Goal: Task Accomplishment & Management: Manage account settings

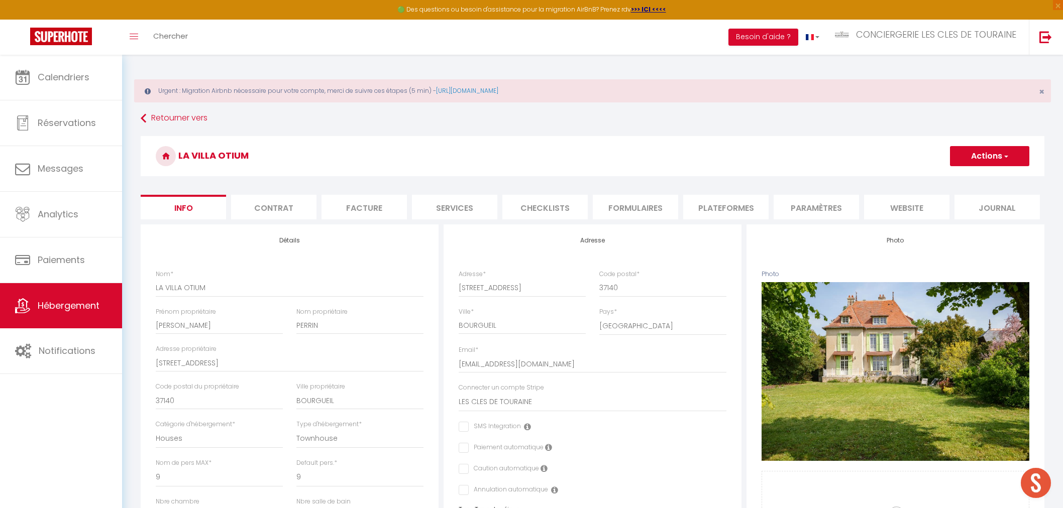
select select "houses"
select select "townhouse"
select select "9"
select select "4"
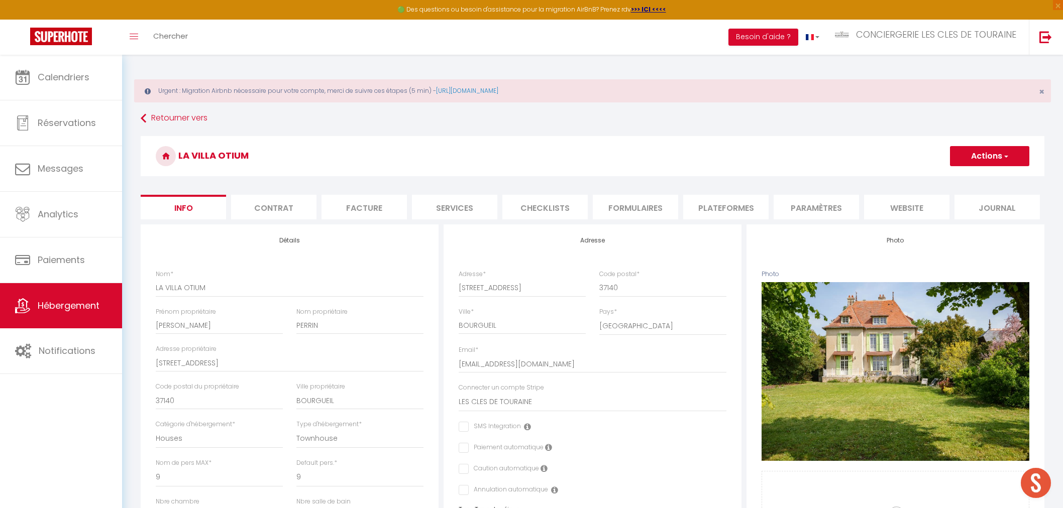
select select "4"
select select "16:00"
select select "19:00"
select select "10:00"
select select "30"
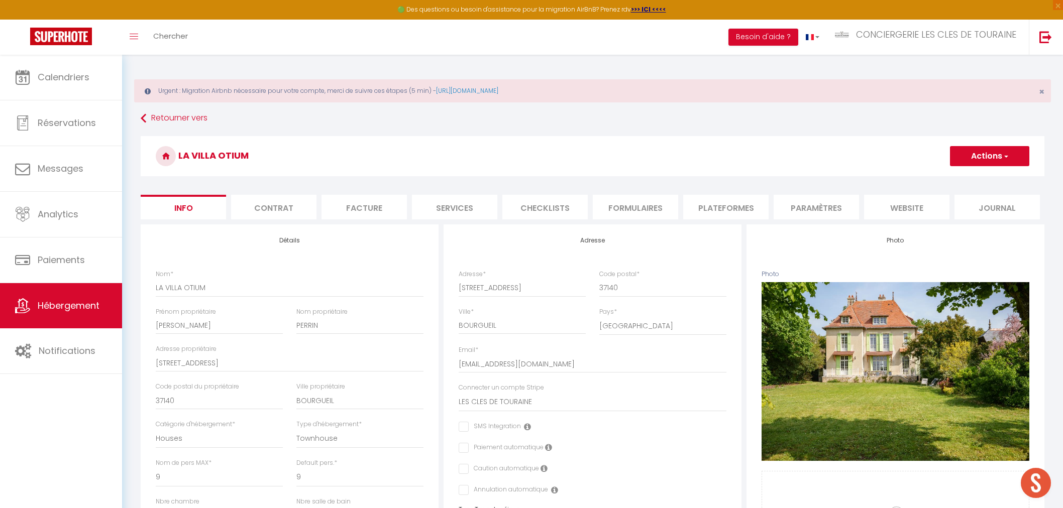
select select "120"
select select "3498"
select select "28"
select select "8047"
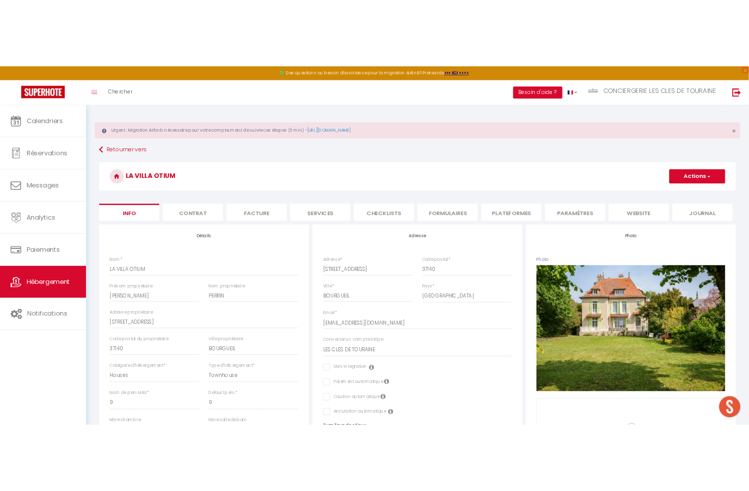
scroll to position [293, 0]
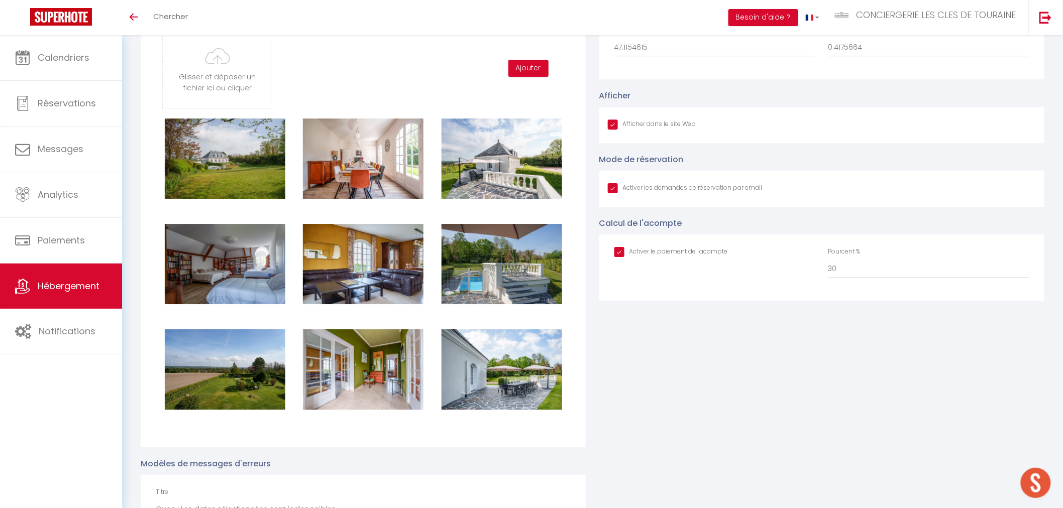
scroll to position [1284, 0]
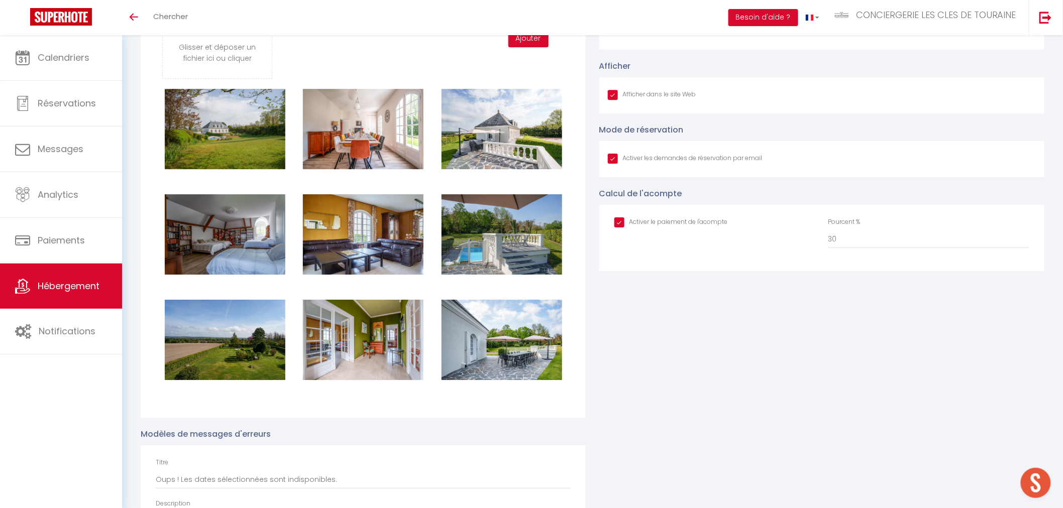
click at [611, 161] on input "Afficher dans le site Web" at bounding box center [685, 159] width 155 height 10
checkbox input "false"
checkbox input "true"
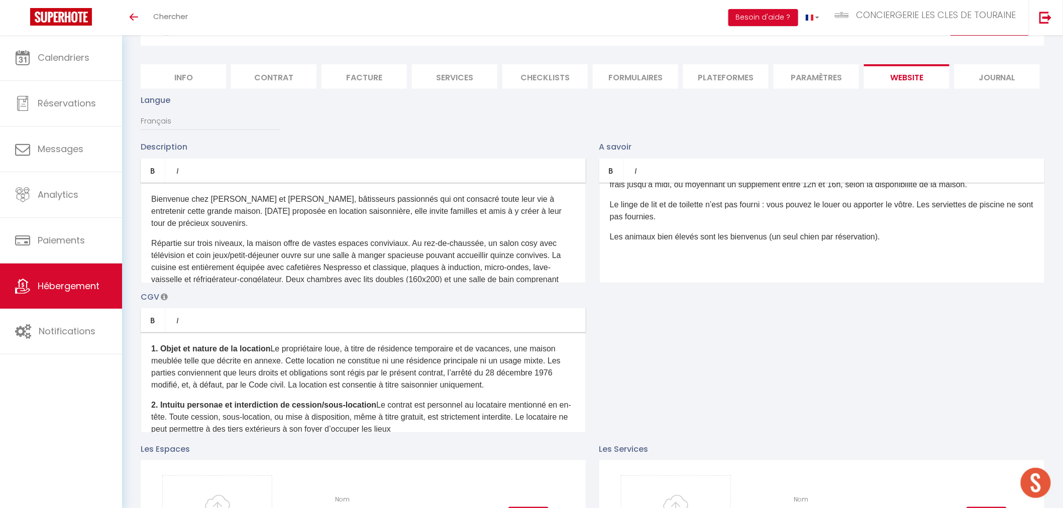
scroll to position [0, 0]
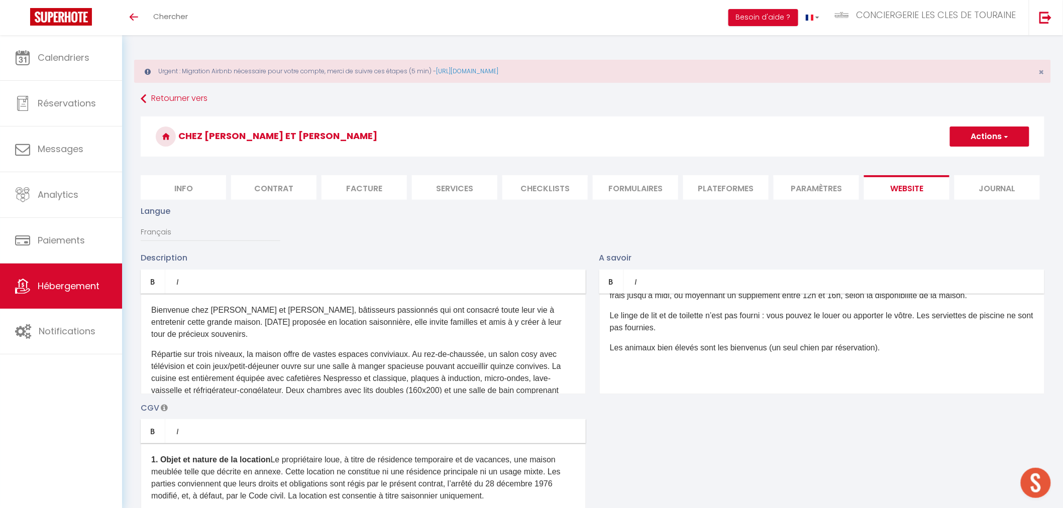
click at [999, 138] on button "Actions" at bounding box center [989, 137] width 79 height 20
click at [981, 159] on input "Enregistrer" at bounding box center [978, 159] width 37 height 10
checkbox input "true"
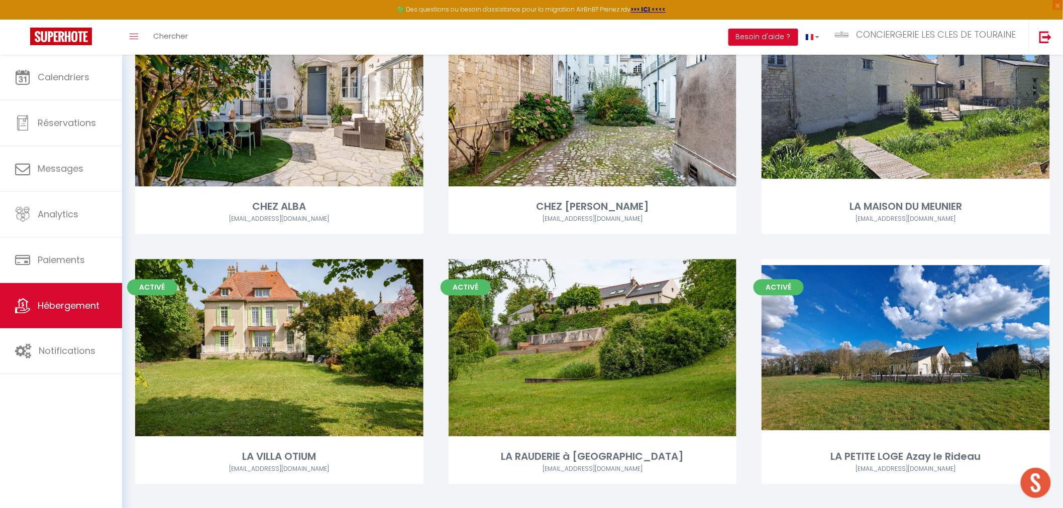
scroll to position [2679, 0]
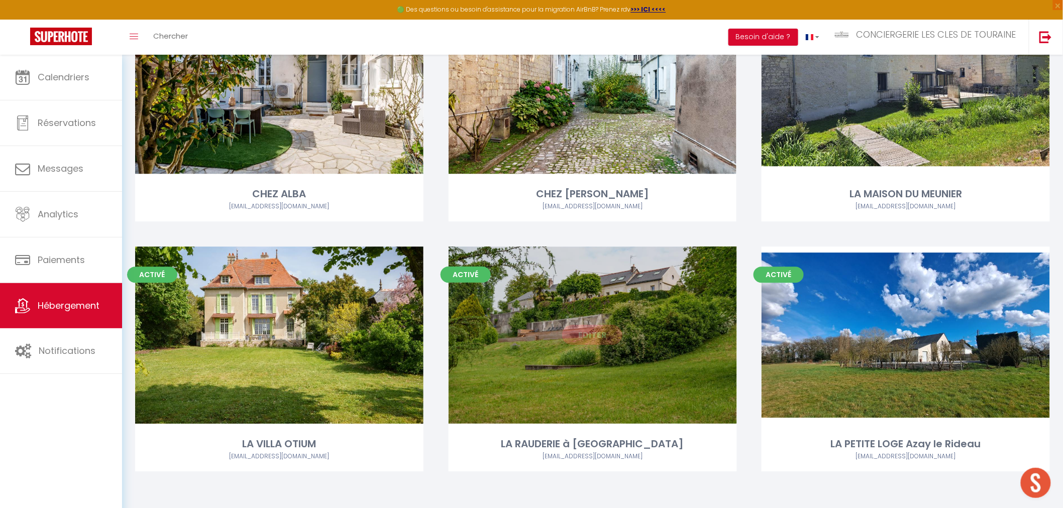
click at [595, 345] on link "Editer" at bounding box center [592, 335] width 60 height 20
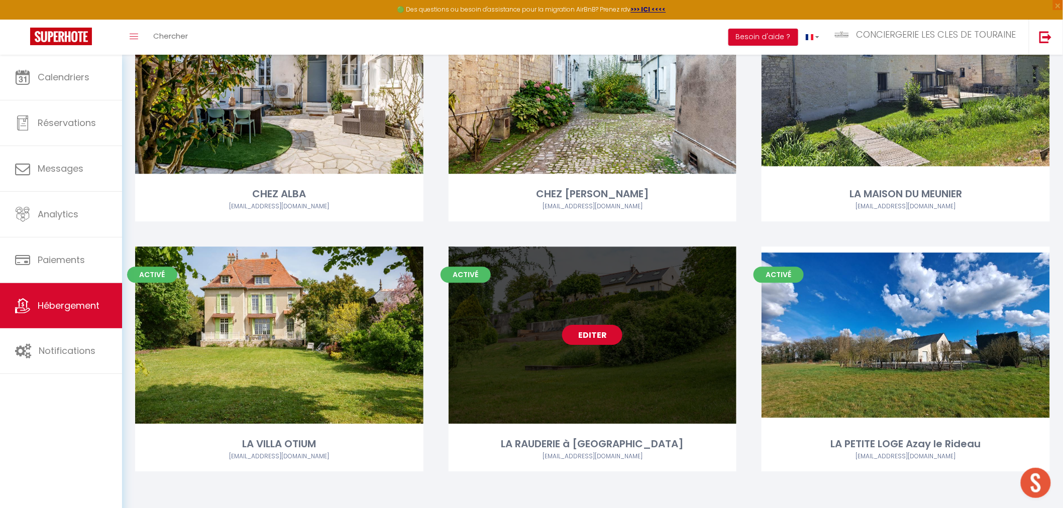
click at [595, 340] on link "Editer" at bounding box center [592, 335] width 60 height 20
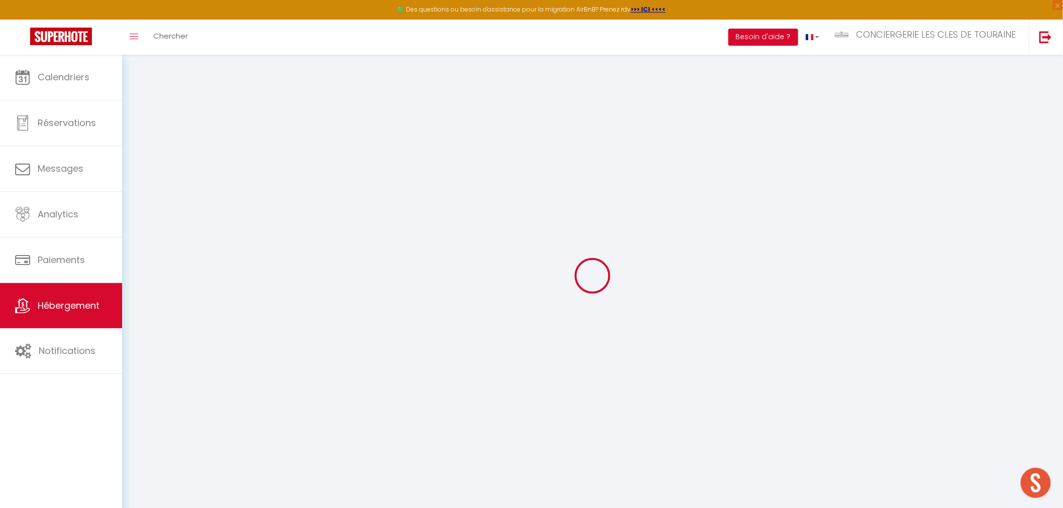
type input "Oups ! Les dates sélectionnées sont indisponibles."
type textarea "Malheureusement les dates sélectionnées sont indisponibles. Nous vous invitons …"
type input "47.4427643"
type input "0.8190853"
checkbox input "true"
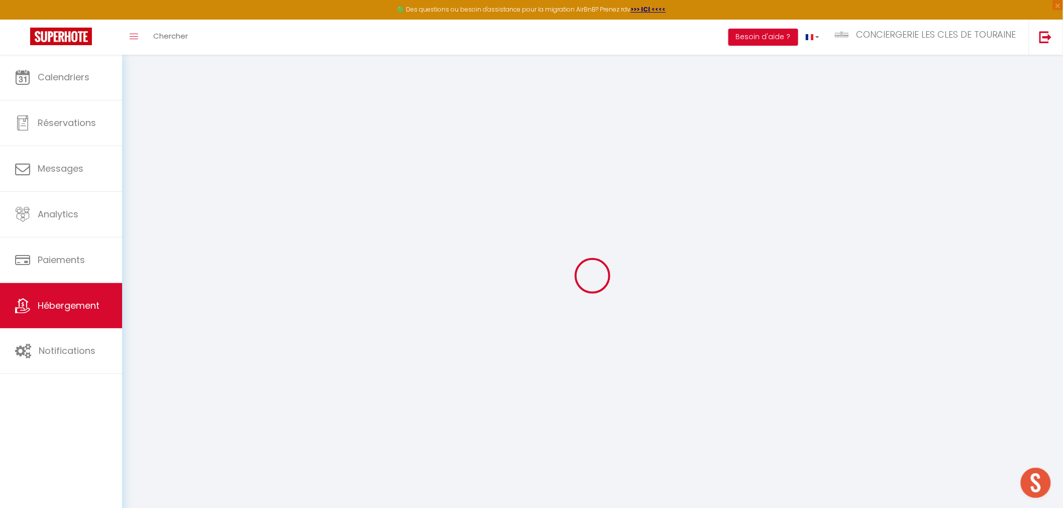
checkbox input "true"
checkbox input "false"
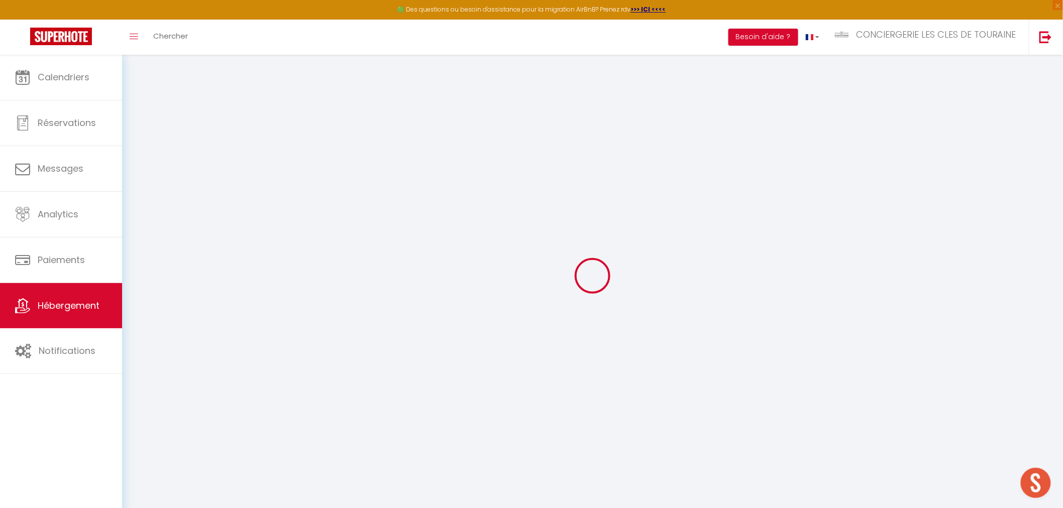
checkbox input "false"
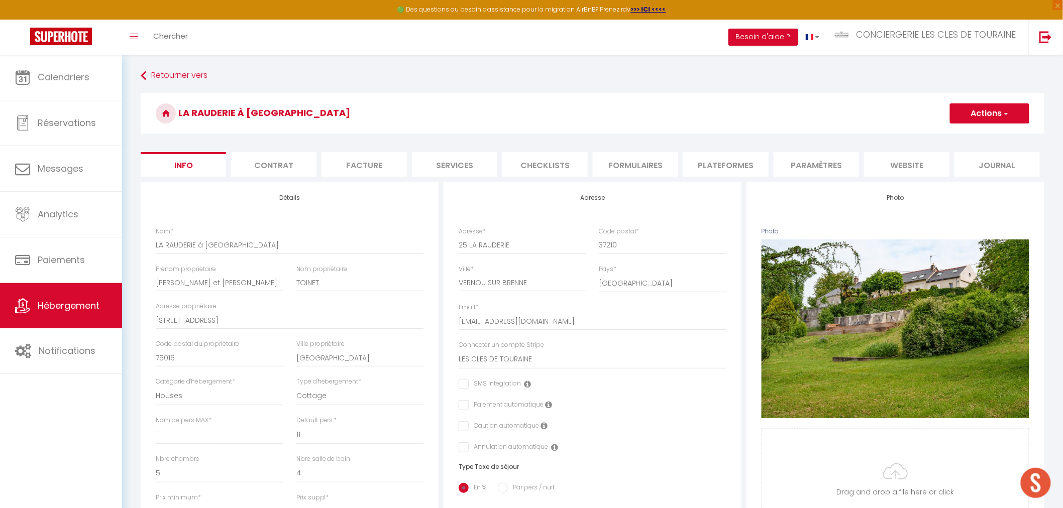
click at [906, 167] on li "website" at bounding box center [906, 164] width 85 height 25
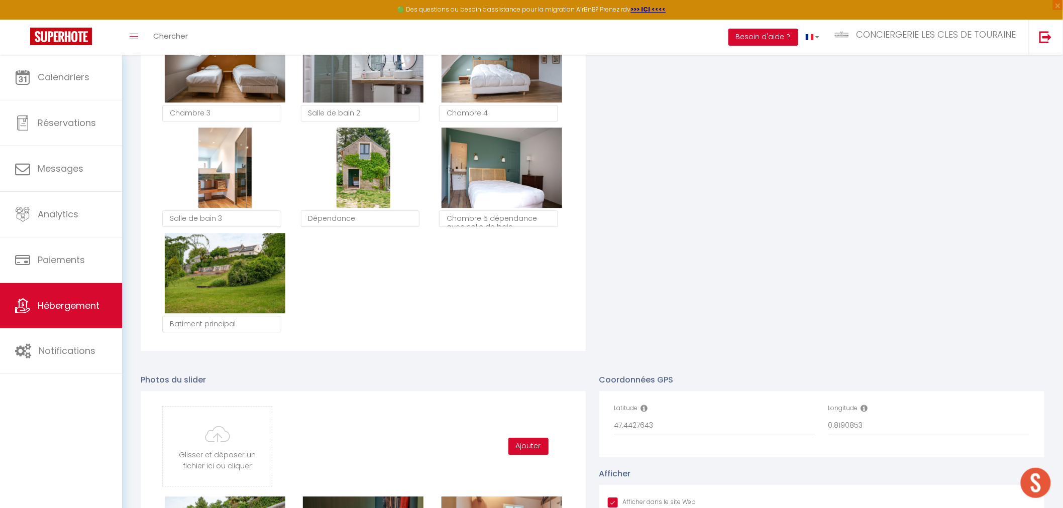
scroll to position [1116, 0]
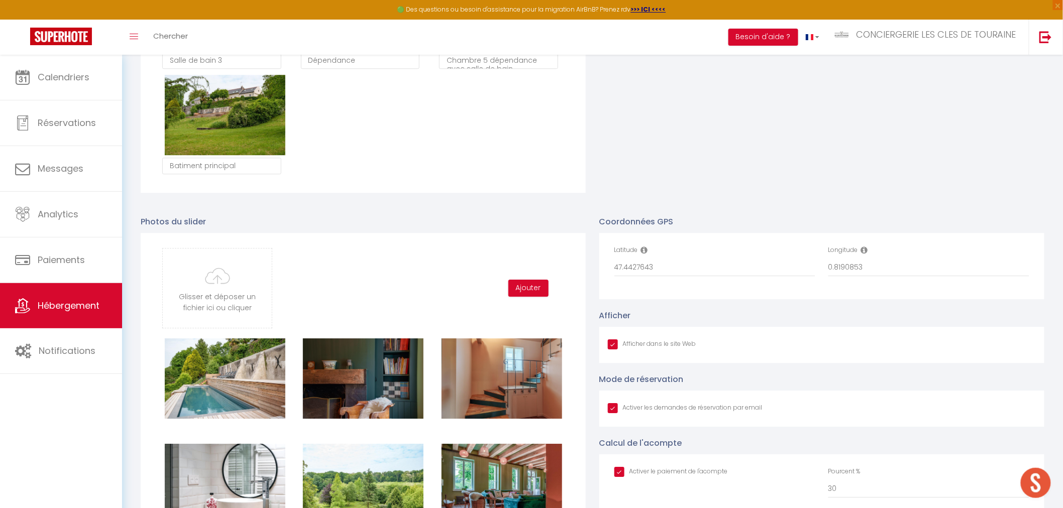
click at [613, 409] on input "Afficher dans le site Web" at bounding box center [685, 408] width 155 height 10
checkbox input "false"
checkbox input "true"
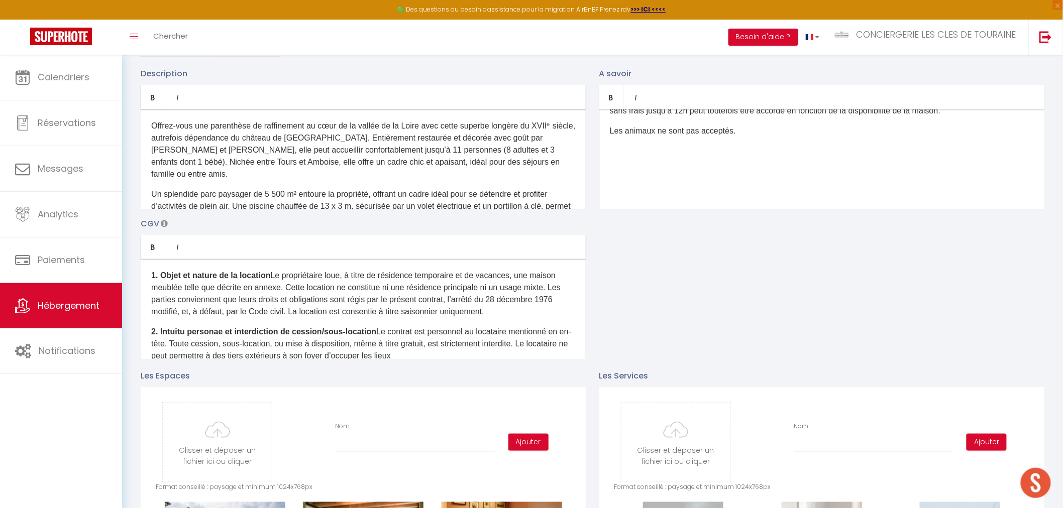
scroll to position [43, 0]
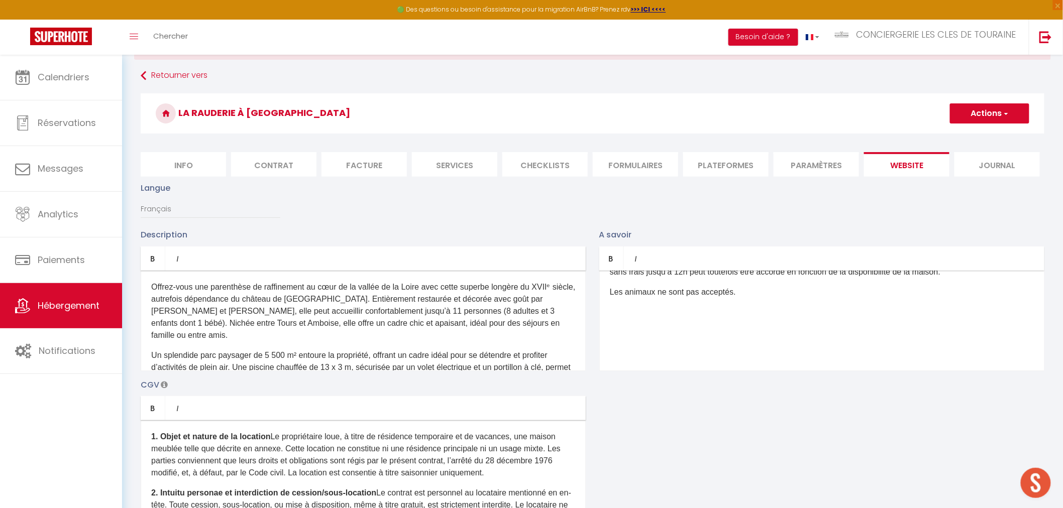
click at [981, 119] on button "Actions" at bounding box center [989, 113] width 79 height 20
click at [975, 136] on input "Enregistrer" at bounding box center [978, 136] width 37 height 10
checkbox input "true"
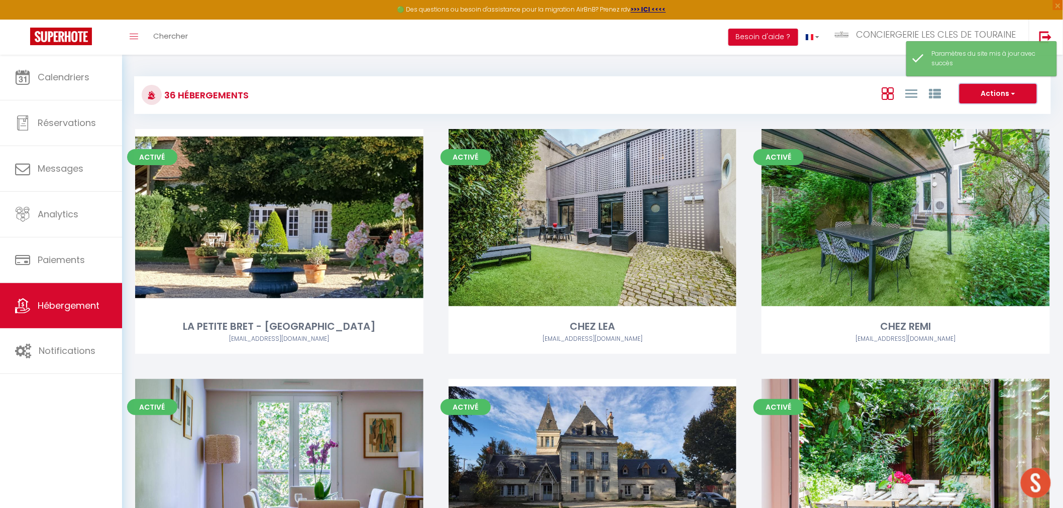
click at [977, 90] on button "Actions" at bounding box center [998, 94] width 77 height 20
click at [618, 102] on div "Actions Créer un Hébergement Nouveau groupe" at bounding box center [745, 95] width 610 height 23
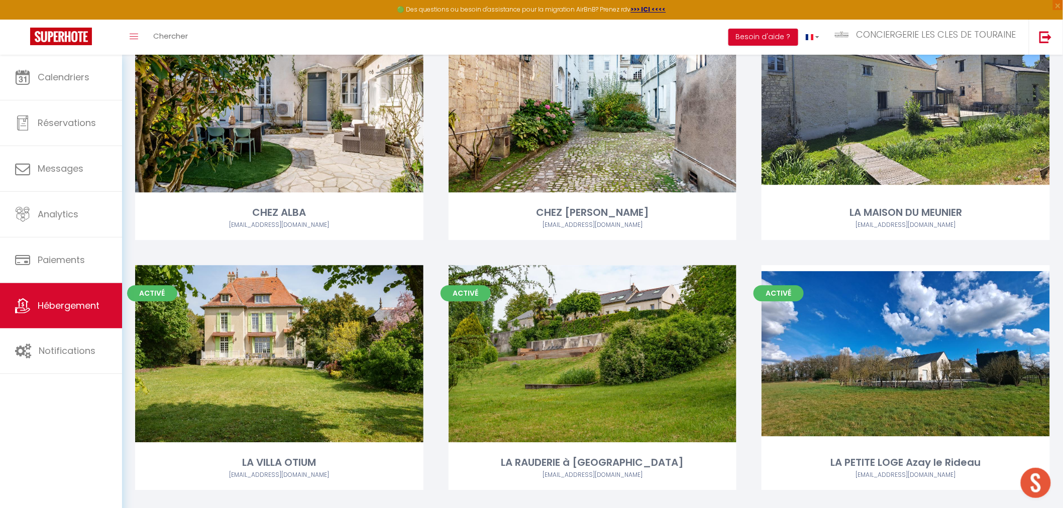
scroll to position [2679, 0]
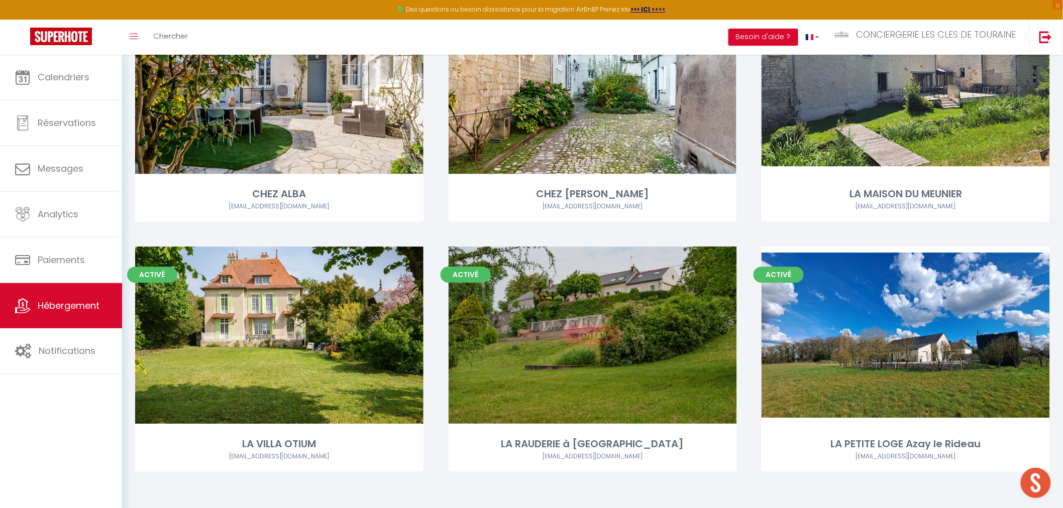
click at [591, 335] on link "Editer" at bounding box center [592, 335] width 60 height 20
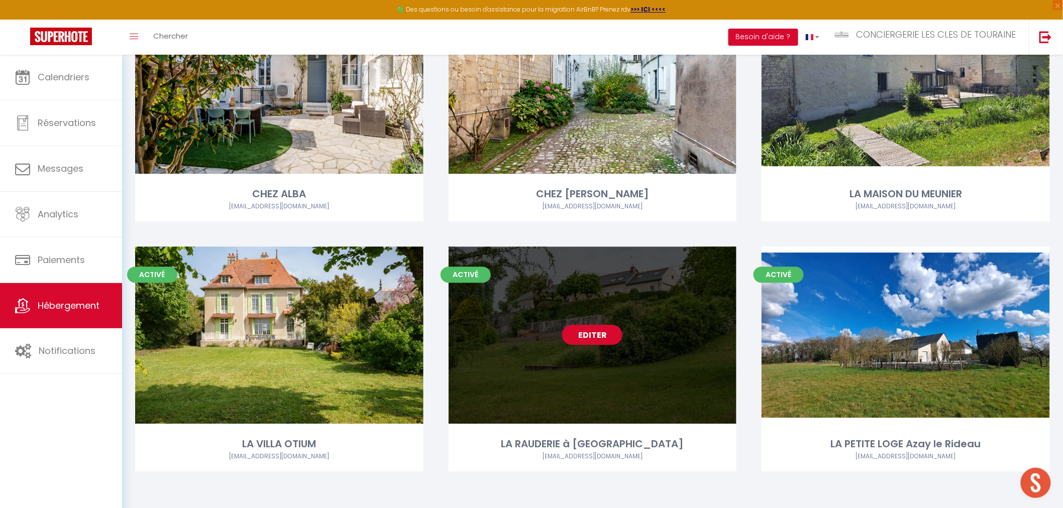
click at [591, 335] on link "Editer" at bounding box center [592, 335] width 60 height 20
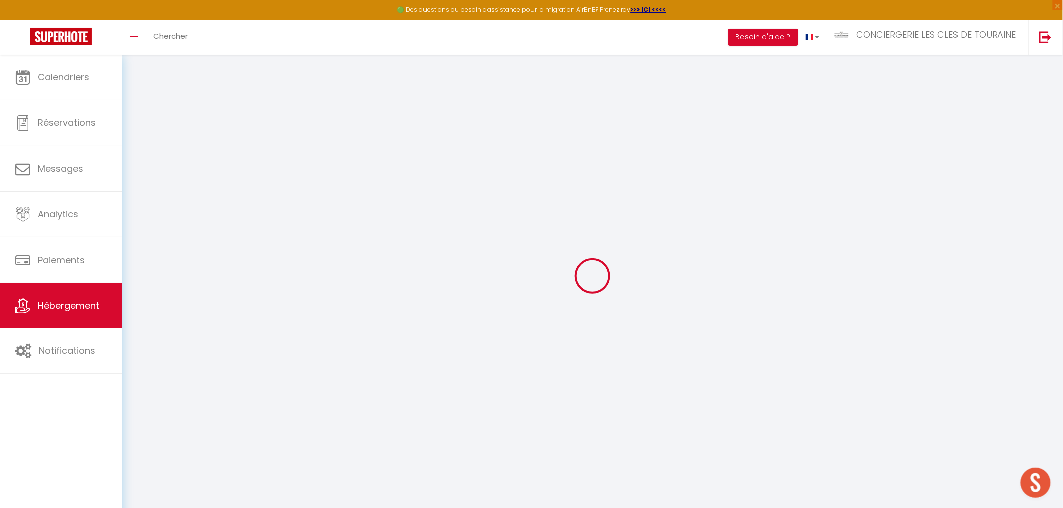
select select
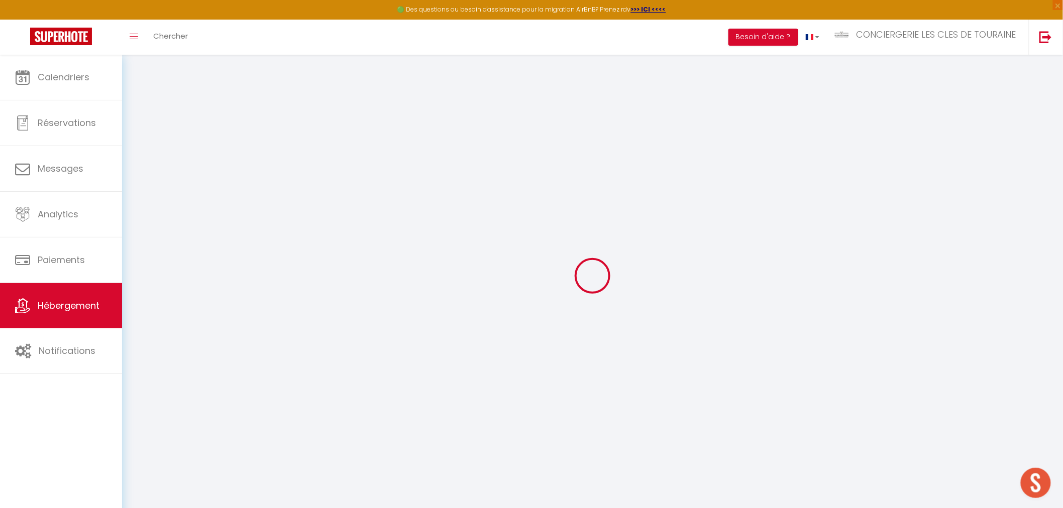
select select
checkbox input "false"
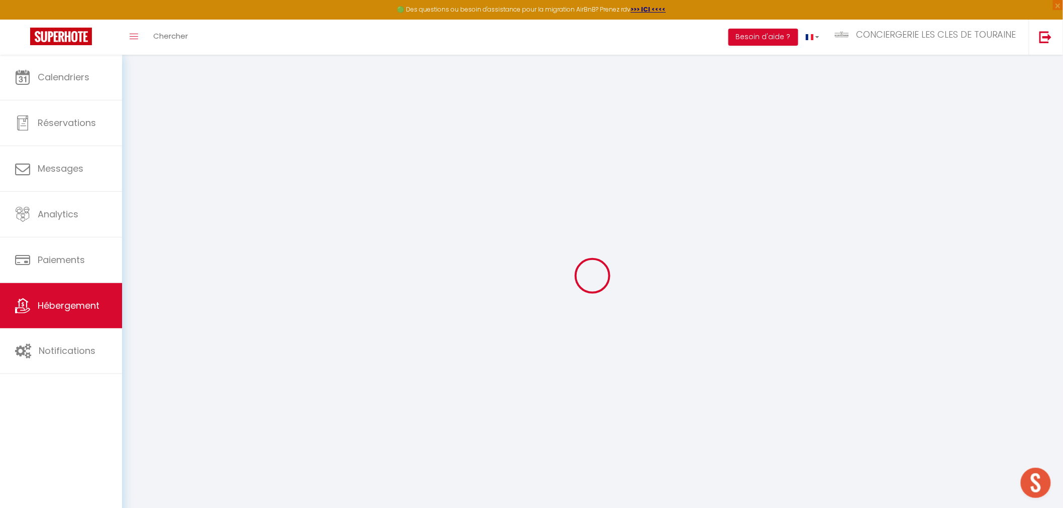
select select
type input "LA RAUDERIE à [GEOGRAPHIC_DATA]"
type input "Philippe et Hélène"
type input "TOINET"
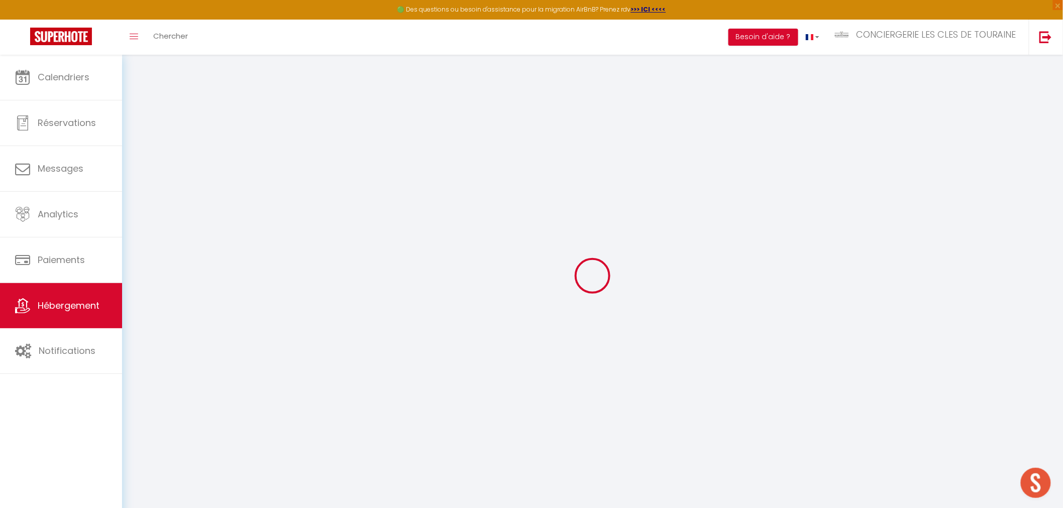
type input "7 rue Massenet"
type input "75016"
type input "PARIS"
select select "houses"
select select "11"
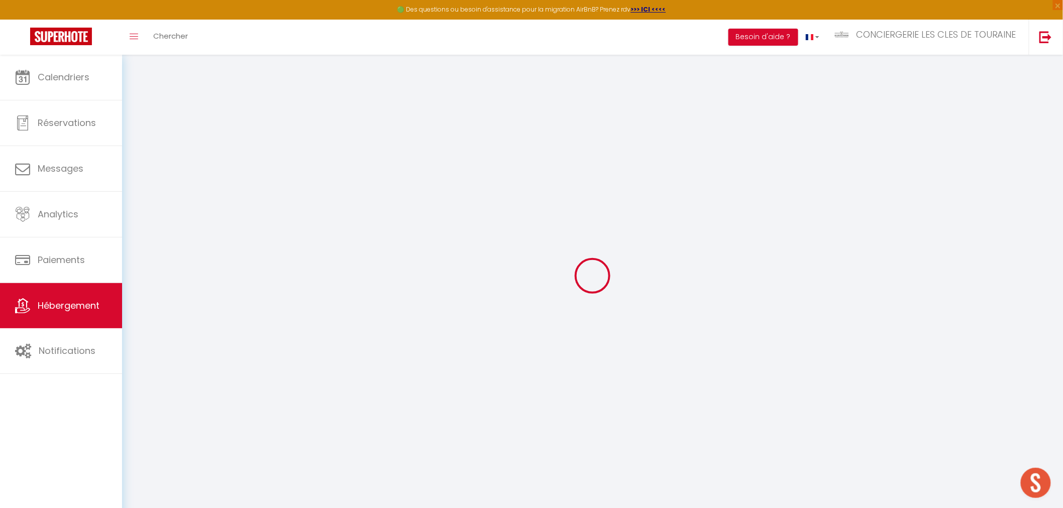
select select "11"
select select "5"
select select "4"
type input "400"
type input "350"
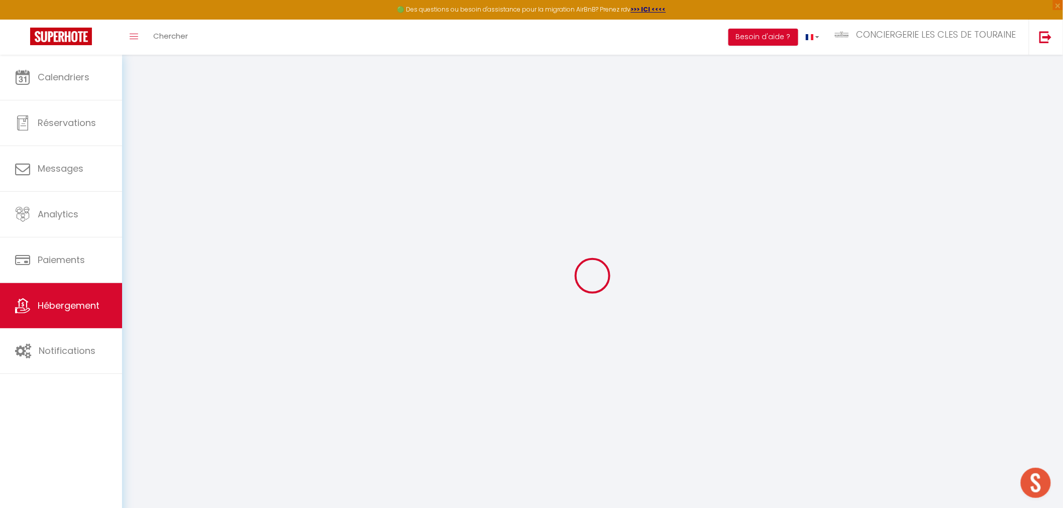
type input "4.4"
type input "3"
type input "500"
select select
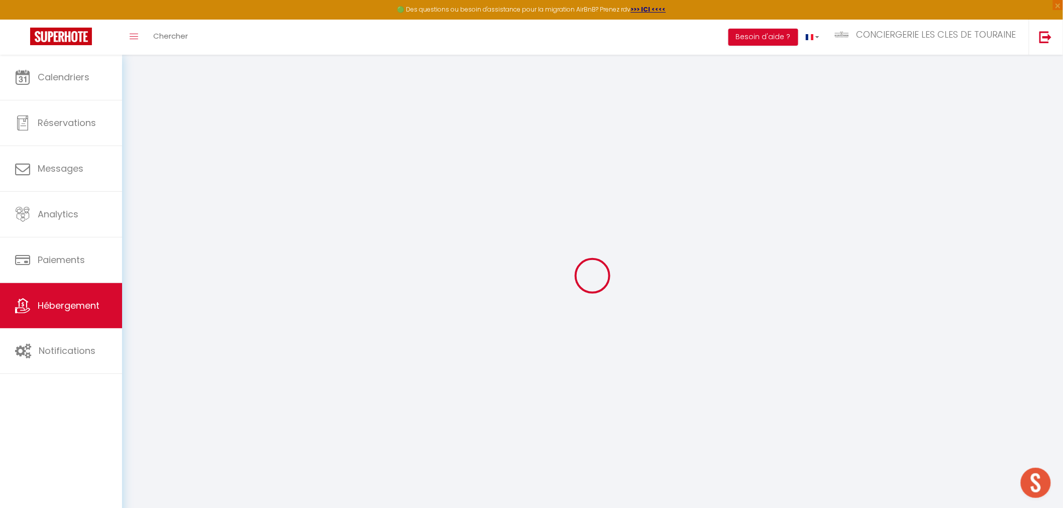
select select
type input "25 LA RAUDERIE"
type input "37210"
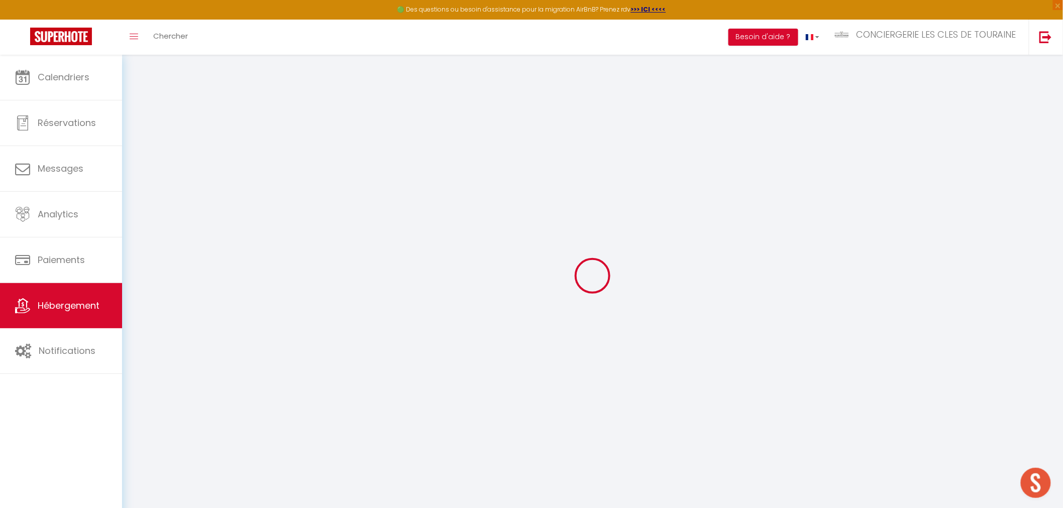
type input "VERNOU SUR BRENNE"
type input "[EMAIL_ADDRESS][DOMAIN_NAME]"
select select "3498"
checkbox input "false"
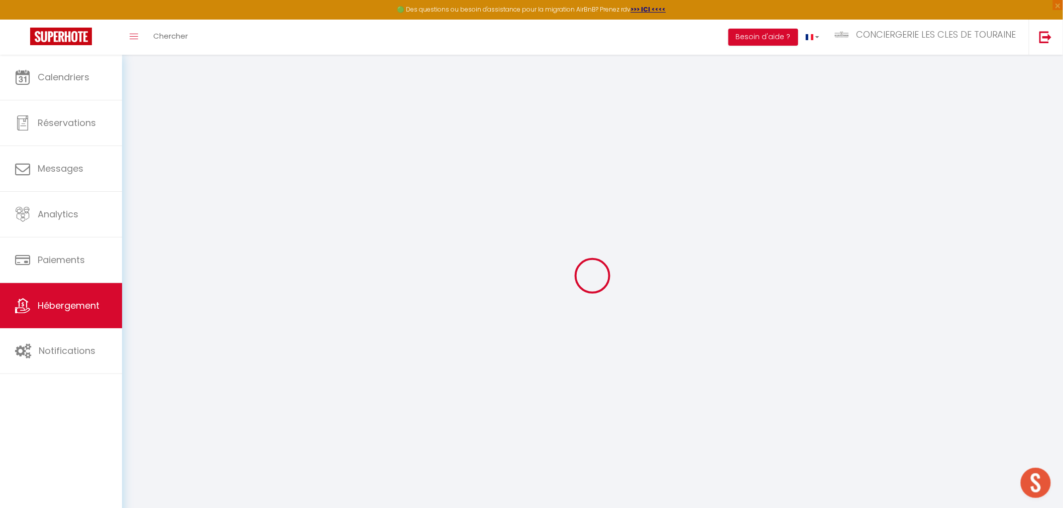
checkbox input "false"
radio input "true"
type input "0"
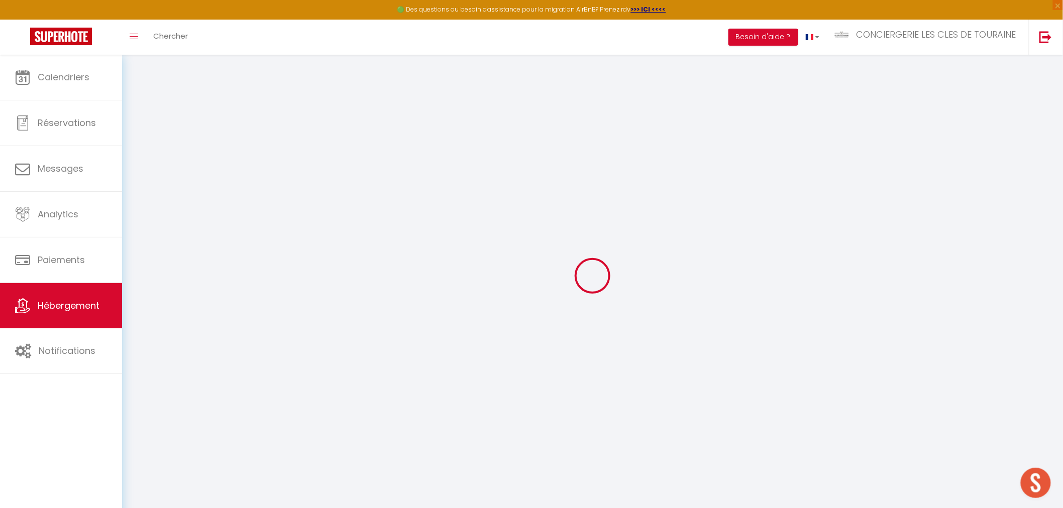
select select
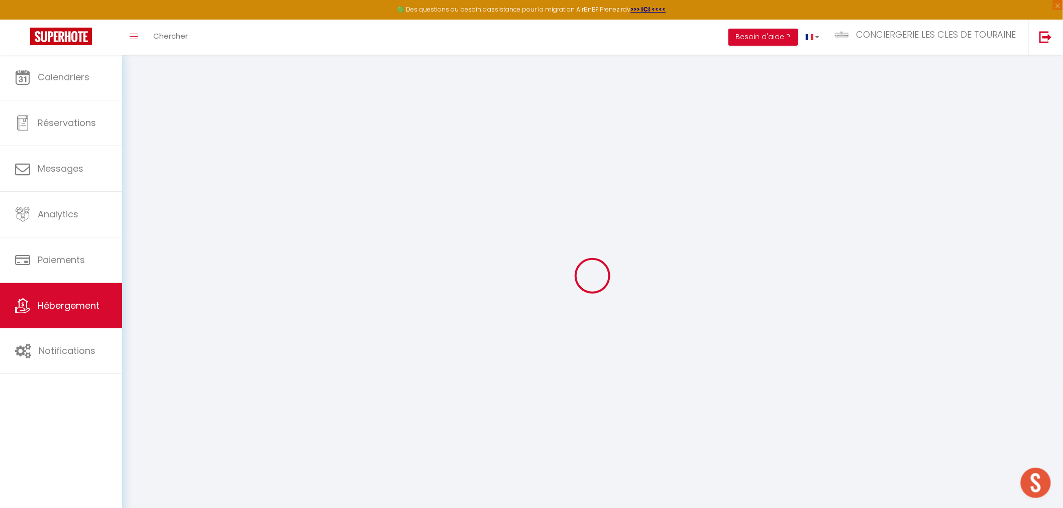
checkbox input "false"
select select
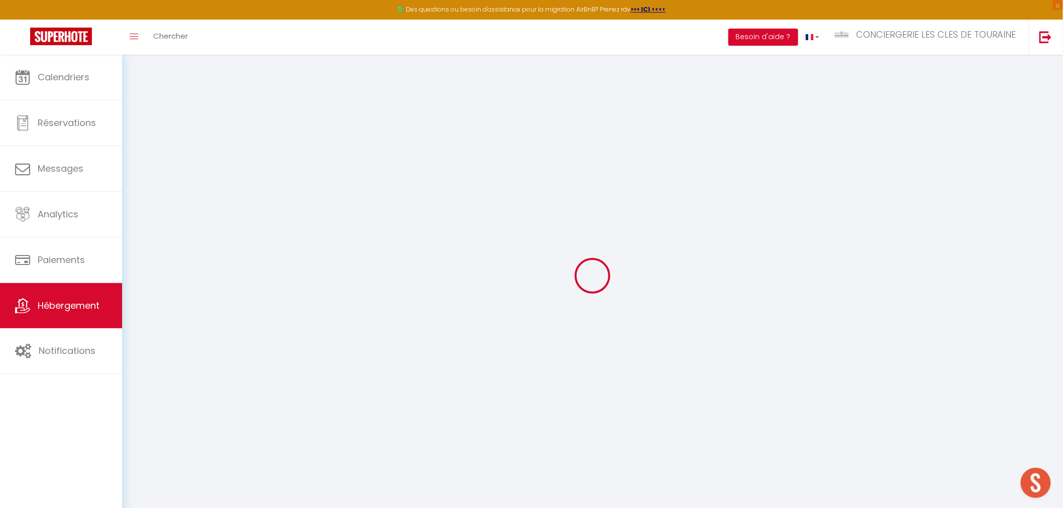
select select
checkbox input "false"
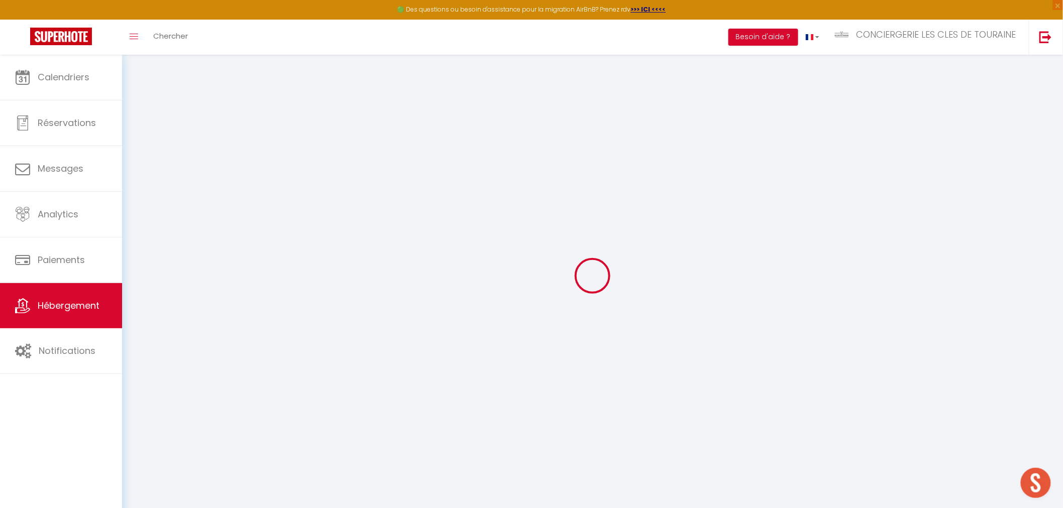
checkbox input "false"
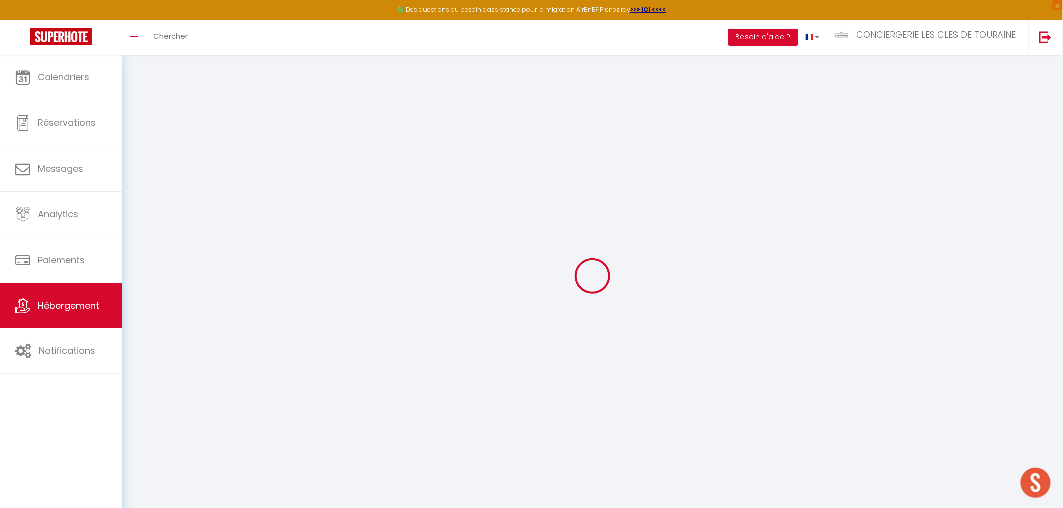
checkbox input "false"
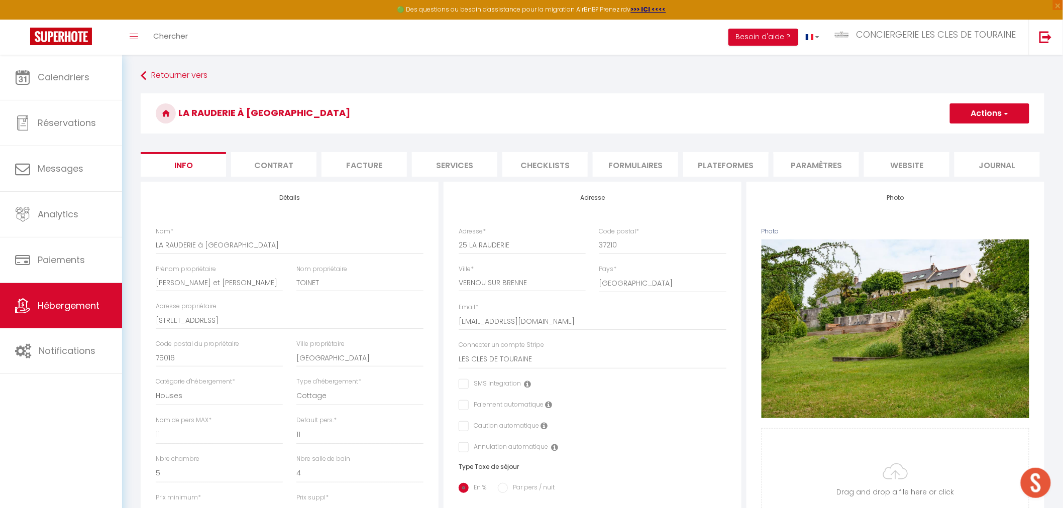
checkbox input "false"
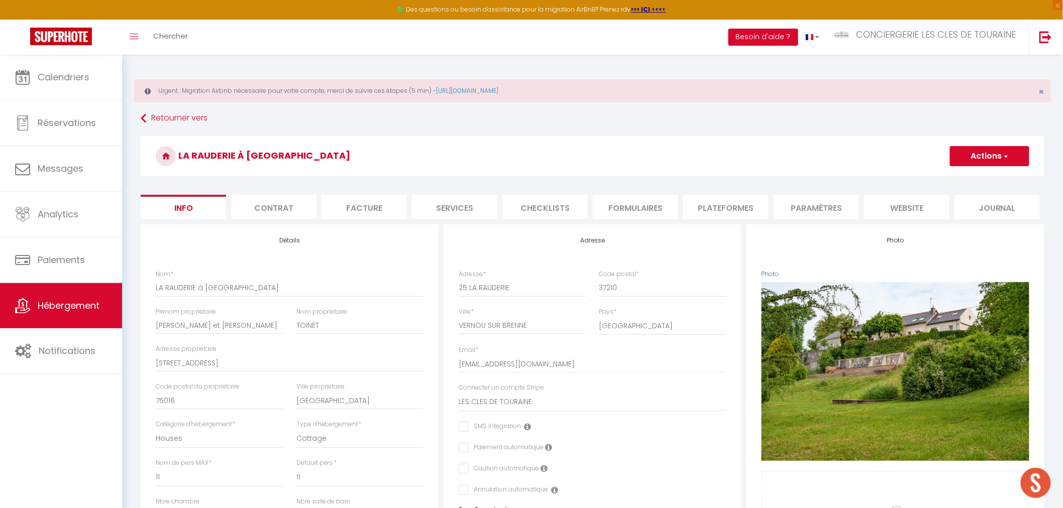
click at [893, 203] on li "website" at bounding box center [906, 207] width 85 height 25
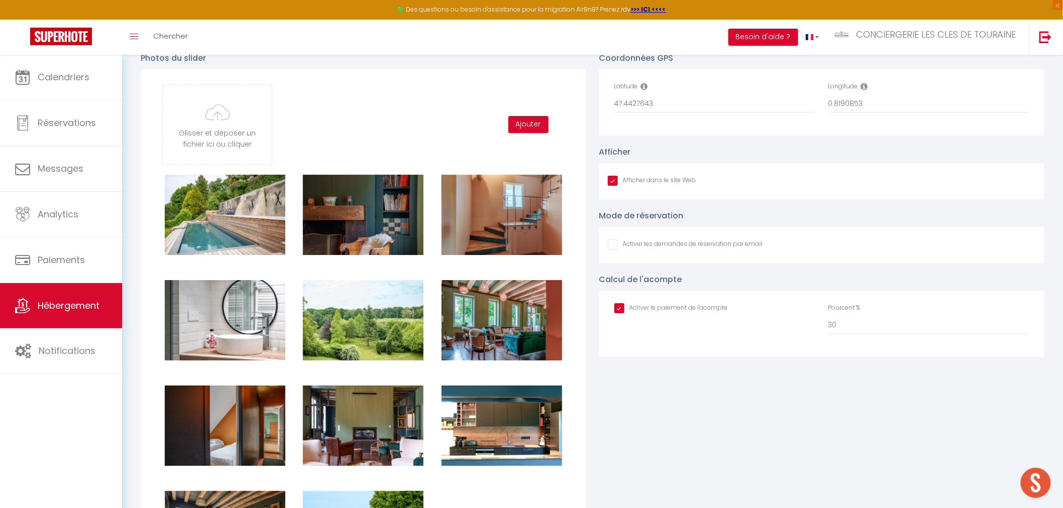
scroll to position [1339, 0]
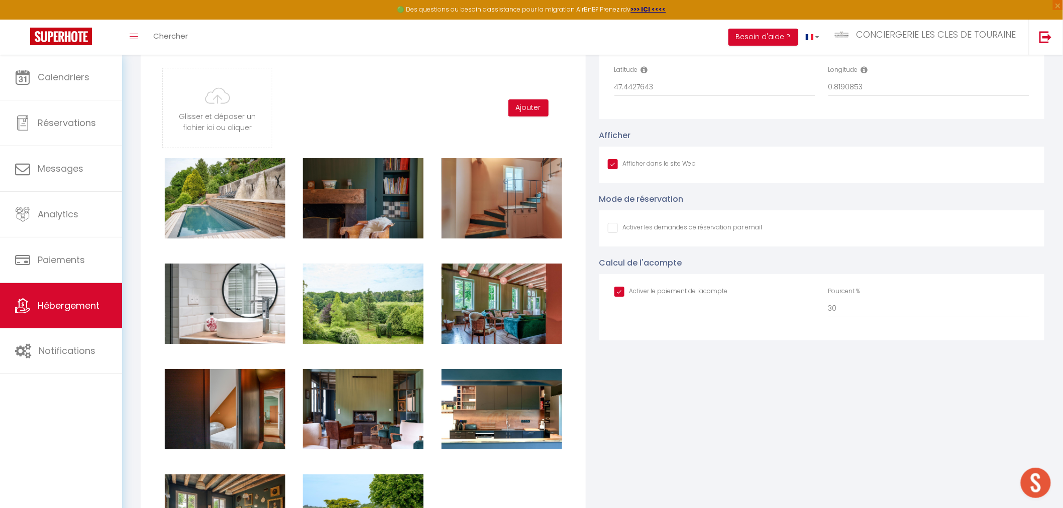
click at [615, 292] on input "checkbox" at bounding box center [671, 292] width 114 height 10
checkbox input "false"
checkbox input "true"
checkbox input "false"
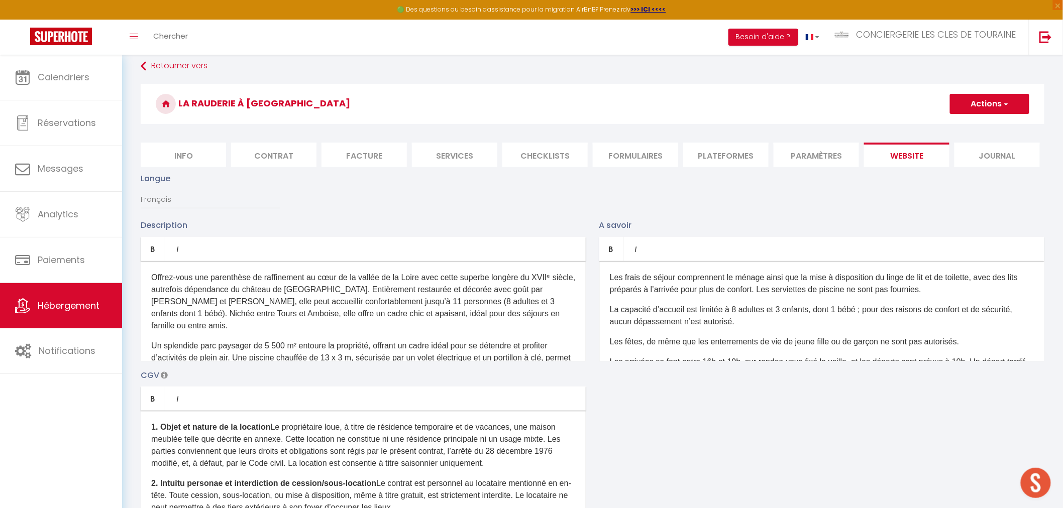
scroll to position [0, 0]
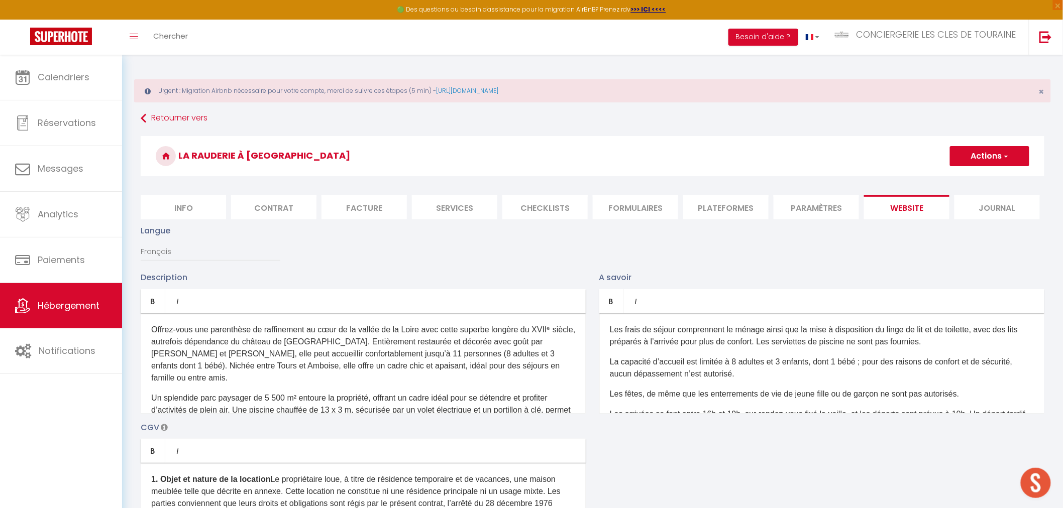
click at [979, 157] on button "Actions" at bounding box center [989, 156] width 79 height 20
click at [967, 175] on input "Enregistrer" at bounding box center [978, 178] width 37 height 10
checkbox input "true"
checkbox input "false"
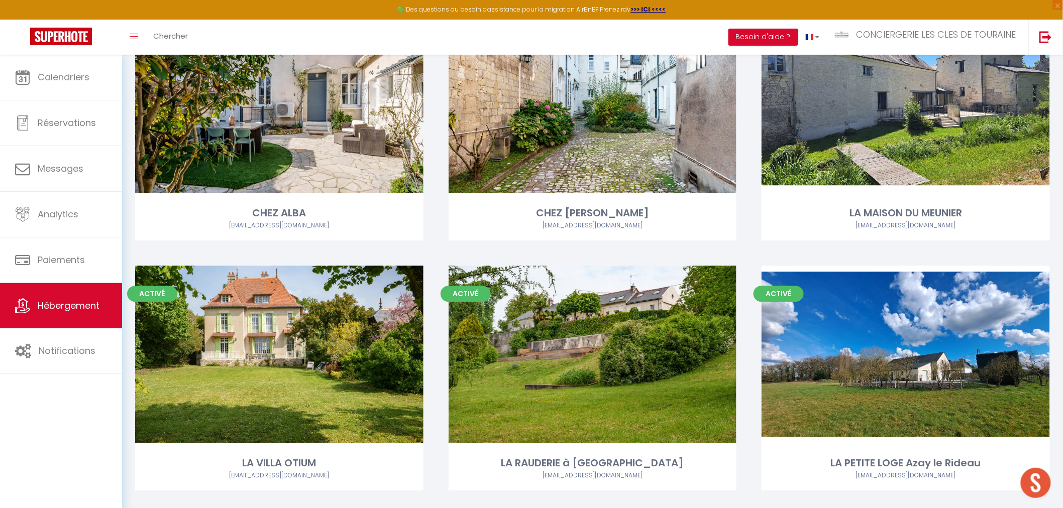
scroll to position [2679, 0]
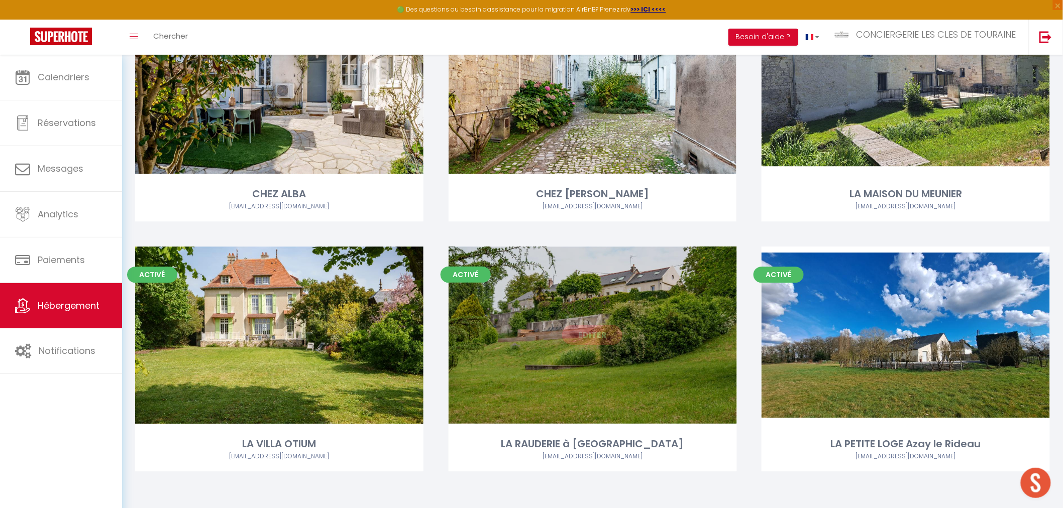
click at [590, 325] on link "Editer" at bounding box center [592, 335] width 60 height 20
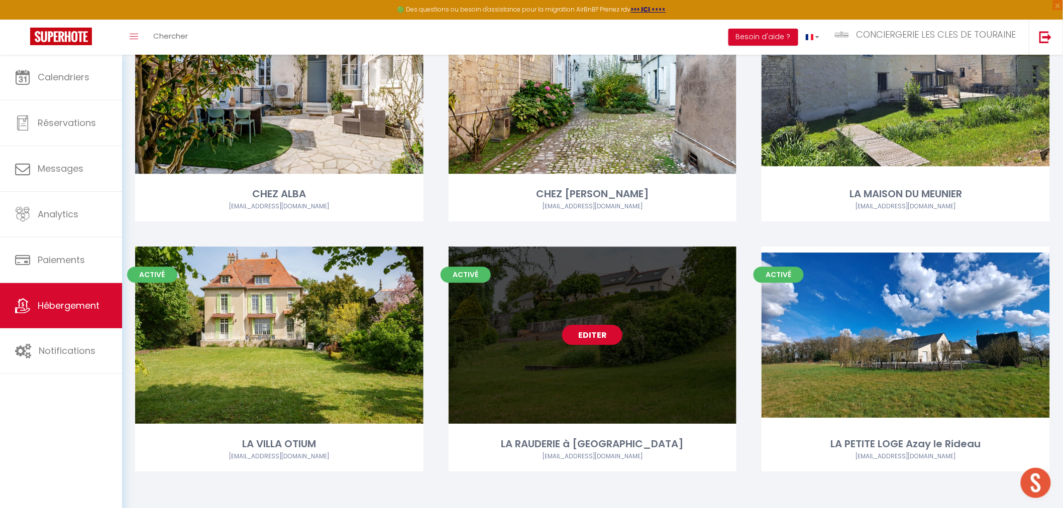
click at [590, 332] on link "Editer" at bounding box center [592, 335] width 60 height 20
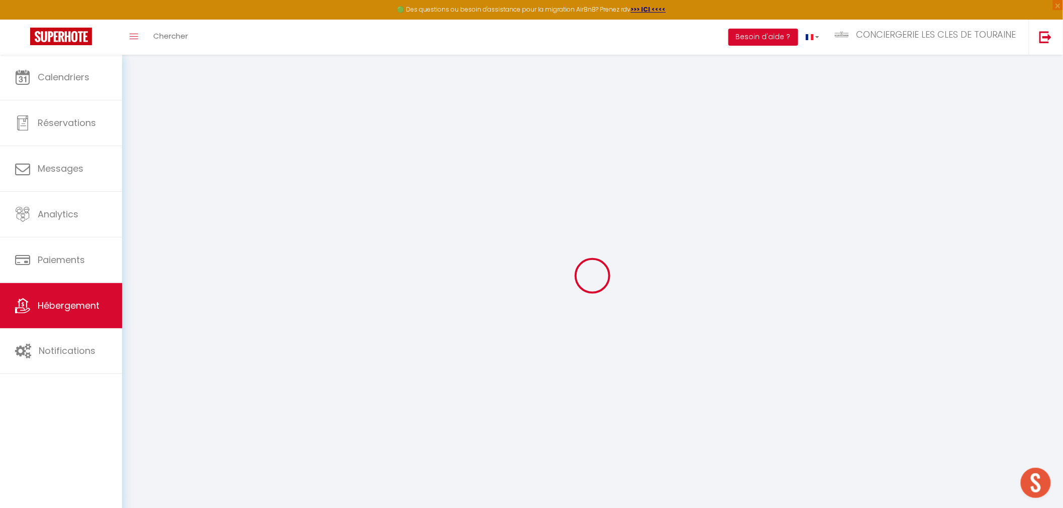
select select
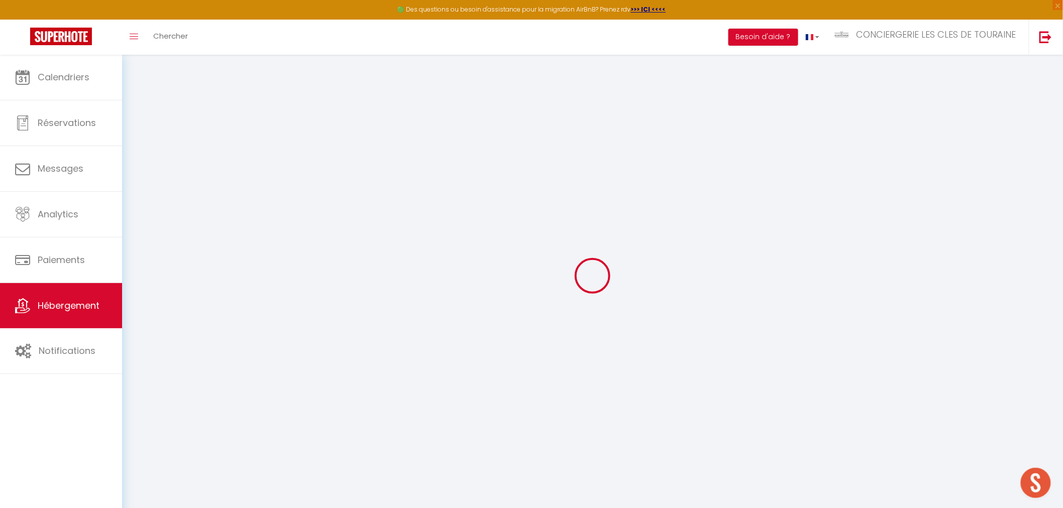
select select
checkbox input "false"
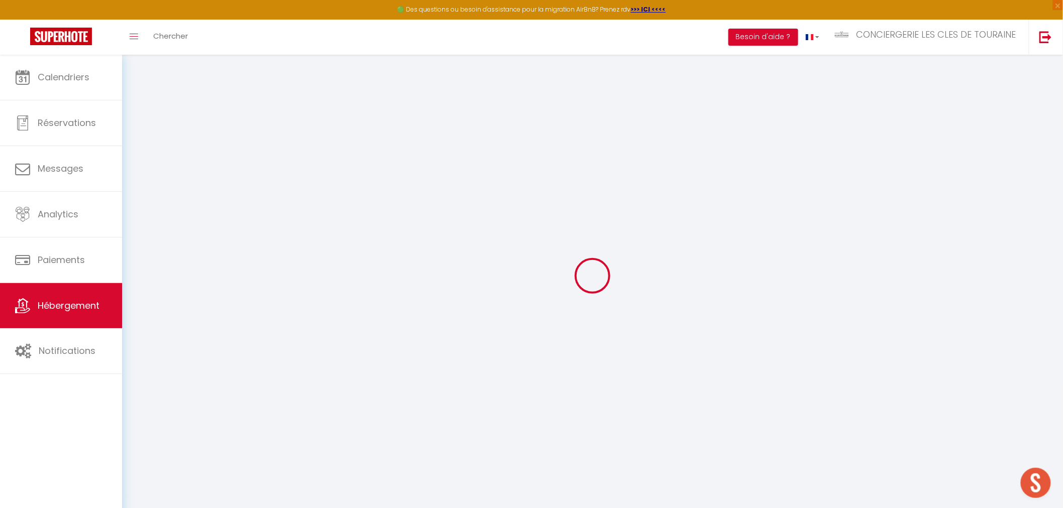
select select
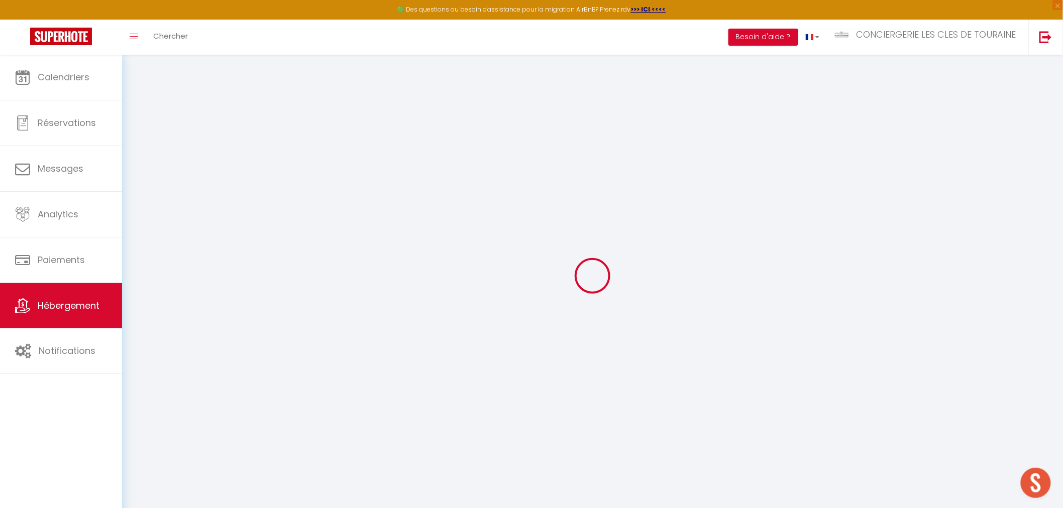
select select
checkbox input "false"
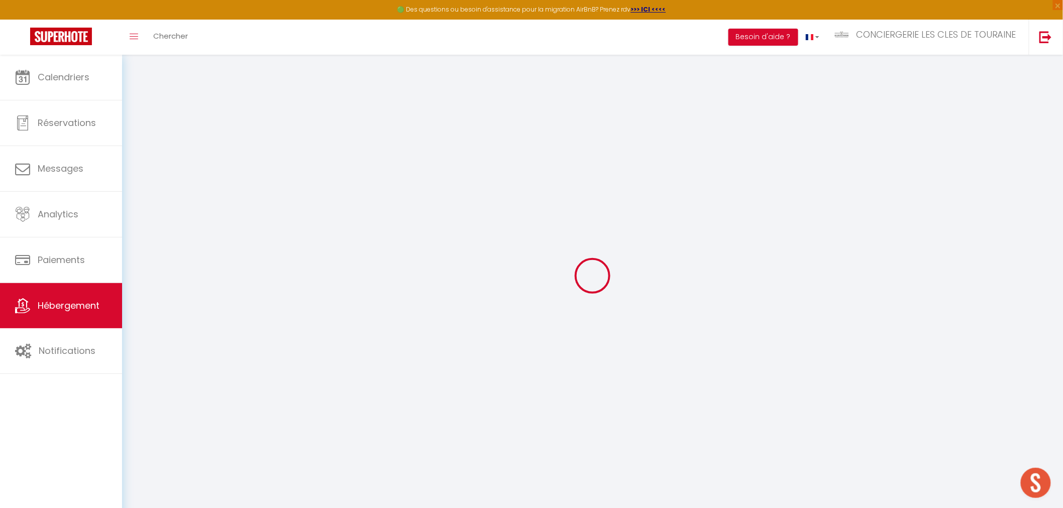
checkbox input "false"
select select
type input "LA RAUDERIE à [GEOGRAPHIC_DATA]"
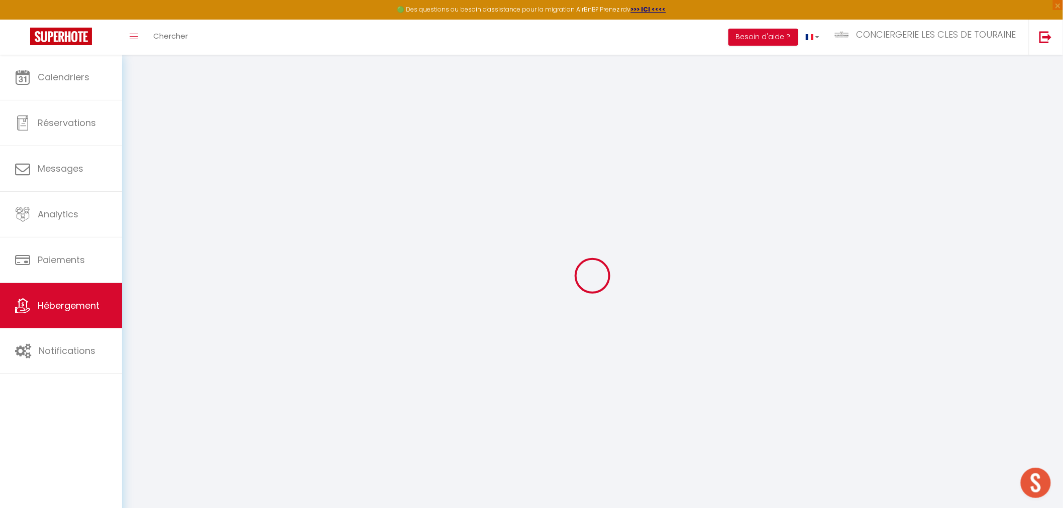
type input "Philippe et Hélène"
type input "TOINET"
type input "7 rue Massenet"
type input "75016"
type input "PARIS"
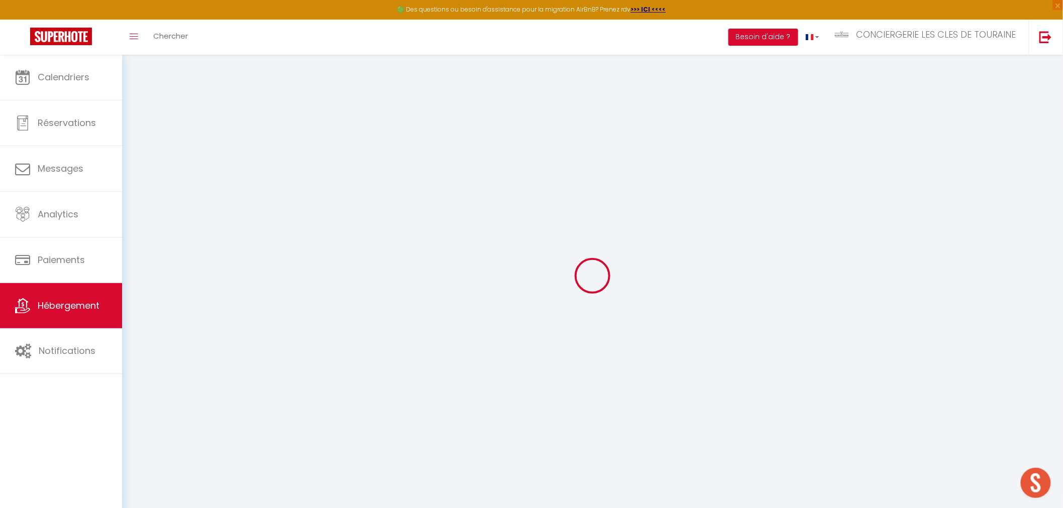
select select "houses"
select select "11"
select select "5"
select select "4"
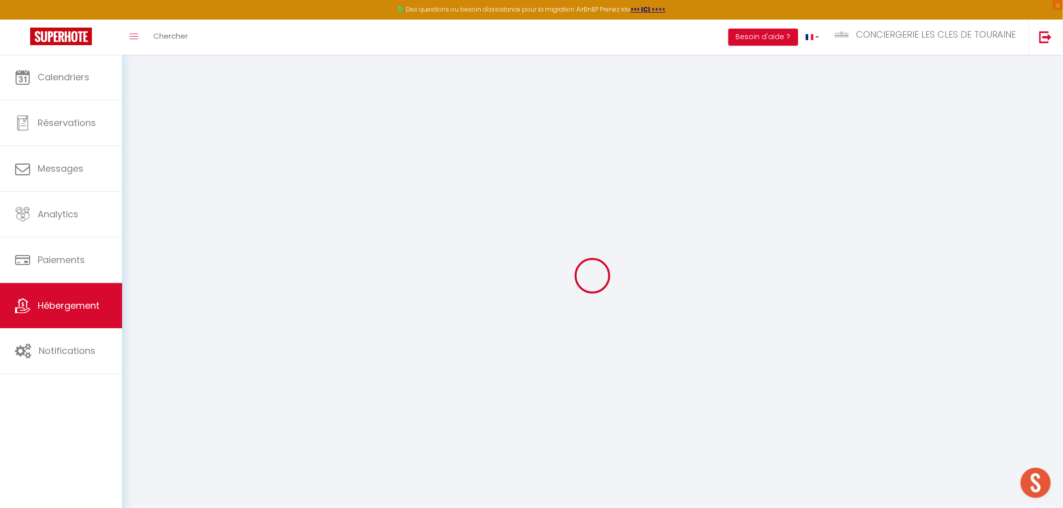
type input "400"
type input "350"
type input "4.4"
type input "3"
type input "500"
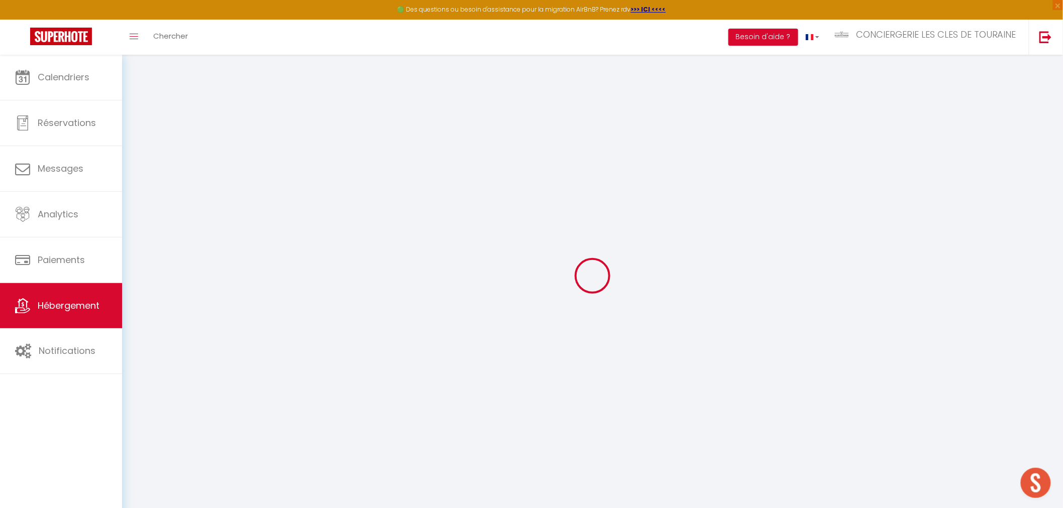
select select
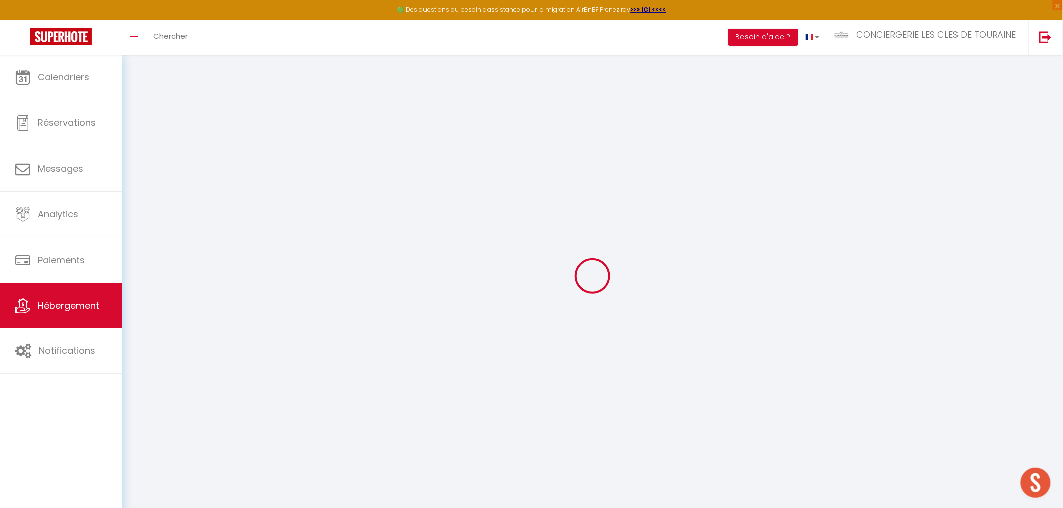
type input "25 LA RAUDERIE"
type input "37210"
type input "VERNOU SUR BRENNE"
type input "[EMAIL_ADDRESS][DOMAIN_NAME]"
select select "3498"
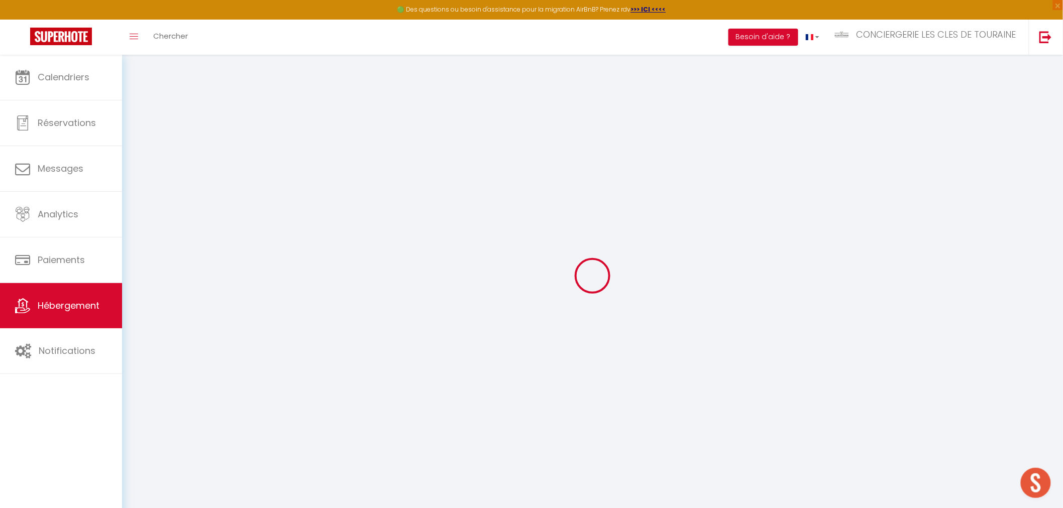
checkbox input "false"
radio input "true"
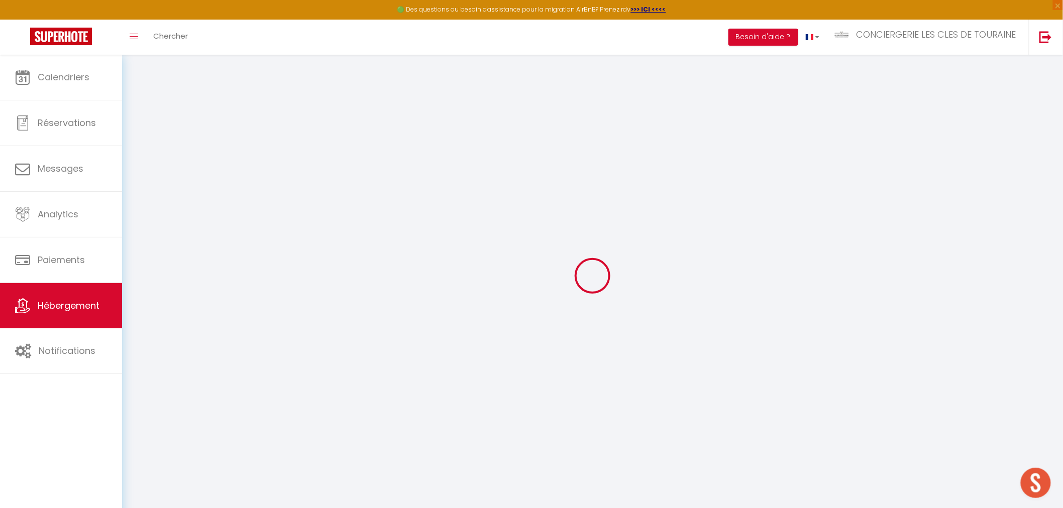
type input "0"
select select
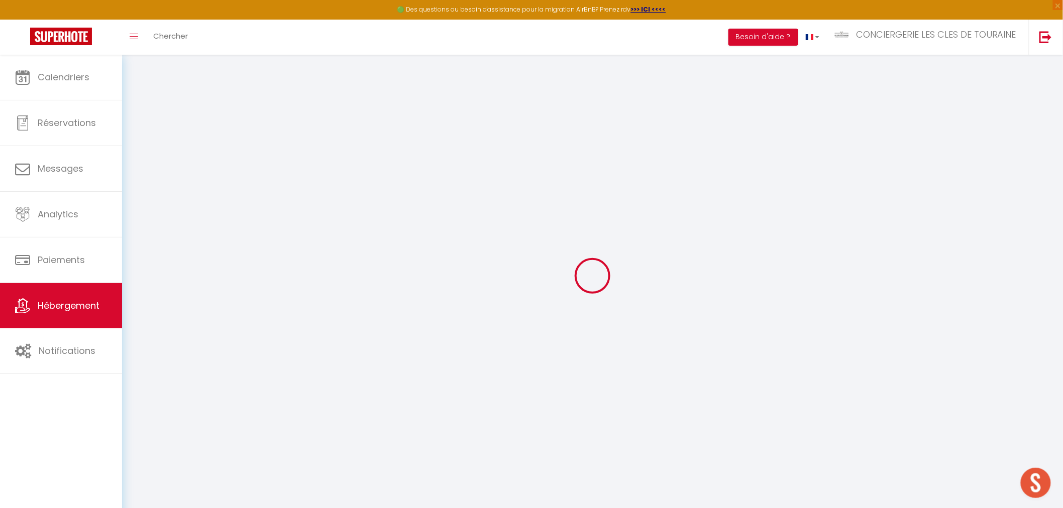
select select
checkbox input "false"
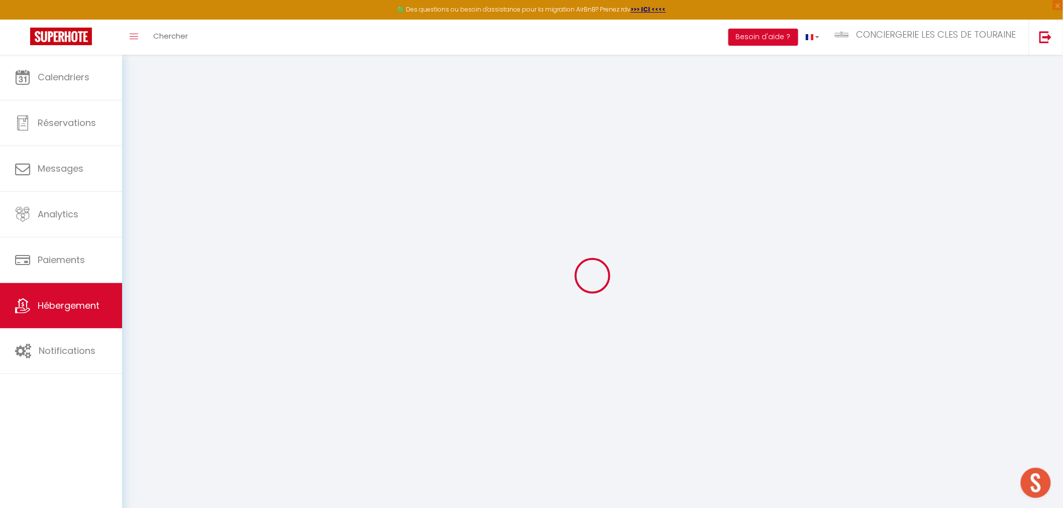
checkbox input "false"
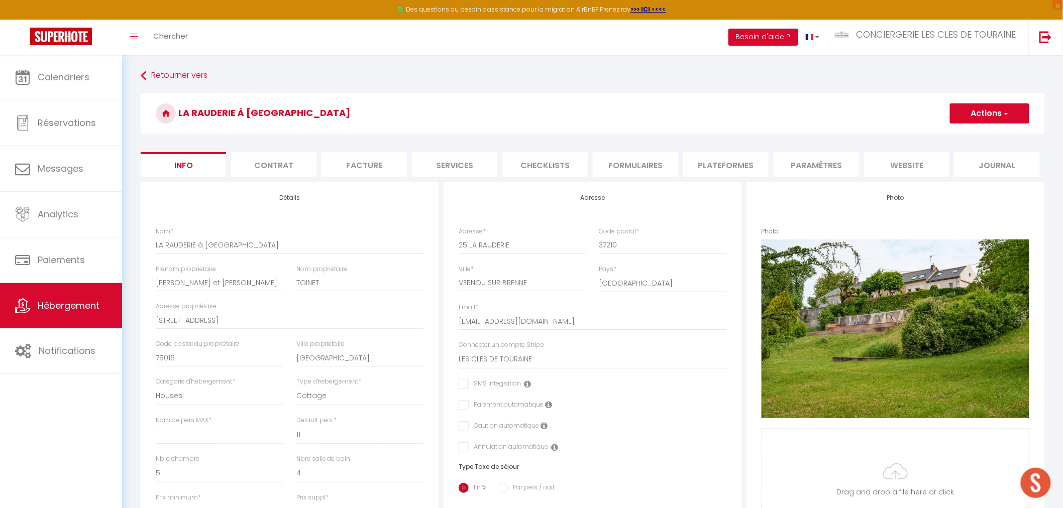
click at [907, 163] on li "website" at bounding box center [906, 164] width 85 height 25
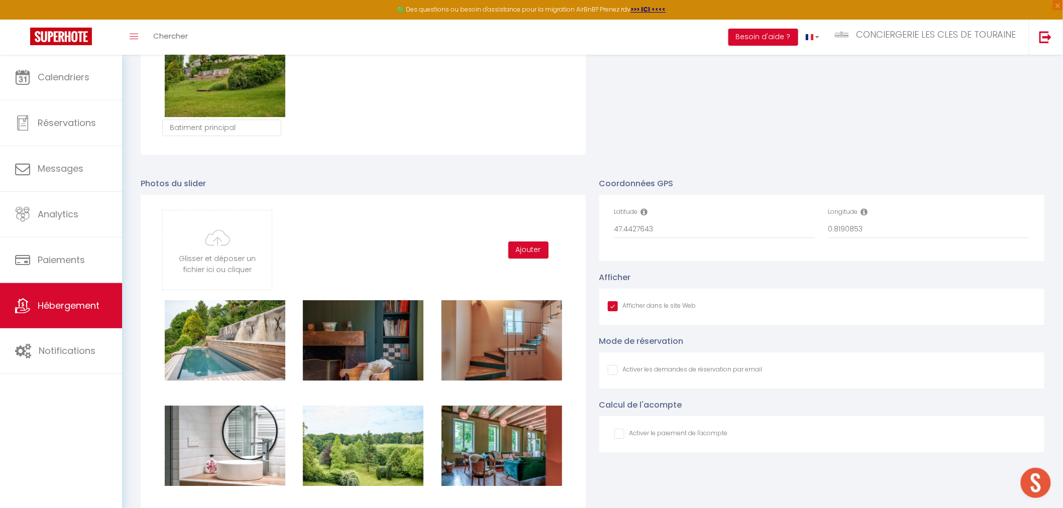
scroll to position [1172, 0]
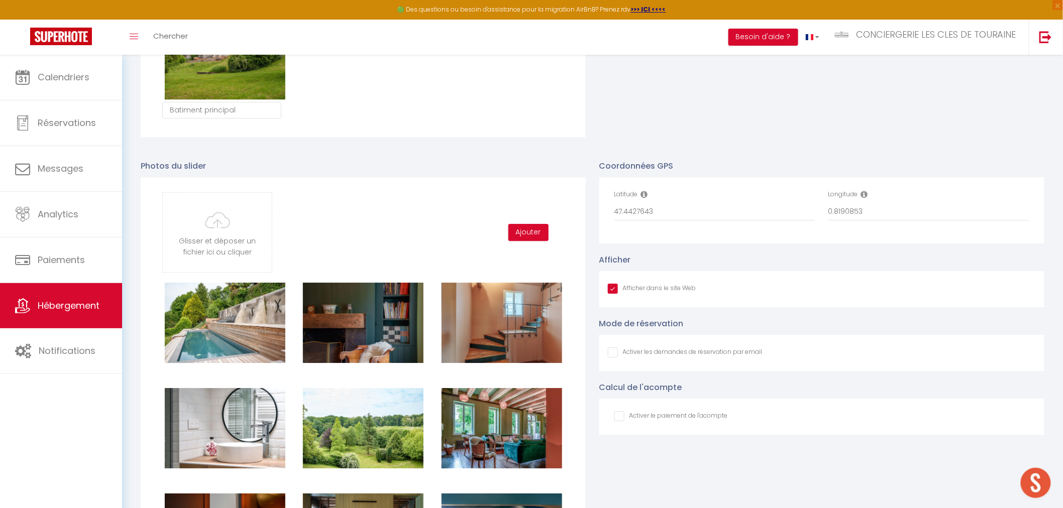
click at [610, 352] on input "Afficher dans le site Web" at bounding box center [685, 353] width 155 height 10
checkbox input "true"
checkbox input "false"
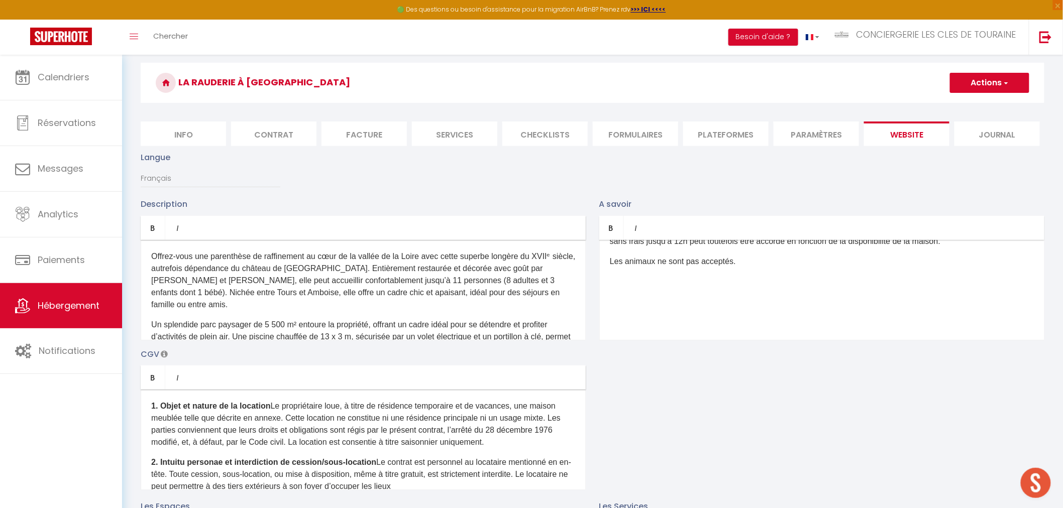
scroll to position [0, 0]
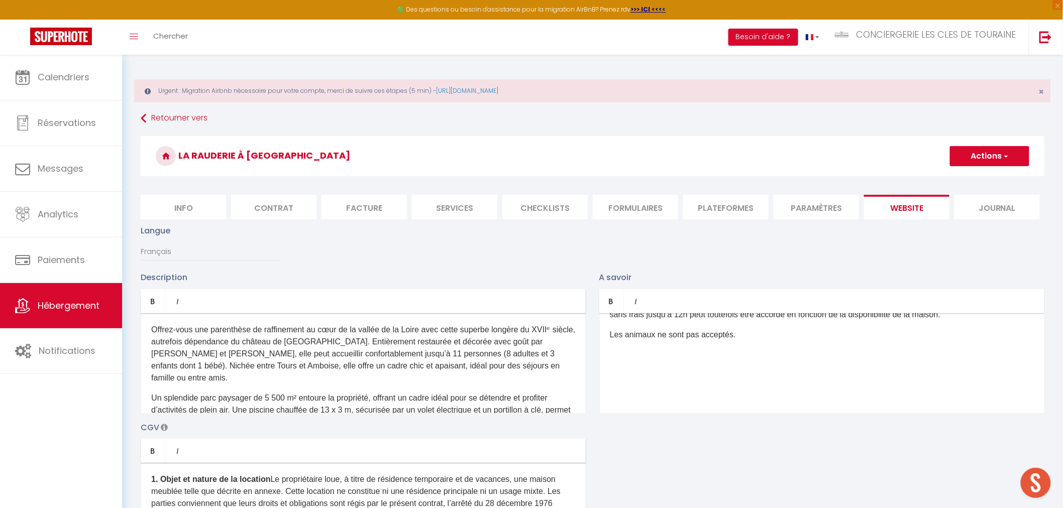
click at [997, 158] on button "Actions" at bounding box center [989, 156] width 79 height 20
click at [971, 177] on input "Enregistrer" at bounding box center [978, 178] width 37 height 10
checkbox input "true"
checkbox input "false"
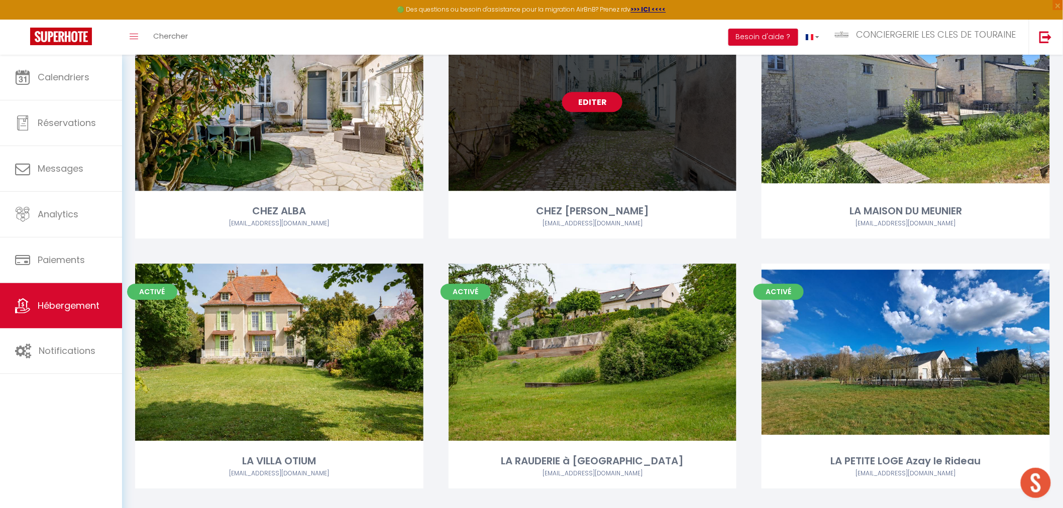
scroll to position [2679, 0]
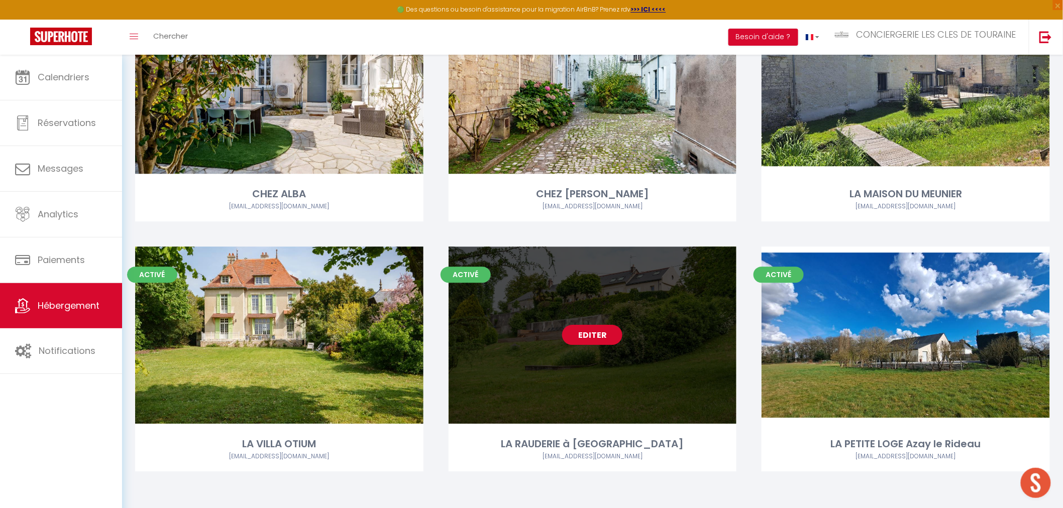
click at [599, 335] on link "Editer" at bounding box center [592, 335] width 60 height 20
click at [592, 332] on link "Editer" at bounding box center [592, 335] width 60 height 20
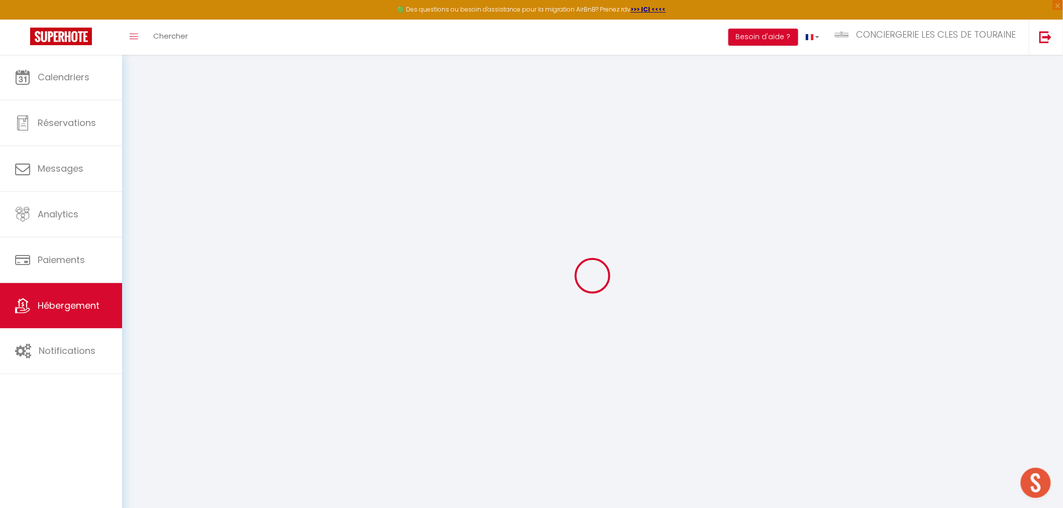
type input "Oups ! Les dates sélectionnées sont indisponibles."
type textarea "Malheureusement les dates sélectionnées sont indisponibles. Nous vous invitons …"
type input "47.4427643"
type input "0.8190853"
checkbox input "true"
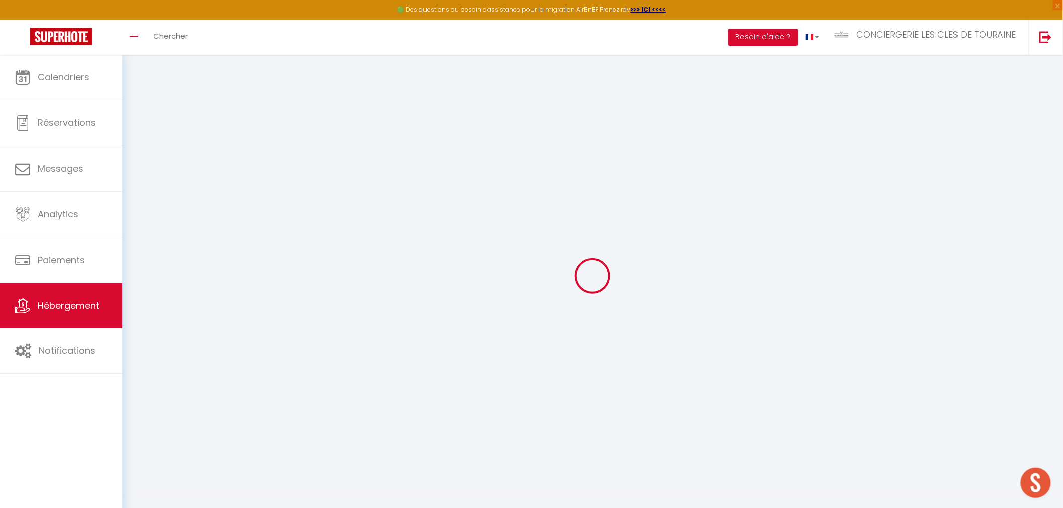
checkbox input "true"
checkbox input "false"
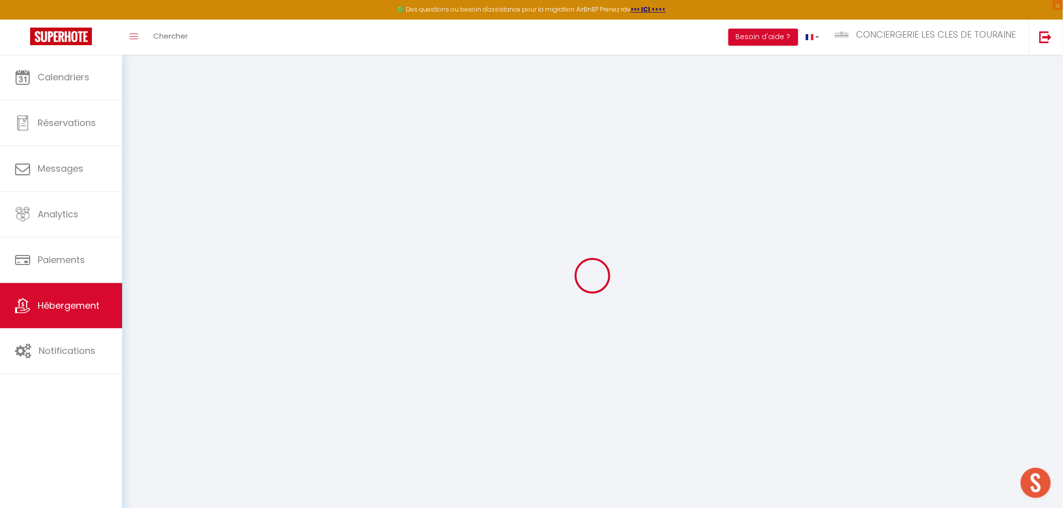
checkbox input "false"
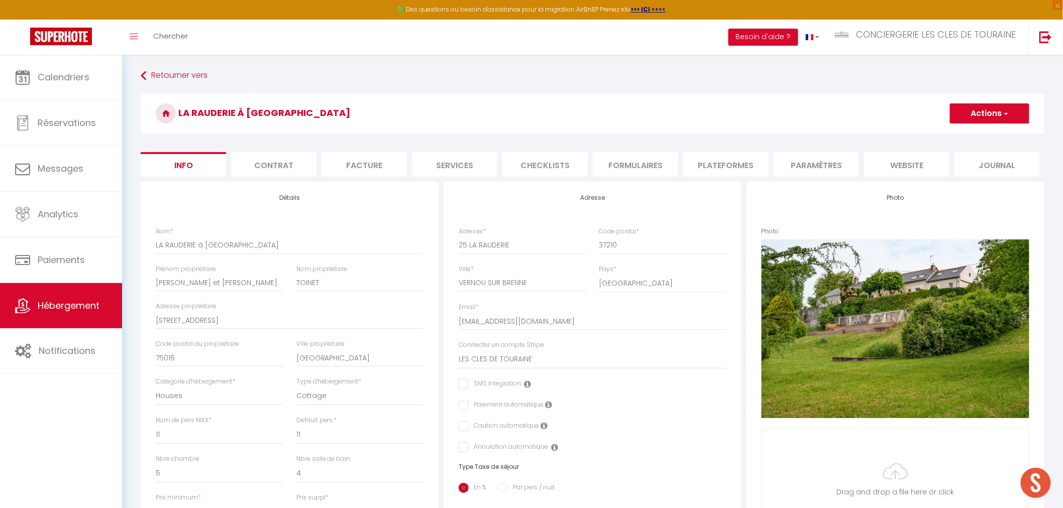
click at [892, 172] on li "website" at bounding box center [906, 164] width 85 height 25
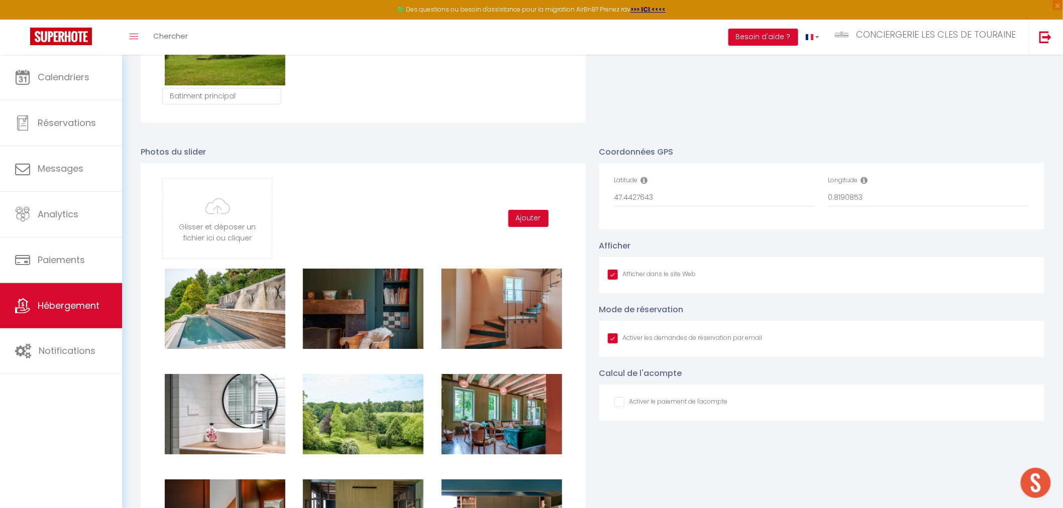
scroll to position [1228, 0]
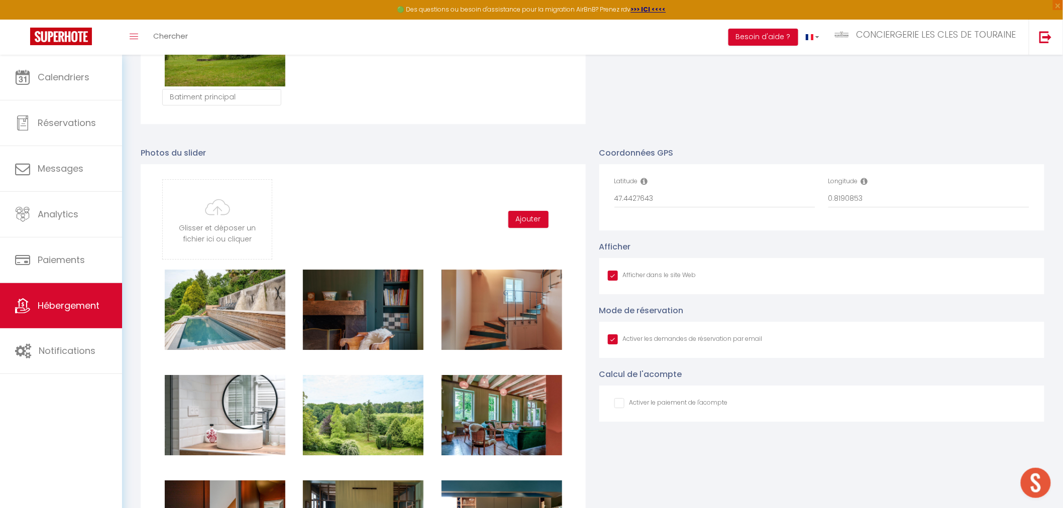
click at [615, 277] on input "Afficher dans le site Web" at bounding box center [652, 276] width 88 height 10
checkbox input "false"
checkbox input "true"
checkbox input "false"
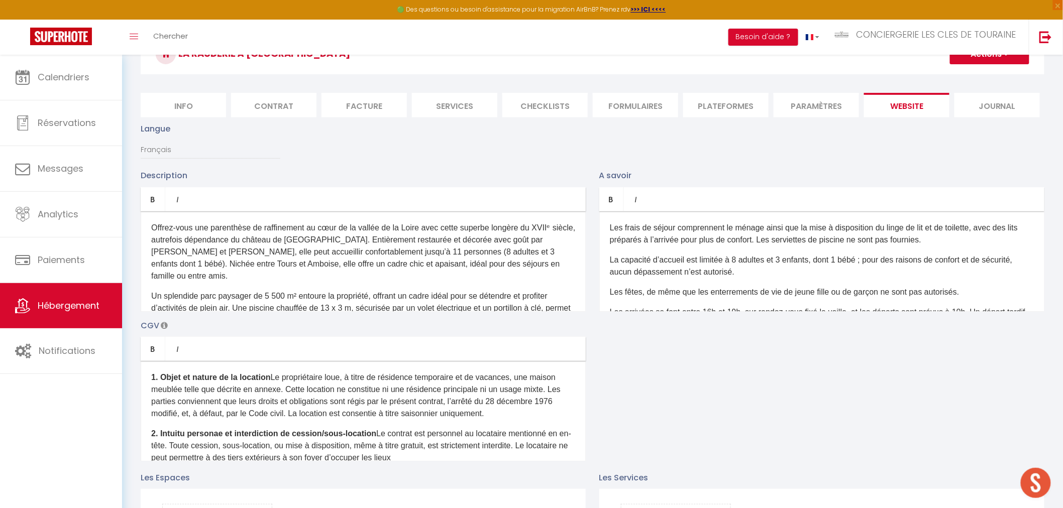
scroll to position [0, 0]
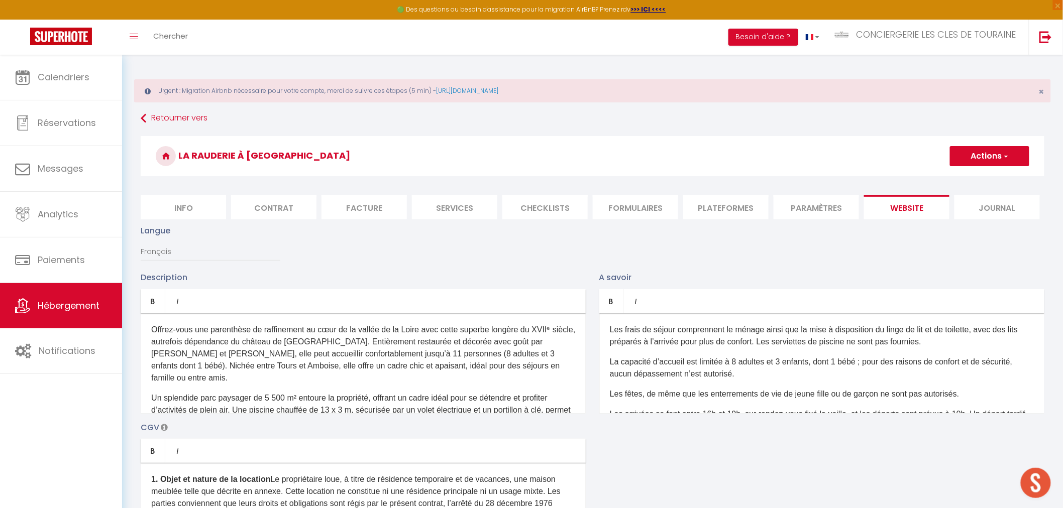
click at [986, 149] on button "Actions" at bounding box center [989, 156] width 79 height 20
click at [981, 177] on input "Enregistrer" at bounding box center [978, 178] width 37 height 10
checkbox input "true"
checkbox input "false"
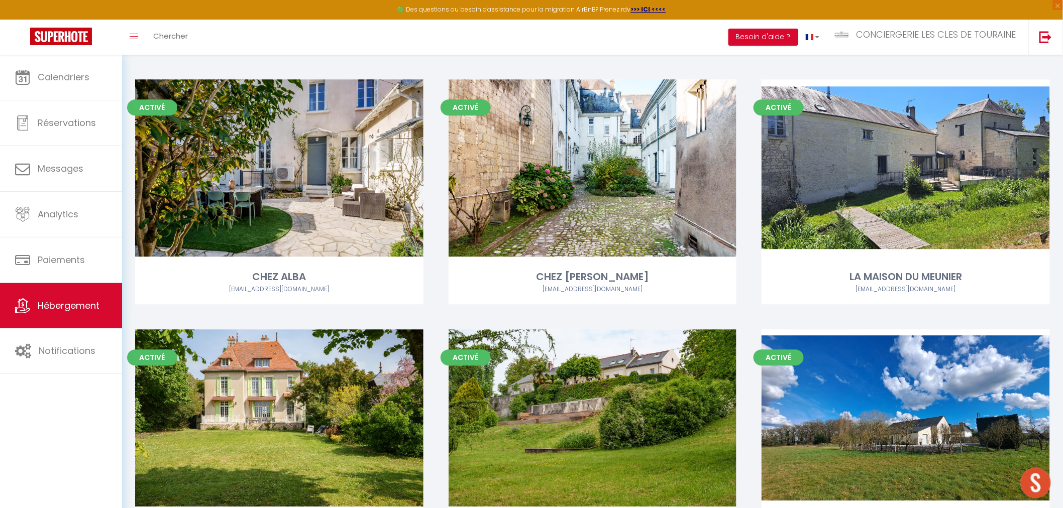
scroll to position [2679, 0]
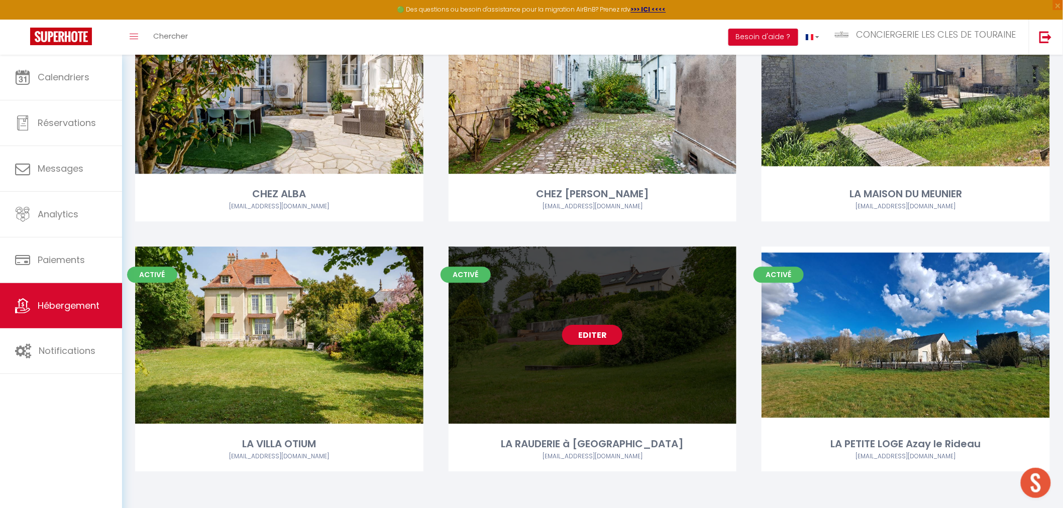
click at [588, 338] on link "Editer" at bounding box center [592, 335] width 60 height 20
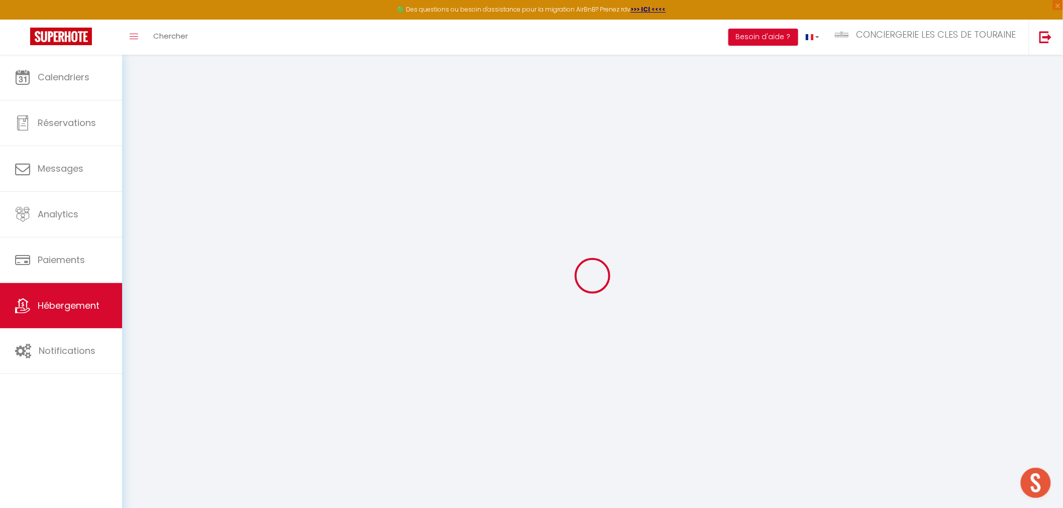
type input "LA RAUDERIE à [GEOGRAPHIC_DATA]"
type input "Philippe et Hélène"
type input "TOINET"
type input "7 rue Massenet"
type input "75016"
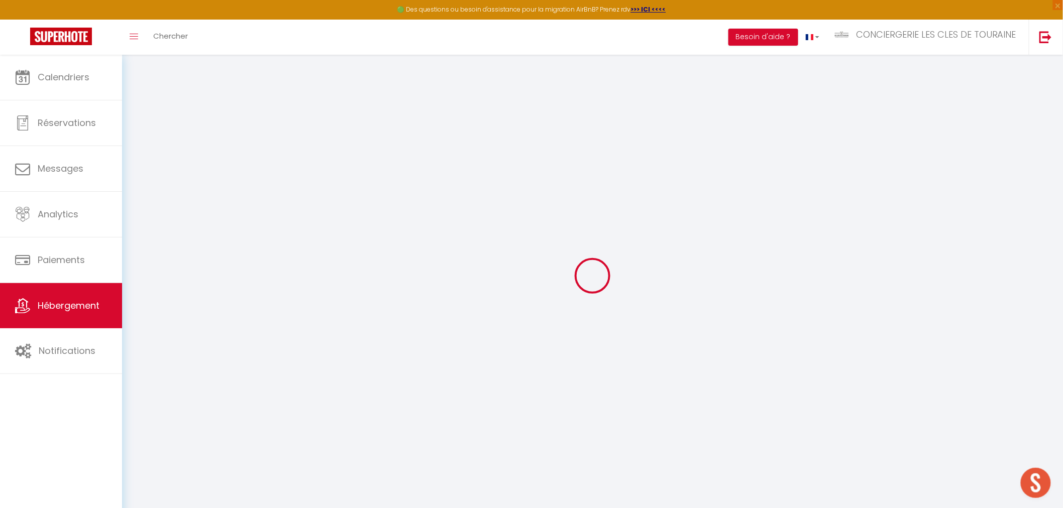
type input "PARIS"
select select "houses"
select select "11"
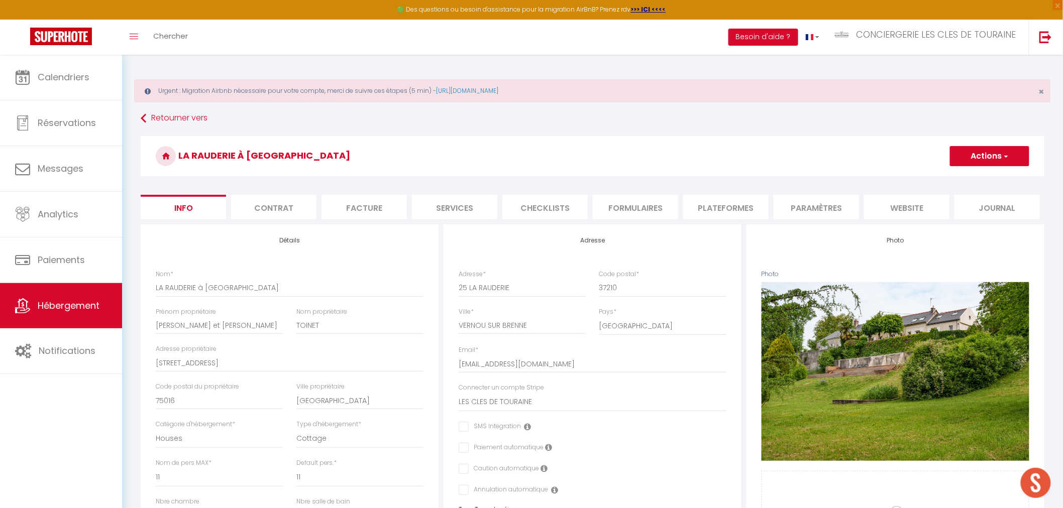
click at [897, 201] on li "website" at bounding box center [906, 207] width 85 height 25
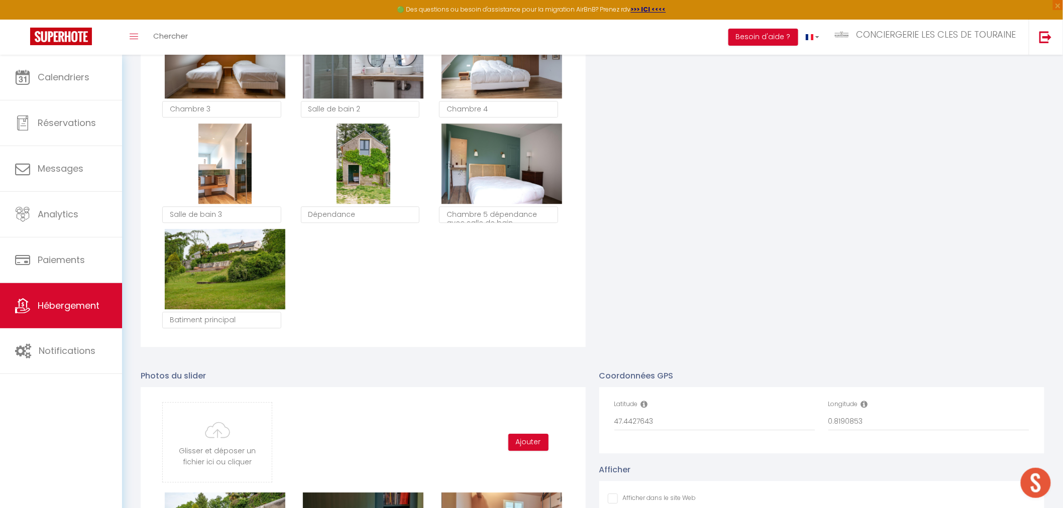
scroll to position [1228, 0]
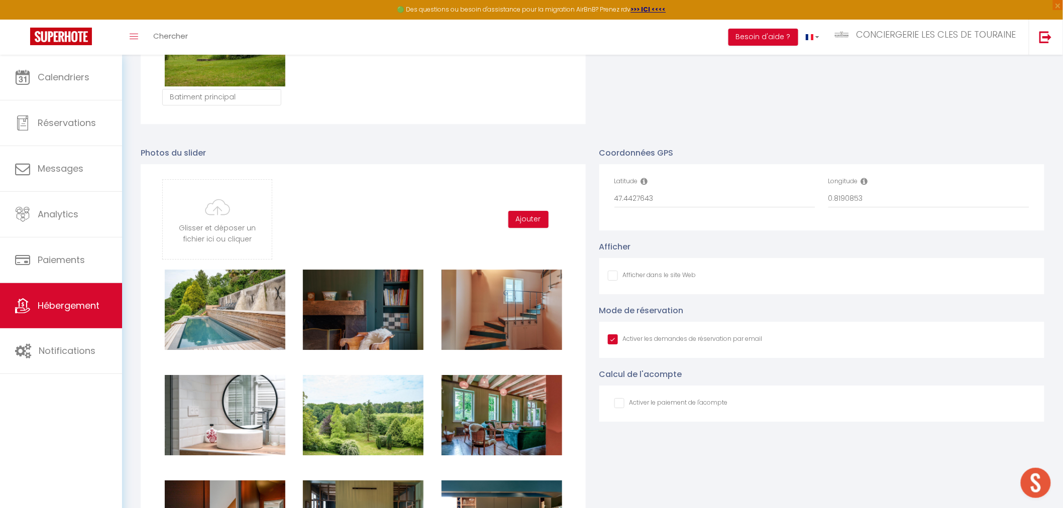
click at [610, 274] on input "Afficher dans le site Web" at bounding box center [652, 276] width 88 height 10
click at [616, 340] on input "Afficher dans le site Web" at bounding box center [685, 340] width 155 height 10
click at [622, 404] on input "checkbox" at bounding box center [671, 403] width 114 height 10
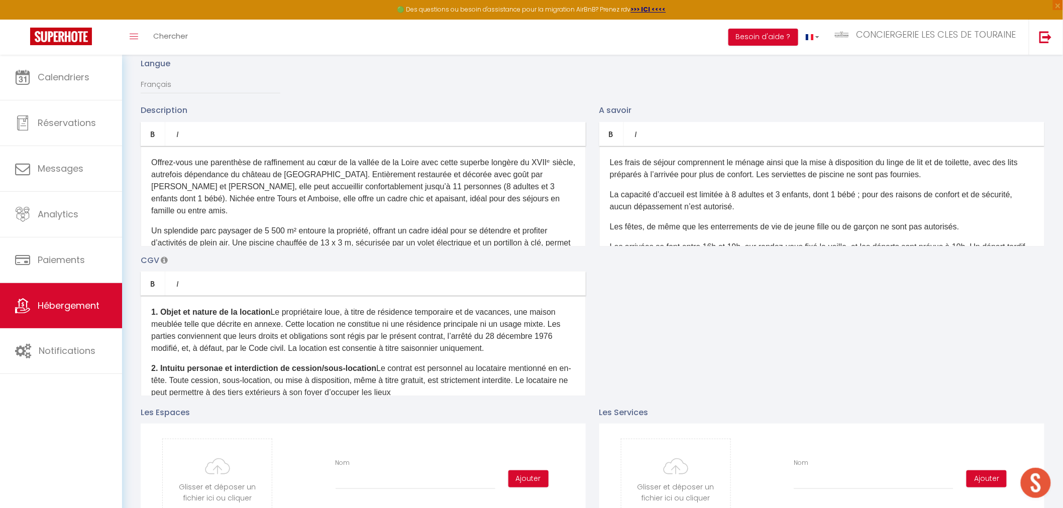
scroll to position [0, 0]
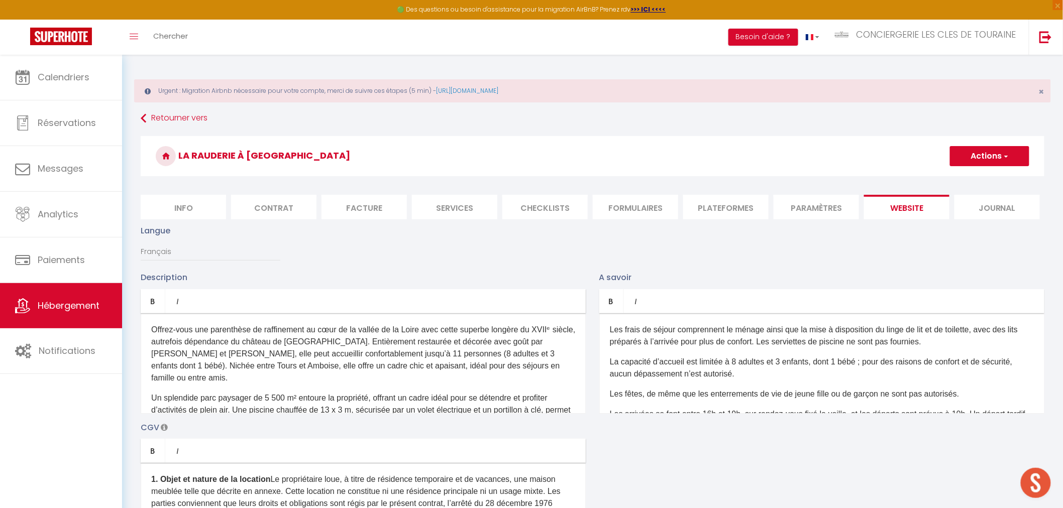
click at [997, 152] on button "Actions" at bounding box center [989, 156] width 79 height 20
click at [982, 178] on input "Enregistrer" at bounding box center [978, 178] width 37 height 10
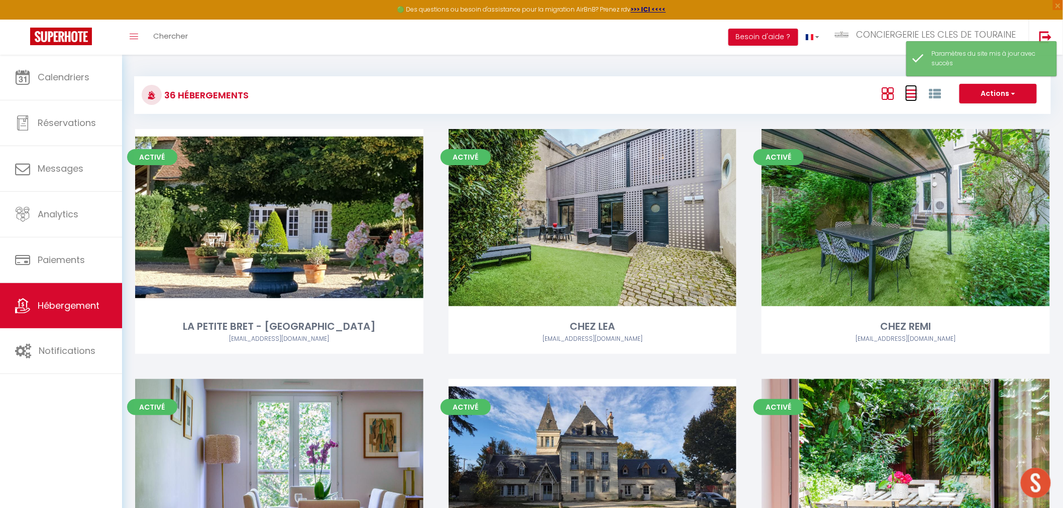
click at [911, 96] on icon at bounding box center [911, 93] width 12 height 13
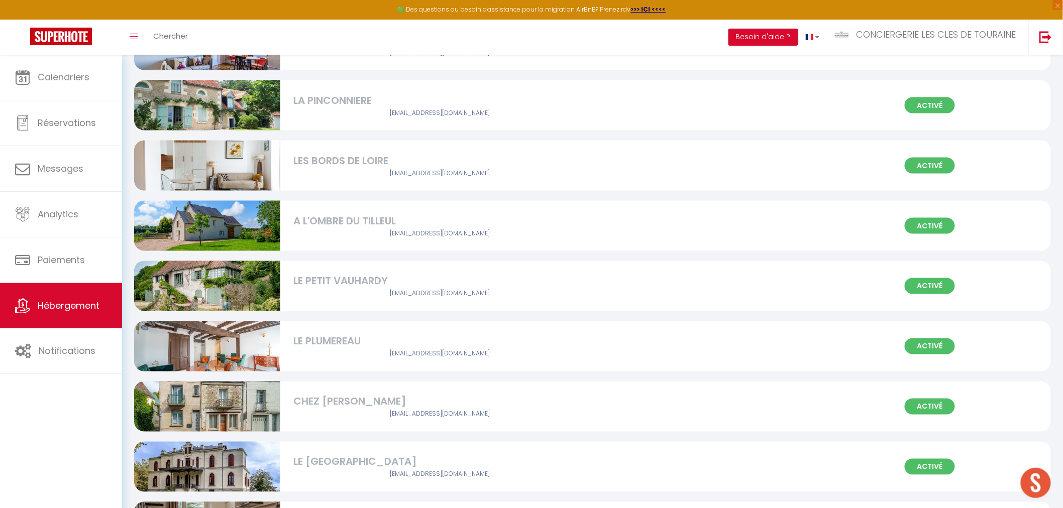
scroll to position [558, 0]
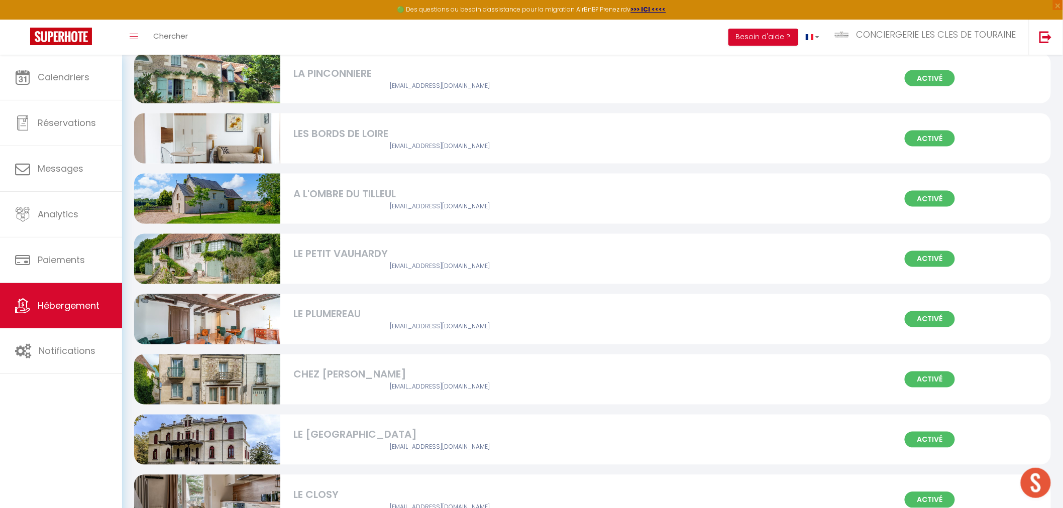
click at [369, 205] on div "[EMAIL_ADDRESS][DOMAIN_NAME]" at bounding box center [439, 207] width 292 height 10
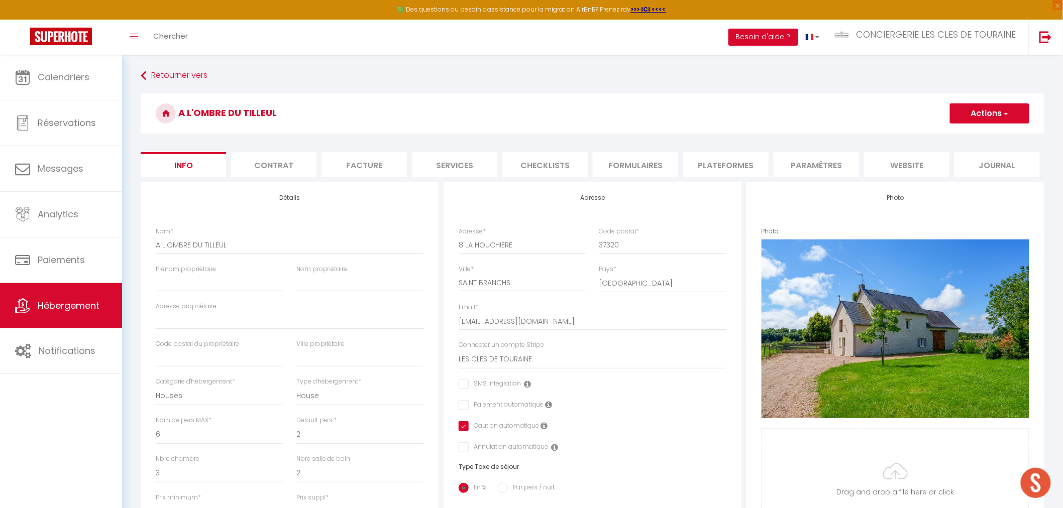
click at [920, 165] on li "website" at bounding box center [906, 164] width 85 height 25
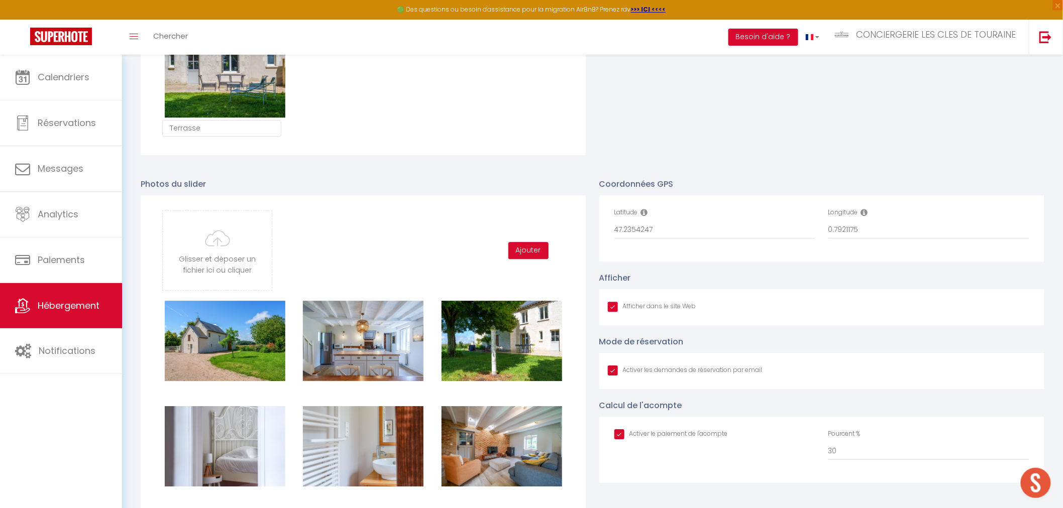
scroll to position [1061, 0]
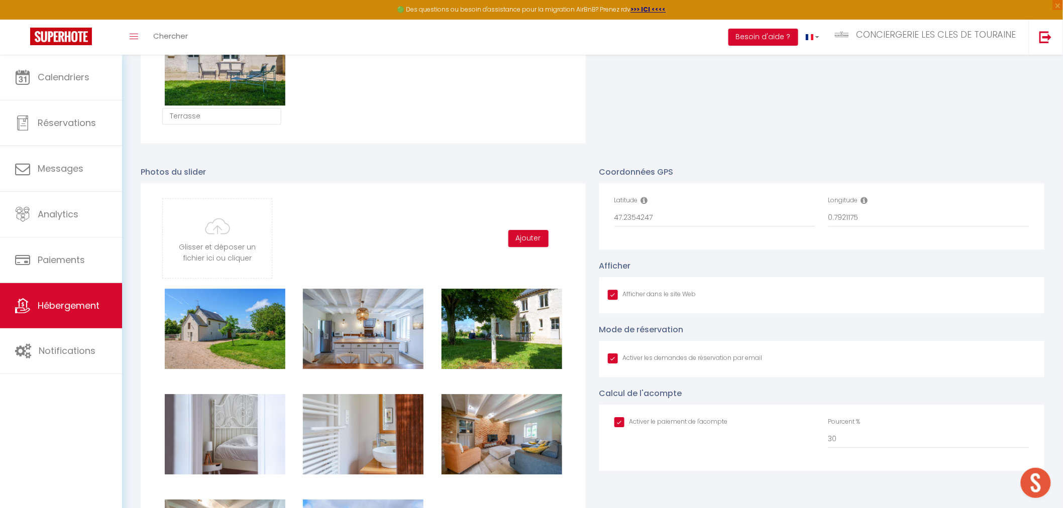
click at [611, 359] on input "Afficher dans le site Web" at bounding box center [685, 359] width 155 height 10
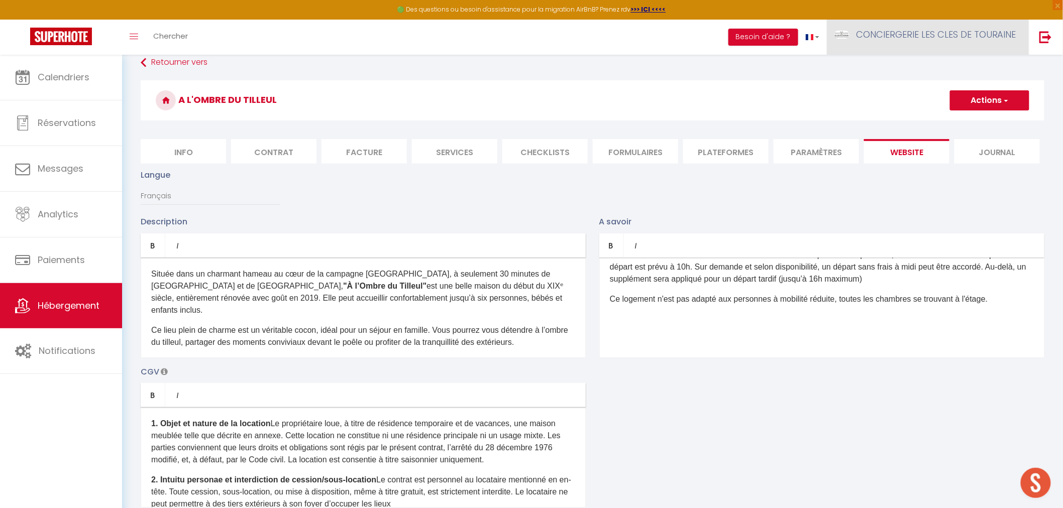
scroll to position [98, 0]
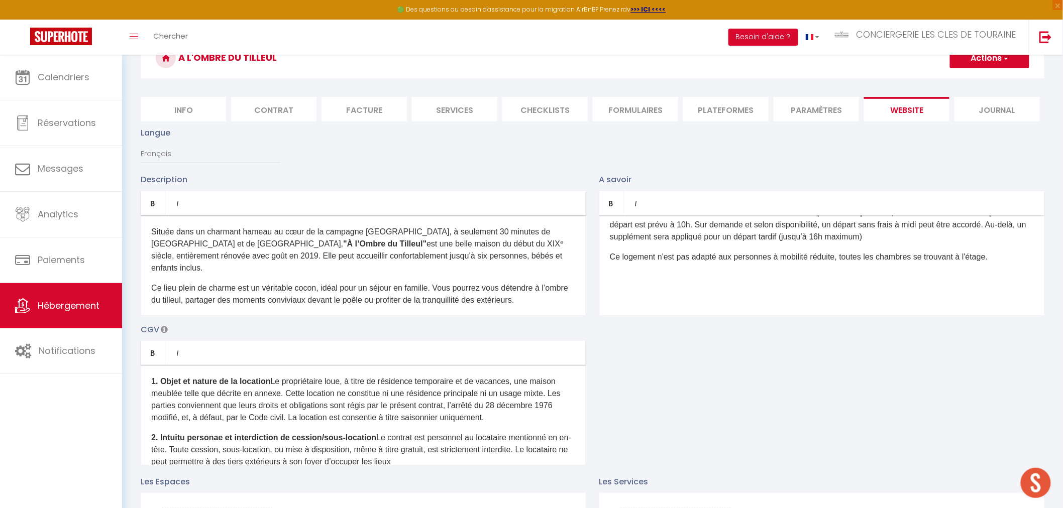
click at [994, 62] on button "Actions" at bounding box center [989, 58] width 79 height 20
click at [979, 78] on input "Enregistrer" at bounding box center [978, 80] width 37 height 10
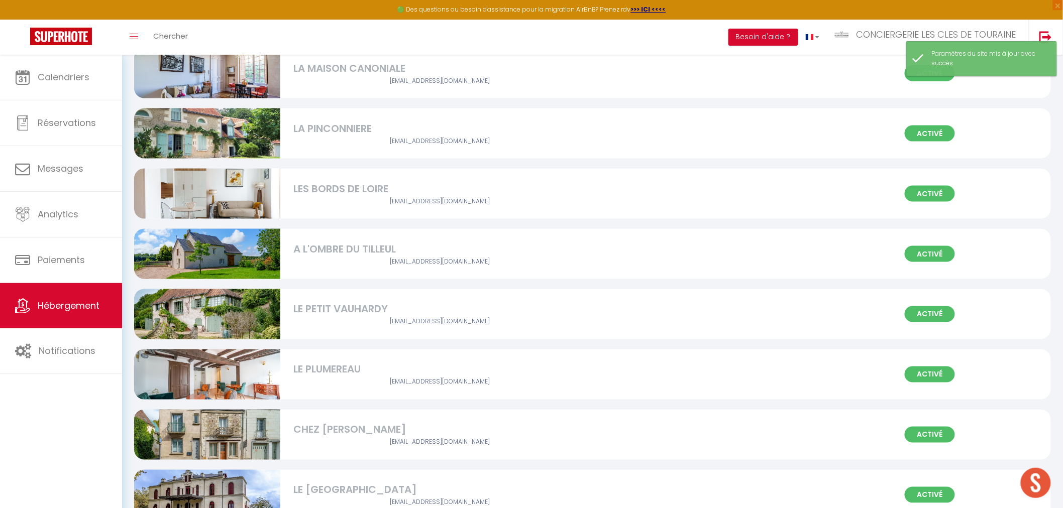
scroll to position [502, 0]
click at [224, 255] on img at bounding box center [207, 254] width 146 height 97
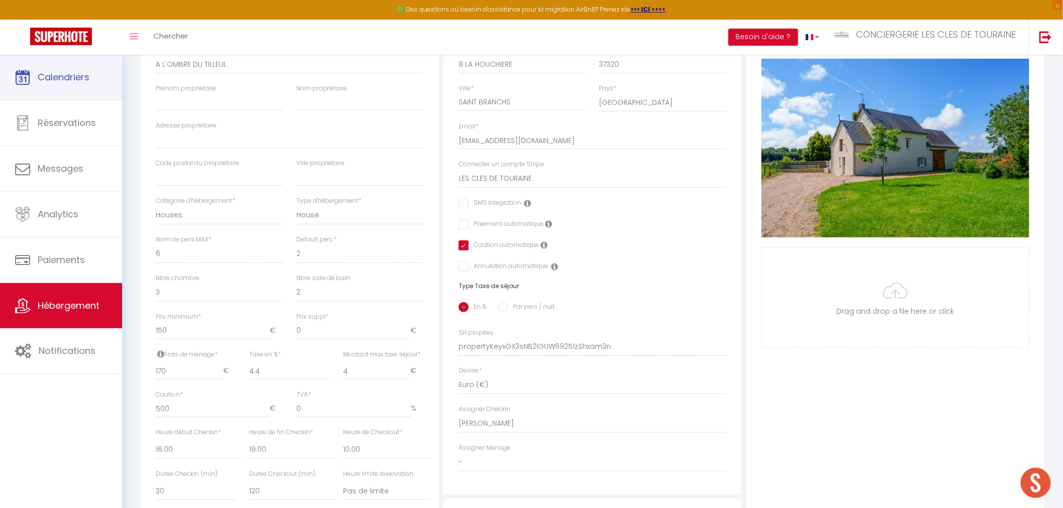
scroll to position [112, 0]
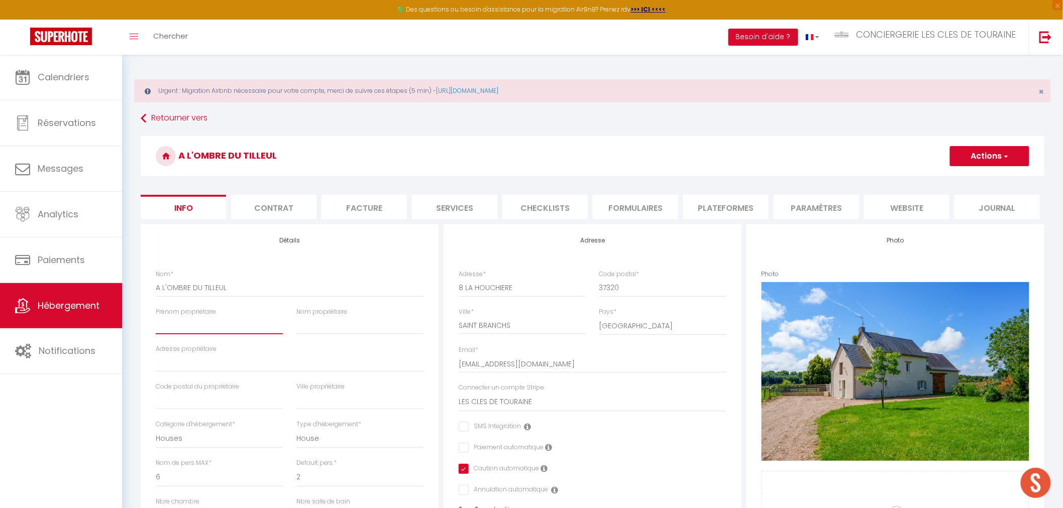
click at [178, 323] on input "Prénom propriétaire" at bounding box center [219, 326] width 127 height 18
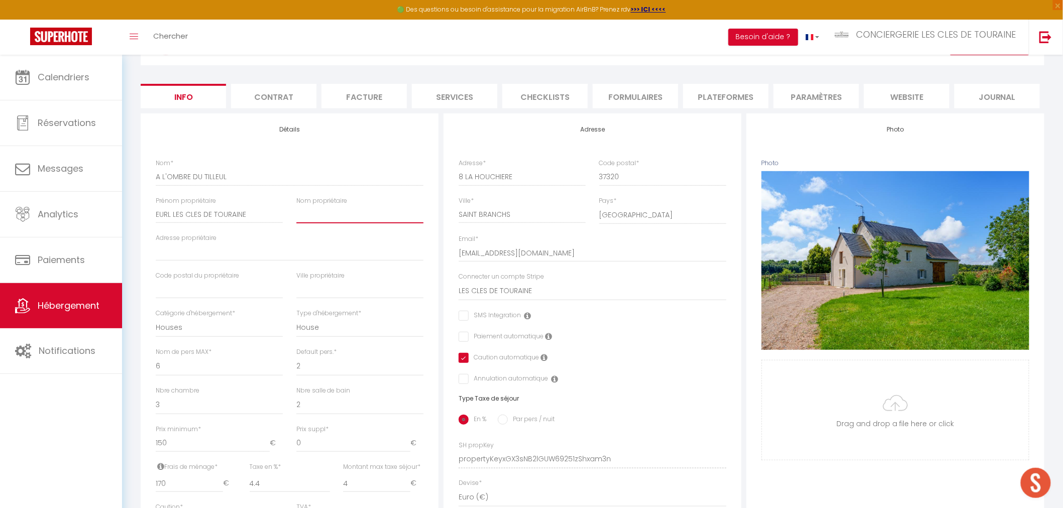
scroll to position [112, 0]
click at [318, 368] on select "1 2 3 4 5 6 7 8 9 10 11 12 13 14" at bounding box center [359, 366] width 127 height 19
click at [296, 357] on select "1 2 3 4 5 6 7 8 9 10 11 12 13 14" at bounding box center [359, 366] width 127 height 19
click at [207, 250] on input "Adresse propriétaire" at bounding box center [290, 252] width 268 height 18
click at [327, 209] on input "Nom propriétaire" at bounding box center [359, 214] width 127 height 18
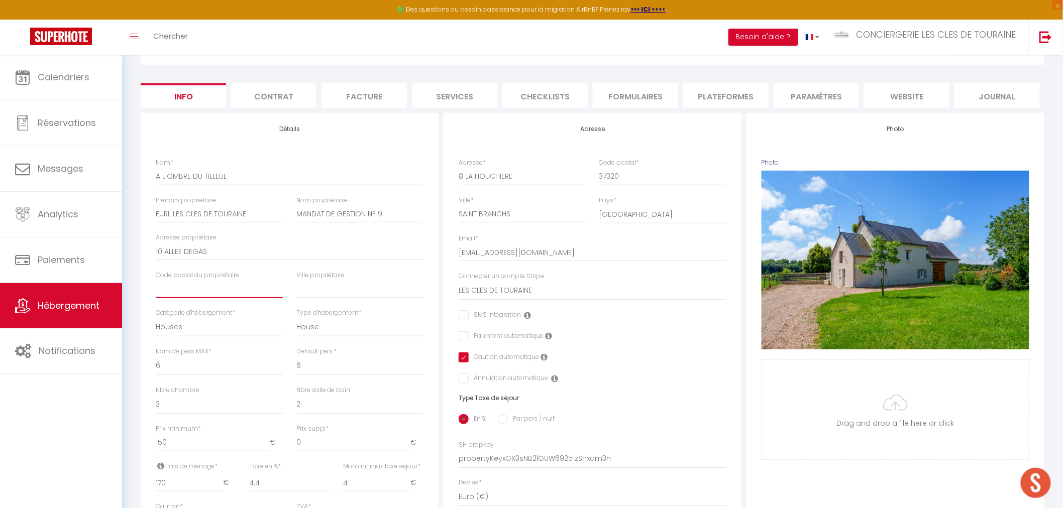
click at [227, 293] on input "text" at bounding box center [219, 289] width 127 height 18
click at [329, 293] on input "text" at bounding box center [359, 289] width 127 height 18
click at [469, 359] on label "Caution automatique" at bounding box center [504, 358] width 70 height 11
click at [465, 357] on input "checkbox" at bounding box center [462, 358] width 7 height 10
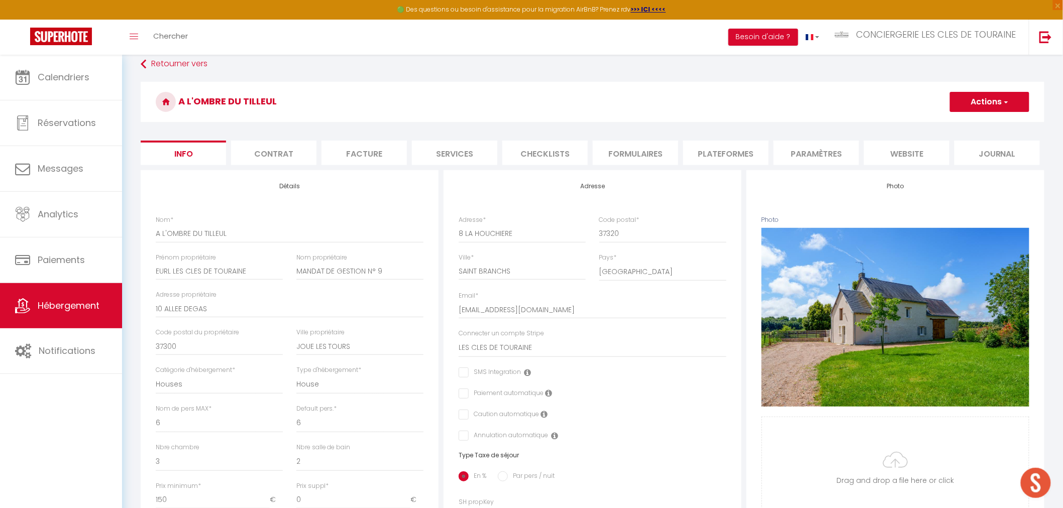
scroll to position [0, 0]
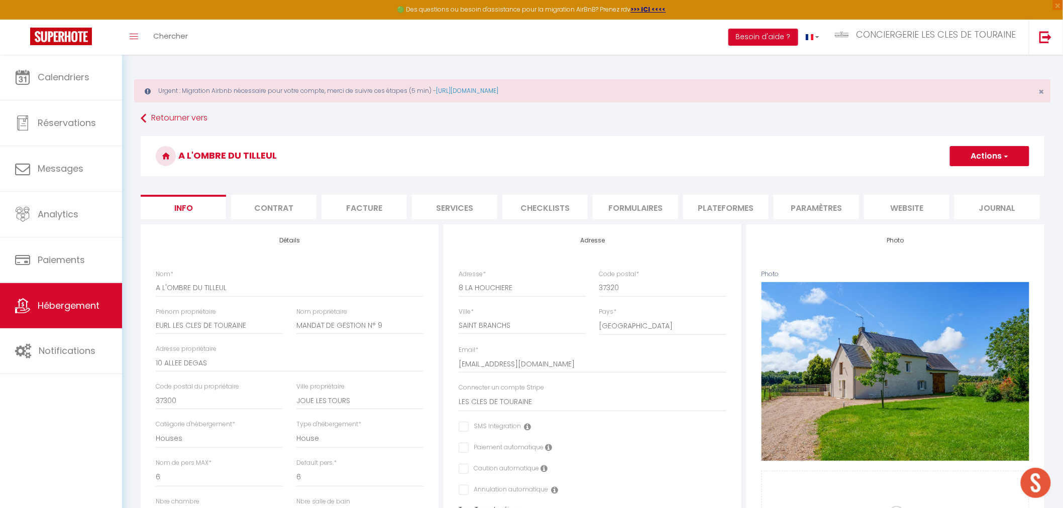
click at [986, 153] on button "Actions" at bounding box center [989, 156] width 79 height 20
click at [956, 176] on input "Enregistrer" at bounding box center [949, 178] width 37 height 10
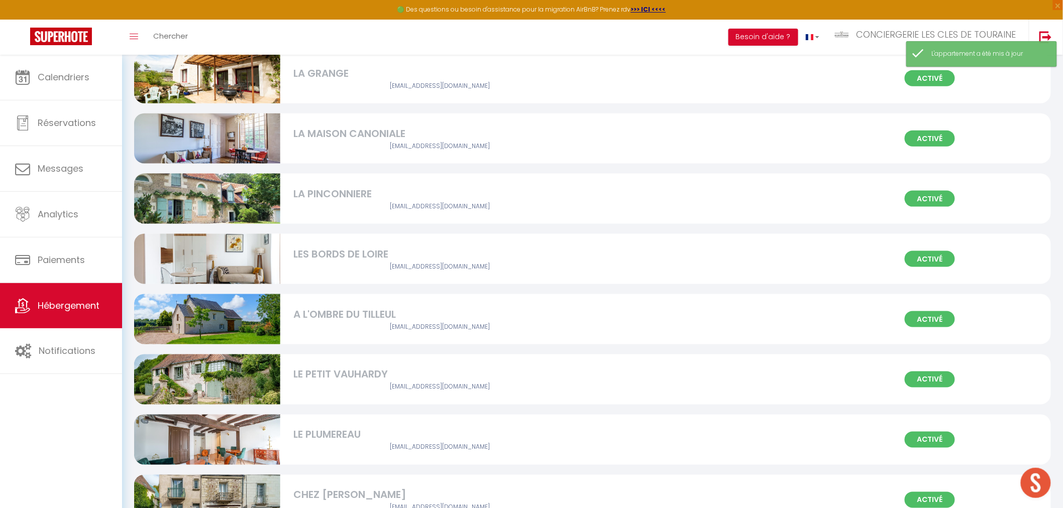
scroll to position [446, 0]
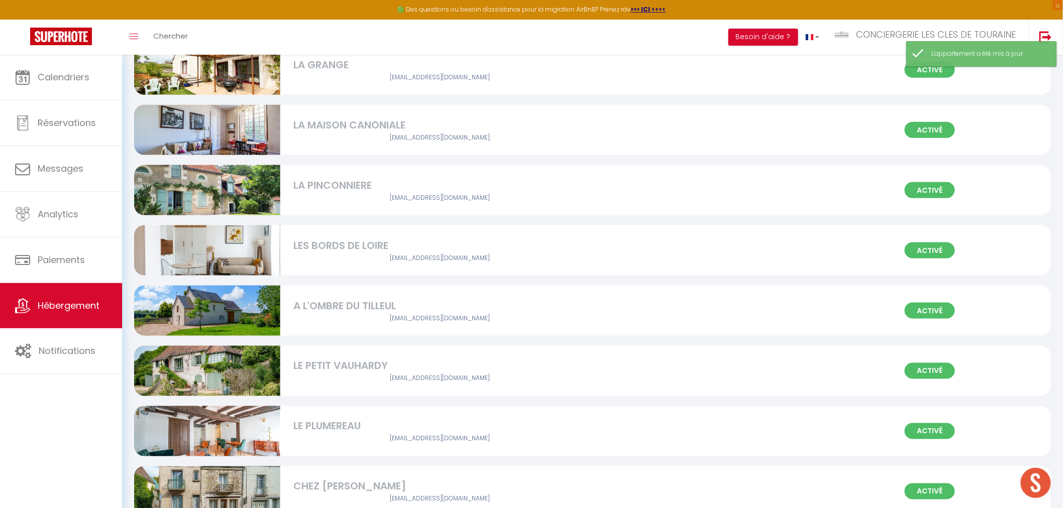
click at [343, 313] on div "A L'OMBRE DU TILLEUL" at bounding box center [439, 306] width 292 height 16
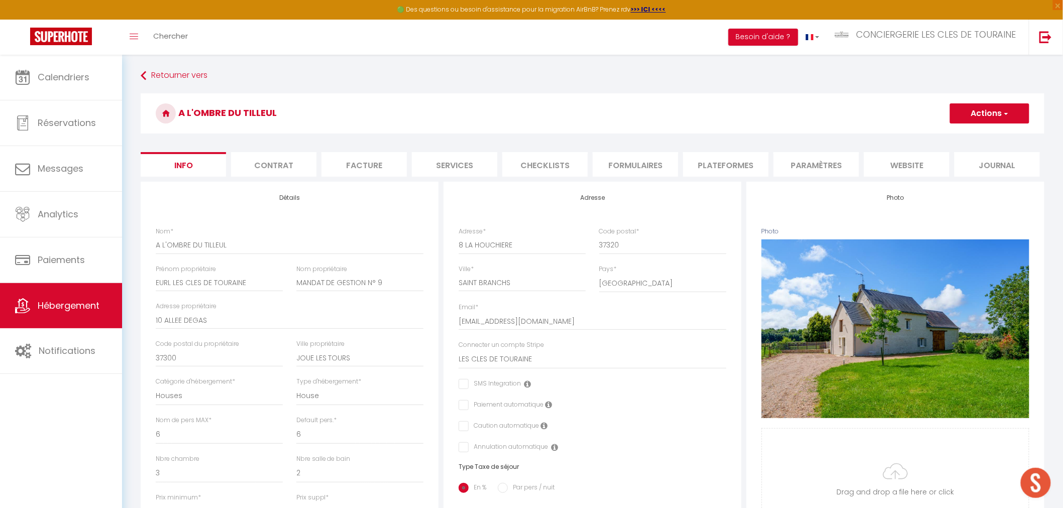
click at [903, 162] on li "website" at bounding box center [906, 164] width 85 height 25
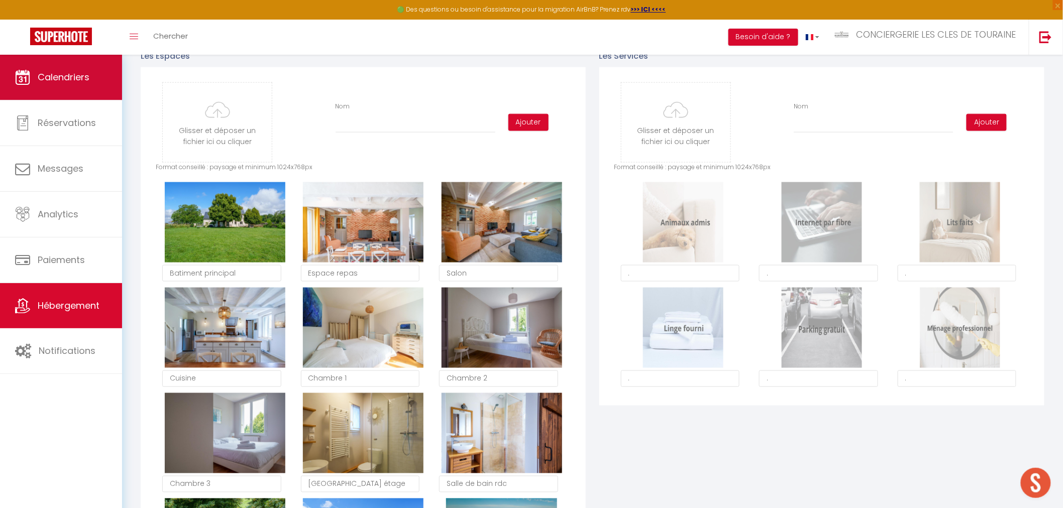
scroll to position [446, 0]
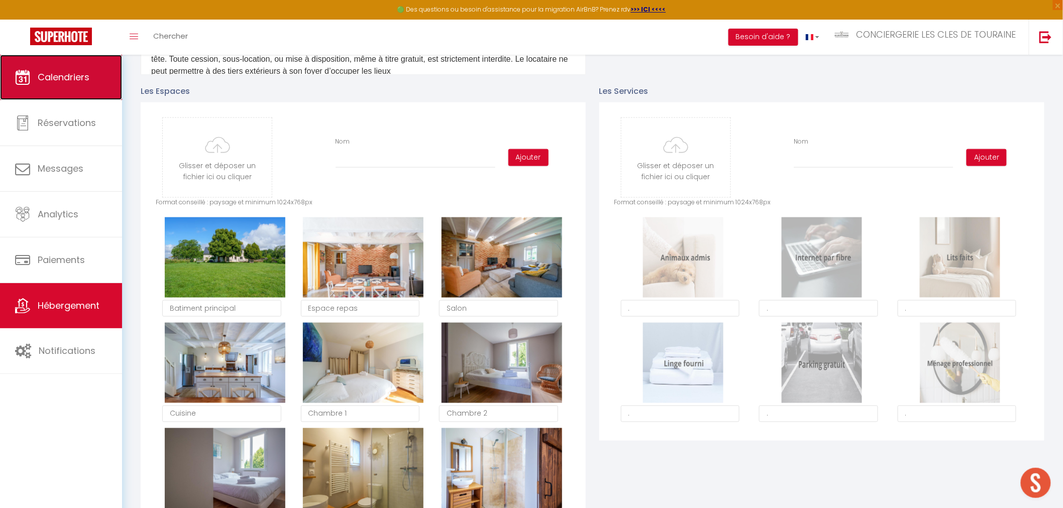
click at [94, 71] on link "Calendriers" at bounding box center [61, 77] width 122 height 45
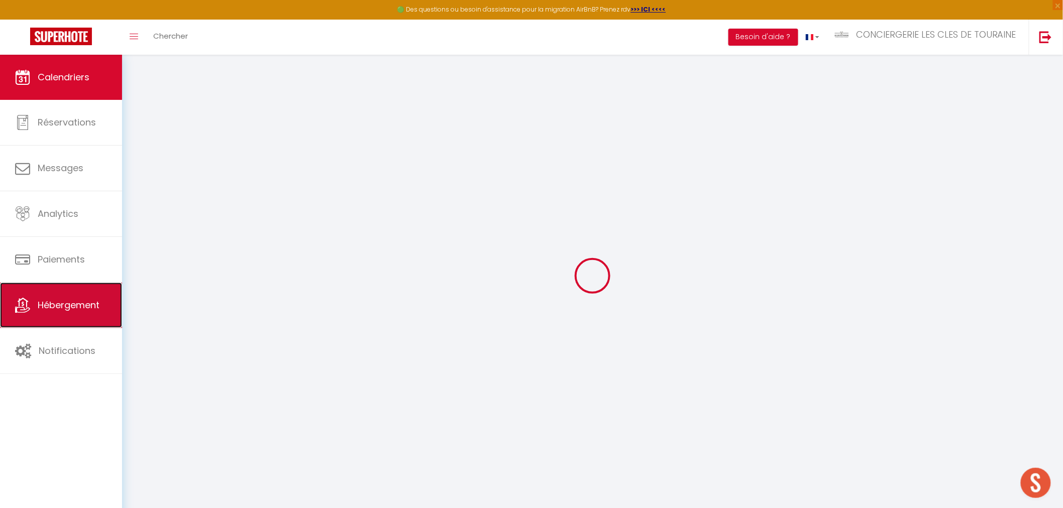
click at [76, 301] on span "Hébergement" at bounding box center [69, 305] width 62 height 13
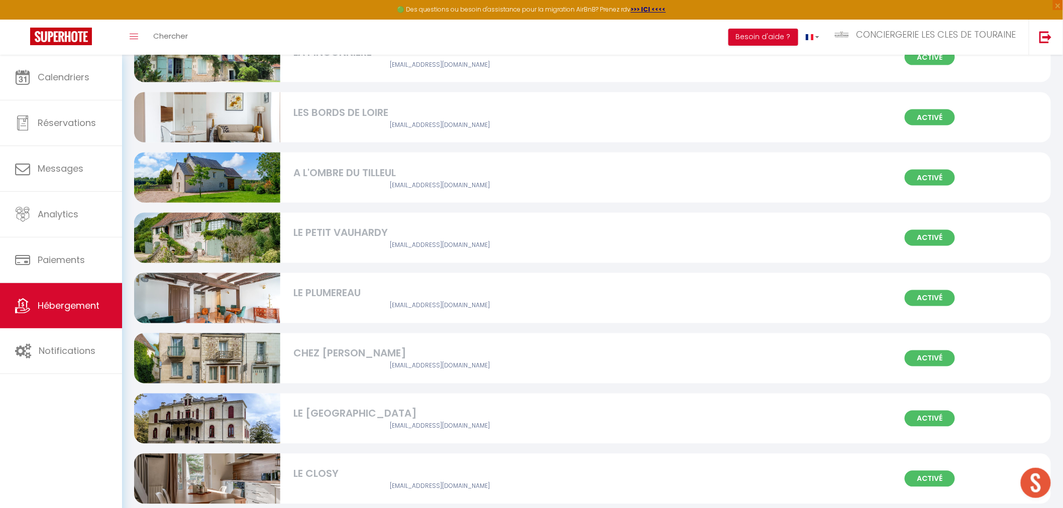
scroll to position [614, 0]
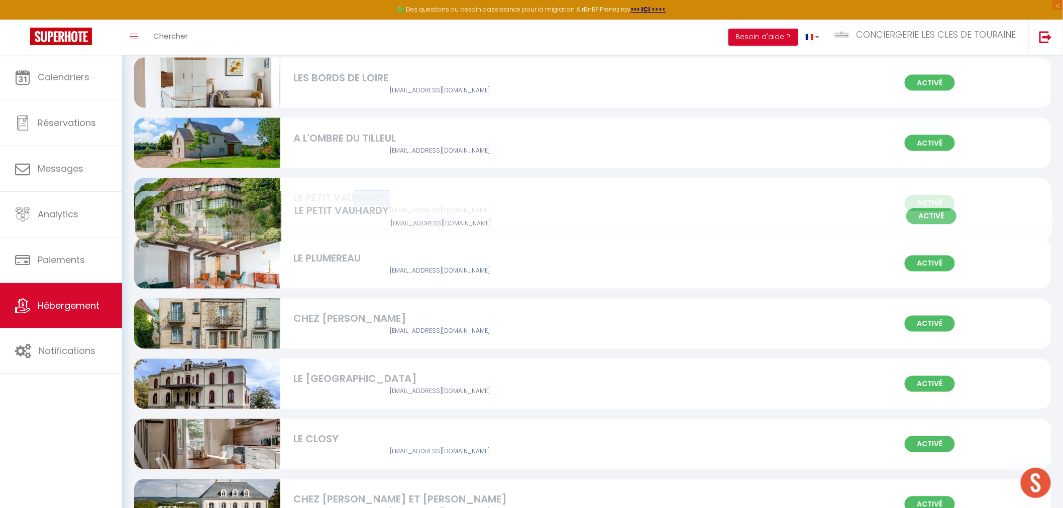
drag, startPoint x: 353, startPoint y: 202, endPoint x: 354, endPoint y: 215, distance: 12.6
click at [354, 215] on div "LE PETIT VAUHARDY info@lesclesdetouraine.com" at bounding box center [439, 203] width 305 height 25
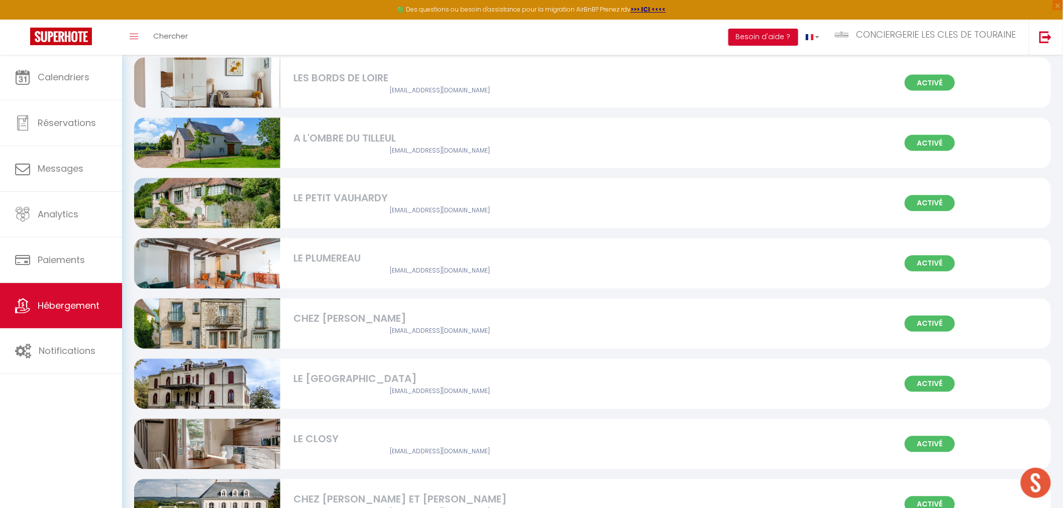
click at [346, 200] on div "LE PETIT VAUHARDY" at bounding box center [439, 199] width 292 height 16
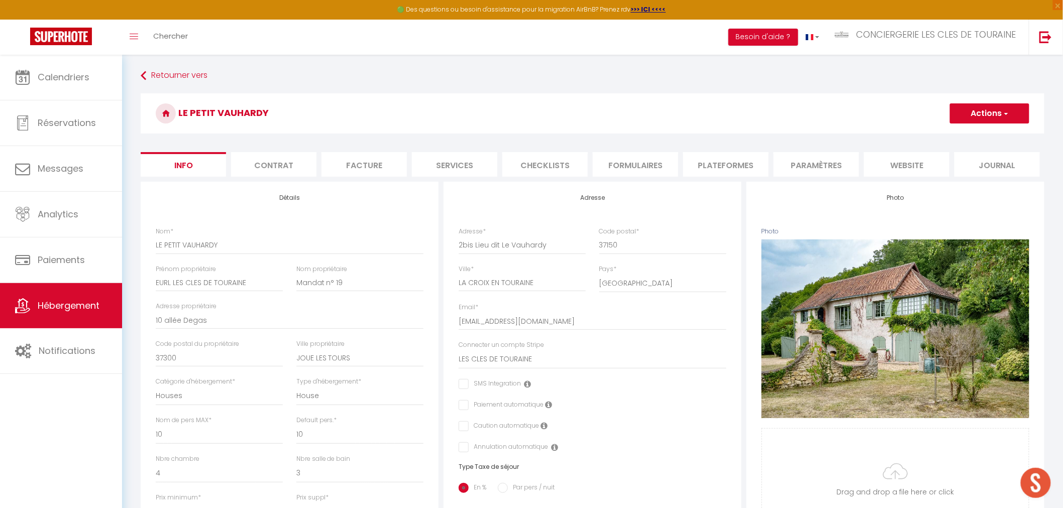
click at [913, 154] on li "website" at bounding box center [906, 164] width 85 height 25
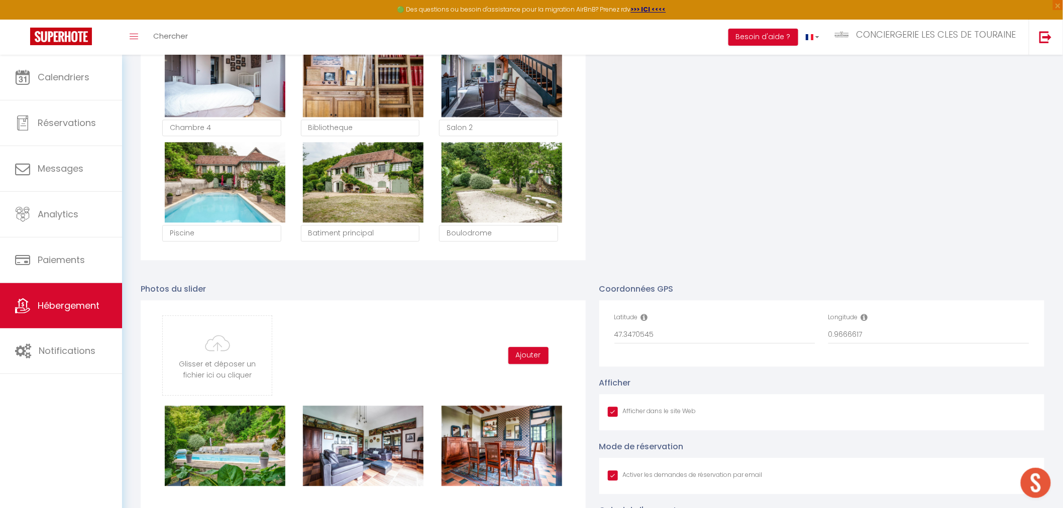
scroll to position [948, 0]
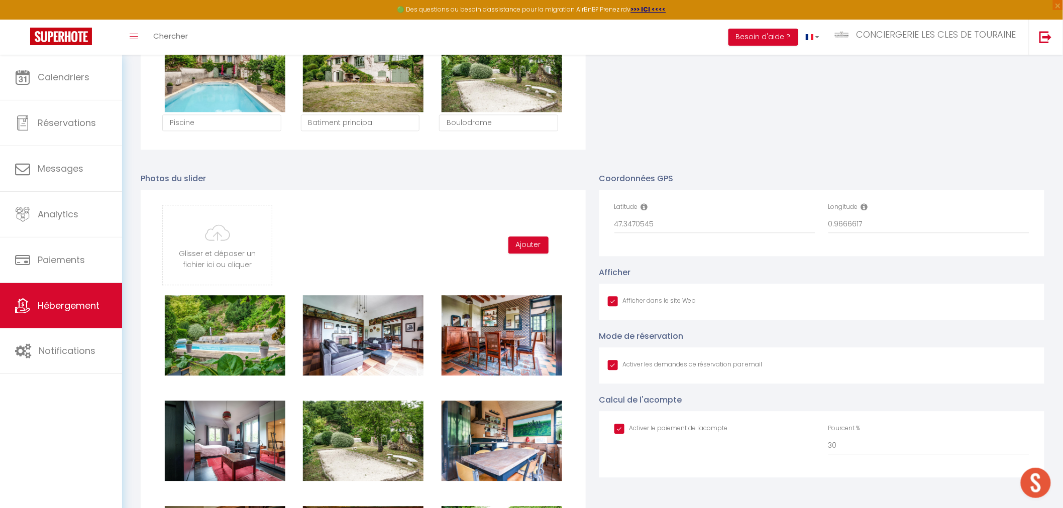
click at [611, 363] on input "Afficher dans le site Web" at bounding box center [685, 365] width 155 height 10
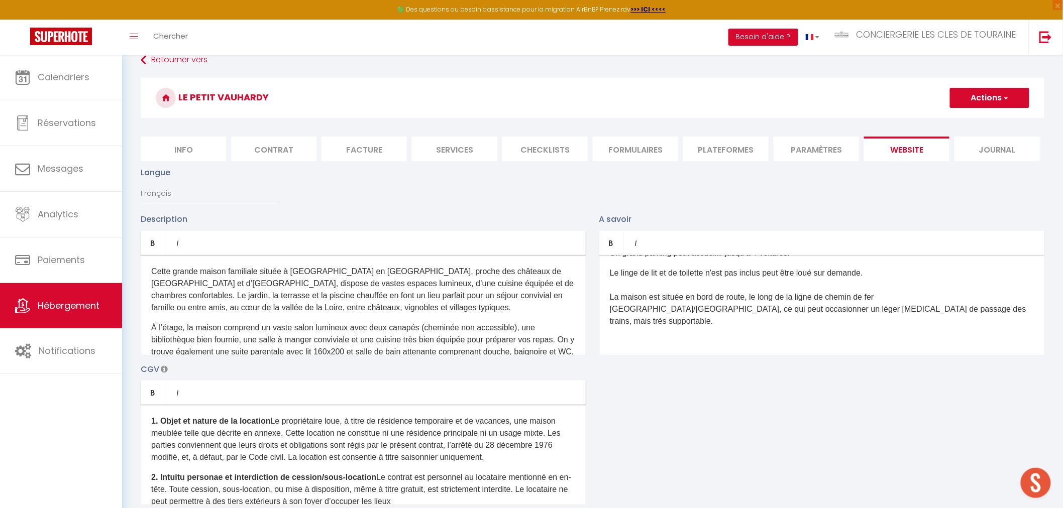
scroll to position [0, 0]
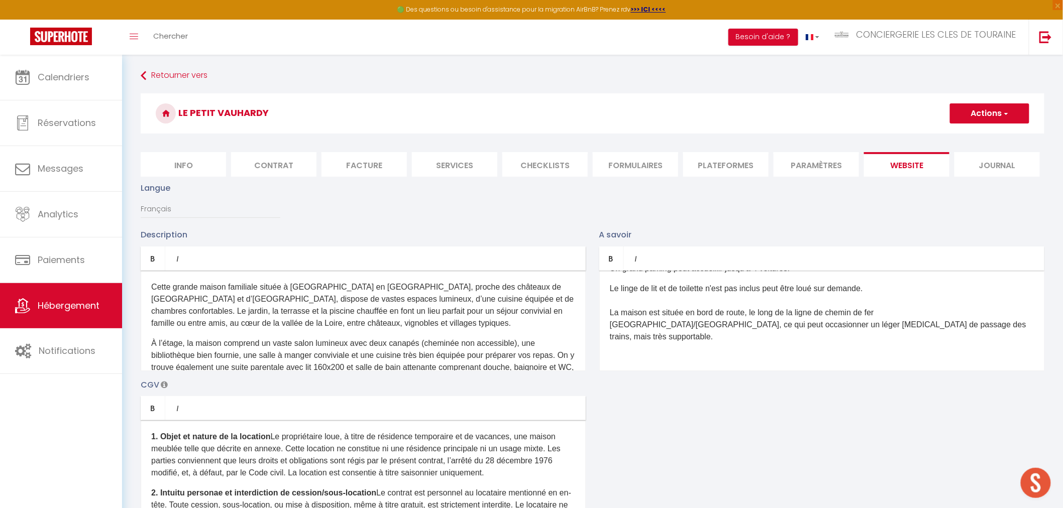
click at [967, 112] on button "Actions" at bounding box center [989, 113] width 79 height 20
click at [965, 134] on input "Enregistrer" at bounding box center [978, 136] width 37 height 10
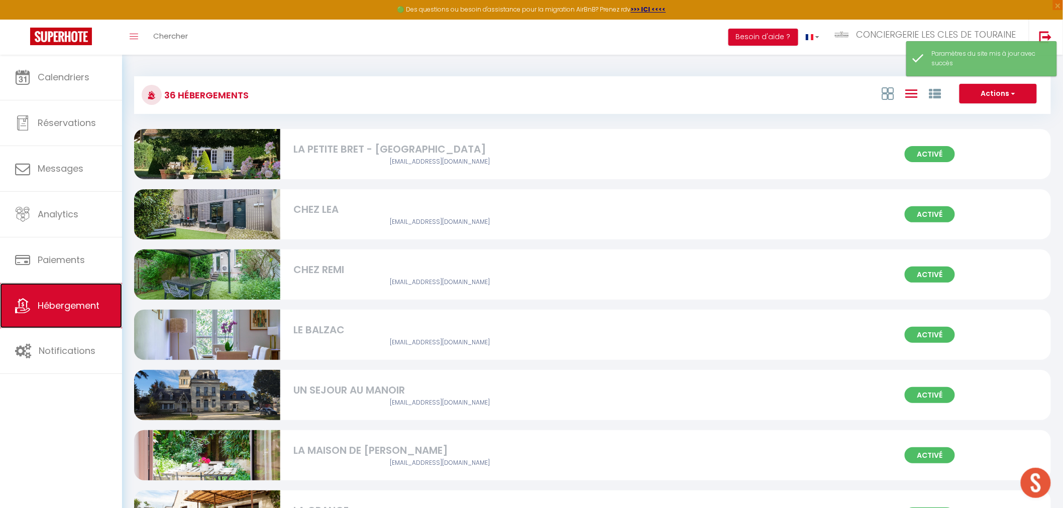
click at [72, 310] on span "Hébergement" at bounding box center [69, 305] width 62 height 13
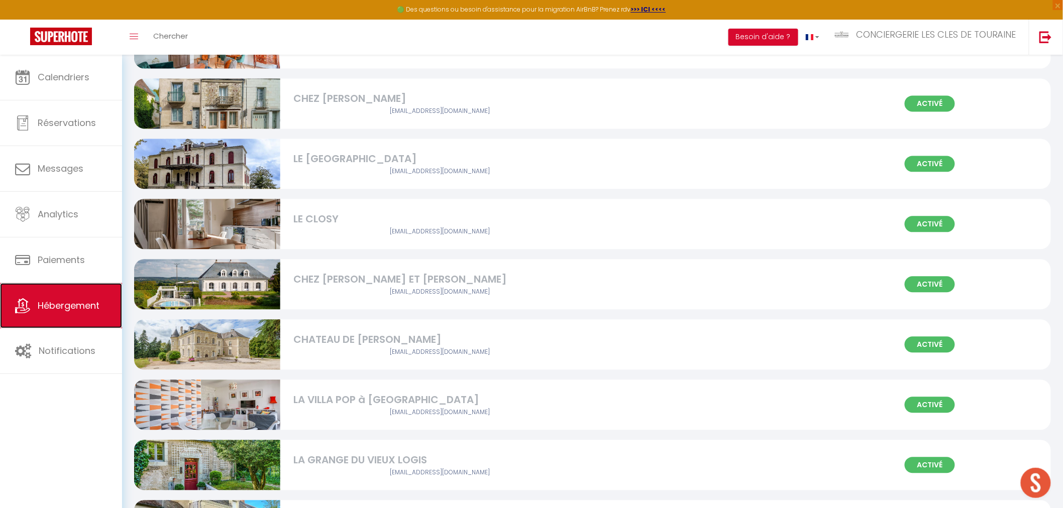
scroll to position [837, 0]
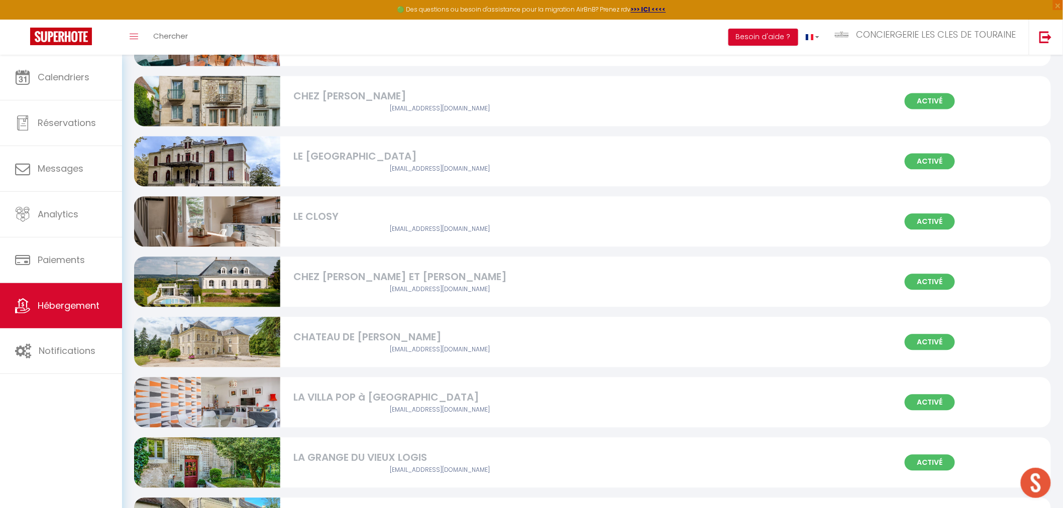
click at [347, 158] on div "LE [GEOGRAPHIC_DATA]" at bounding box center [439, 157] width 292 height 16
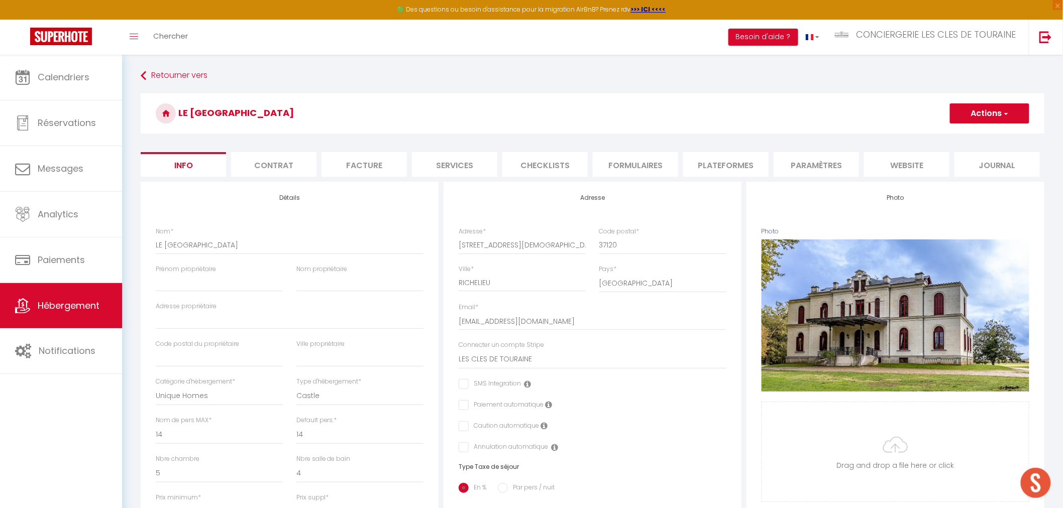
click at [913, 170] on li "website" at bounding box center [906, 164] width 85 height 25
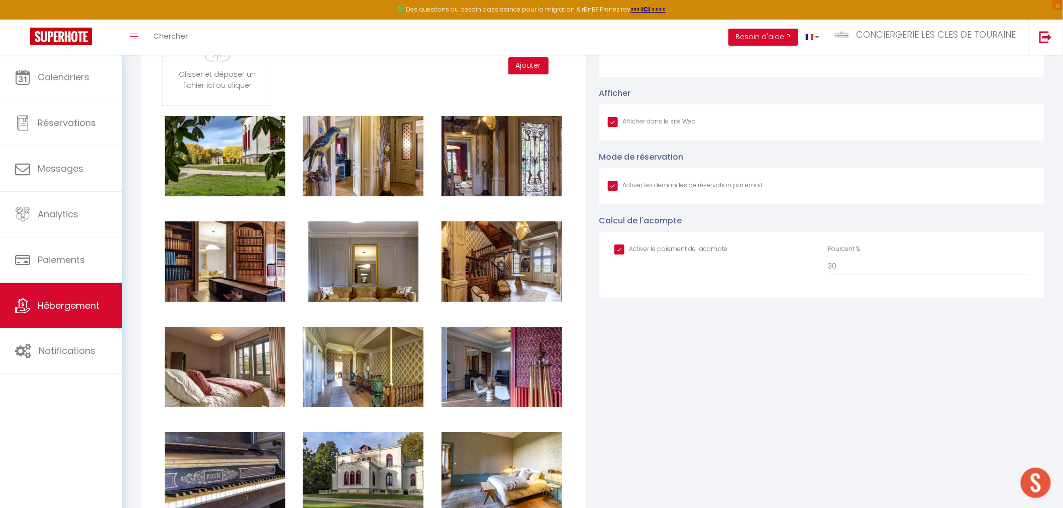
scroll to position [1339, 0]
click at [612, 187] on input "Afficher dans le site Web" at bounding box center [685, 185] width 155 height 10
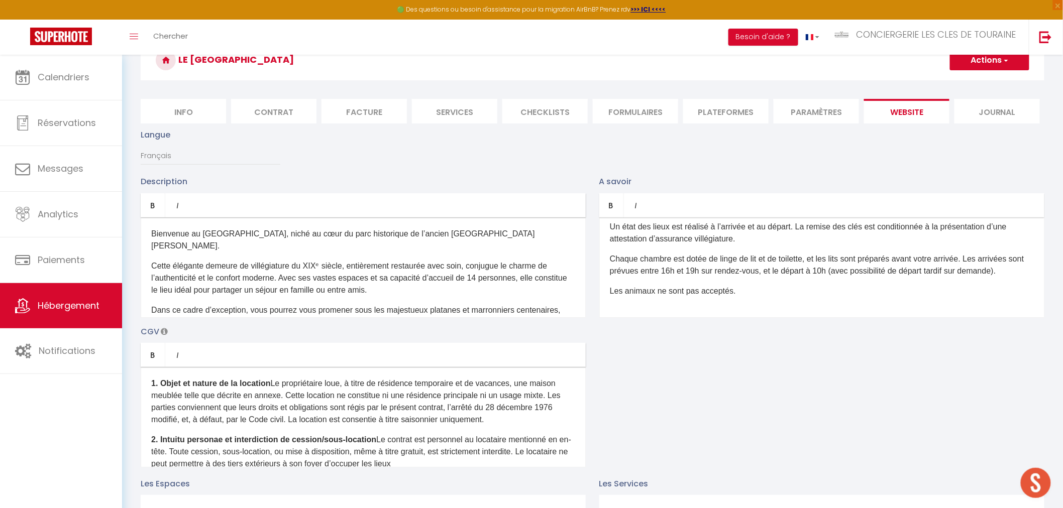
scroll to position [0, 0]
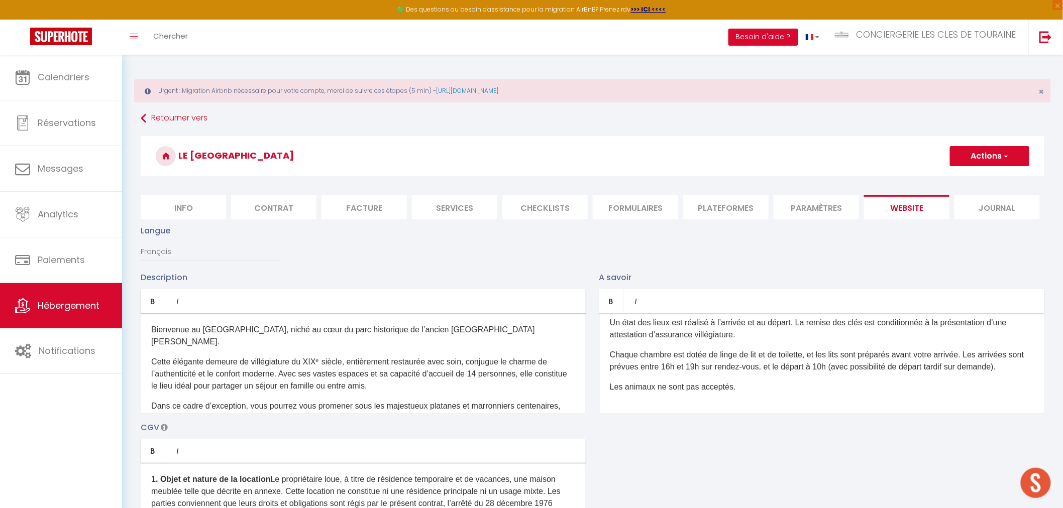
click at [972, 150] on button "Actions" at bounding box center [989, 156] width 79 height 20
click at [967, 176] on input "Enregistrer" at bounding box center [978, 178] width 37 height 10
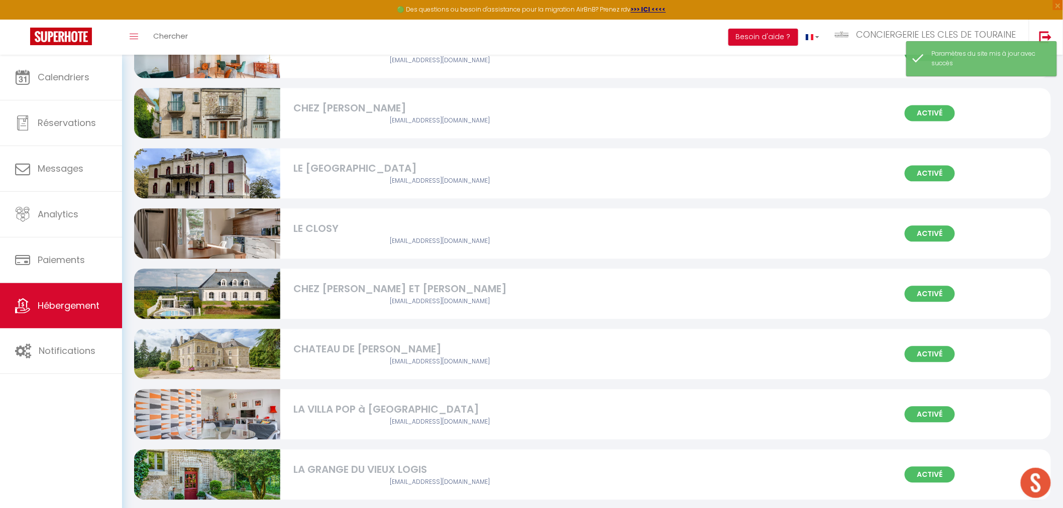
scroll to position [893, 0]
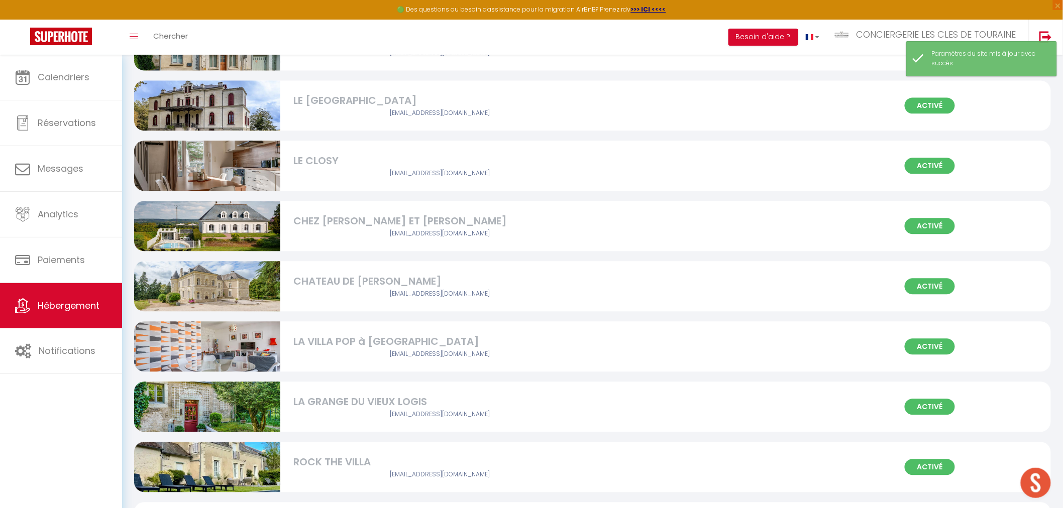
click at [250, 224] on img at bounding box center [207, 225] width 146 height 97
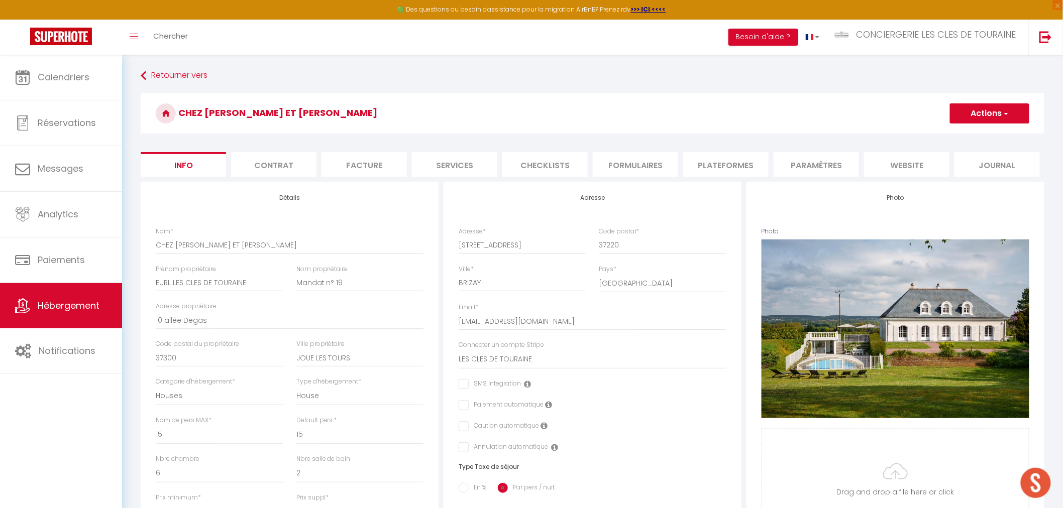
click at [925, 159] on li "website" at bounding box center [906, 164] width 85 height 25
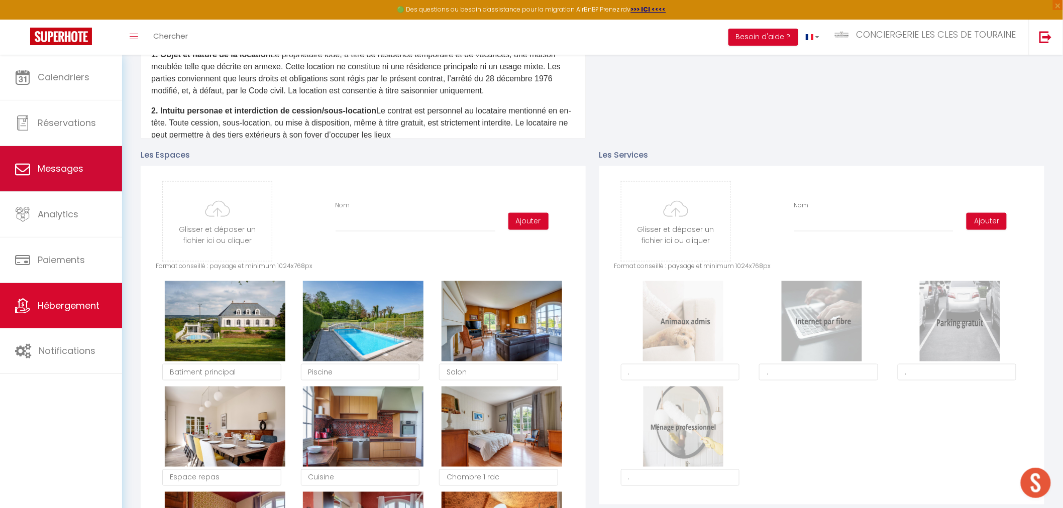
scroll to position [279, 0]
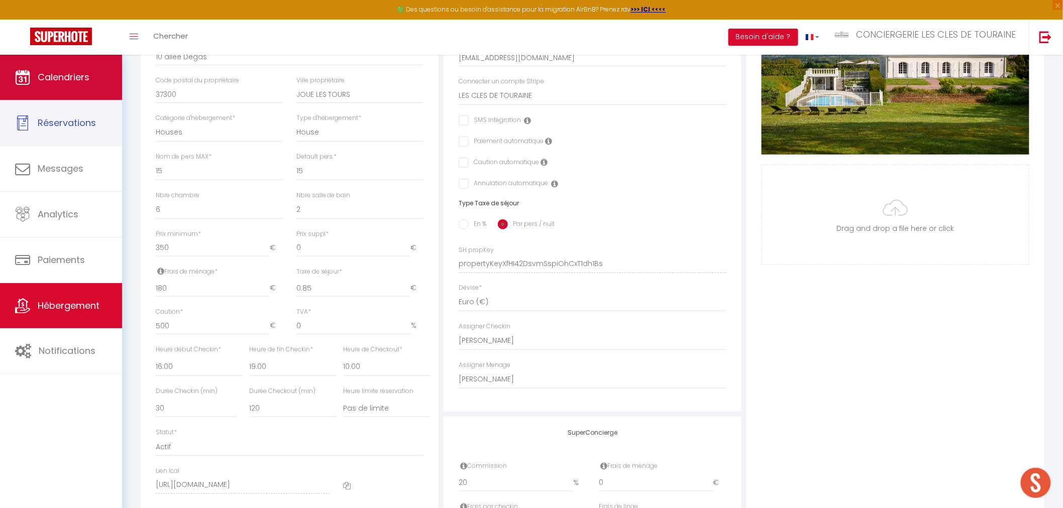
scroll to position [223, 0]
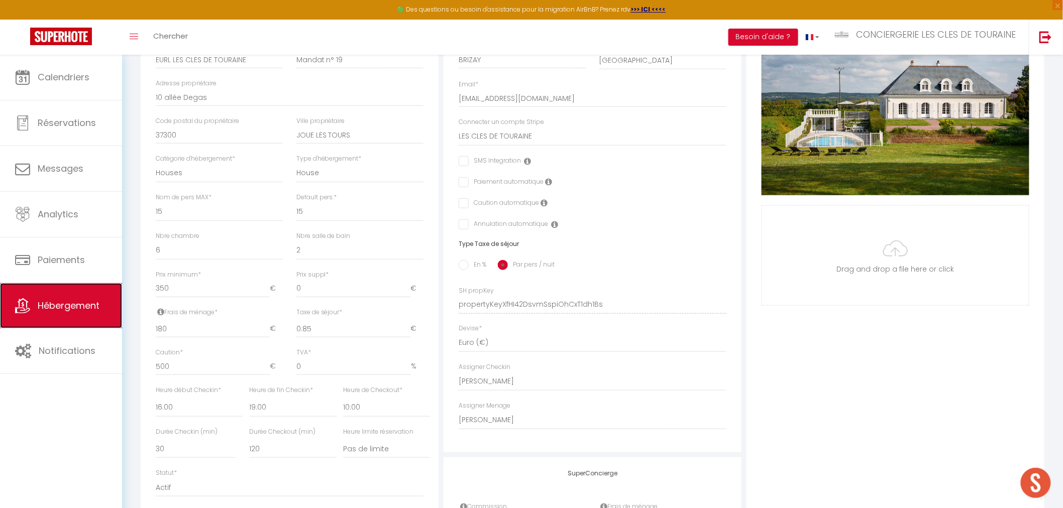
click at [80, 300] on span "Hébergement" at bounding box center [69, 305] width 62 height 13
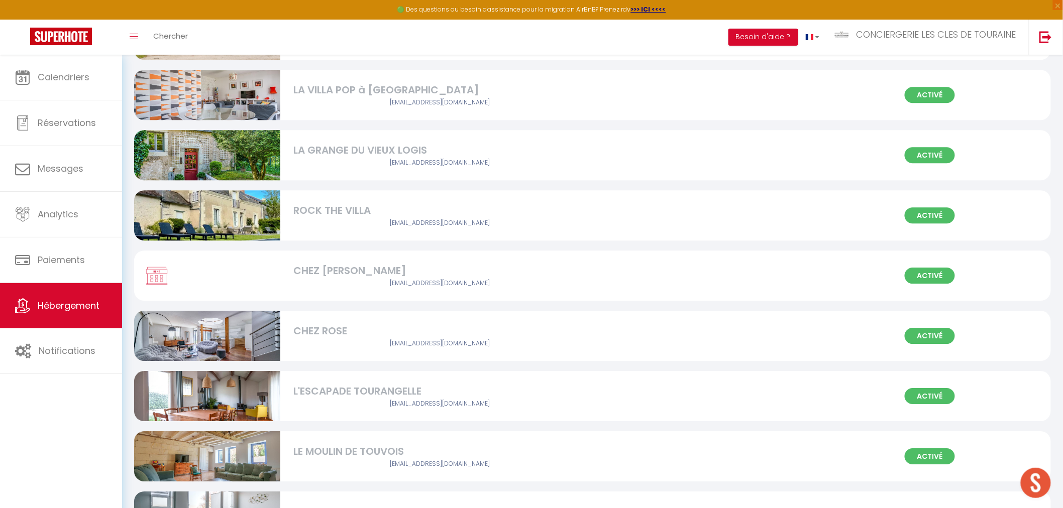
scroll to position [1005, 0]
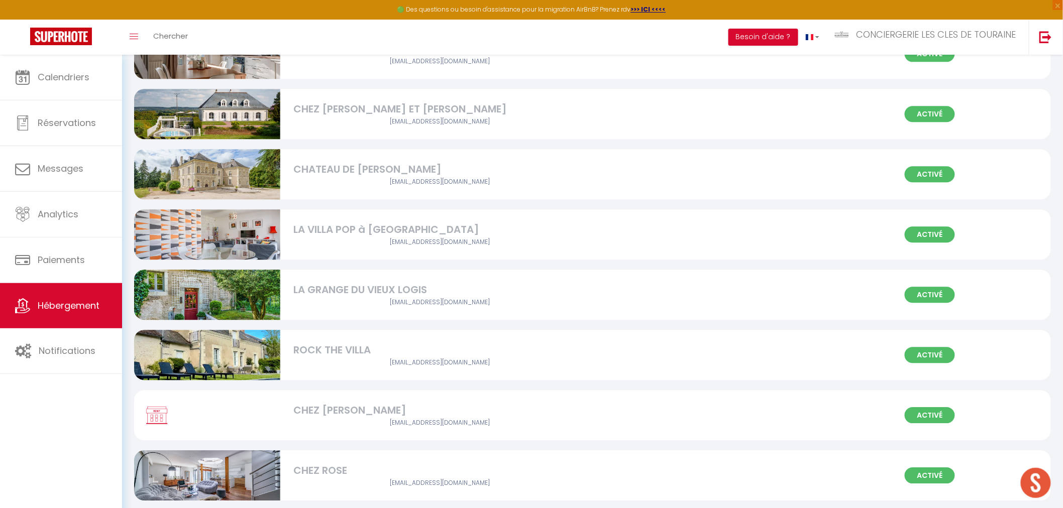
click at [237, 174] on img at bounding box center [207, 174] width 146 height 97
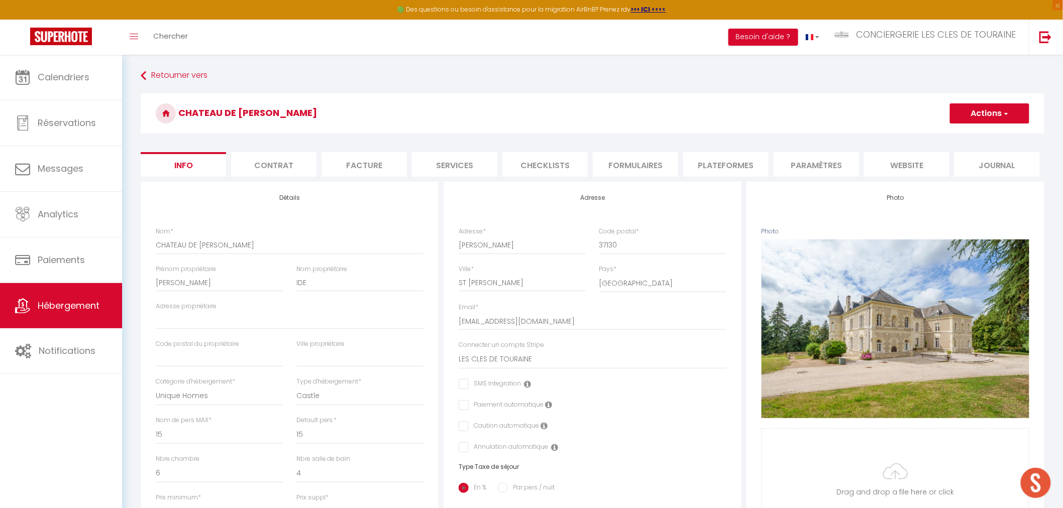
click at [896, 167] on li "website" at bounding box center [906, 164] width 85 height 25
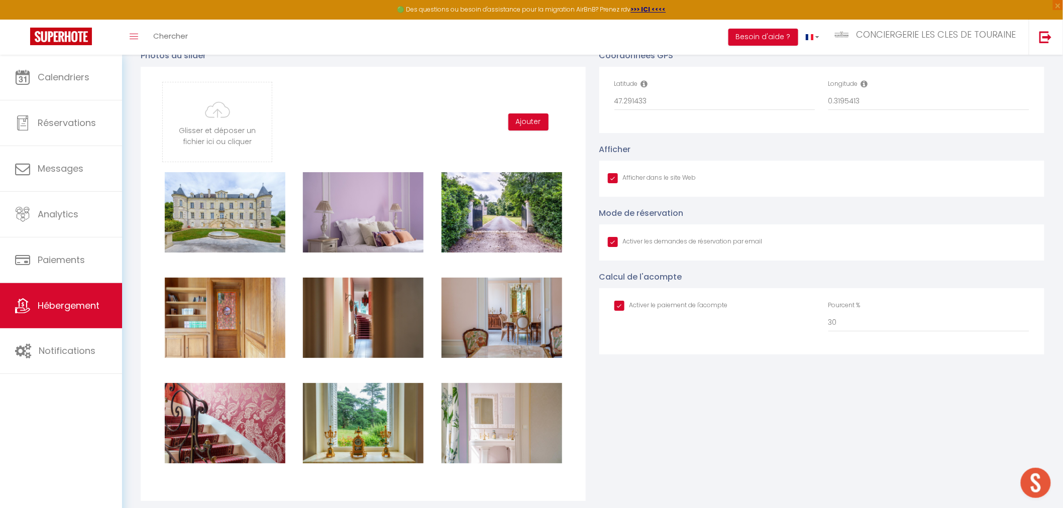
scroll to position [1395, 0]
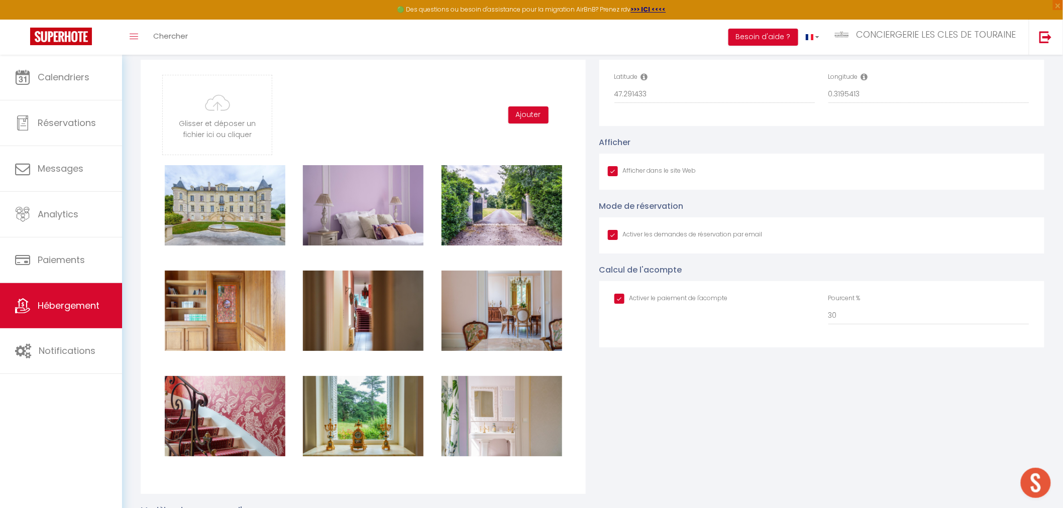
click at [609, 237] on input "Afficher dans le site Web" at bounding box center [685, 235] width 155 height 10
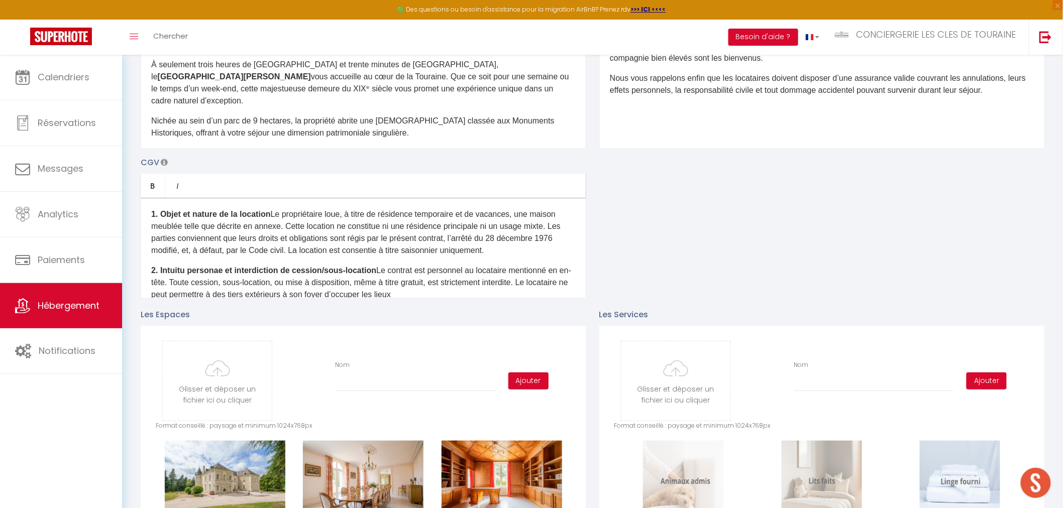
scroll to position [0, 0]
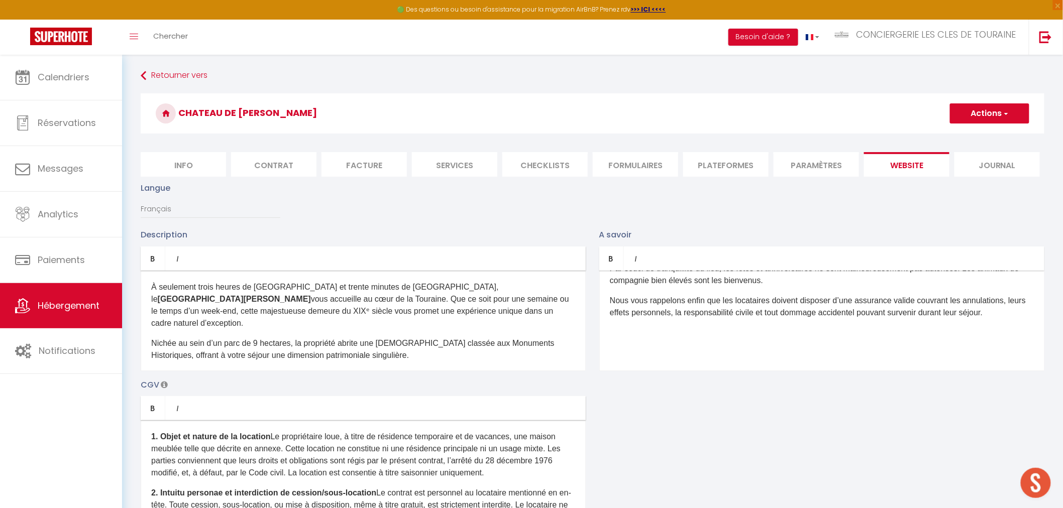
click at [971, 113] on button "Actions" at bounding box center [989, 113] width 79 height 20
click at [966, 137] on input "Enregistrer" at bounding box center [978, 136] width 37 height 10
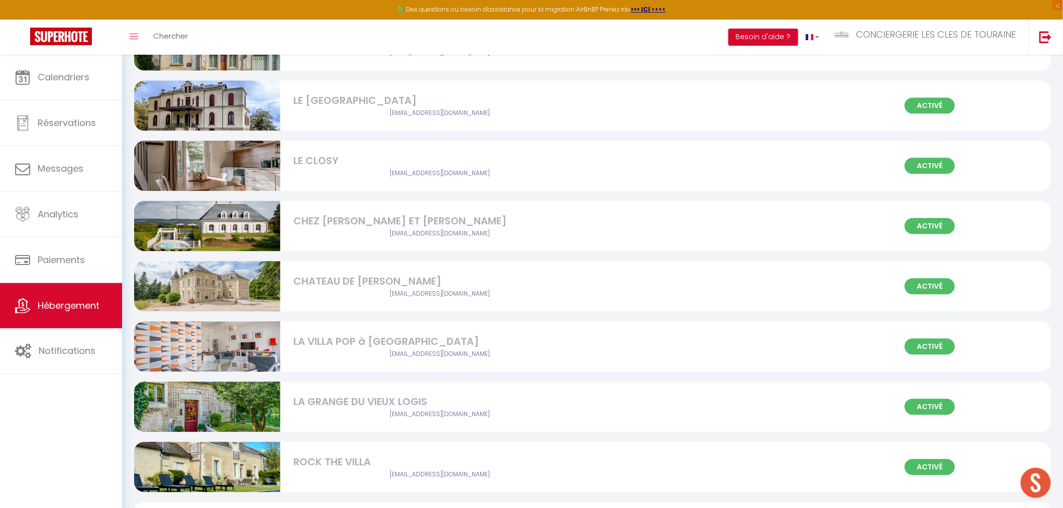
scroll to position [948, 0]
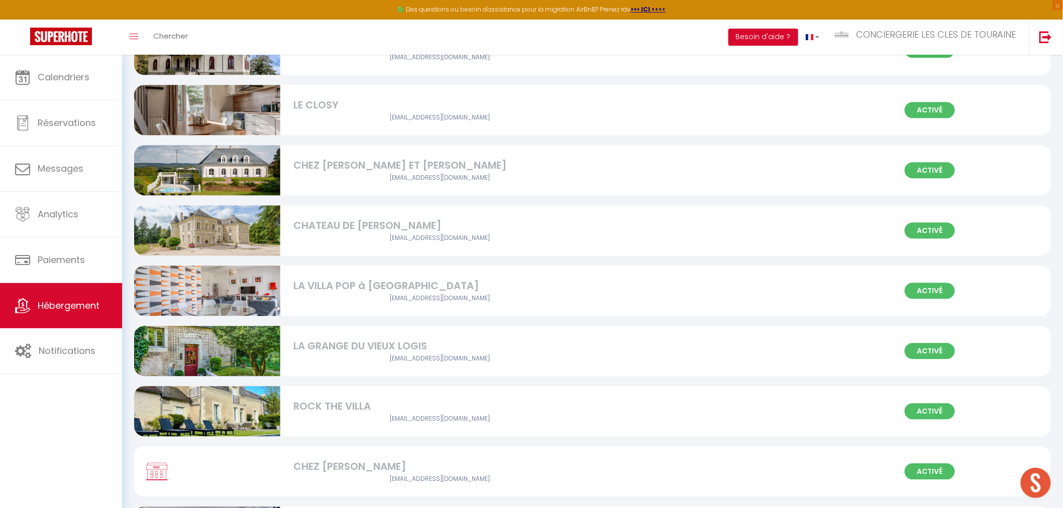
click at [236, 292] on img at bounding box center [207, 290] width 146 height 97
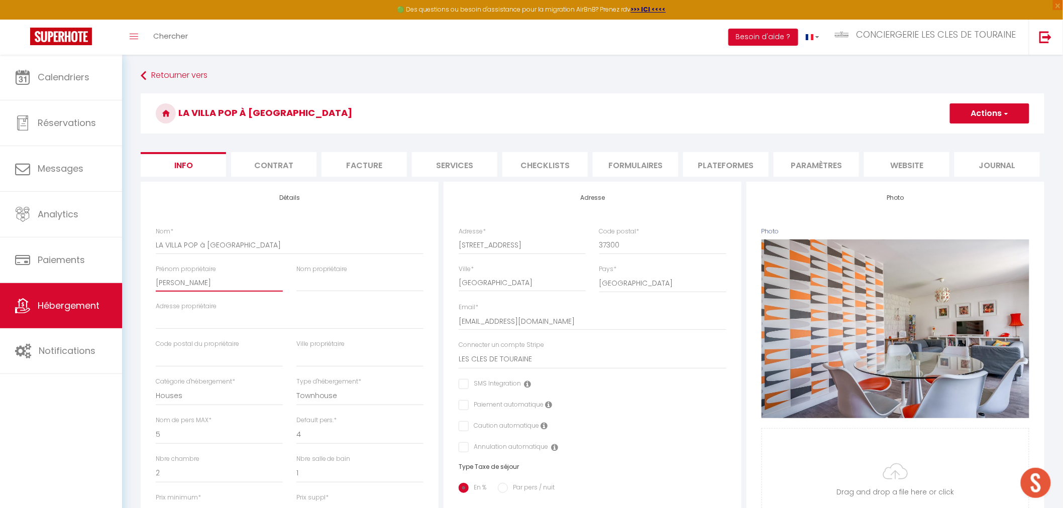
click at [171, 280] on input "Isabelle" at bounding box center [219, 283] width 127 height 18
drag, startPoint x: 289, startPoint y: 249, endPoint x: 198, endPoint y: 248, distance: 90.9
click at [198, 248] on input "LA VILLA POP à [GEOGRAPHIC_DATA]" at bounding box center [290, 245] width 268 height 18
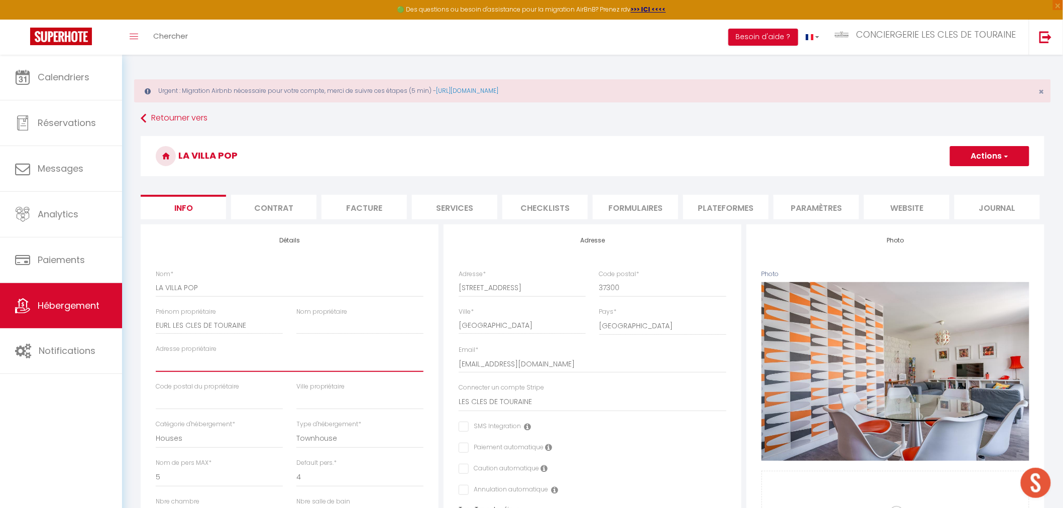
click at [187, 364] on input "Adresse propriétaire" at bounding box center [290, 363] width 268 height 18
click at [917, 208] on li "website" at bounding box center [906, 207] width 85 height 25
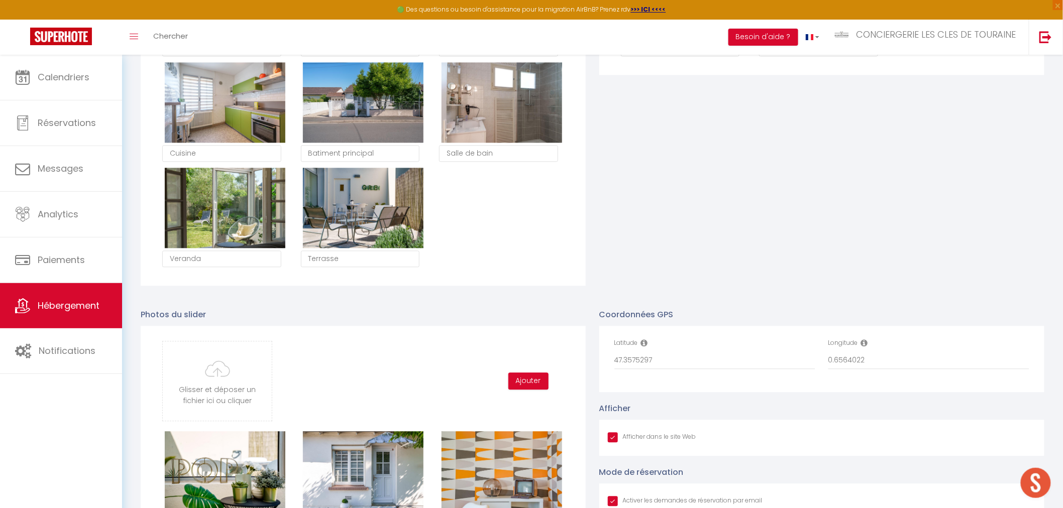
scroll to position [948, 0]
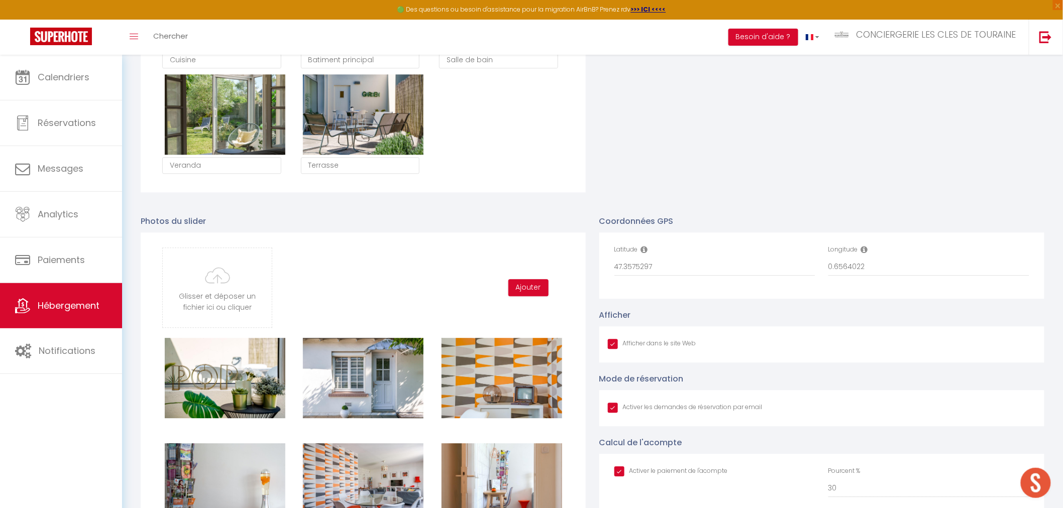
drag, startPoint x: 616, startPoint y: 408, endPoint x: 650, endPoint y: 393, distance: 37.3
click at [616, 408] on input "Afficher dans le site Web" at bounding box center [685, 408] width 155 height 10
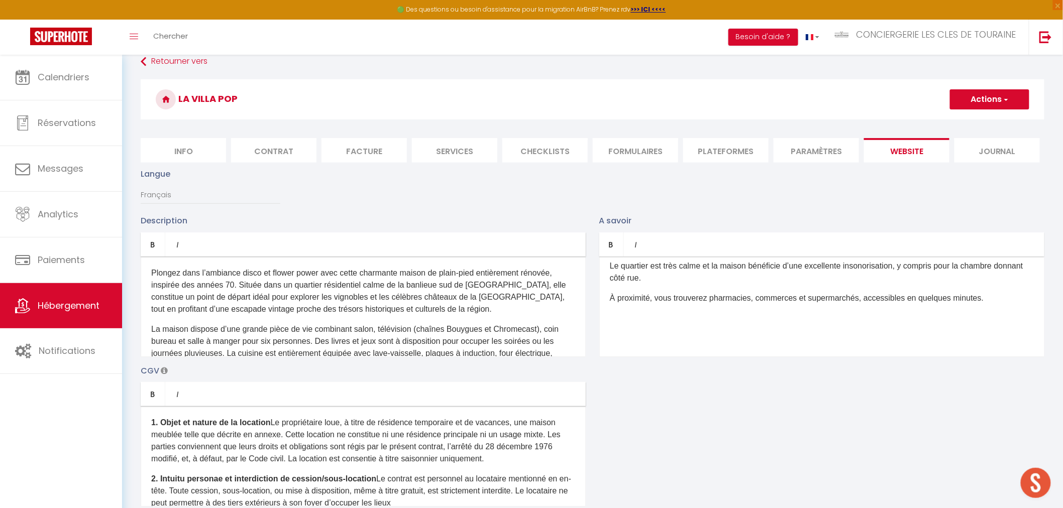
scroll to position [56, 0]
drag, startPoint x: 992, startPoint y: 99, endPoint x: 986, endPoint y: 112, distance: 13.7
click at [992, 98] on button "Actions" at bounding box center [989, 100] width 79 height 20
click at [977, 127] on input "Enregistrer" at bounding box center [978, 123] width 37 height 10
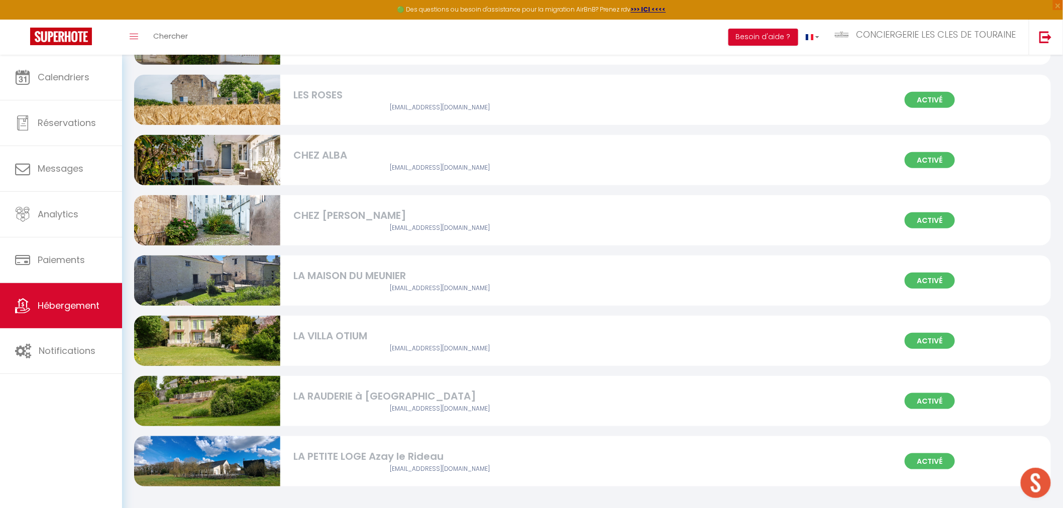
scroll to position [1845, 0]
click at [238, 338] on img at bounding box center [207, 340] width 146 height 97
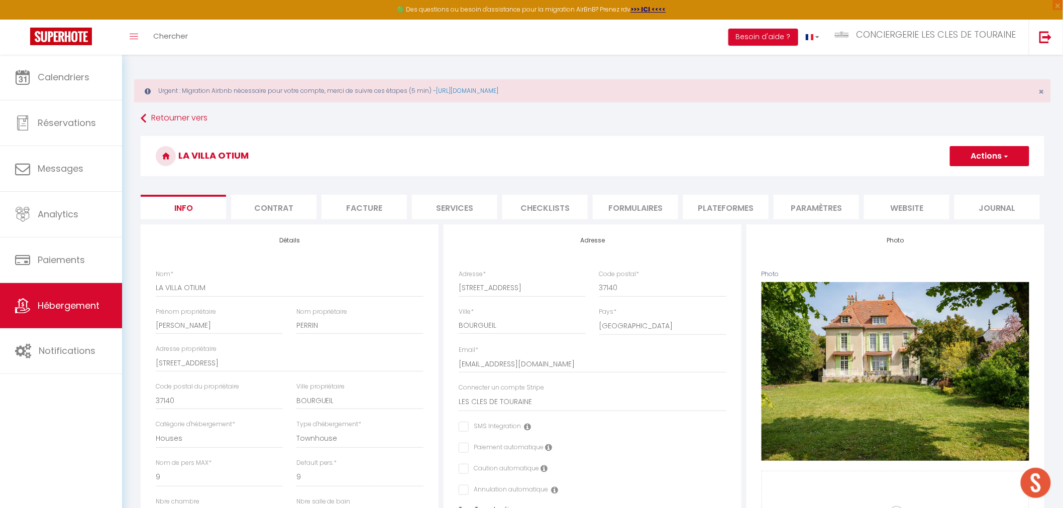
click at [915, 169] on h3 "LA VILLA OTIUM" at bounding box center [593, 156] width 904 height 40
click at [896, 204] on li "website" at bounding box center [906, 207] width 85 height 25
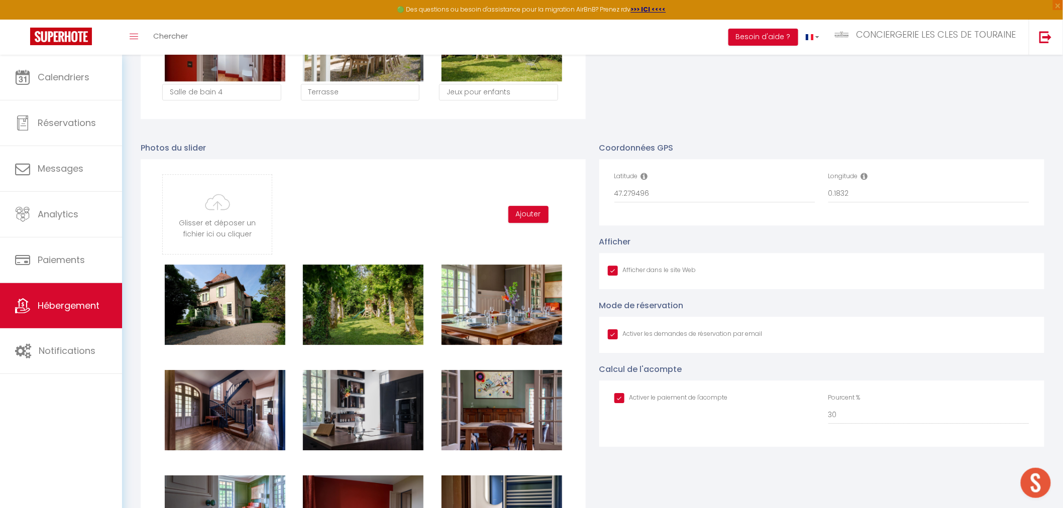
scroll to position [1172, 0]
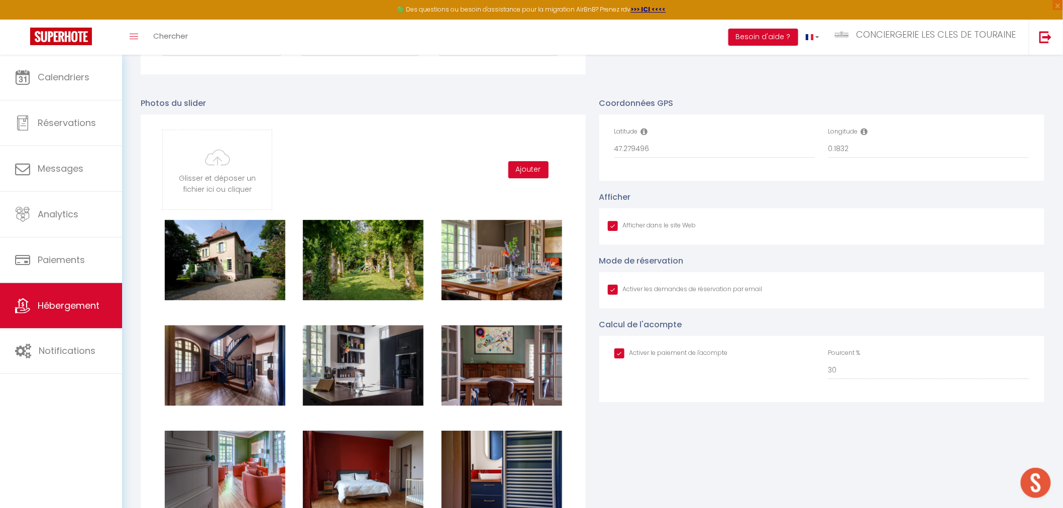
click at [610, 292] on input "Afficher dans le site Web" at bounding box center [685, 290] width 155 height 10
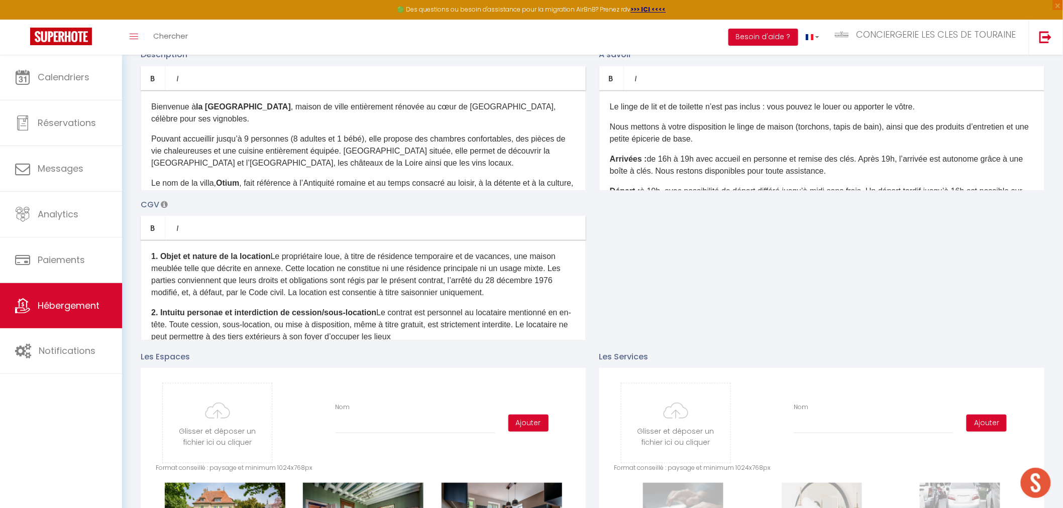
scroll to position [0, 0]
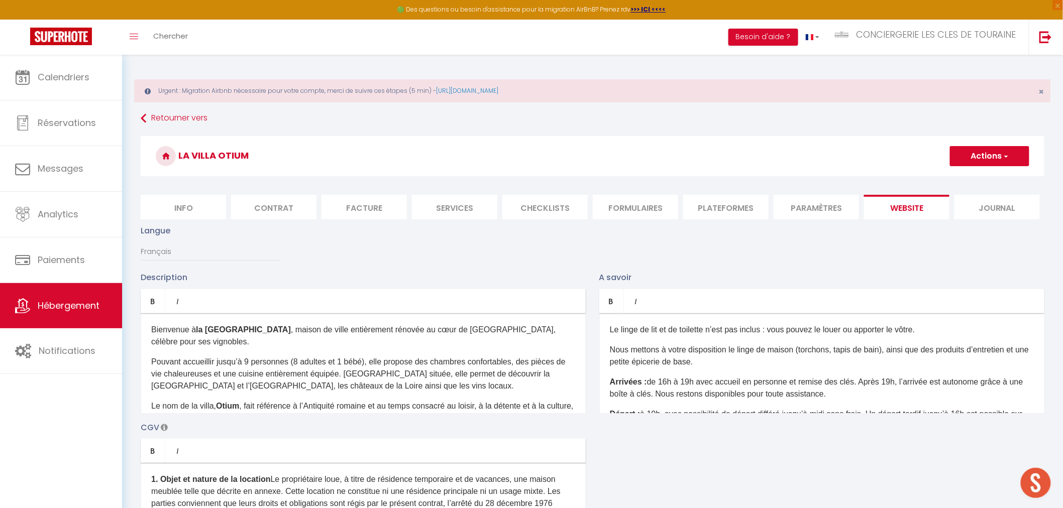
click at [996, 156] on button "Actions" at bounding box center [989, 156] width 79 height 20
click at [972, 175] on input "Enregistrer" at bounding box center [978, 178] width 37 height 10
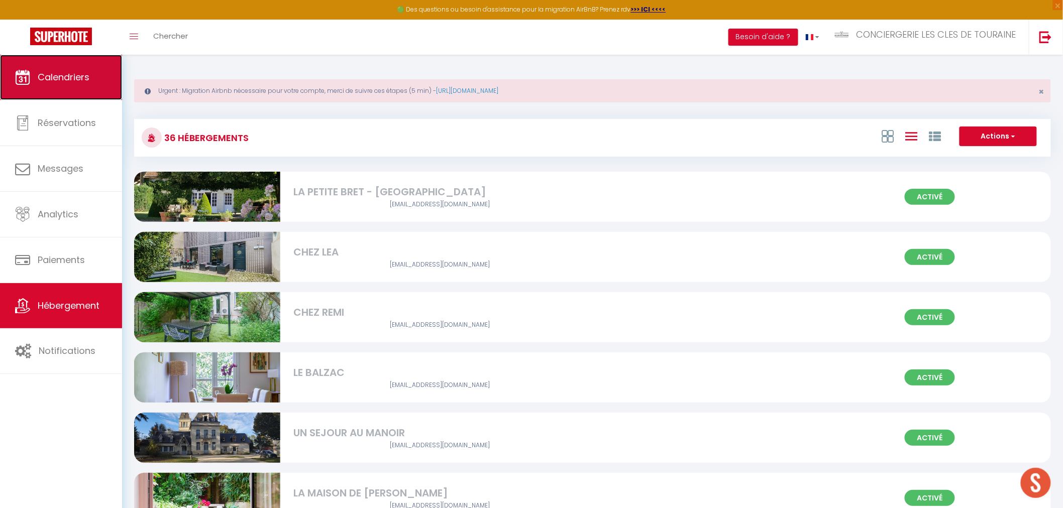
click at [76, 86] on link "Calendriers" at bounding box center [61, 77] width 122 height 45
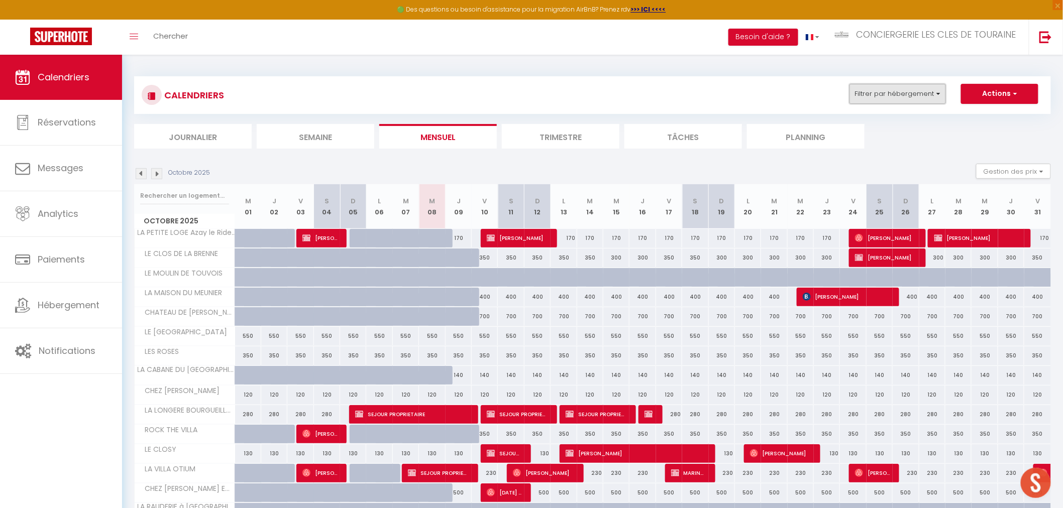
click at [904, 94] on button "Filtrer par hébergement" at bounding box center [898, 94] width 96 height 20
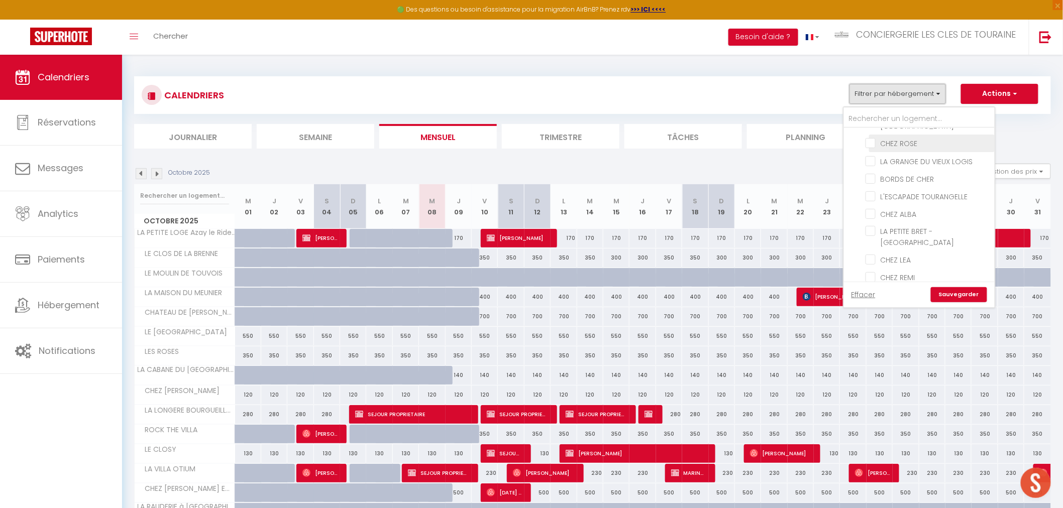
scroll to position [112, 0]
click at [903, 234] on input "LE BALZAC" at bounding box center [929, 239] width 126 height 10
click at [886, 200] on input "KETTY" at bounding box center [929, 205] width 151 height 10
click at [885, 239] on input "[PERSON_NAME]" at bounding box center [929, 244] width 151 height 10
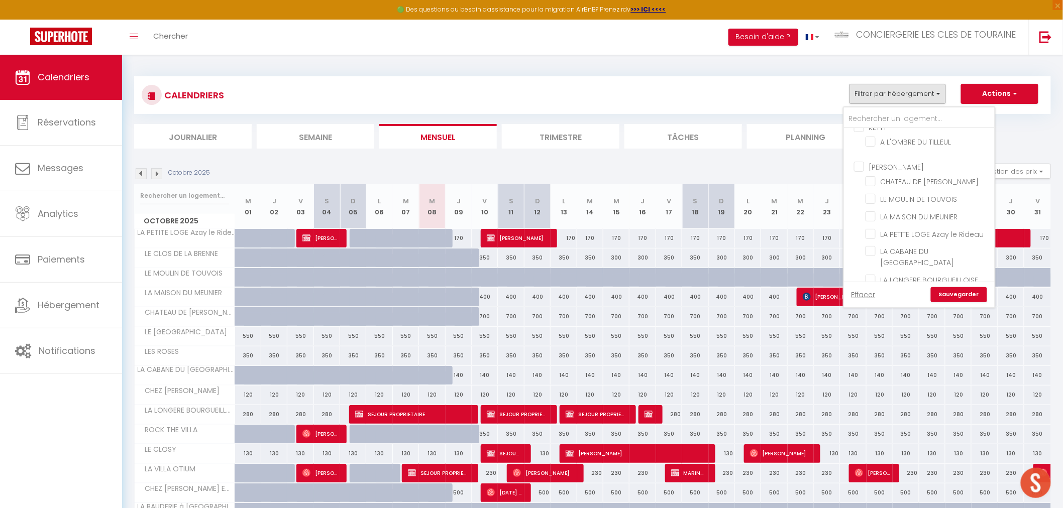
scroll to position [335, 0]
click at [933, 195] on input "LA PETITE LOGE Azay le Rideau" at bounding box center [929, 200] width 126 height 10
click at [957, 294] on link "Sauvegarder" at bounding box center [959, 294] width 56 height 15
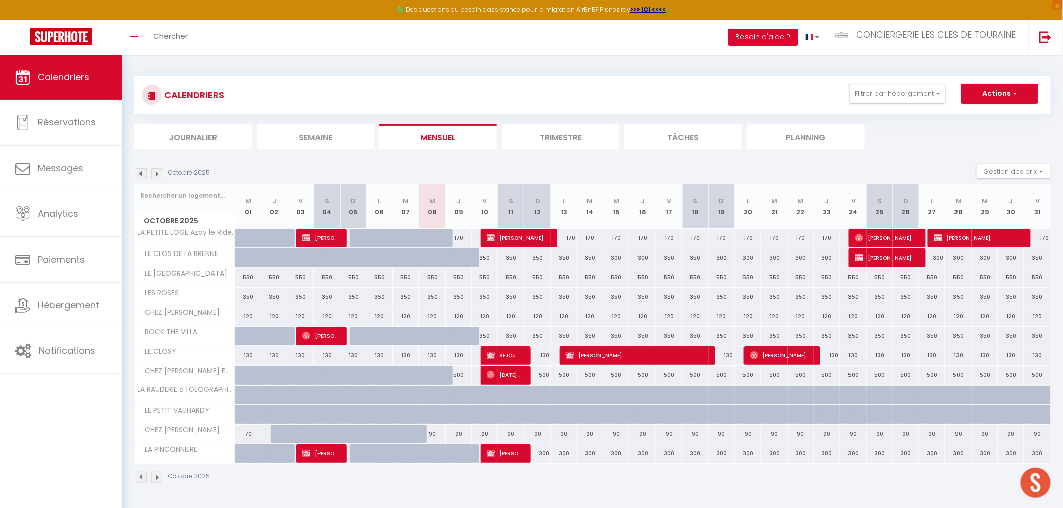
click at [908, 83] on div "CALENDRIERS Filtrer par hébergement CLES DE TOURAINE LE PLUMEREAU LA VILLA POP …" at bounding box center [592, 95] width 917 height 38
click at [880, 87] on div "CALENDRIERS Filtrer par hébergement CLES DE TOURAINE LE PLUMEREAU LA VILLA POP …" at bounding box center [592, 280] width 941 height 451
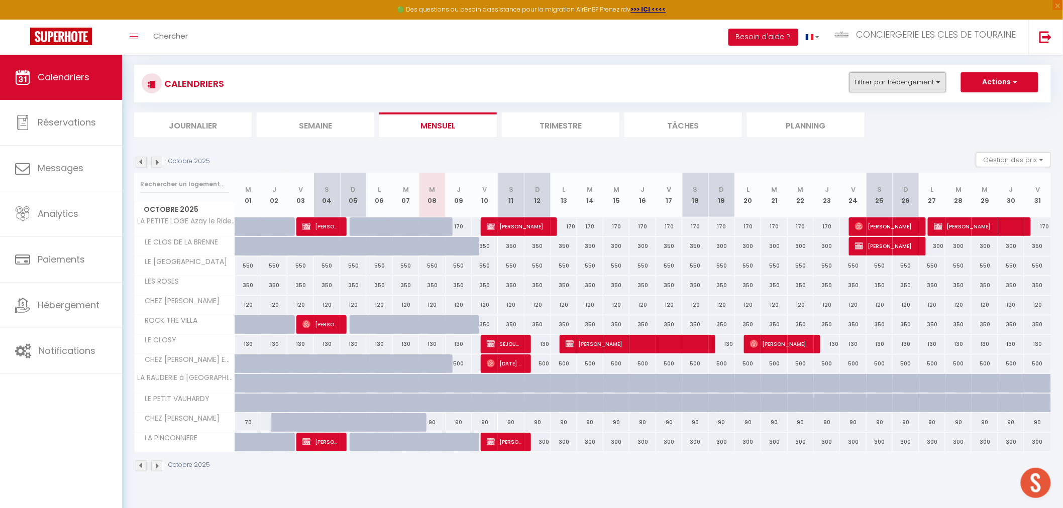
click at [876, 86] on button "Filtrer par hébergement" at bounding box center [898, 82] width 96 height 20
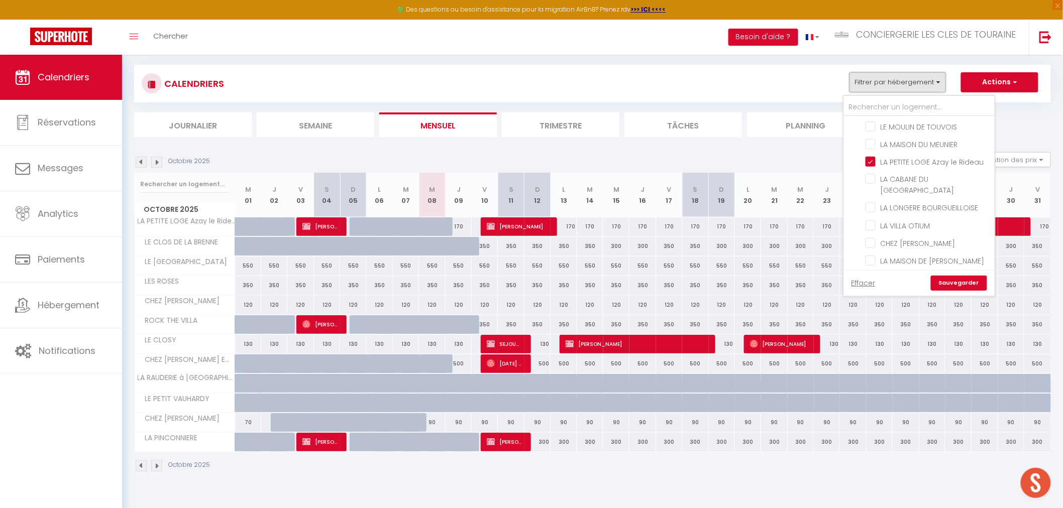
scroll to position [335, 0]
click at [871, 184] on input "LA PETITE LOGE Azay le Rideau" at bounding box center [929, 189] width 126 height 10
click at [863, 214] on input "SANDRINE" at bounding box center [929, 219] width 151 height 10
click at [860, 204] on input "NIMAS" at bounding box center [929, 209] width 151 height 10
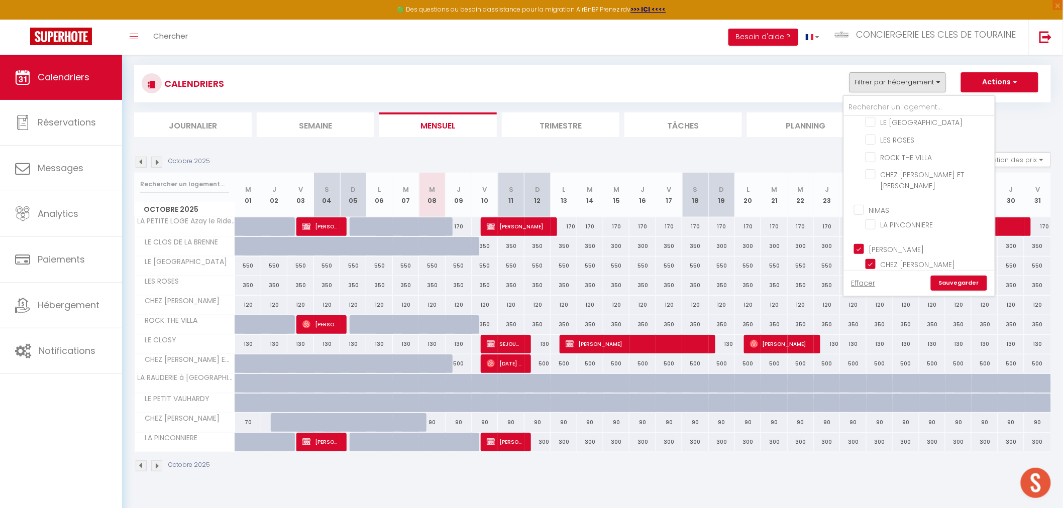
click at [861, 244] on input "[PERSON_NAME]" at bounding box center [929, 249] width 151 height 10
click at [858, 266] on input "Autres" at bounding box center [929, 271] width 151 height 10
click at [948, 283] on link "Sauvegarder" at bounding box center [959, 283] width 56 height 15
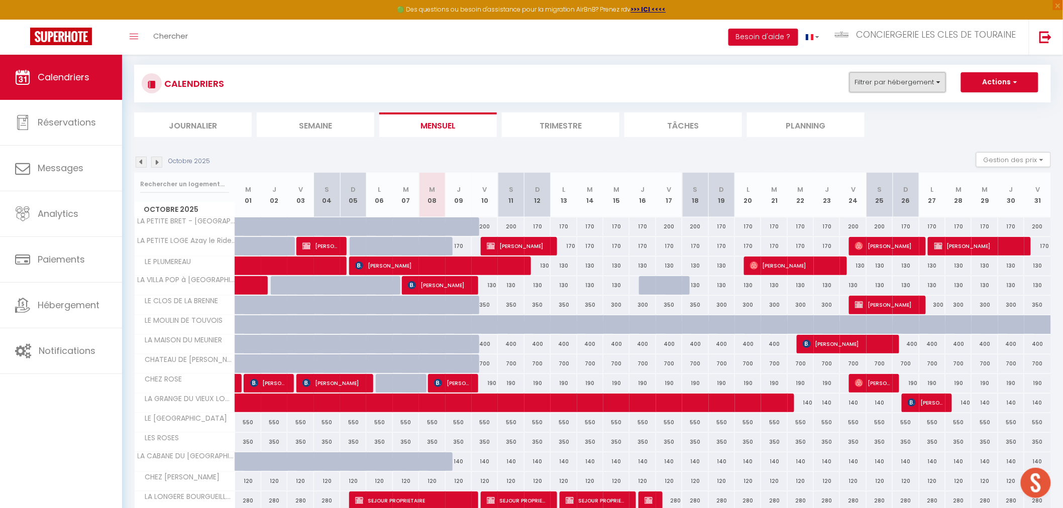
click at [895, 84] on button "Filtrer par hébergement" at bounding box center [898, 82] width 96 height 20
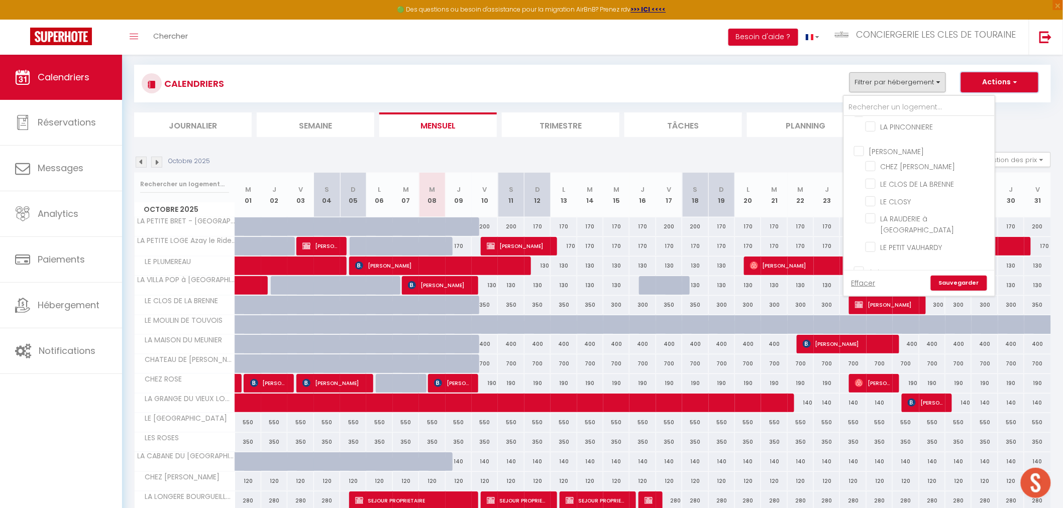
click at [996, 81] on button "Actions" at bounding box center [999, 82] width 77 height 20
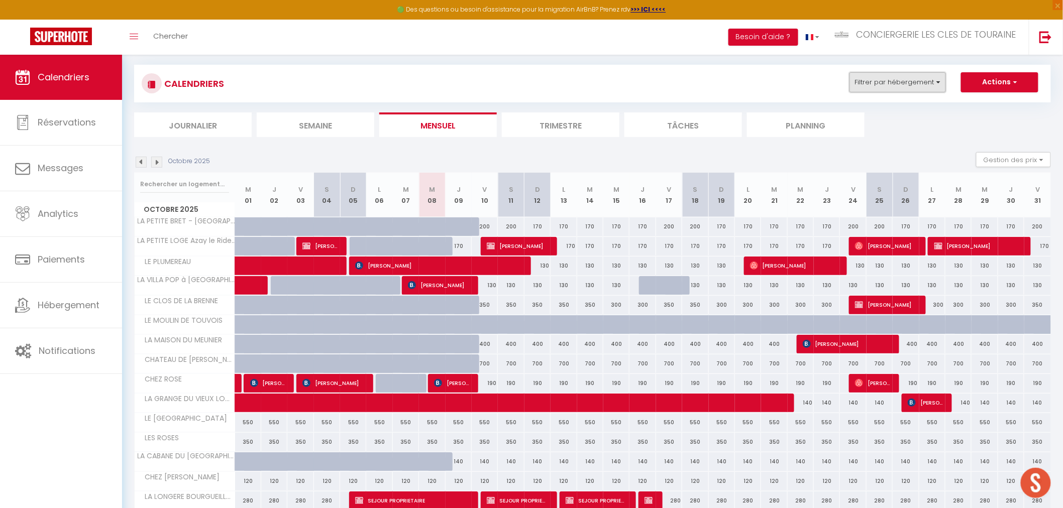
click at [920, 87] on button "Filtrer par hébergement" at bounding box center [898, 82] width 96 height 20
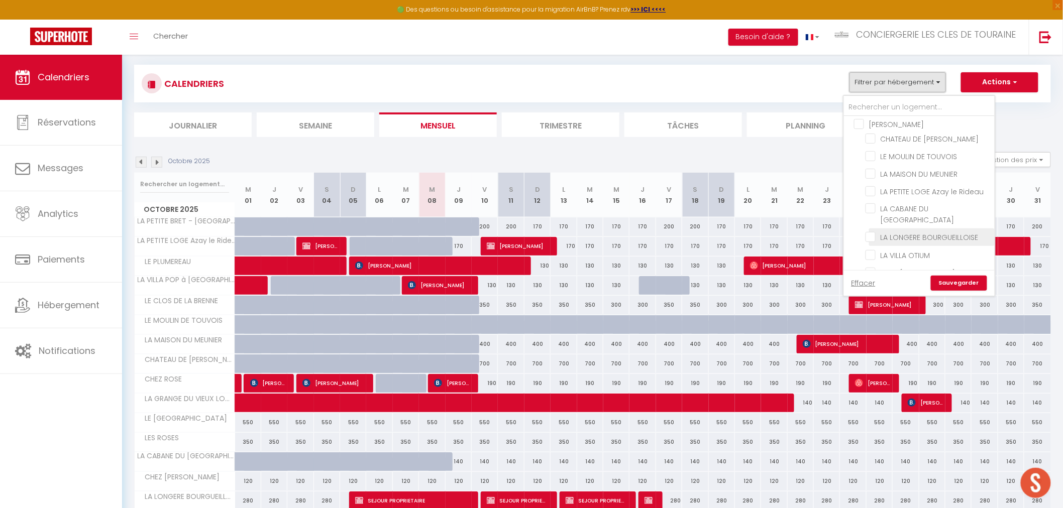
scroll to position [377, 0]
click at [914, 141] on input "LA PETITE LOGE Azay le Rideau" at bounding box center [929, 146] width 126 height 10
click at [946, 283] on link "Sauvegarder" at bounding box center [959, 283] width 56 height 15
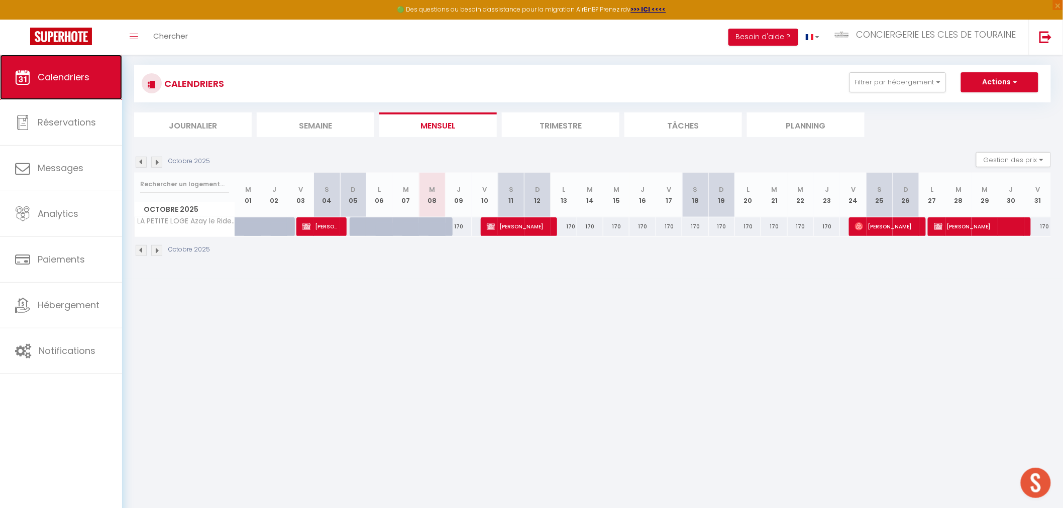
click at [86, 81] on span "Calendriers" at bounding box center [64, 77] width 52 height 13
click at [153, 162] on img at bounding box center [156, 162] width 11 height 11
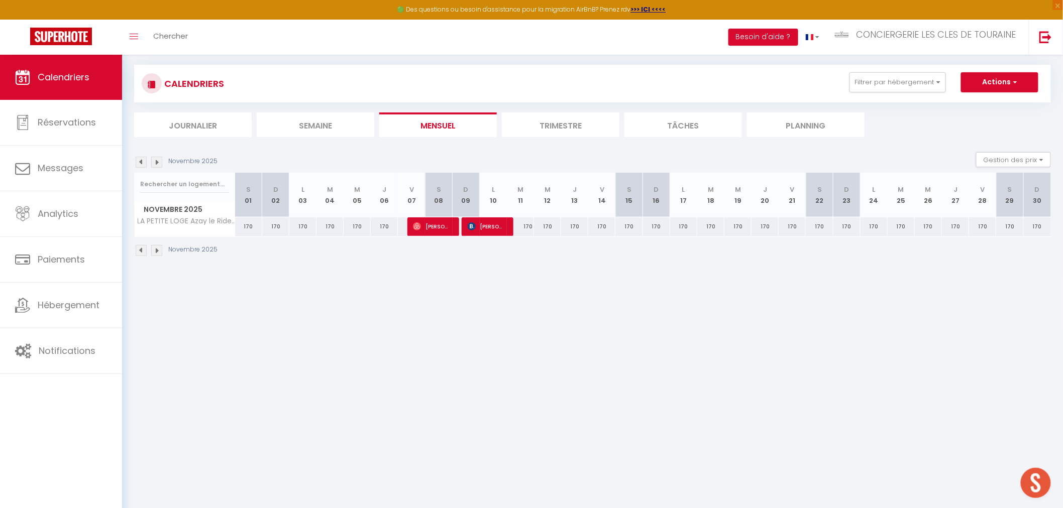
click at [153, 161] on img at bounding box center [156, 162] width 11 height 11
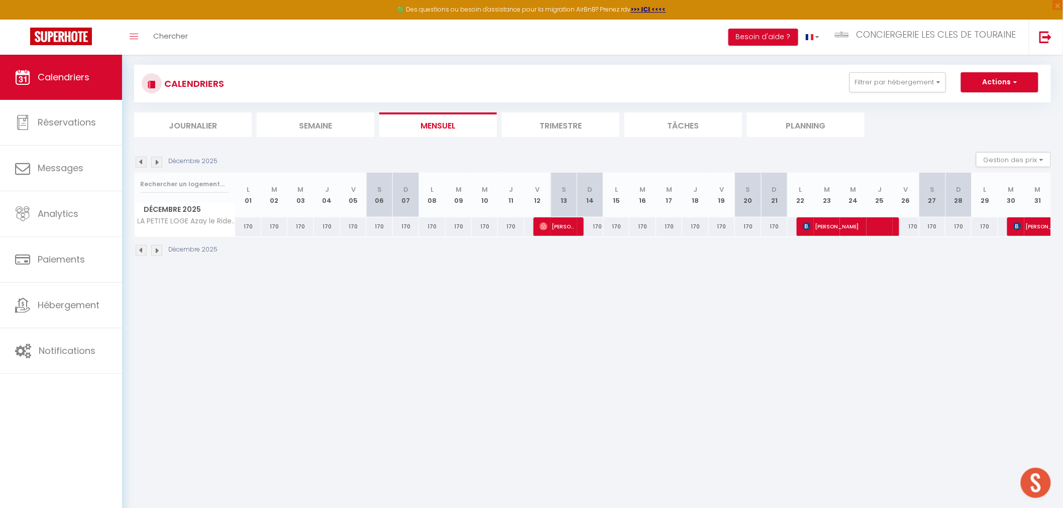
click at [153, 161] on img at bounding box center [156, 162] width 11 height 11
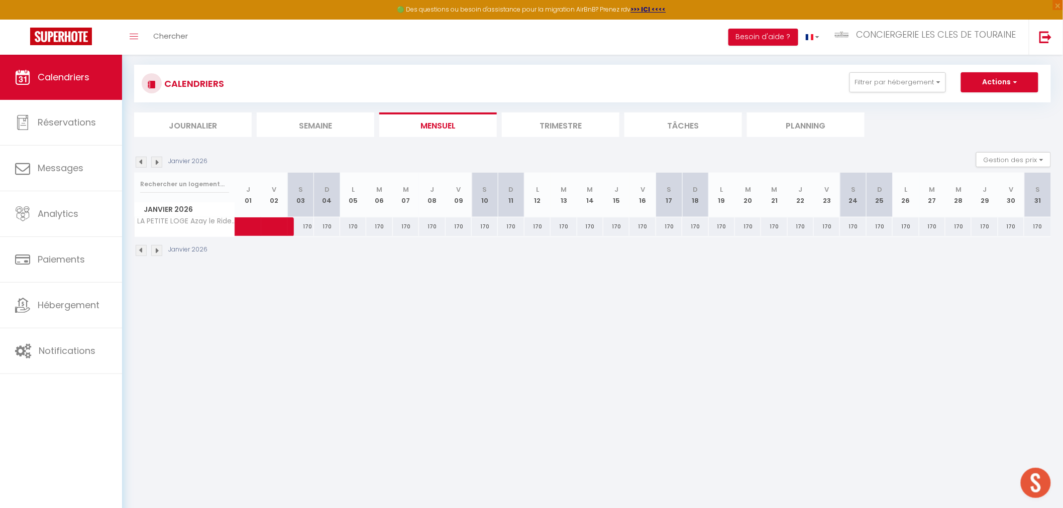
click at [153, 161] on img at bounding box center [156, 162] width 11 height 11
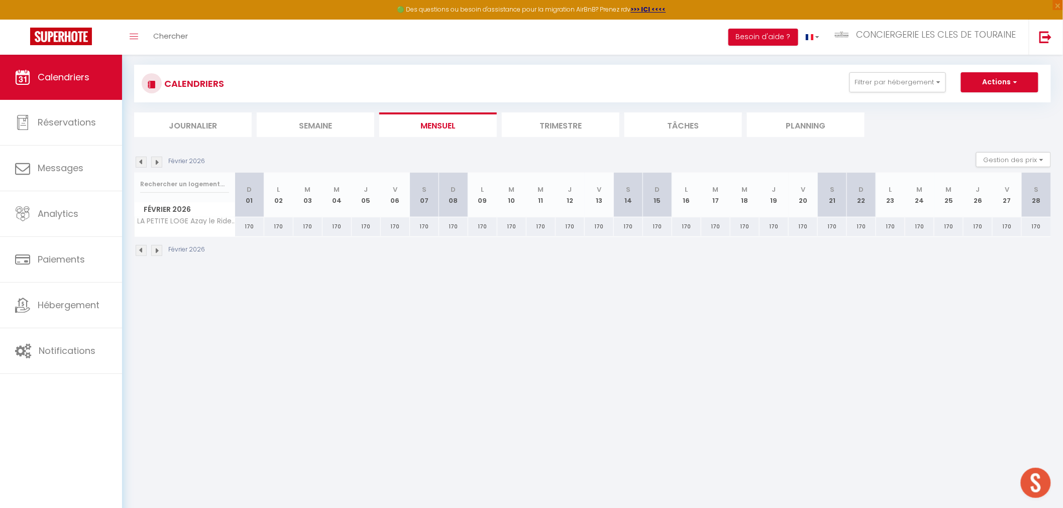
click at [138, 157] on img at bounding box center [141, 162] width 11 height 11
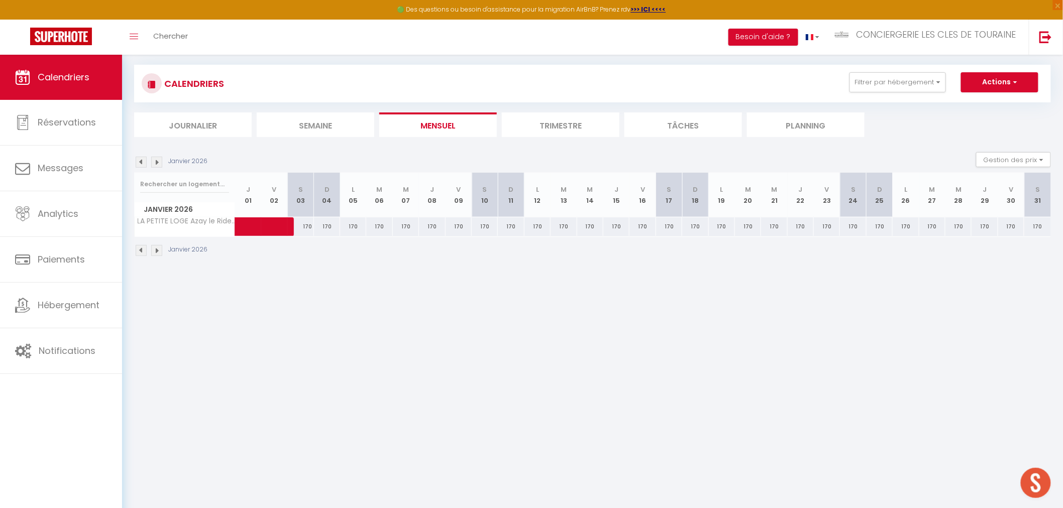
click at [138, 157] on img at bounding box center [141, 162] width 11 height 11
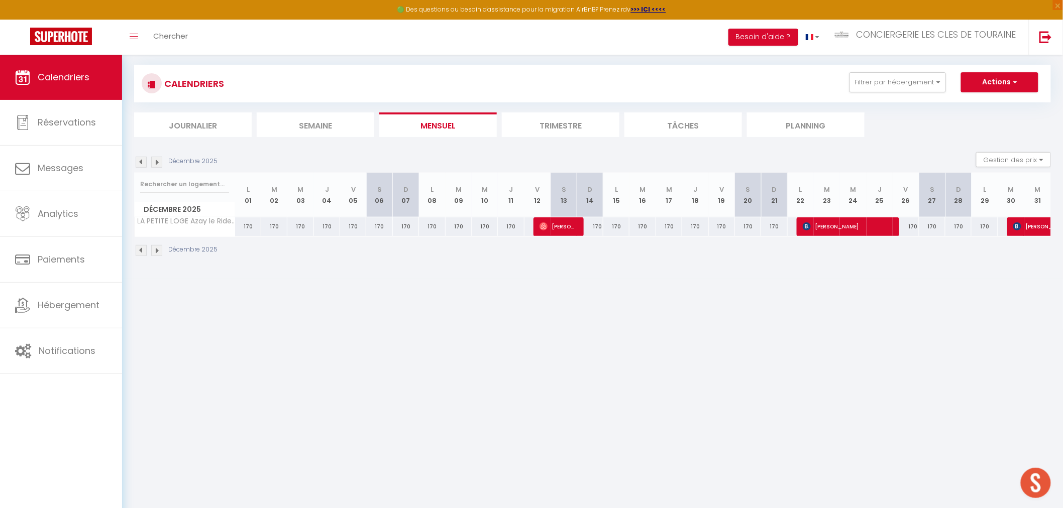
click at [722, 224] on div "170" at bounding box center [722, 227] width 26 height 19
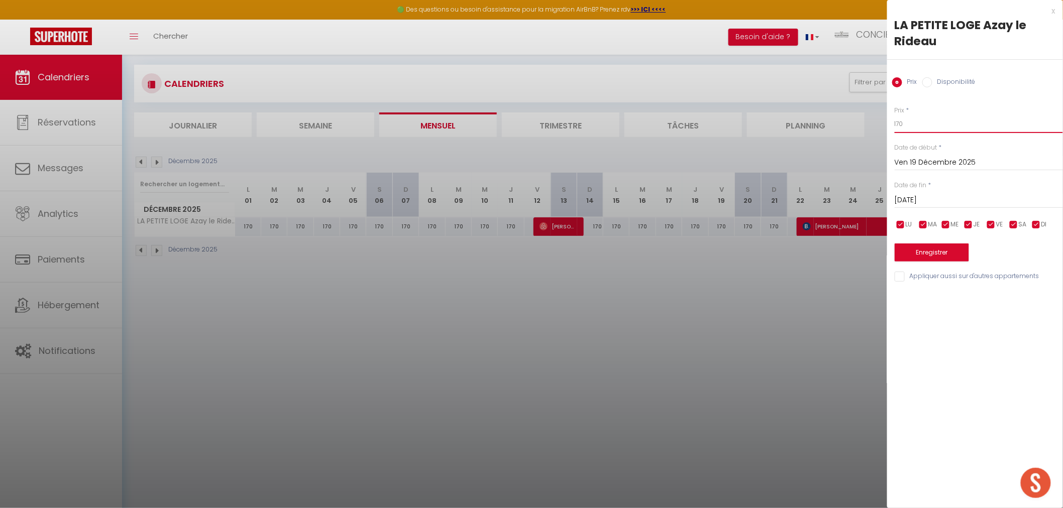
drag, startPoint x: 903, startPoint y: 125, endPoint x: 834, endPoint y: 125, distance: 69.3
click at [834, 125] on body "🟢 Des questions ou besoin d'assistance pour la migration AirBnB? Prenez rdv >>>…" at bounding box center [531, 255] width 1063 height 508
click at [921, 202] on input "Sam 20 Décembre 2025" at bounding box center [979, 200] width 168 height 13
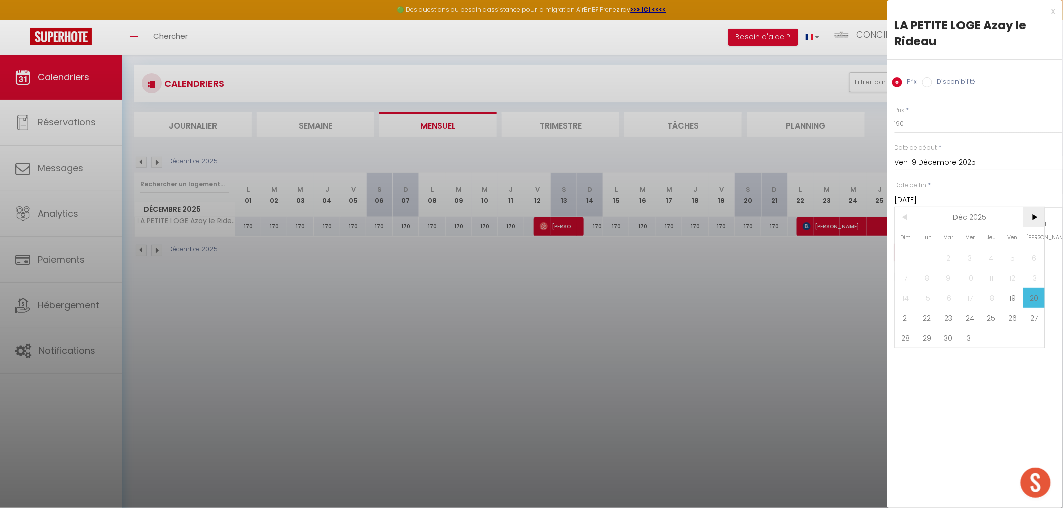
click at [1032, 219] on span ">" at bounding box center [1034, 217] width 22 height 20
click at [997, 260] on span "1" at bounding box center [992, 258] width 22 height 20
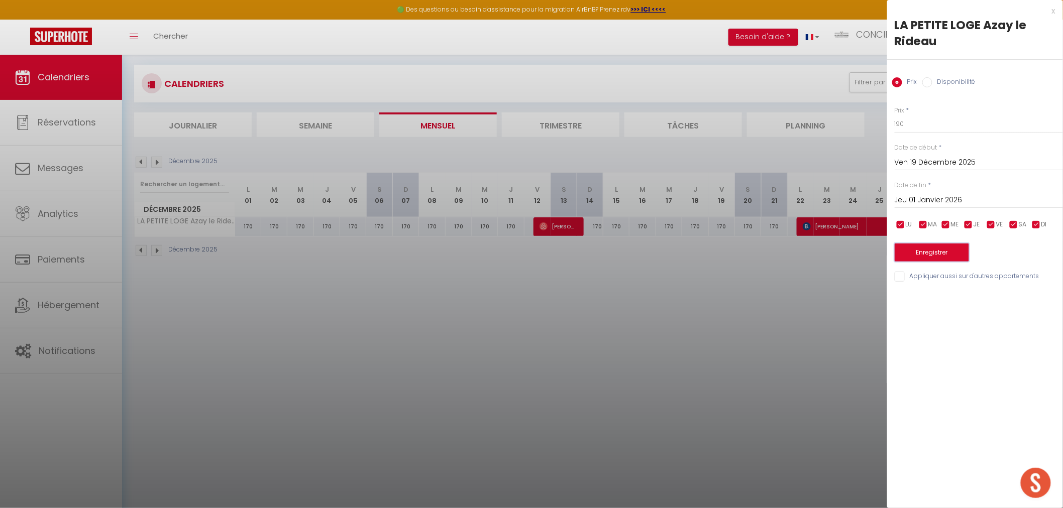
click at [937, 250] on button "Enregistrer" at bounding box center [932, 253] width 74 height 18
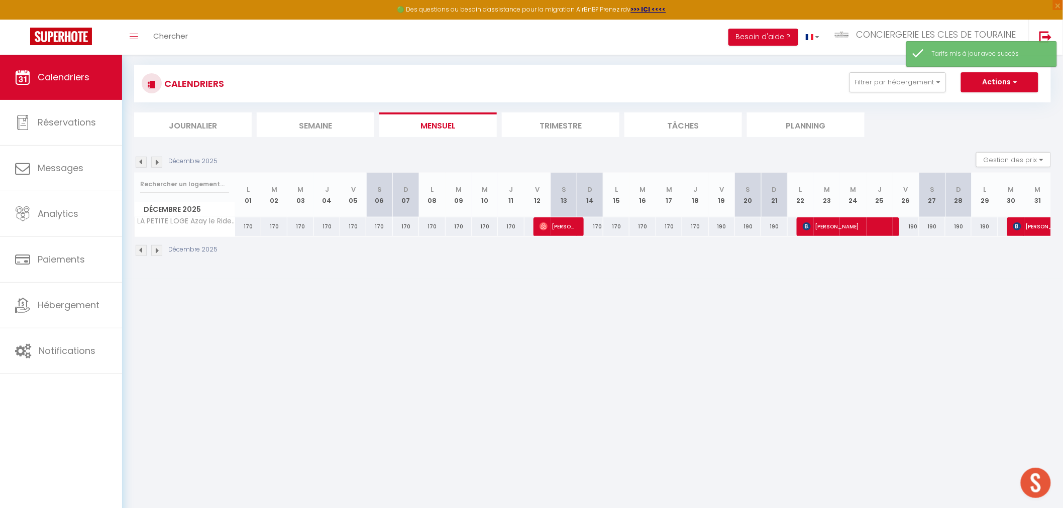
click at [139, 160] on img at bounding box center [141, 162] width 11 height 11
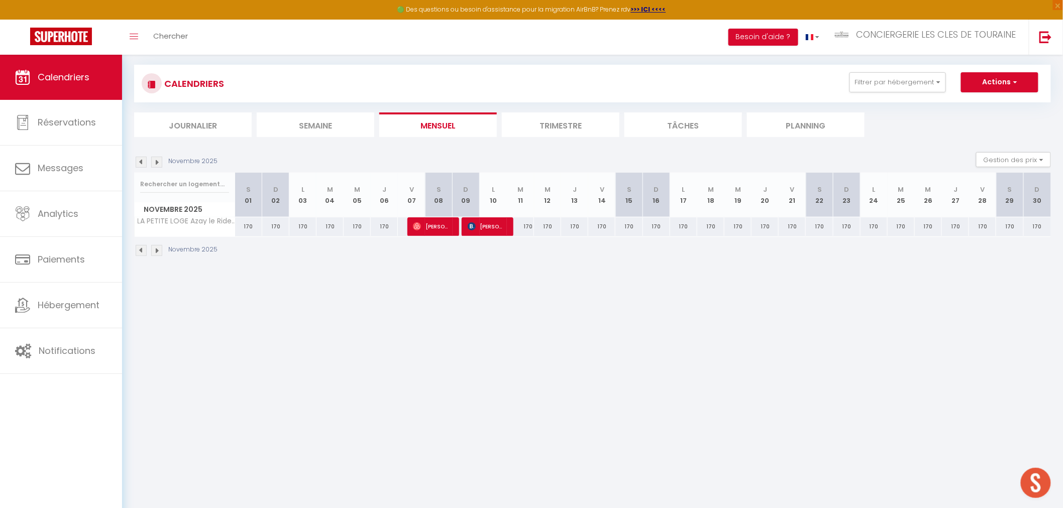
click at [139, 160] on img at bounding box center [141, 162] width 11 height 11
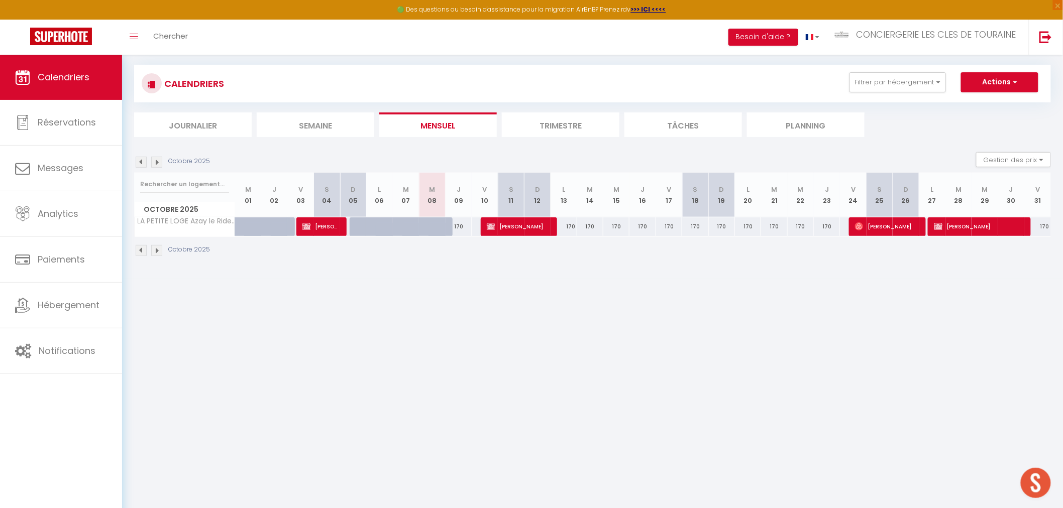
click at [1043, 227] on div "170" at bounding box center [1037, 227] width 27 height 19
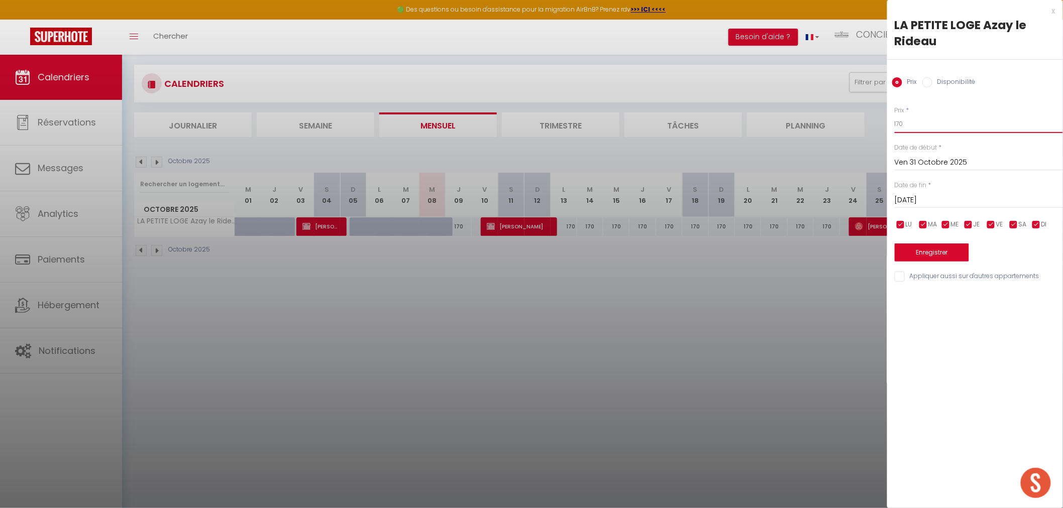
drag, startPoint x: 908, startPoint y: 124, endPoint x: 873, endPoint y: 128, distance: 34.9
click at [873, 128] on body "🟢 Des questions ou besoin d'assistance pour la migration AirBnB? Prenez rdv >>>…" at bounding box center [531, 255] width 1063 height 508
click at [914, 200] on input "Sam 01 Novembre 2025" at bounding box center [979, 200] width 168 height 13
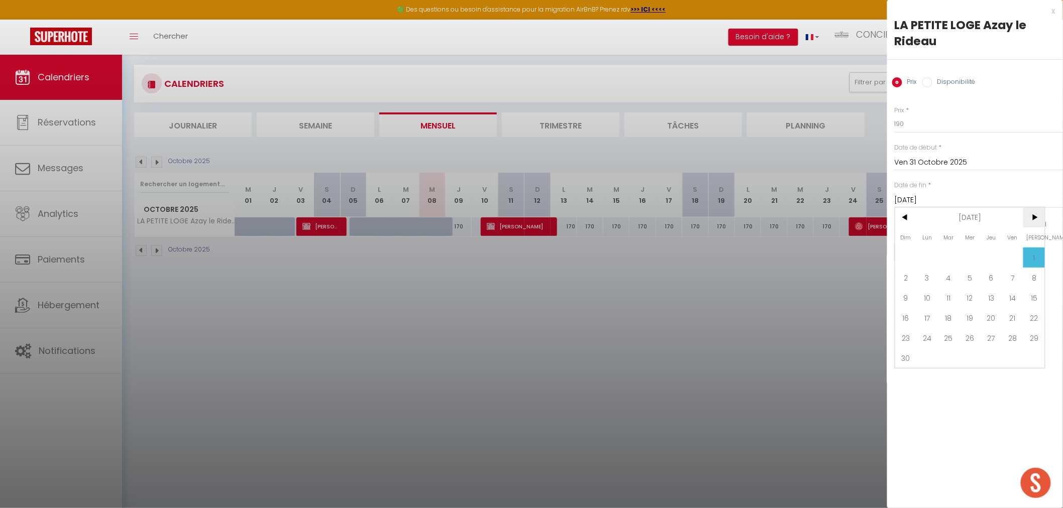
click at [1036, 215] on span ">" at bounding box center [1034, 217] width 22 height 20
click at [907, 222] on span "<" at bounding box center [906, 217] width 22 height 20
click at [907, 282] on span "2" at bounding box center [906, 278] width 22 height 20
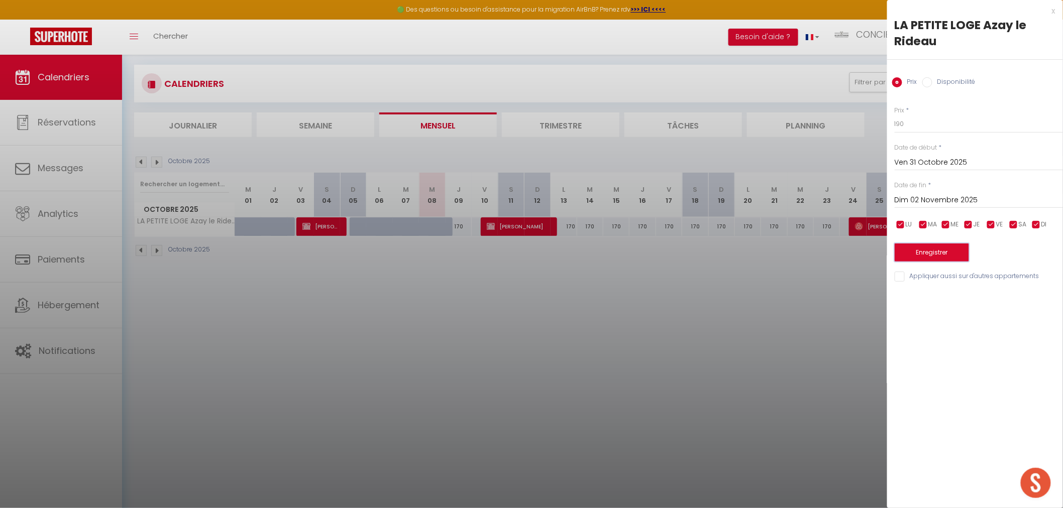
click at [923, 248] on button "Enregistrer" at bounding box center [932, 253] width 74 height 18
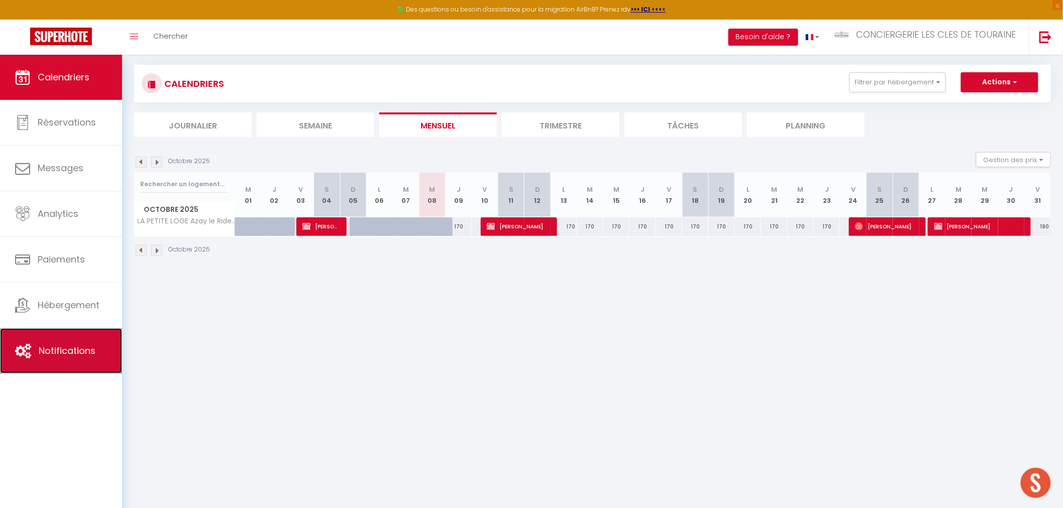
click at [59, 347] on span "Notifications" at bounding box center [67, 351] width 57 height 13
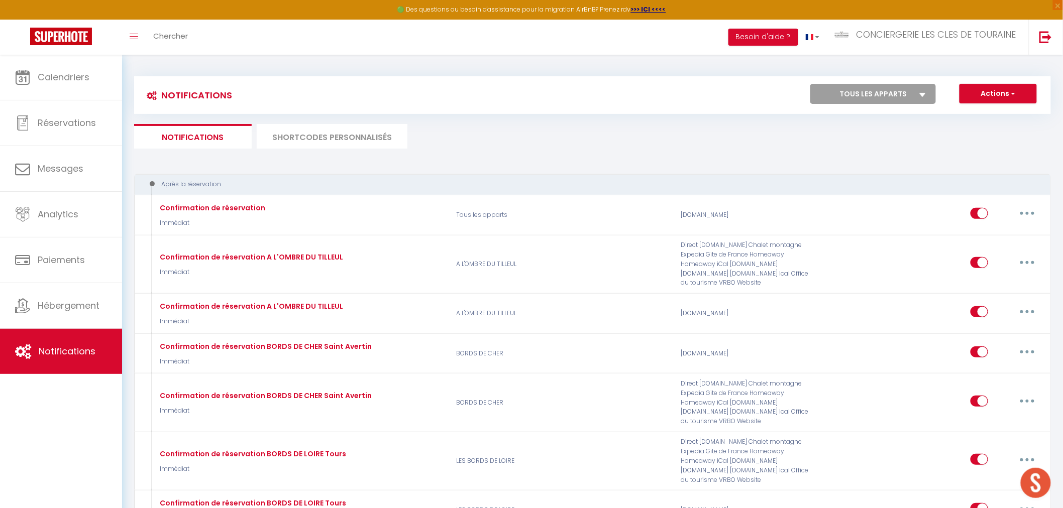
click at [896, 98] on select "Tous les apparts LA PETITE BRET - Savonnières CHEZ LEA CHEZ REMI LE BALZAC UN S…" at bounding box center [873, 94] width 126 height 20
click at [981, 91] on button "Actions" at bounding box center [998, 94] width 77 height 20
click at [968, 118] on link "Nouvelle Notification" at bounding box center [984, 115] width 104 height 13
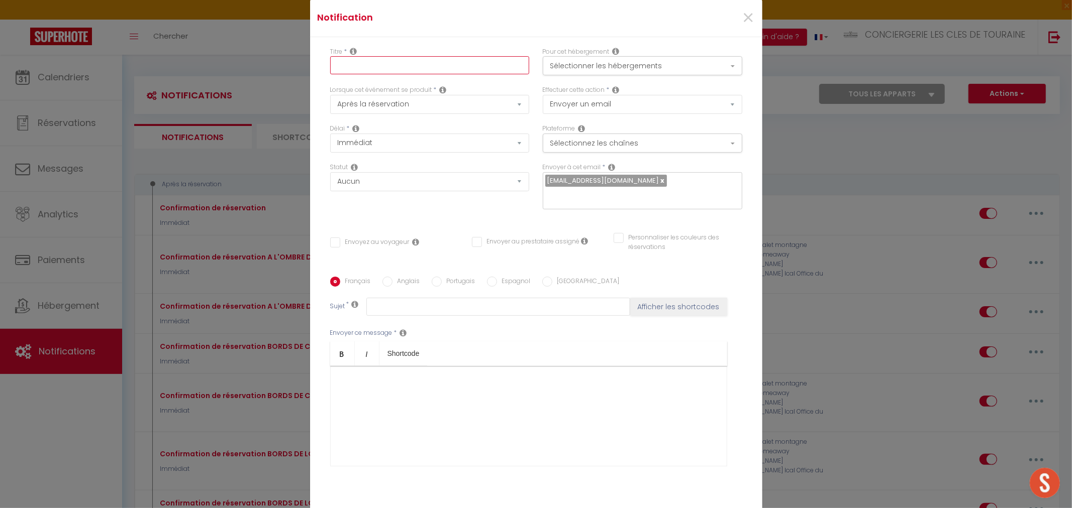
click at [370, 62] on input "text" at bounding box center [429, 65] width 199 height 18
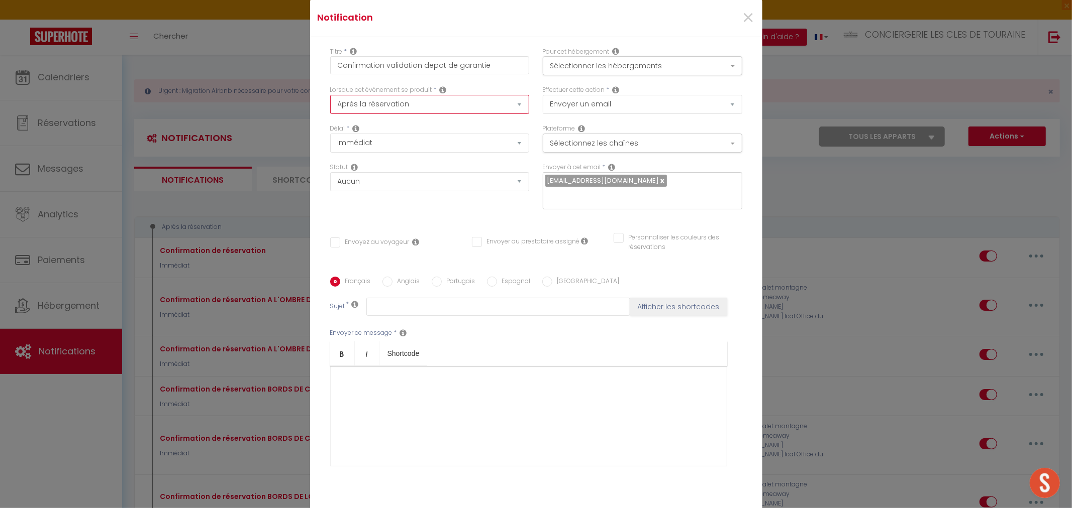
click at [430, 108] on select "Après la réservation Avant Checkin (à partir de 12h00) Après Checkin (à partir …" at bounding box center [429, 104] width 199 height 19
click at [330, 95] on select "Après la réservation Avant Checkin (à partir de 12h00) Après Checkin (à partir …" at bounding box center [429, 104] width 199 height 19
click at [375, 179] on select "Aucun Si la réservation est payée Si réservation non payée Si la caution a été …" at bounding box center [429, 181] width 199 height 19
click at [330, 172] on select "Aucun Si la réservation est payée Si réservation non payée Si la caution a été …" at bounding box center [429, 181] width 199 height 19
click at [425, 109] on select "Après la réservation Avant Checkin (à partir de 12h00) Après Checkin (à partir …" at bounding box center [429, 104] width 199 height 19
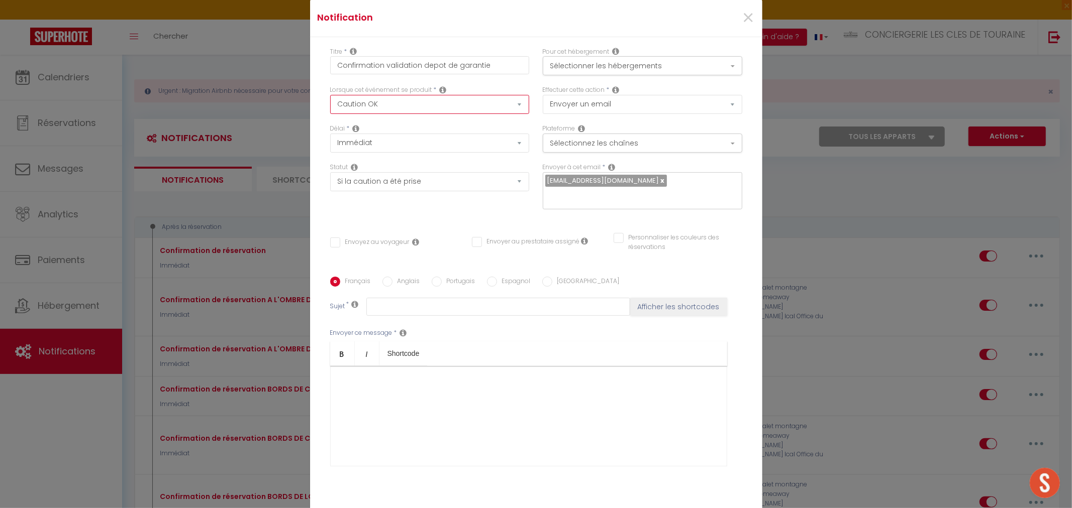
click at [330, 95] on select "Après la réservation Avant Checkin (à partir de 12h00) Après Checkin (à partir …" at bounding box center [429, 104] width 199 height 19
click at [403, 306] on input "text" at bounding box center [498, 307] width 264 height 18
click at [397, 382] on div at bounding box center [528, 416] width 397 height 100
click at [382, 284] on input "Anglais" at bounding box center [387, 282] width 10 height 10
click at [382, 390] on div at bounding box center [528, 416] width 397 height 100
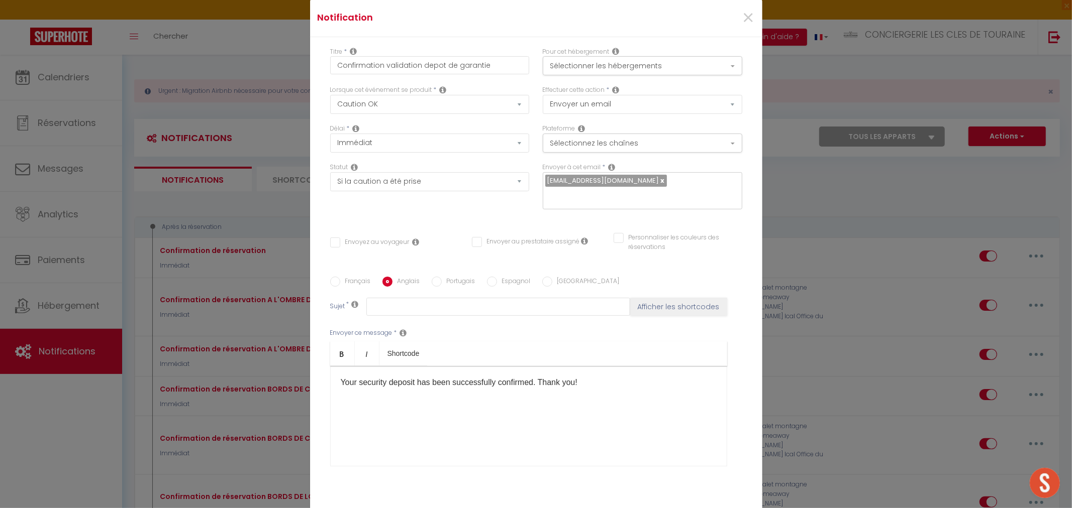
click at [340, 284] on label "Français" at bounding box center [355, 282] width 31 height 11
click at [337, 284] on input "Français" at bounding box center [335, 282] width 10 height 10
click at [334, 247] on input "Envoyez au voyageur" at bounding box center [369, 243] width 79 height 10
click at [416, 305] on input "Confirmation de validation du depot de garantie" at bounding box center [498, 307] width 264 height 18
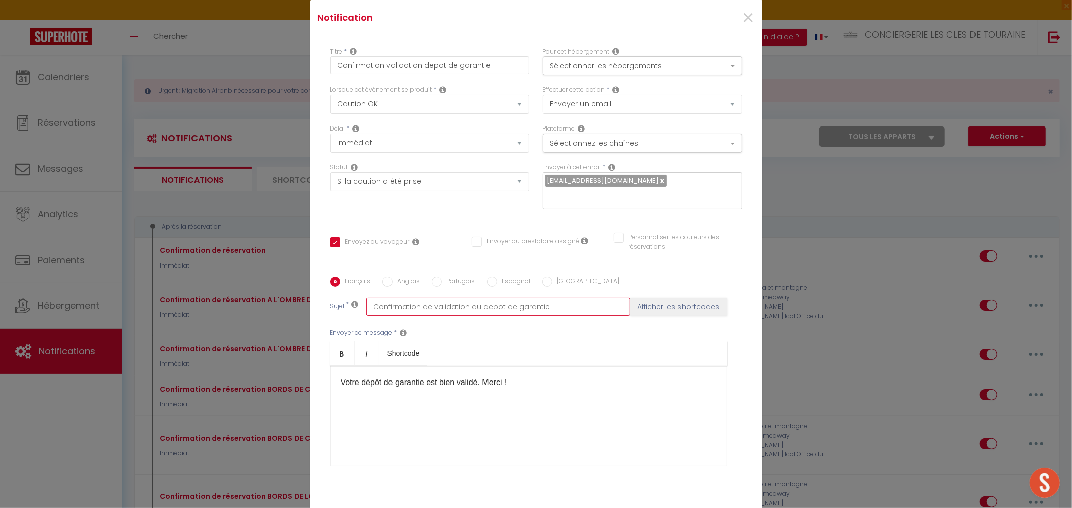
click at [416, 305] on input "Confirmation de validation du depot de garantie" at bounding box center [498, 307] width 264 height 18
click at [392, 279] on label "Anglais" at bounding box center [406, 282] width 28 height 11
click at [388, 279] on input "Anglais" at bounding box center [387, 282] width 10 height 10
click at [392, 310] on input "text" at bounding box center [498, 307] width 264 height 18
paste input "Confirmation of Security Deposit Validation"
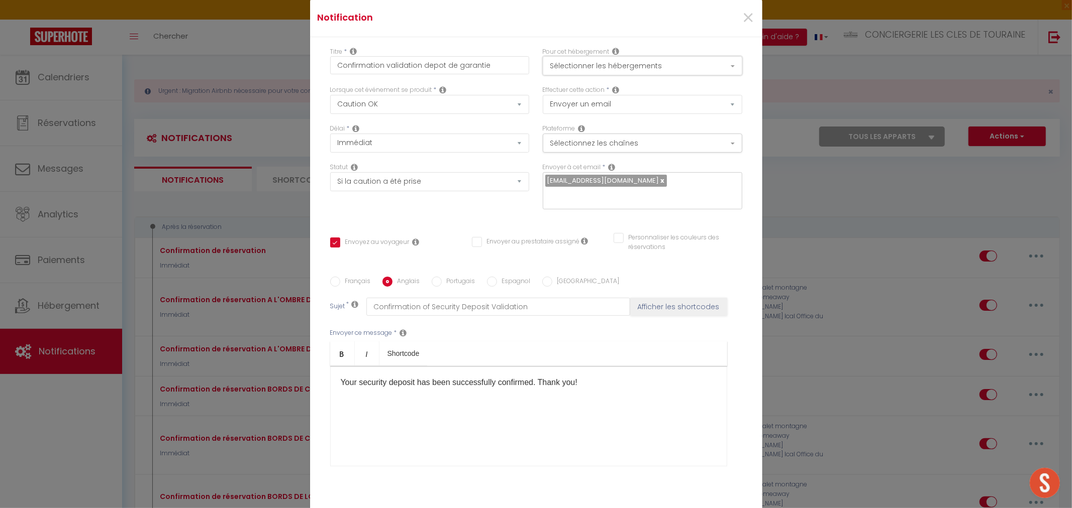
click at [629, 71] on button "Sélectionner les hébergements" at bounding box center [642, 65] width 199 height 19
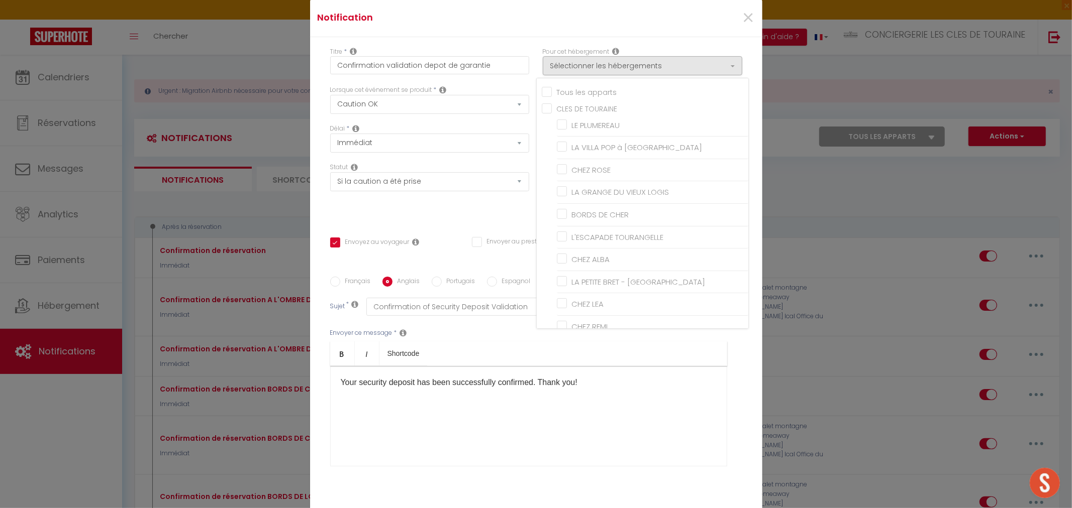
click at [545, 91] on input "Tous les apparts" at bounding box center [645, 91] width 206 height 10
click at [670, 24] on div "×" at bounding box center [686, 18] width 150 height 22
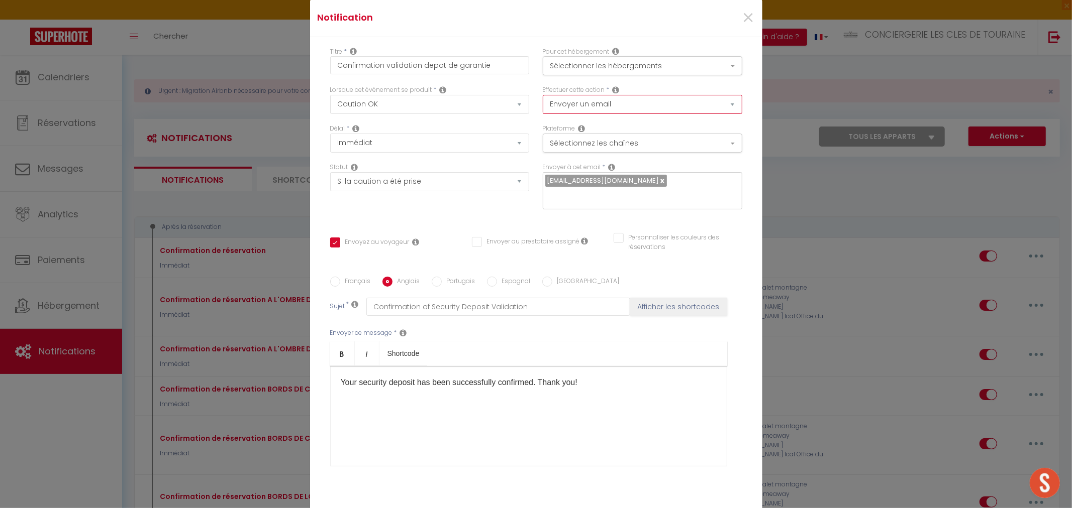
click at [622, 102] on select "Envoyer un email Envoyer un SMS Envoyer une notification push" at bounding box center [642, 104] width 199 height 19
click at [613, 139] on button "Sélectionnez les chaînes" at bounding box center [642, 143] width 199 height 19
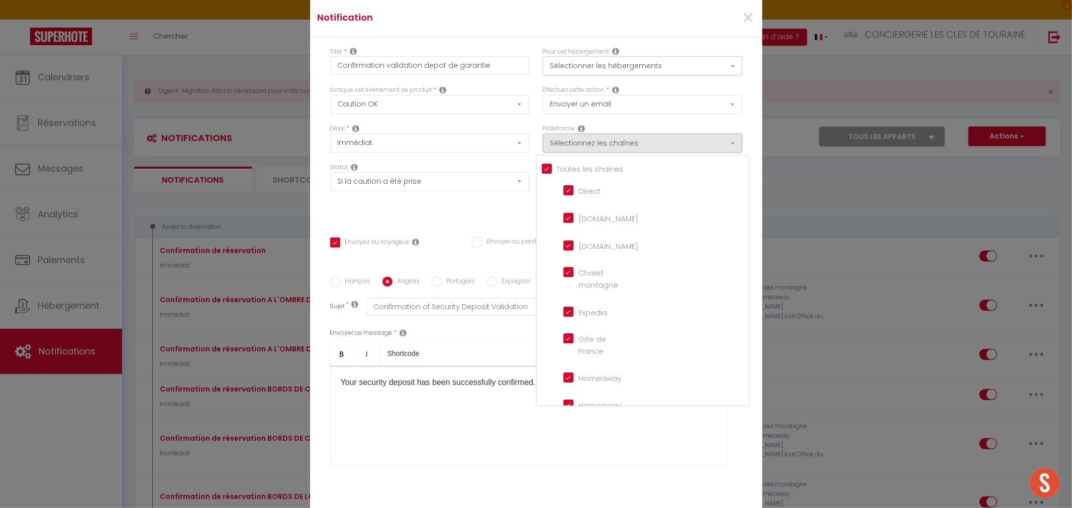
click at [574, 165] on input "Tous les apparts" at bounding box center [645, 168] width 206 height 10
click at [575, 189] on input "Direct" at bounding box center [591, 190] width 57 height 10
click at [582, 243] on input "[DOMAIN_NAME]" at bounding box center [591, 245] width 57 height 10
click at [580, 310] on input "Expedia" at bounding box center [591, 311] width 57 height 10
click at [586, 319] on input "Homeaway" at bounding box center [591, 322] width 57 height 10
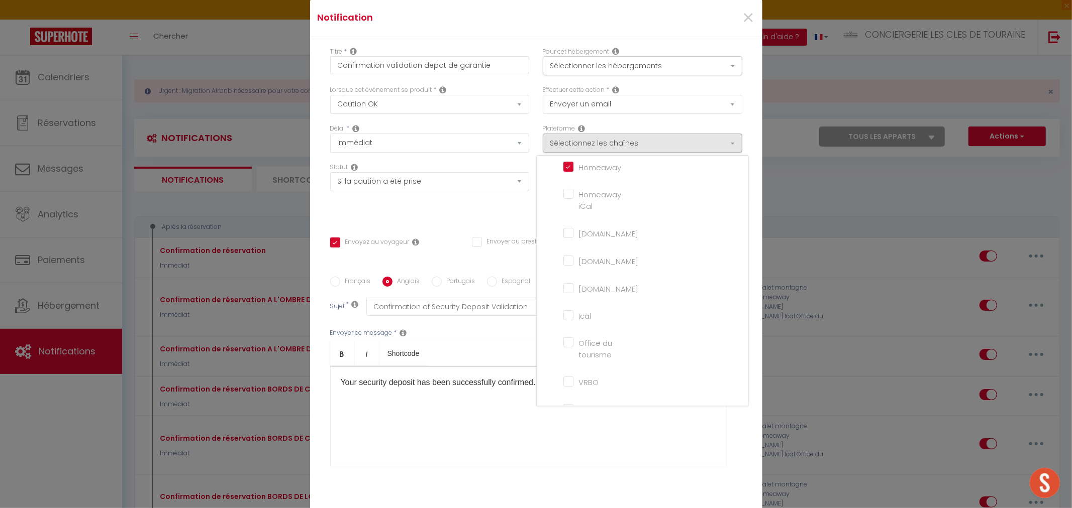
scroll to position [223, 0]
click at [578, 304] on input "Ical" at bounding box center [591, 303] width 57 height 10
click at [582, 362] on input "VRBO" at bounding box center [591, 361] width 57 height 10
click at [598, 383] on input "Website" at bounding box center [591, 388] width 57 height 10
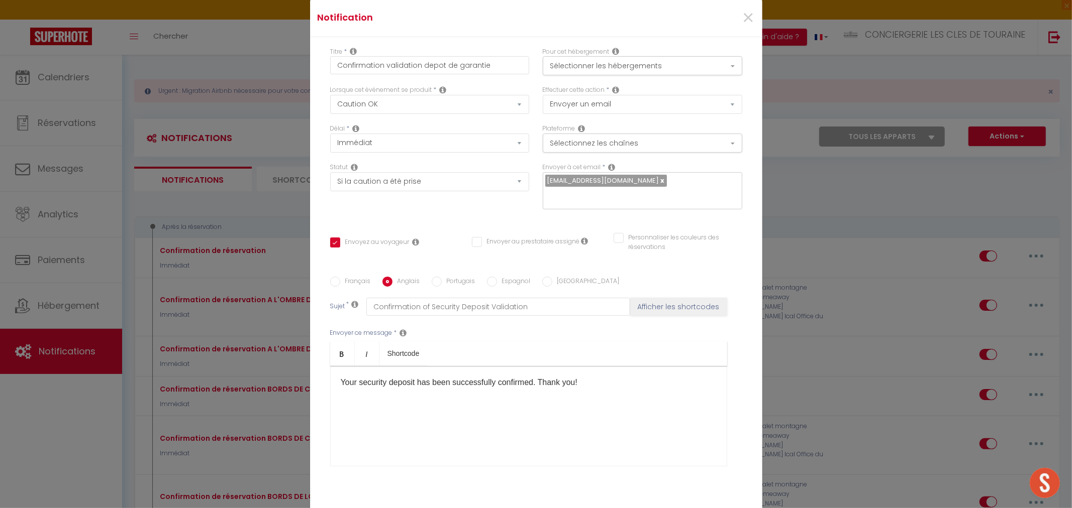
click at [580, 441] on div "Your security deposit has been successfully confirmed. Thank you! ​" at bounding box center [528, 416] width 397 height 100
click at [657, 187] on div "[EMAIL_ADDRESS][DOMAIN_NAME]" at bounding box center [642, 190] width 199 height 37
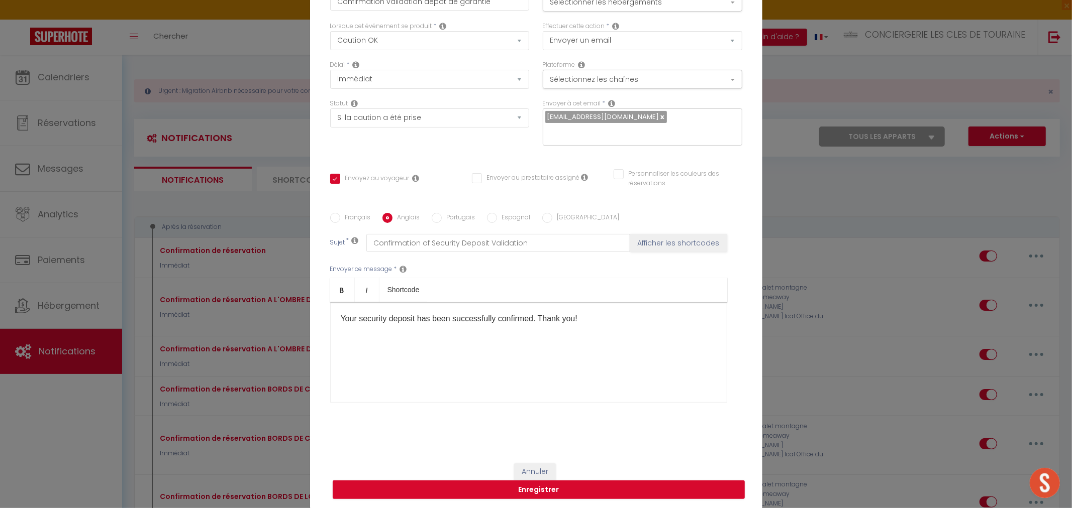
scroll to position [64, 0]
click at [519, 487] on button "Enregistrer" at bounding box center [539, 489] width 412 height 19
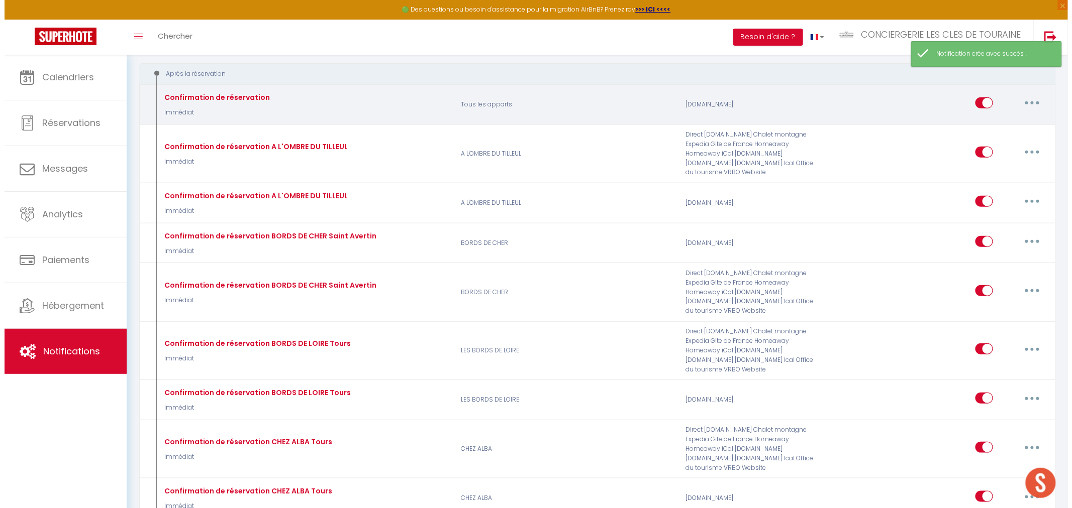
scroll to position [112, 0]
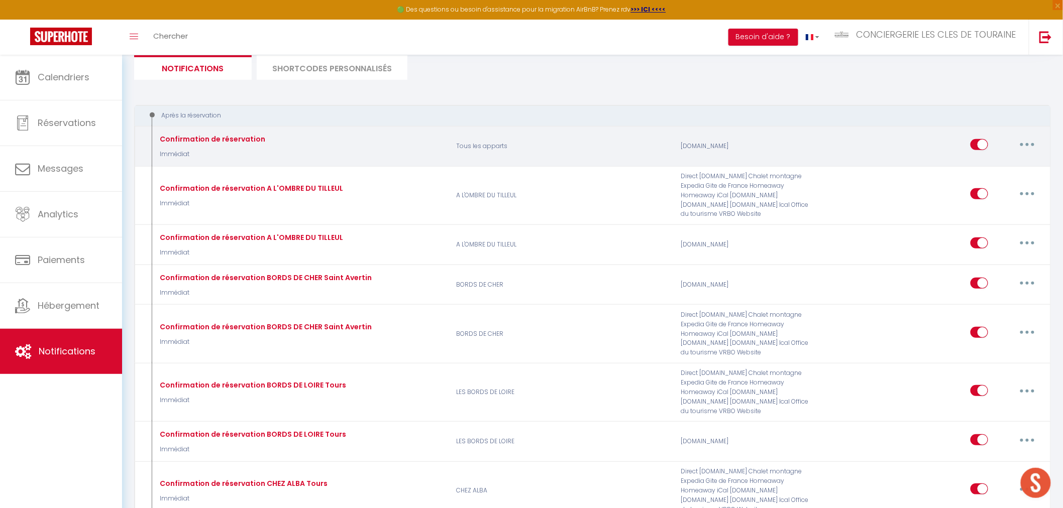
click at [1031, 142] on button "button" at bounding box center [1027, 145] width 28 height 16
click at [1016, 168] on link "Editer" at bounding box center [1001, 167] width 74 height 17
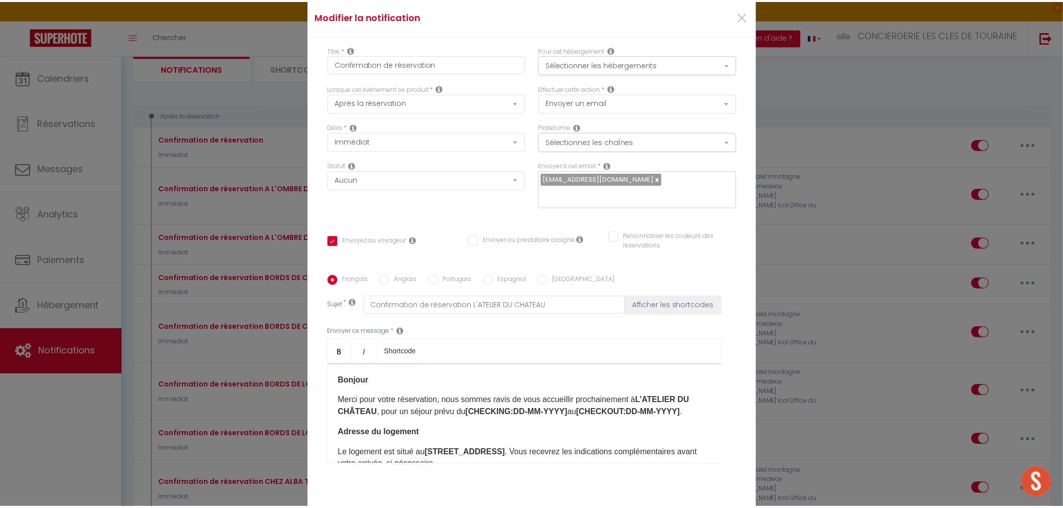
scroll to position [0, 0]
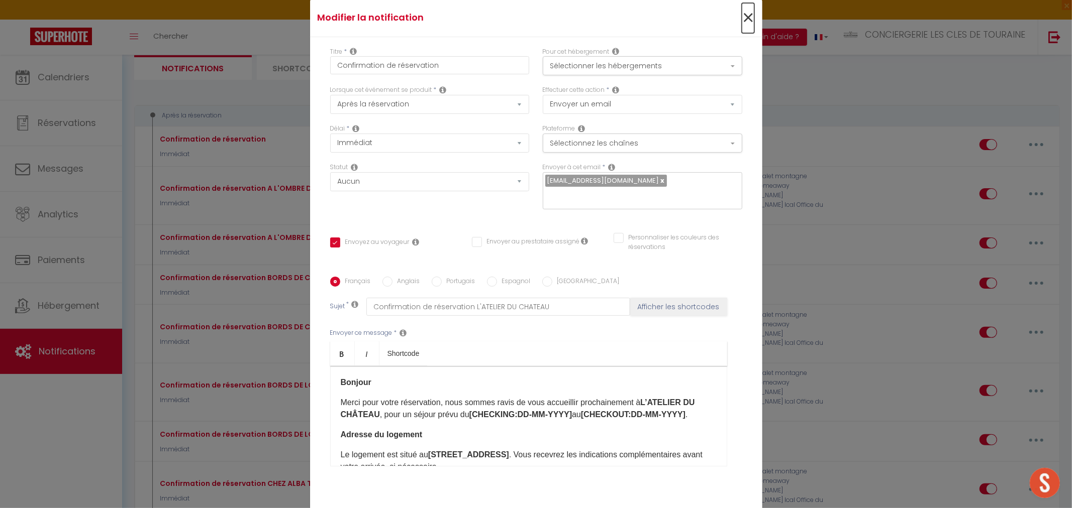
click at [742, 21] on span "×" at bounding box center [748, 18] width 13 height 30
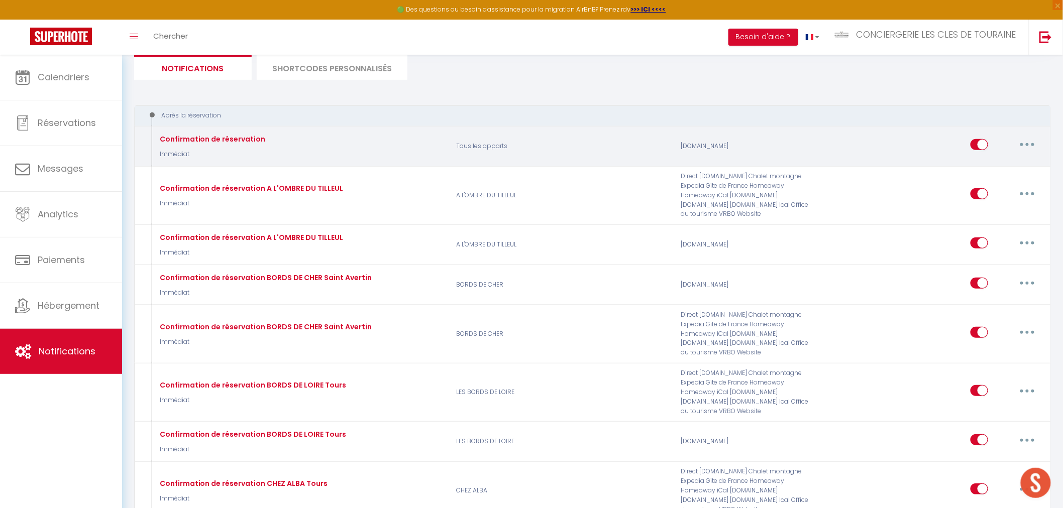
click at [1025, 139] on button "button" at bounding box center [1027, 145] width 28 height 16
click at [986, 215] on link "Supprimer" at bounding box center [1001, 222] width 74 height 17
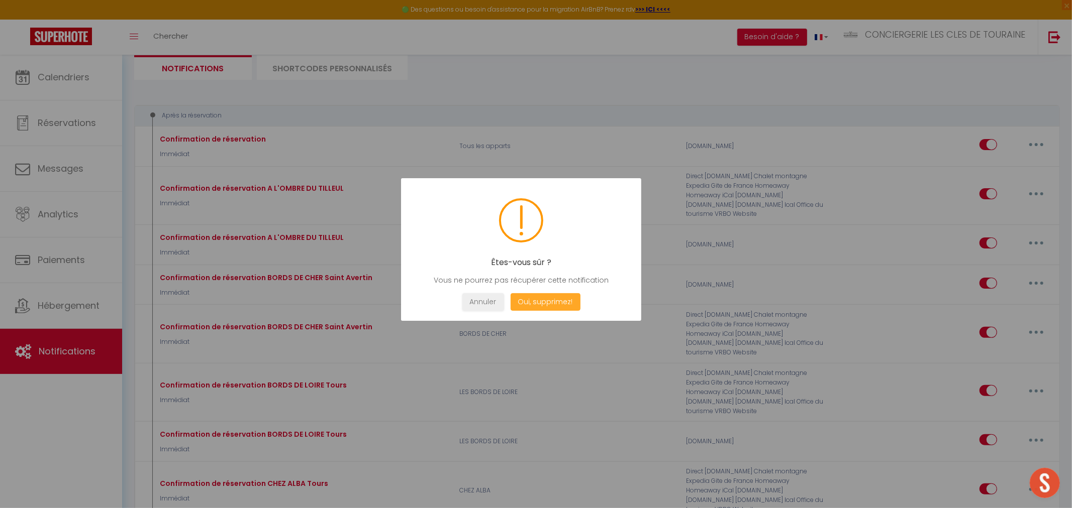
click at [539, 308] on button "Oui, supprimez!" at bounding box center [545, 302] width 70 height 18
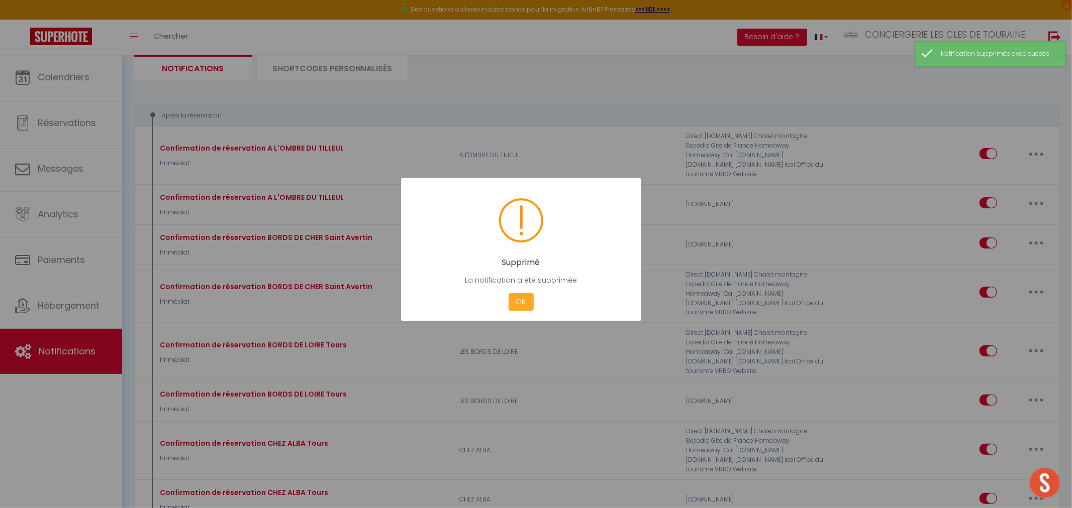
click at [520, 305] on button "OK" at bounding box center [520, 302] width 25 height 18
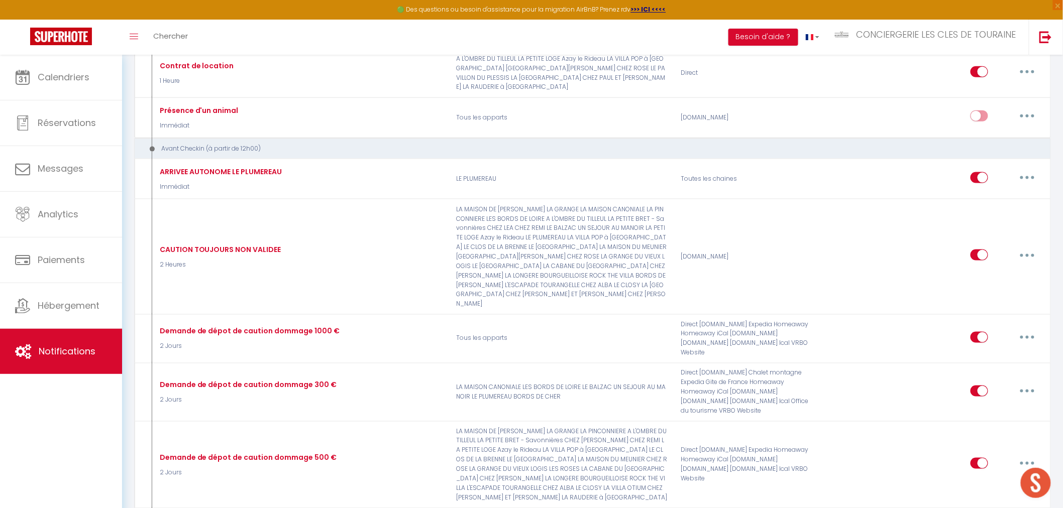
scroll to position [3740, 0]
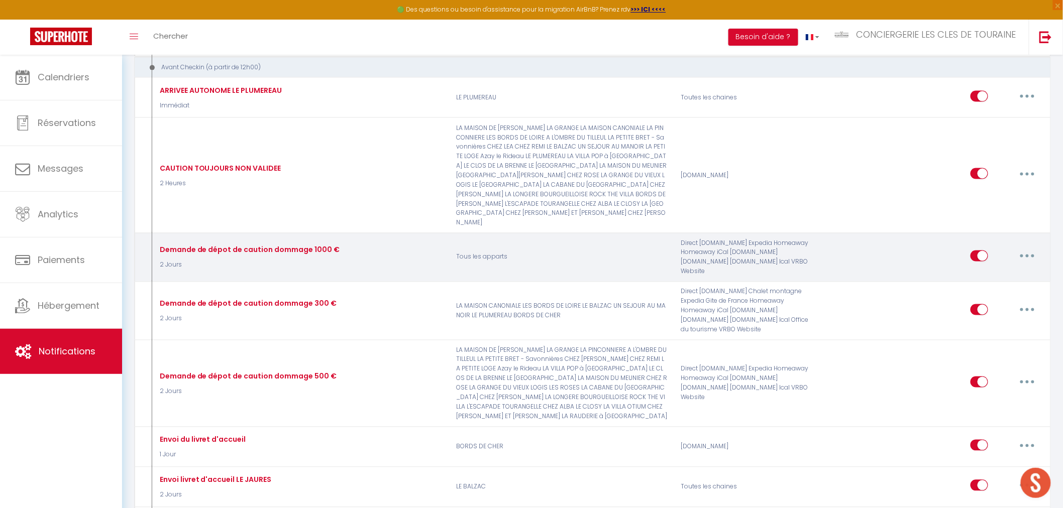
click at [977, 251] on input "checkbox" at bounding box center [980, 258] width 18 height 15
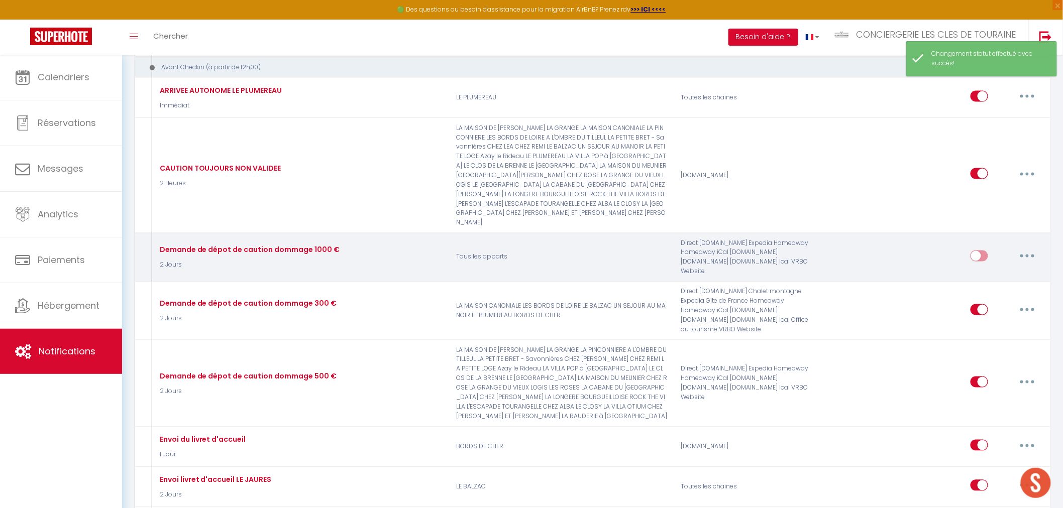
click at [984, 251] on input "checkbox" at bounding box center [980, 258] width 18 height 15
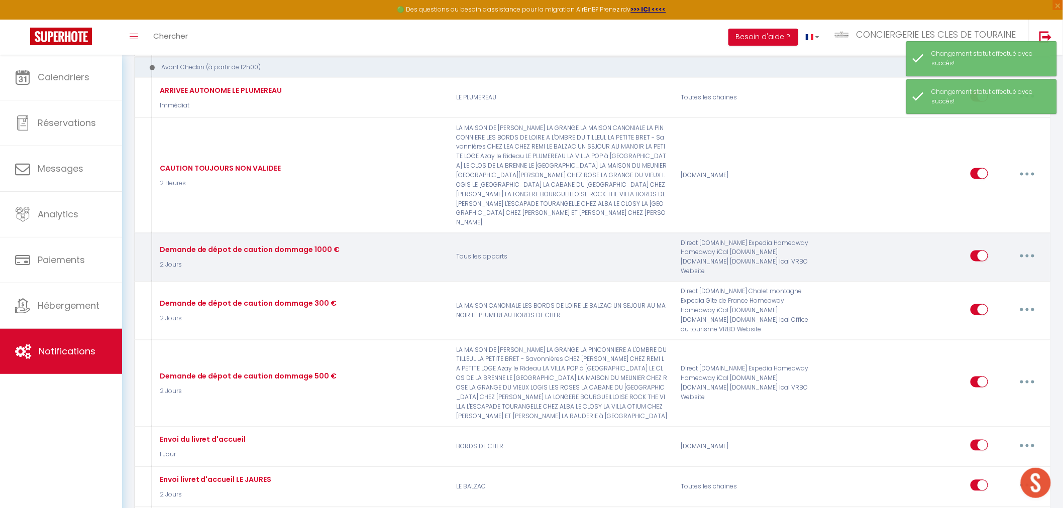
click at [979, 251] on input "checkbox" at bounding box center [980, 258] width 18 height 15
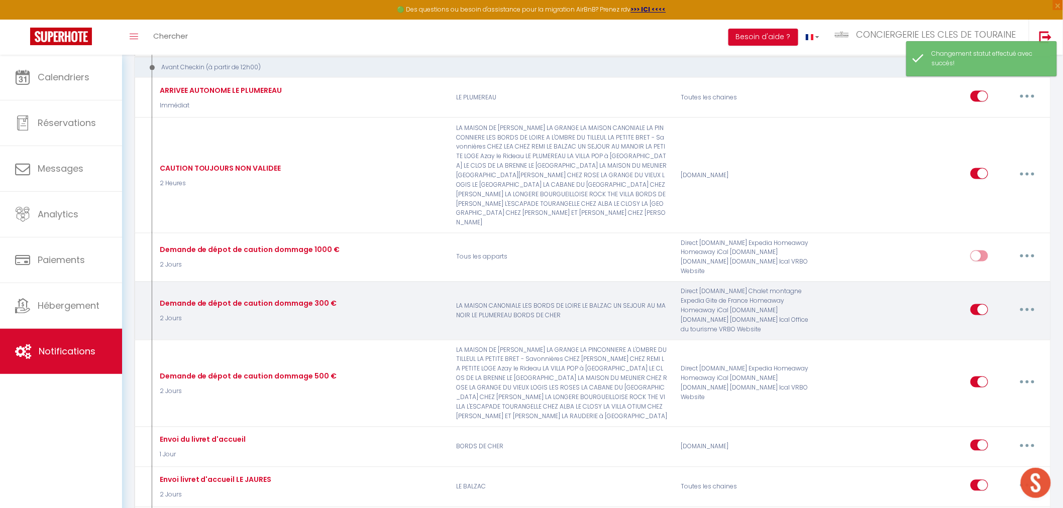
scroll to position [3796, 0]
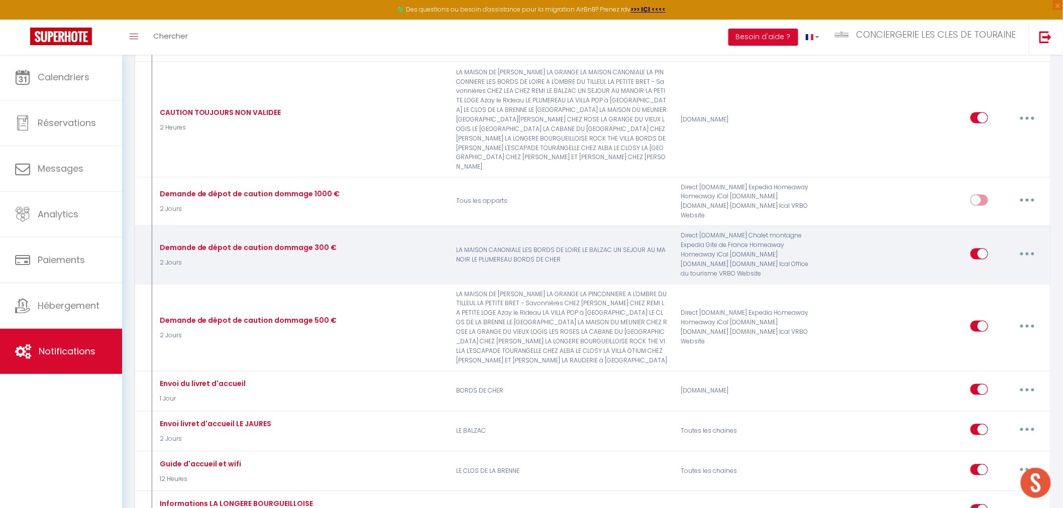
click at [1027, 246] on button "button" at bounding box center [1027, 254] width 28 height 16
click at [1006, 268] on link "Editer" at bounding box center [1001, 276] width 74 height 17
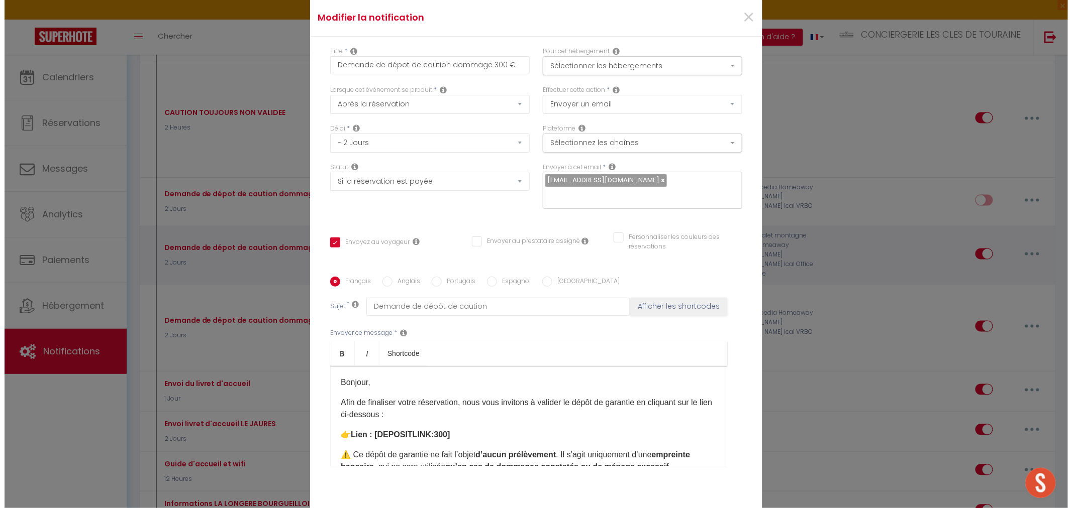
scroll to position [3473, 0]
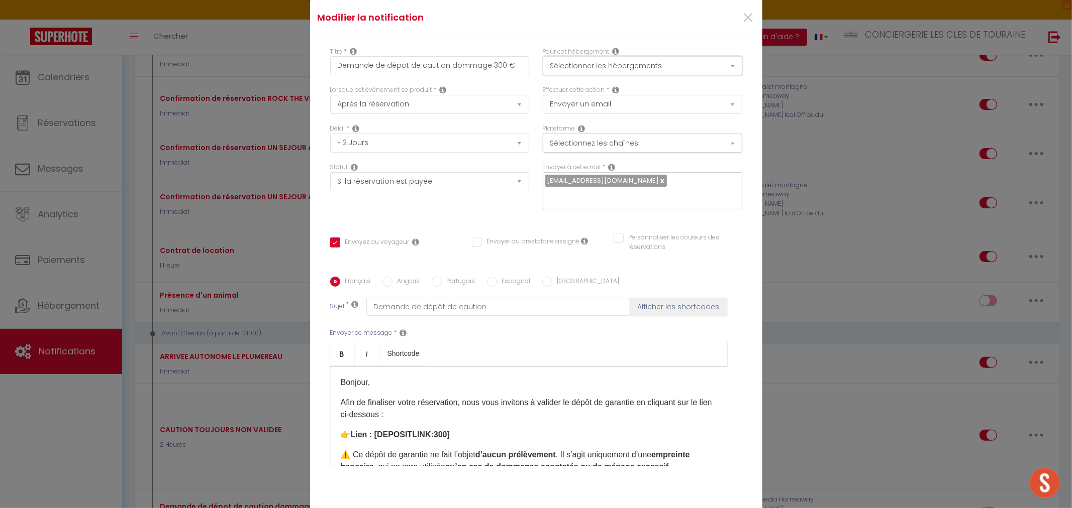
click at [623, 72] on button "Sélectionner les hébergements" at bounding box center [642, 65] width 199 height 19
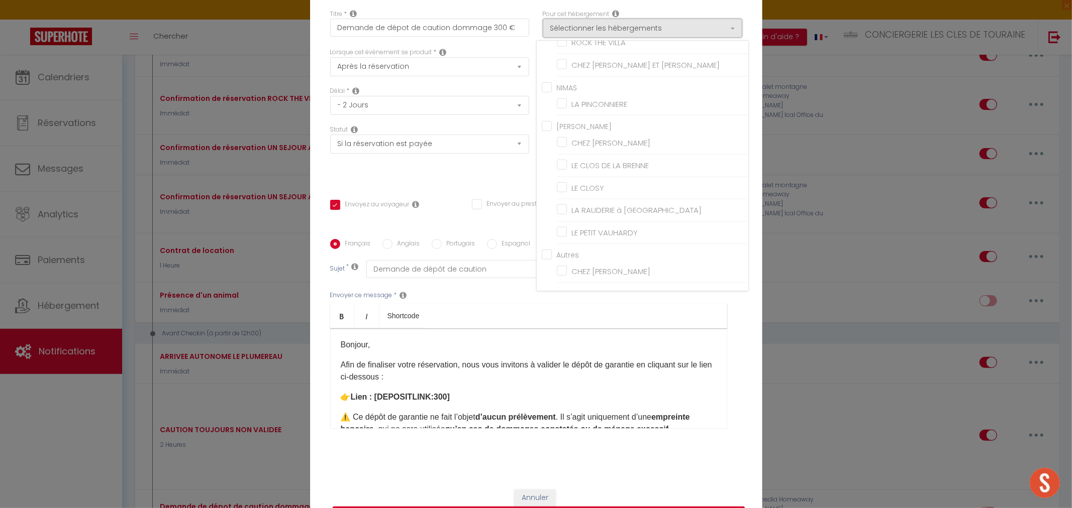
scroll to position [56, 0]
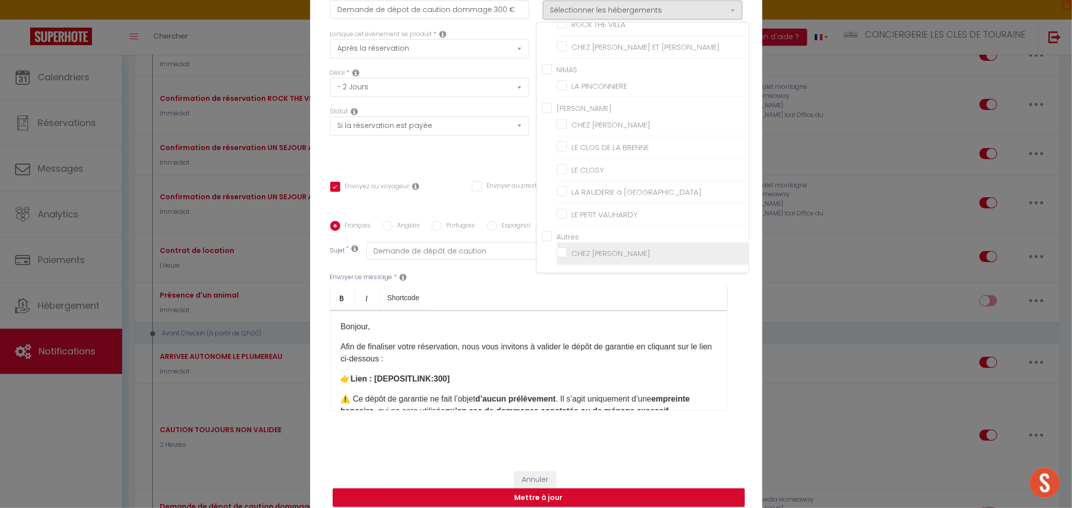
click at [575, 254] on input "CHEZ [PERSON_NAME]" at bounding box center [652, 254] width 191 height 10
click at [574, 501] on button "Mettre à jour" at bounding box center [539, 498] width 412 height 19
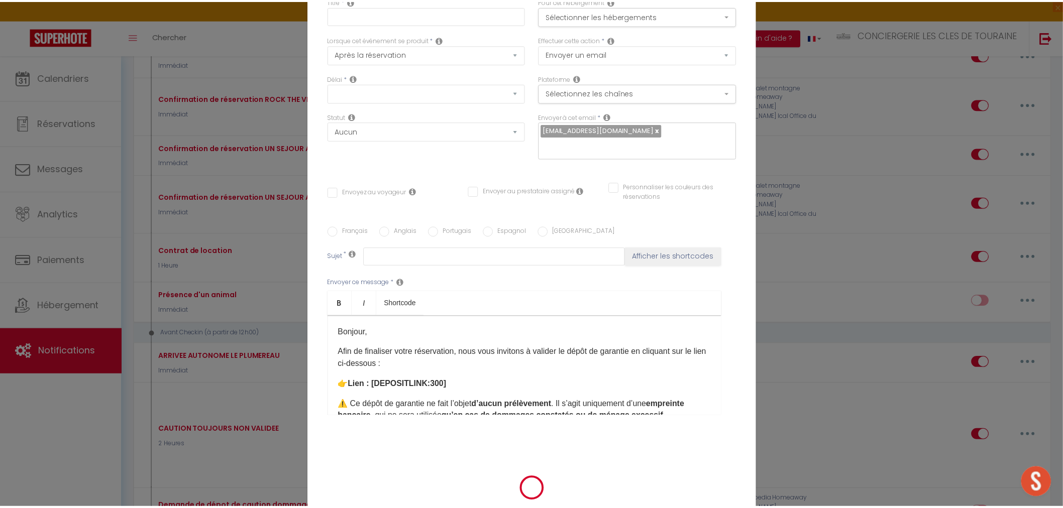
scroll to position [0, 0]
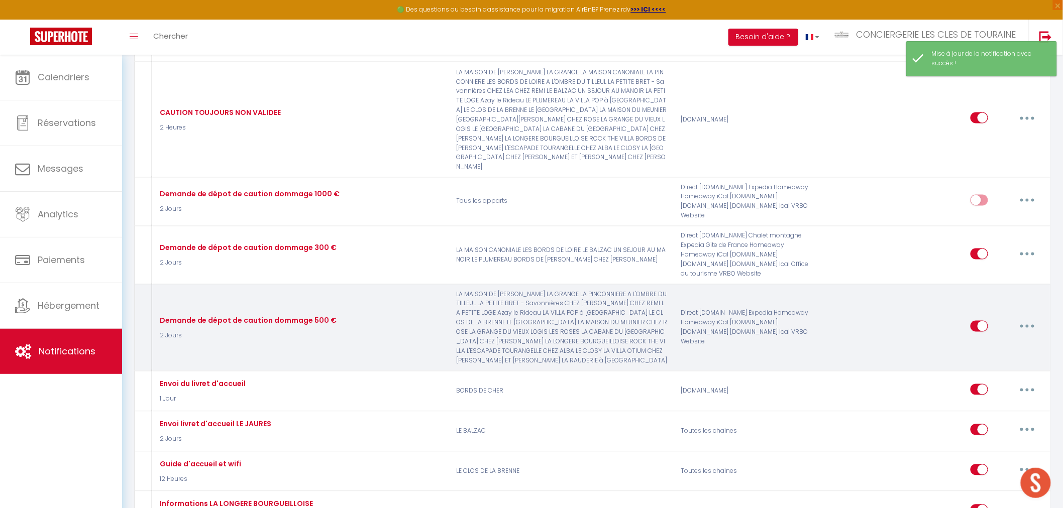
click at [1024, 319] on button "button" at bounding box center [1027, 327] width 28 height 16
click at [999, 341] on link "Editer" at bounding box center [1001, 349] width 74 height 17
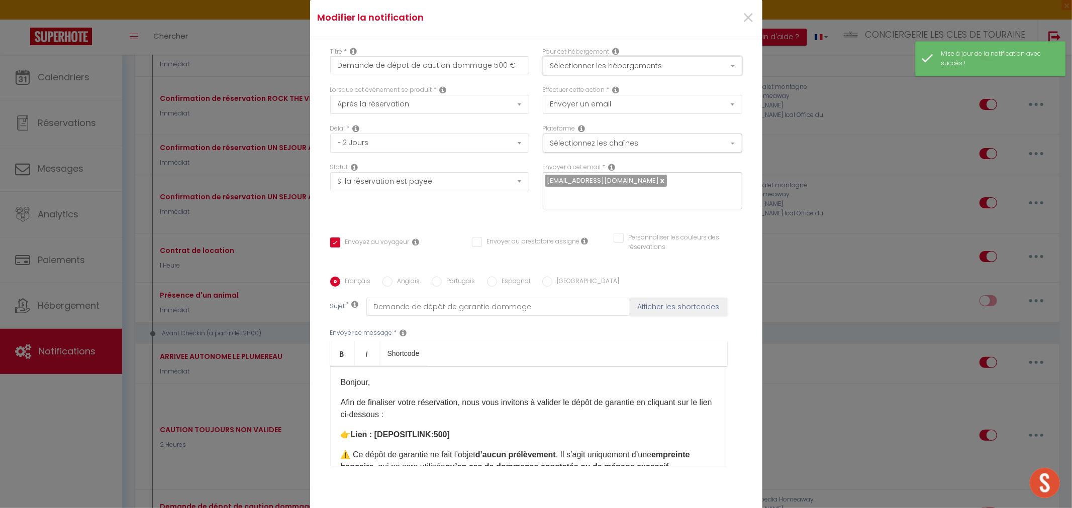
click at [608, 67] on button "Sélectionner les hébergements" at bounding box center [642, 65] width 199 height 19
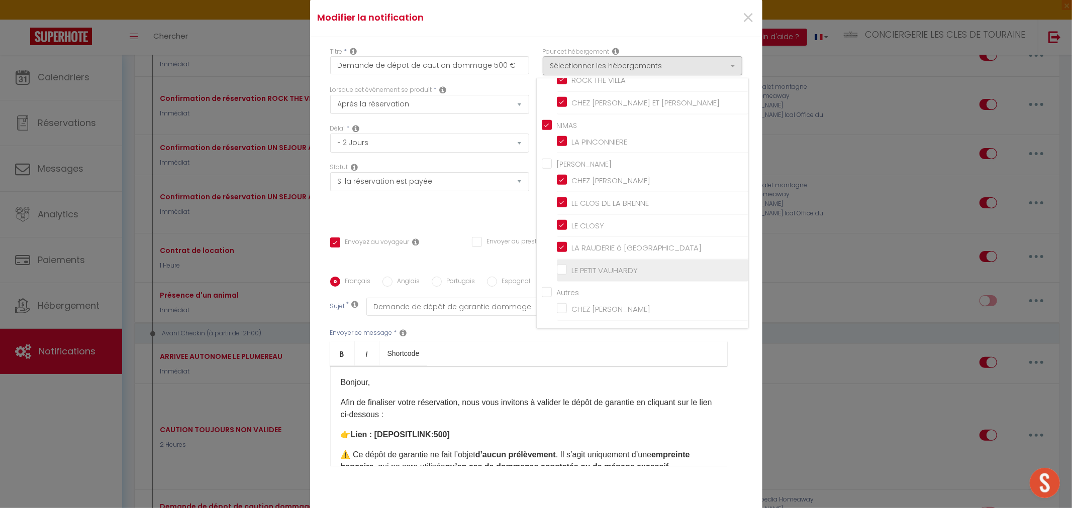
click at [599, 268] on input "LE PETIT VAUHARDY" at bounding box center [652, 270] width 191 height 10
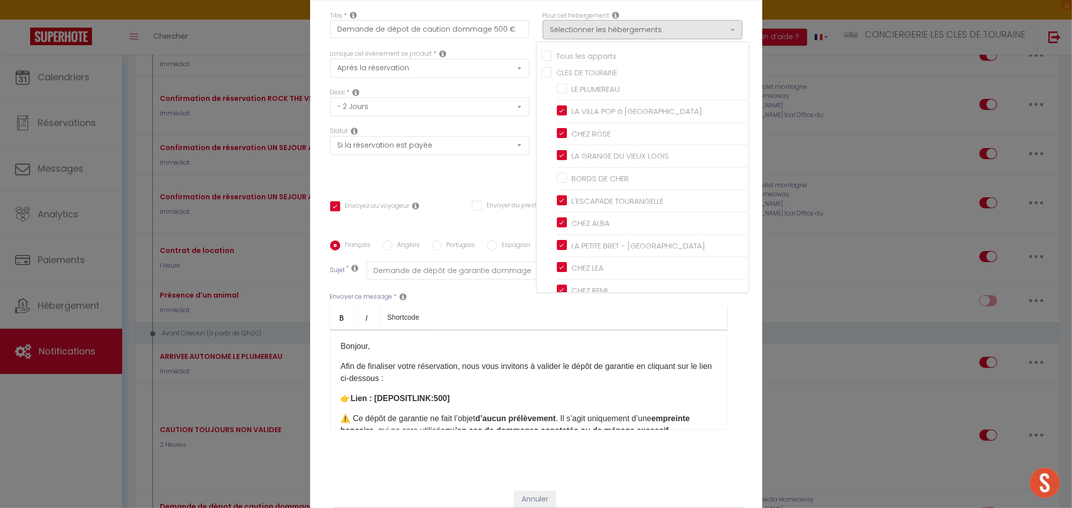
scroll to position [64, 0]
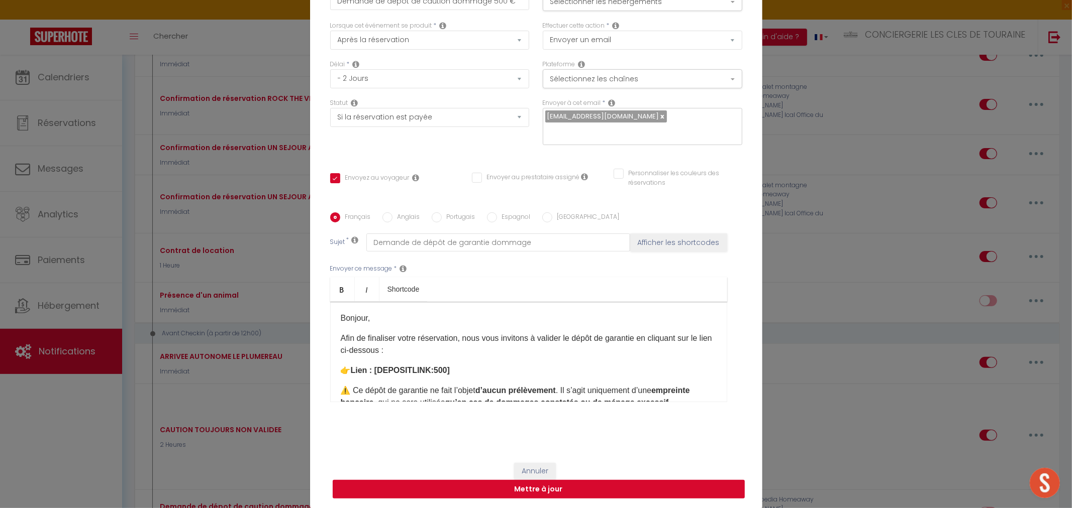
click at [583, 491] on button "Mettre à jour" at bounding box center [539, 489] width 412 height 19
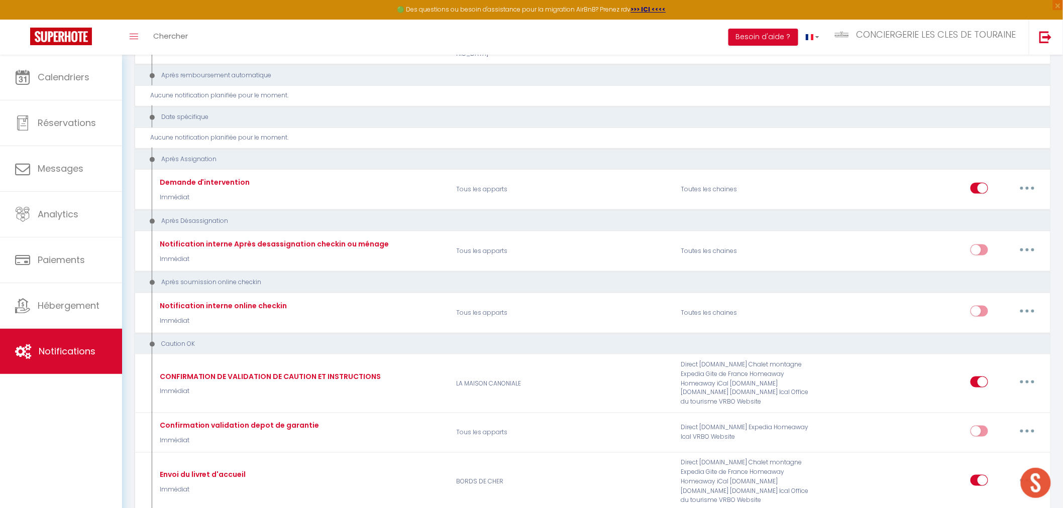
scroll to position [6810, 0]
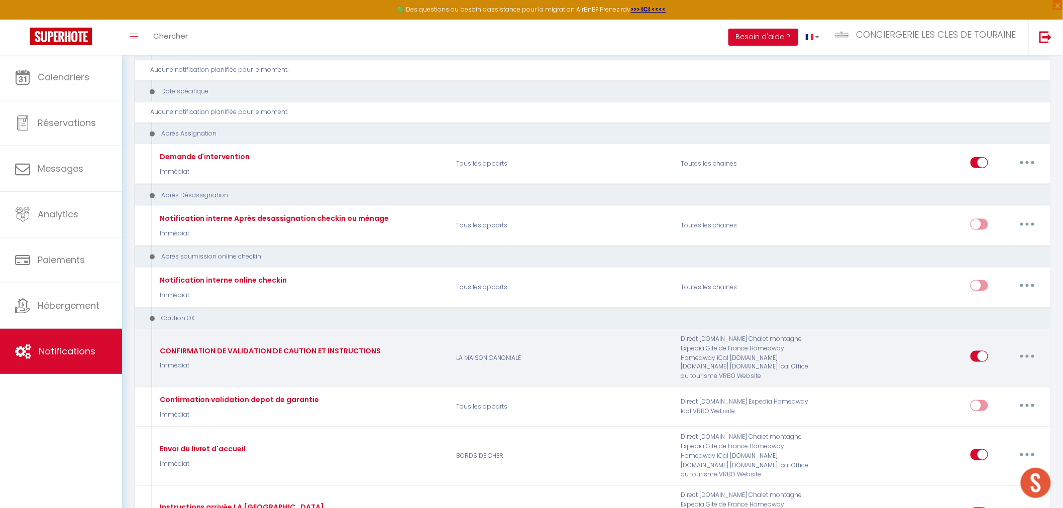
click at [1025, 349] on button "button" at bounding box center [1027, 357] width 28 height 16
click at [1007, 371] on link "Editer" at bounding box center [1001, 379] width 74 height 17
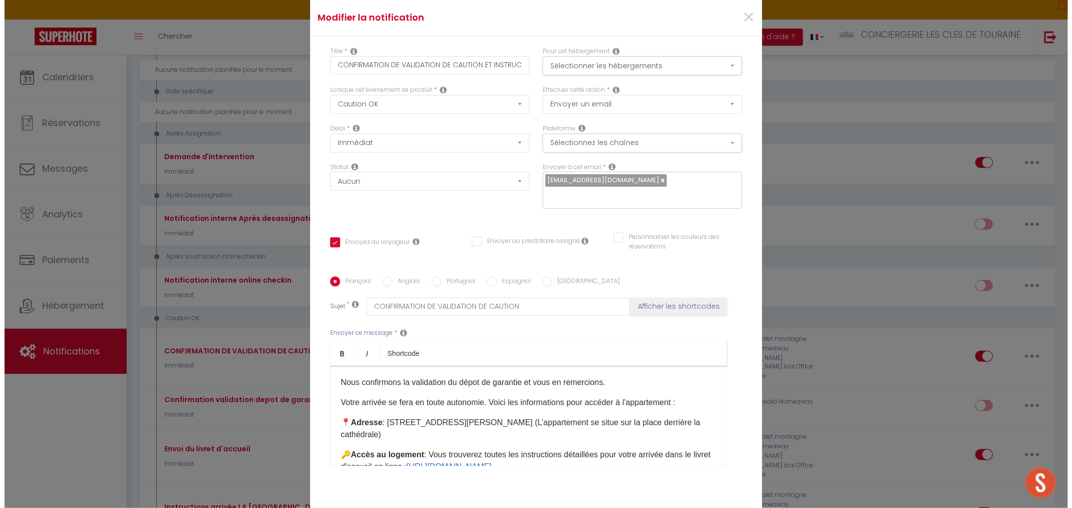
scroll to position [6422, 0]
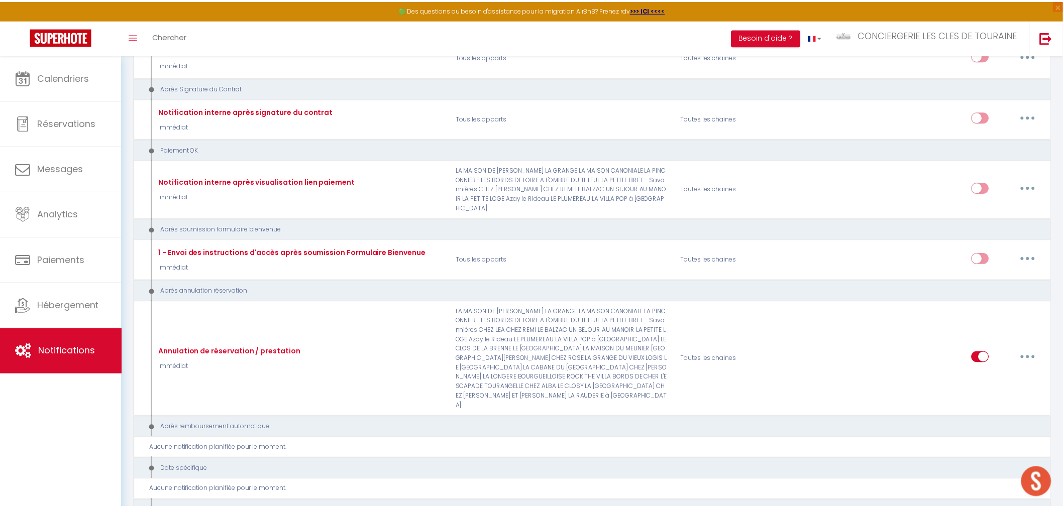
scroll to position [6810, 0]
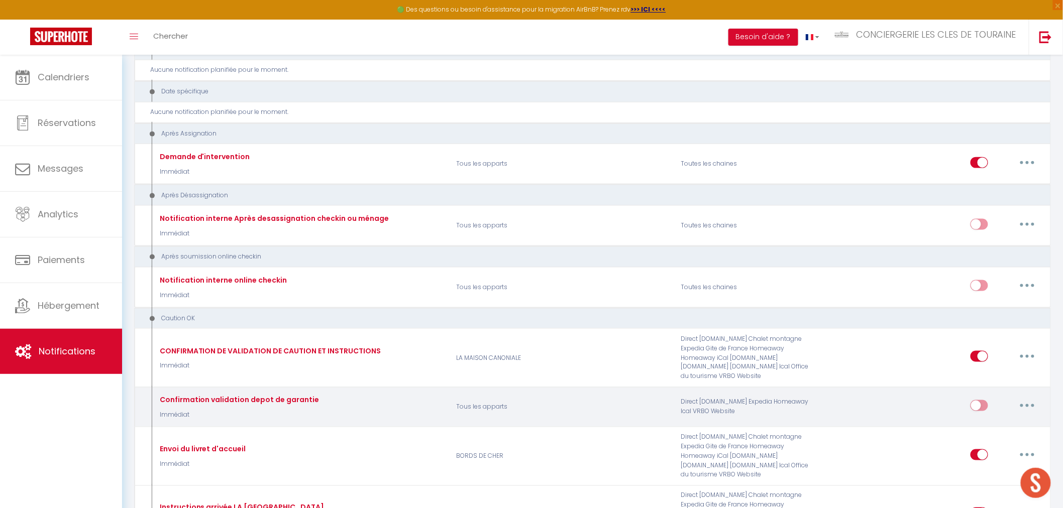
drag, startPoint x: 981, startPoint y: 367, endPoint x: 987, endPoint y: 369, distance: 6.5
click at [982, 400] on input "checkbox" at bounding box center [980, 407] width 18 height 15
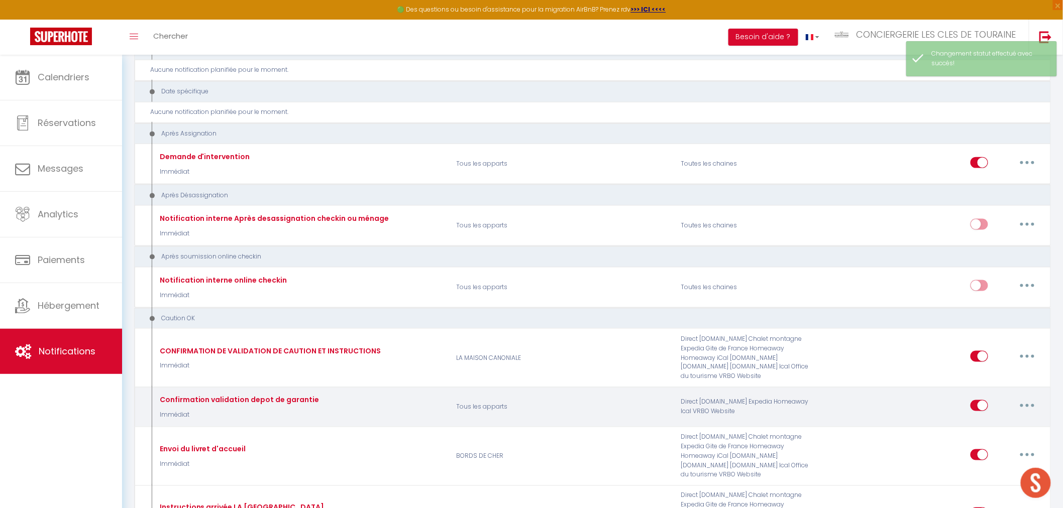
click at [1030, 398] on button "button" at bounding box center [1027, 406] width 28 height 16
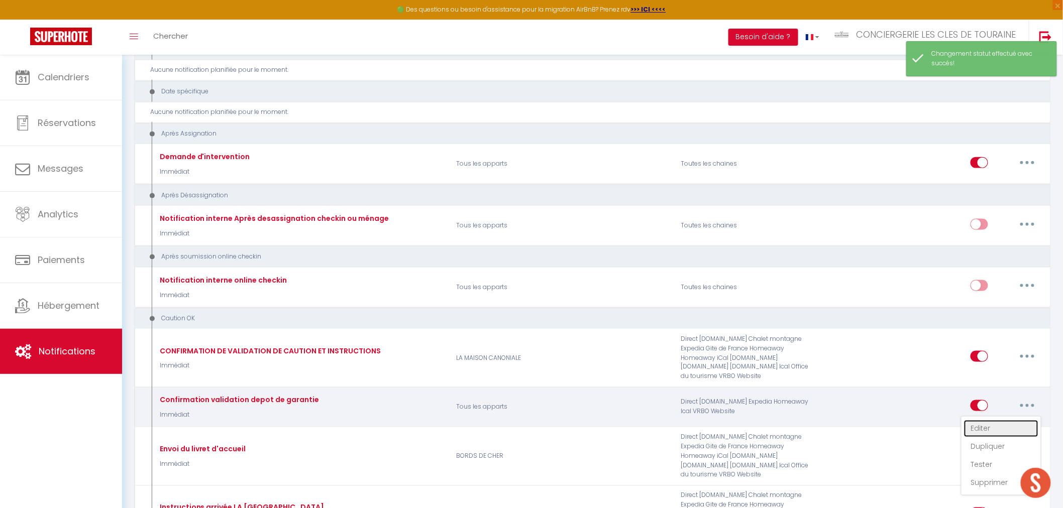
click at [980, 420] on link "Editer" at bounding box center [1001, 428] width 74 height 17
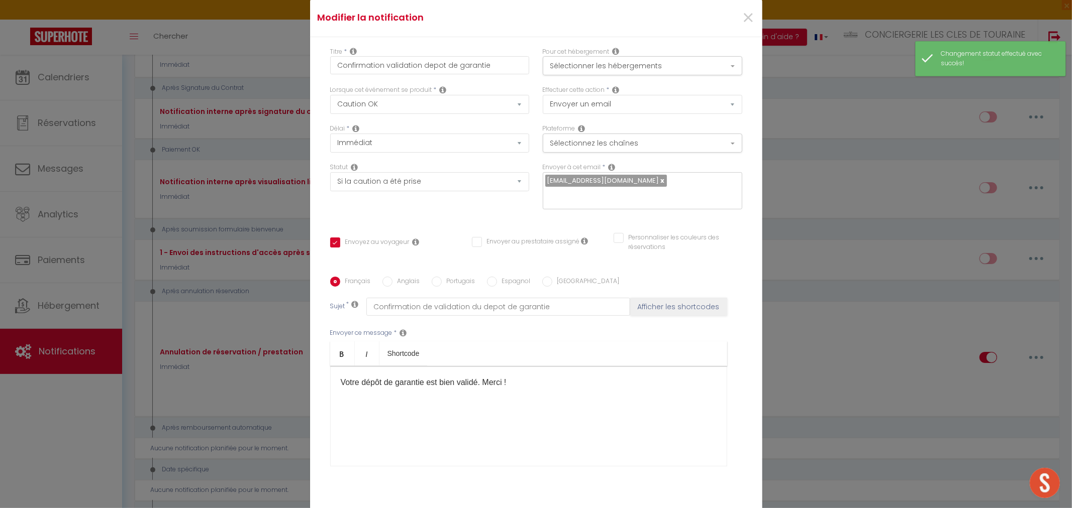
scroll to position [0, 0]
click at [640, 69] on button "Sélectionner les hébergements" at bounding box center [642, 65] width 199 height 19
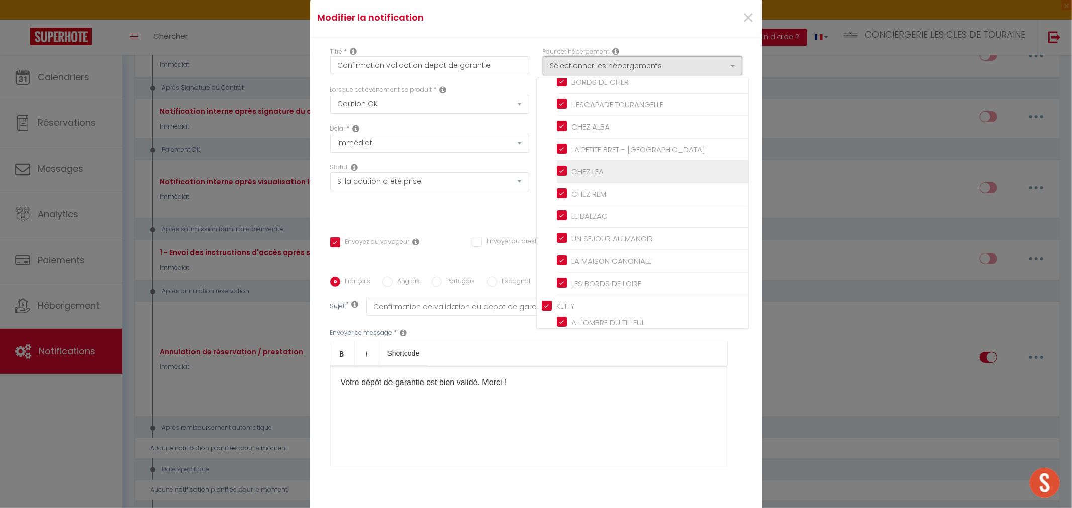
scroll to position [167, 0]
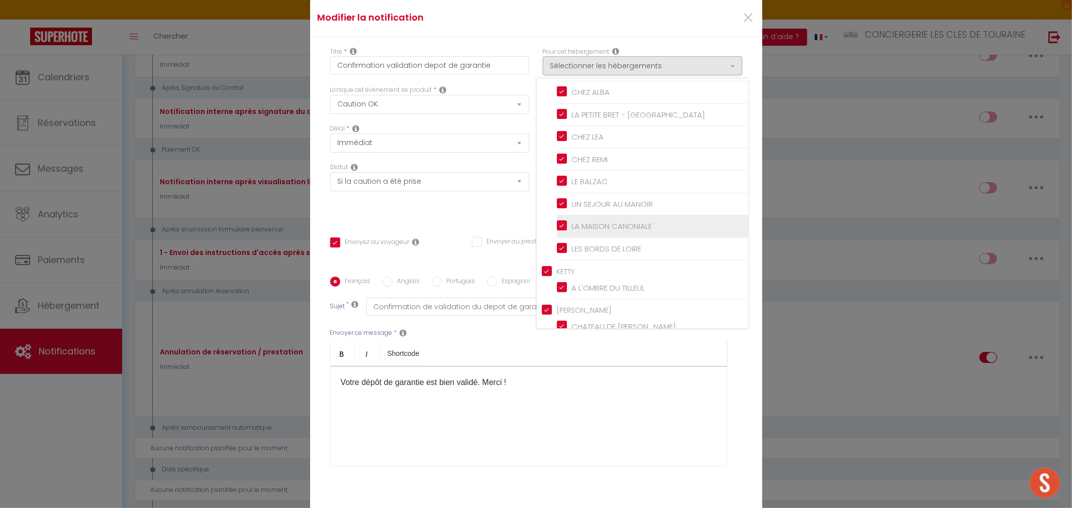
click at [623, 225] on input "LA MAISON CANONIALE" at bounding box center [652, 227] width 191 height 10
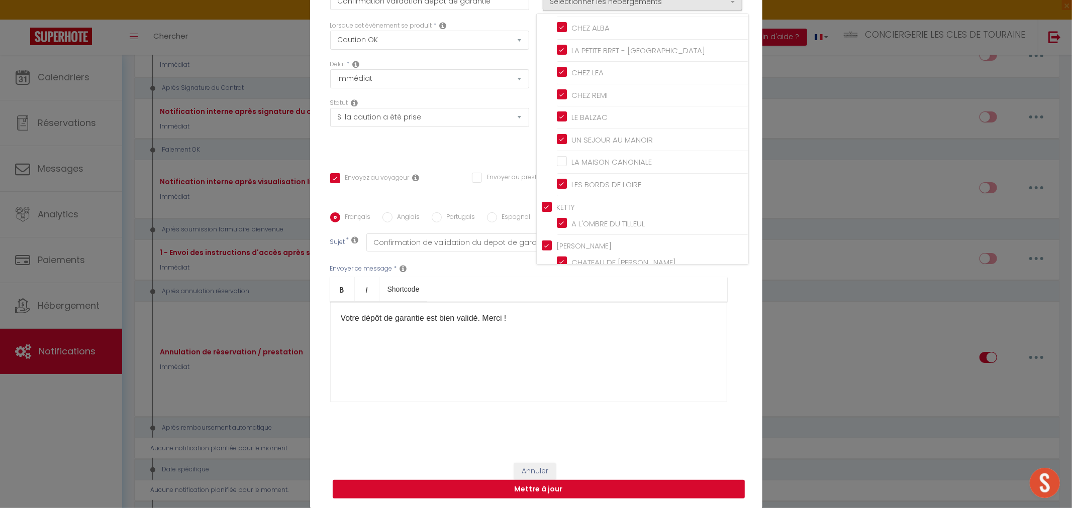
click at [575, 493] on button "Mettre à jour" at bounding box center [539, 489] width 412 height 19
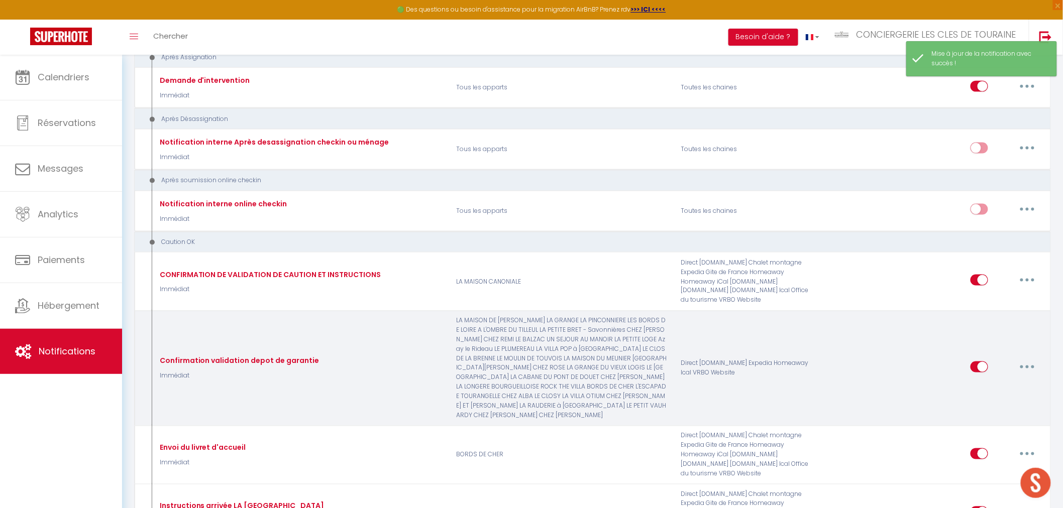
scroll to position [6921, 0]
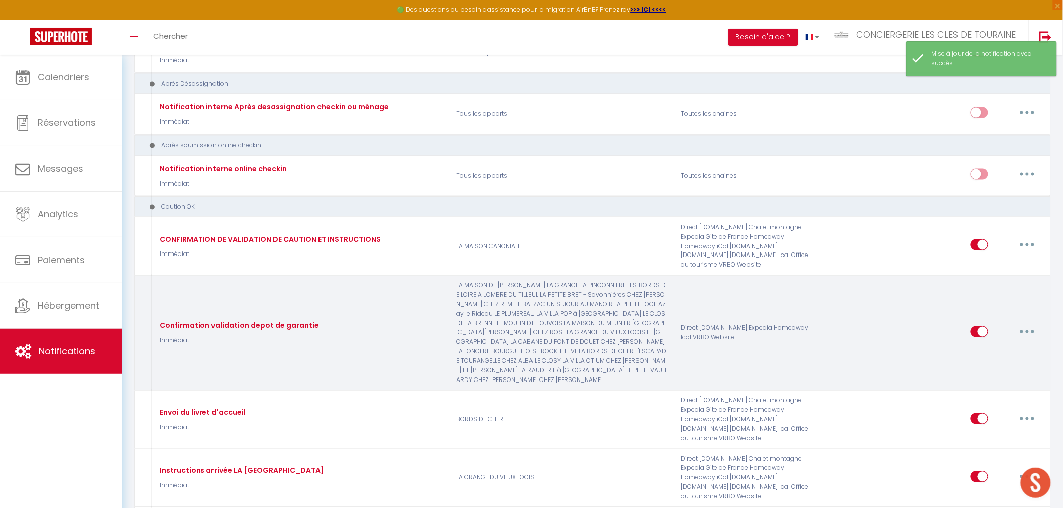
click at [1027, 331] on icon "button" at bounding box center [1027, 332] width 3 height 3
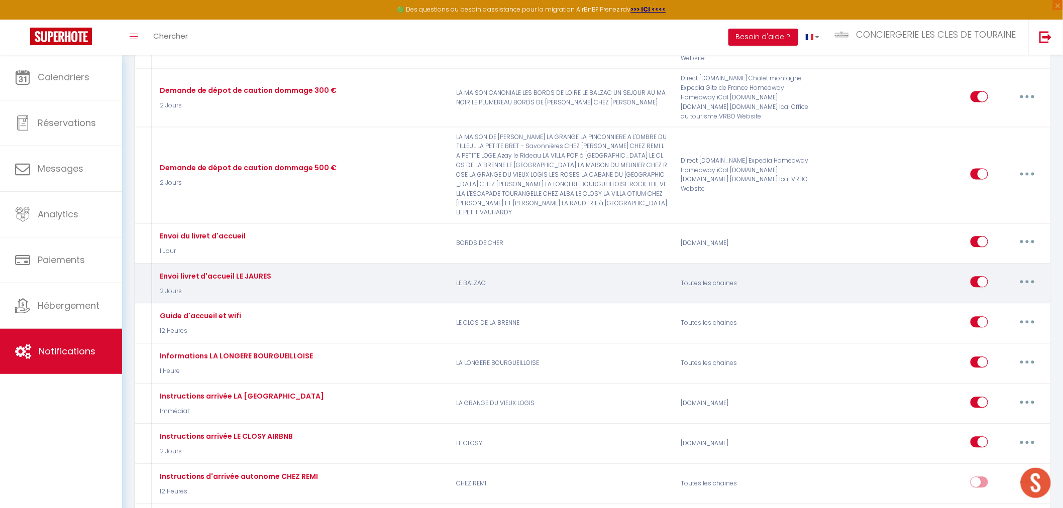
scroll to position [3965, 0]
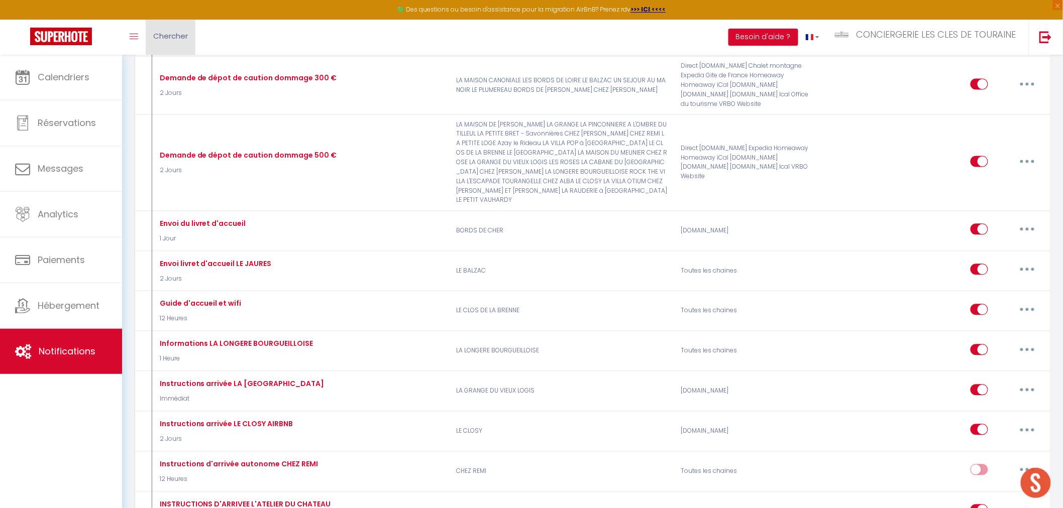
click at [177, 40] on span "Chercher" at bounding box center [170, 36] width 35 height 11
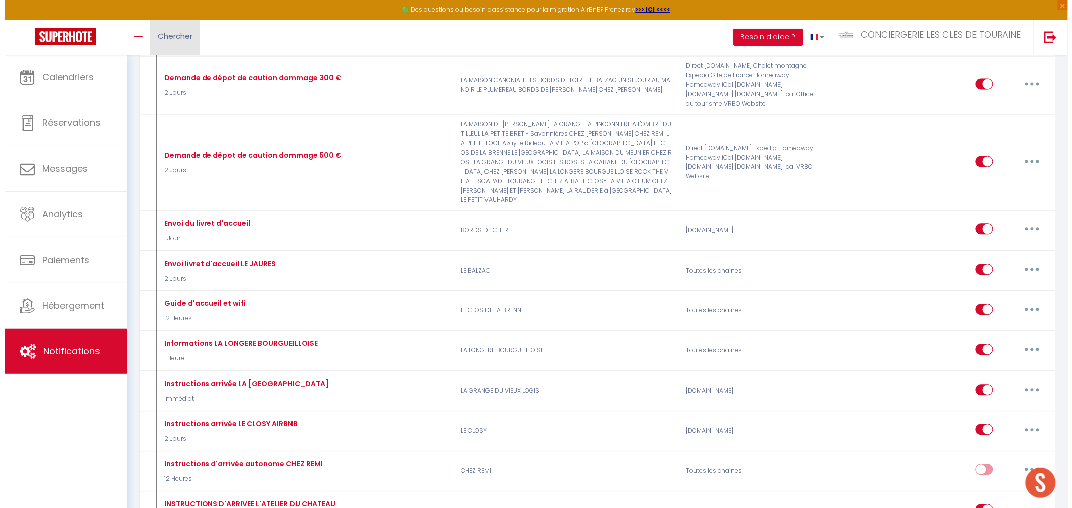
scroll to position [3644, 0]
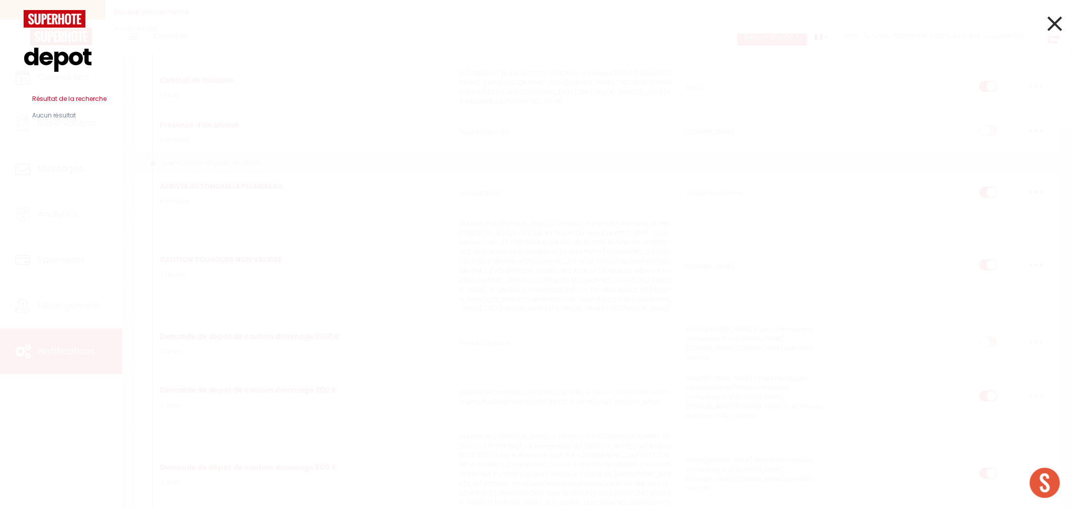
click at [1053, 23] on icon at bounding box center [1054, 23] width 15 height 25
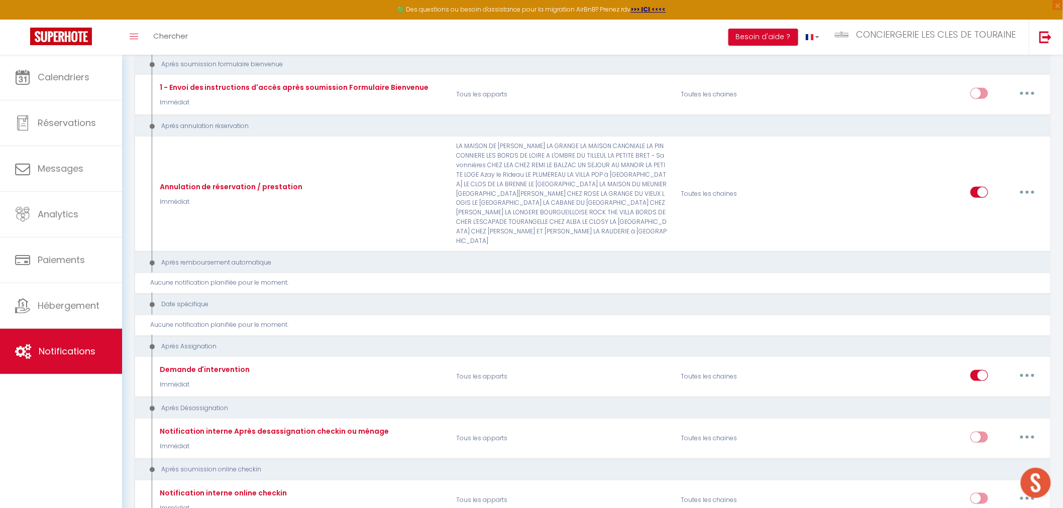
scroll to position [6587, 0]
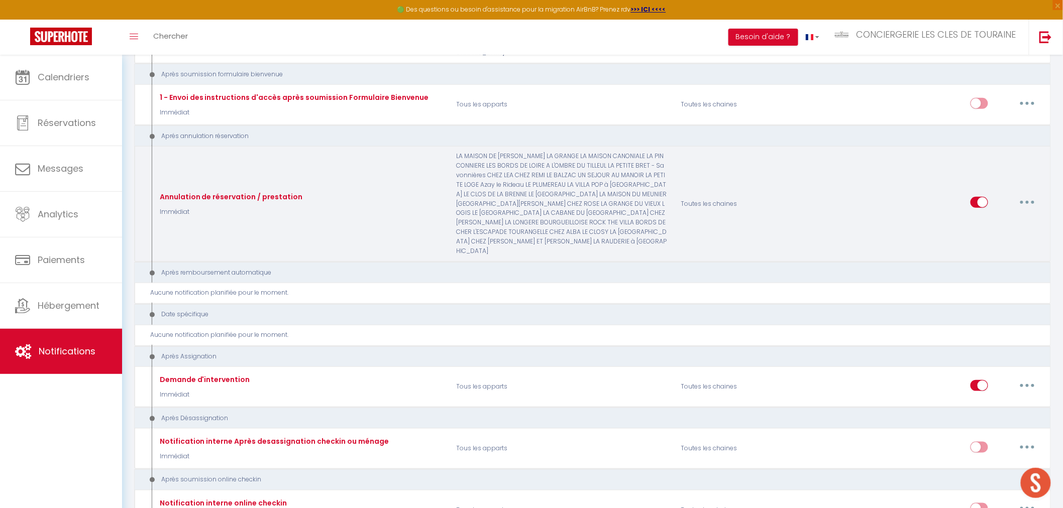
click at [1025, 194] on button "button" at bounding box center [1027, 202] width 28 height 16
click at [1001, 213] on div "Editer Dupliquer Tester Supprimer" at bounding box center [1001, 252] width 80 height 79
click at [1016, 194] on button "button" at bounding box center [1027, 202] width 28 height 16
click at [1001, 217] on link "Editer" at bounding box center [1001, 225] width 74 height 17
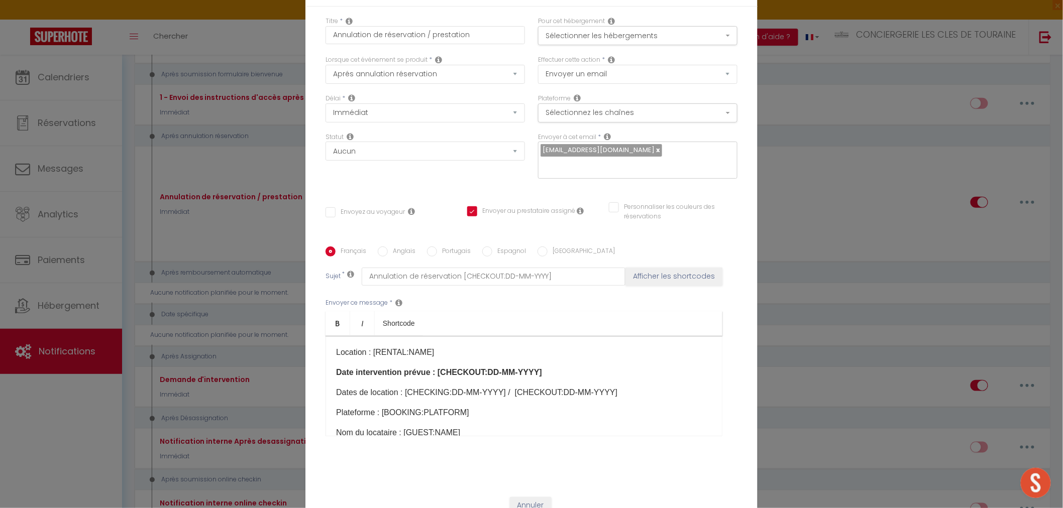
scroll to position [0, 0]
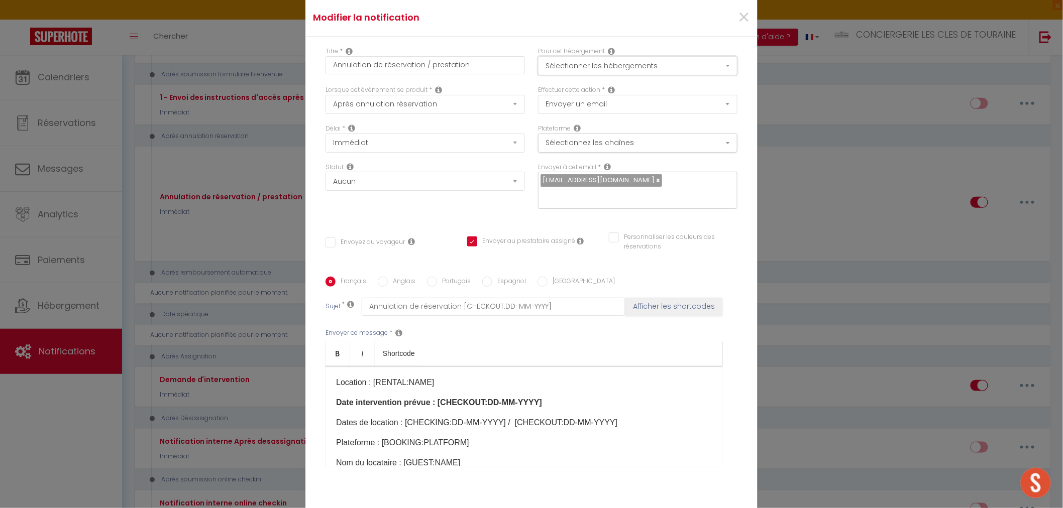
click at [609, 62] on button "Sélectionner les hébergements" at bounding box center [637, 65] width 199 height 19
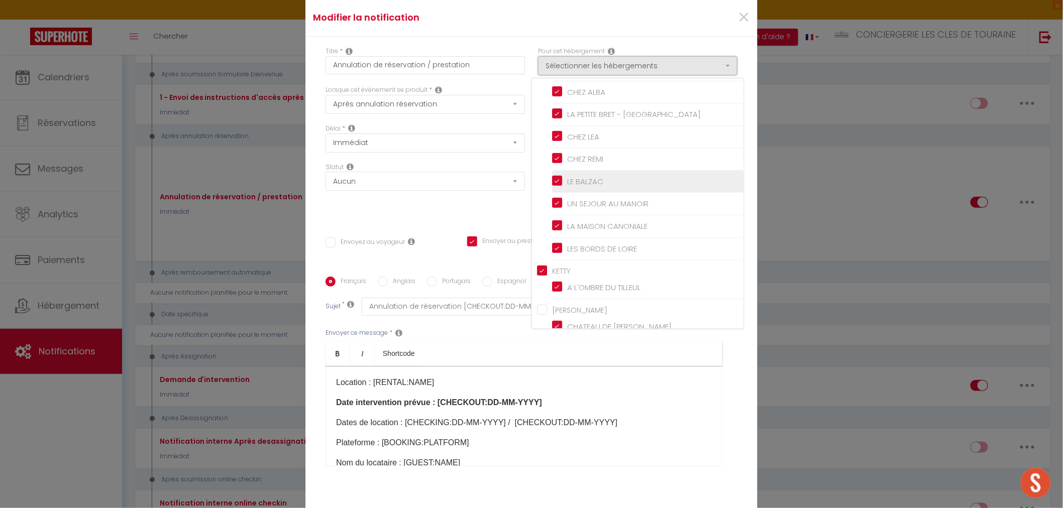
scroll to position [115, 0]
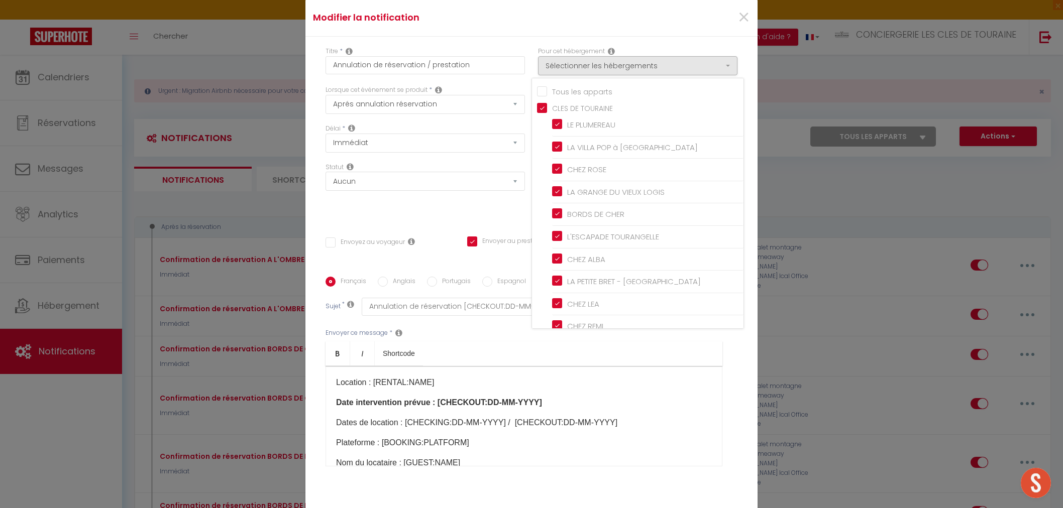
select select "18"
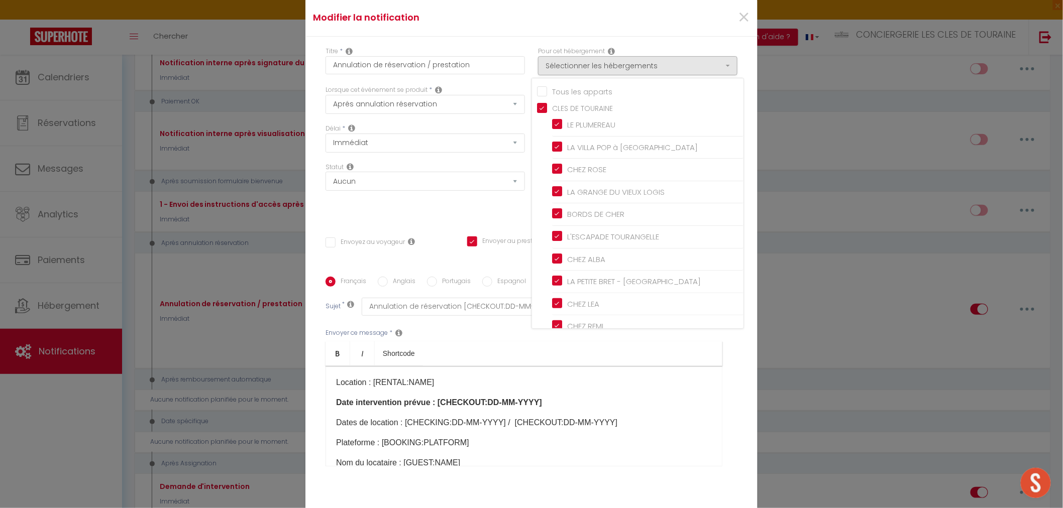
scroll to position [6475, 0]
click at [539, 92] on input "Tous les apparts" at bounding box center [640, 91] width 206 height 10
checkbox input "true"
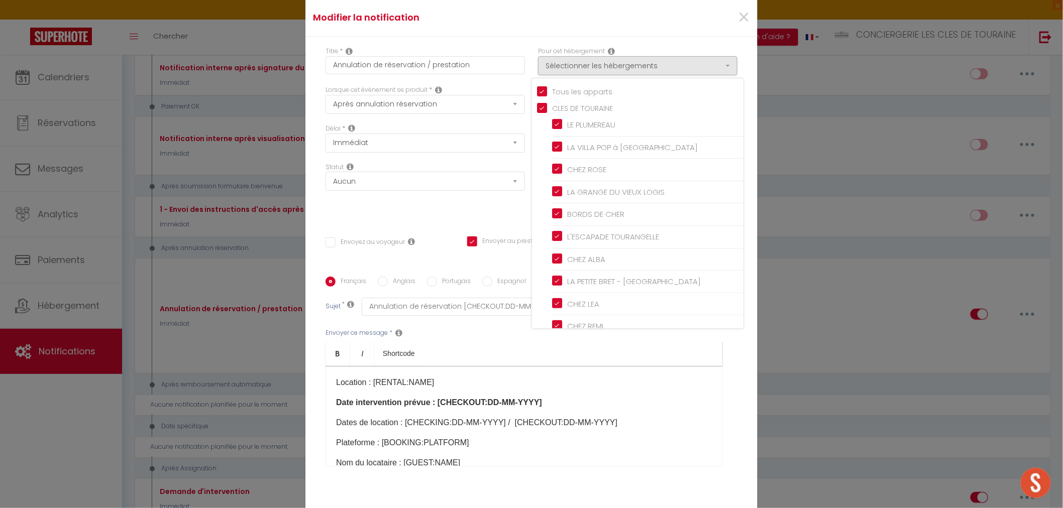
checkbox input "true"
checkbox input "false"
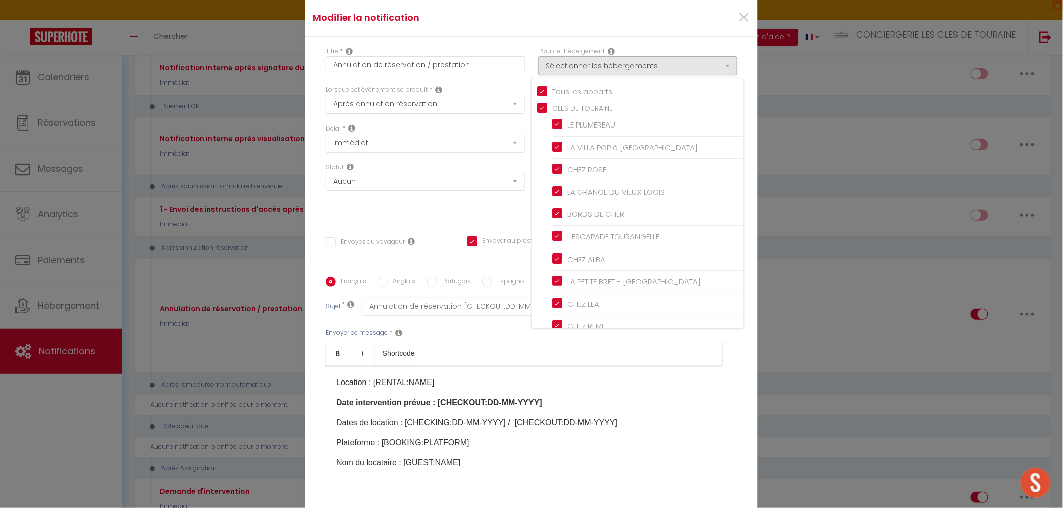
checkbox input "true"
checkbox input "false"
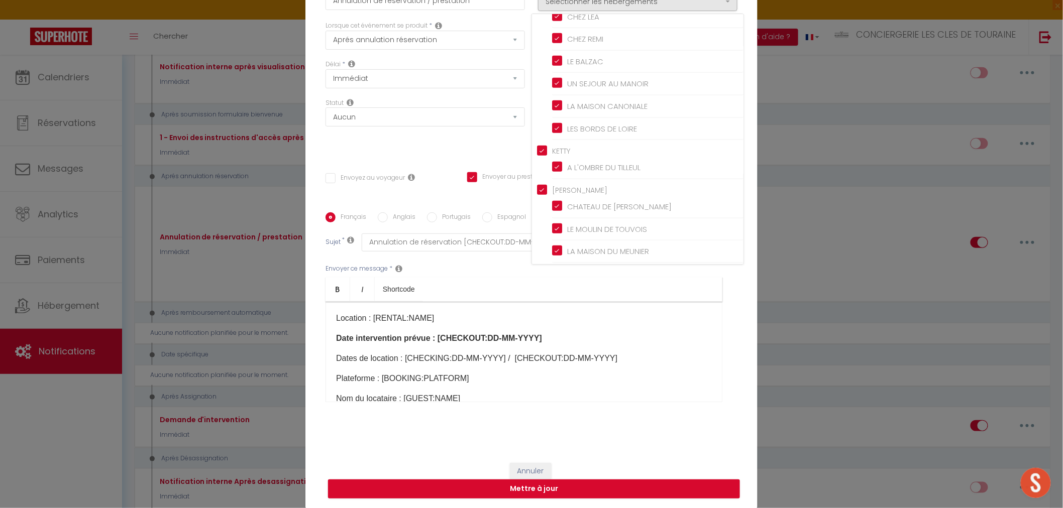
scroll to position [6643, 0]
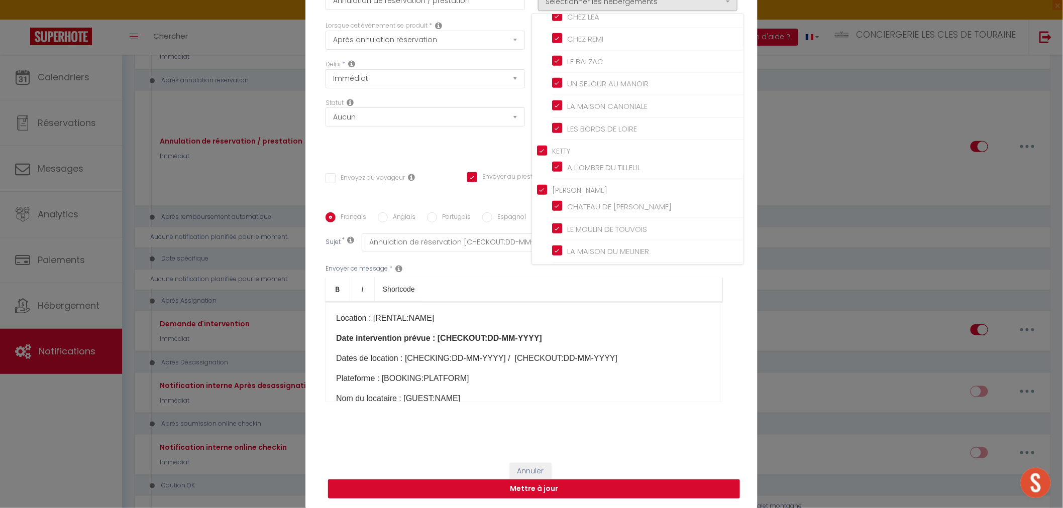
click at [593, 483] on button "Mettre à jour" at bounding box center [534, 489] width 412 height 19
checkbox input "false"
checkbox input "true"
checkbox input "false"
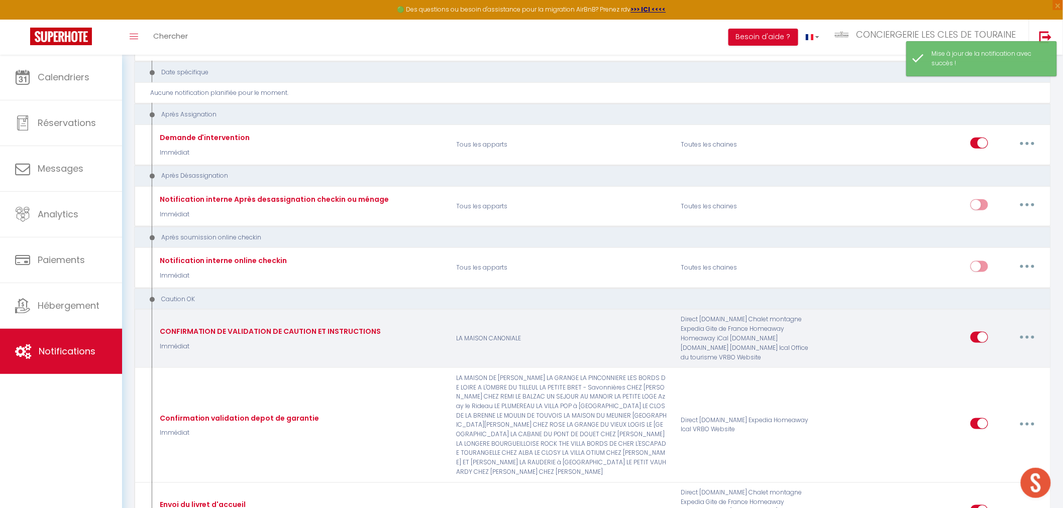
scroll to position [6810, 0]
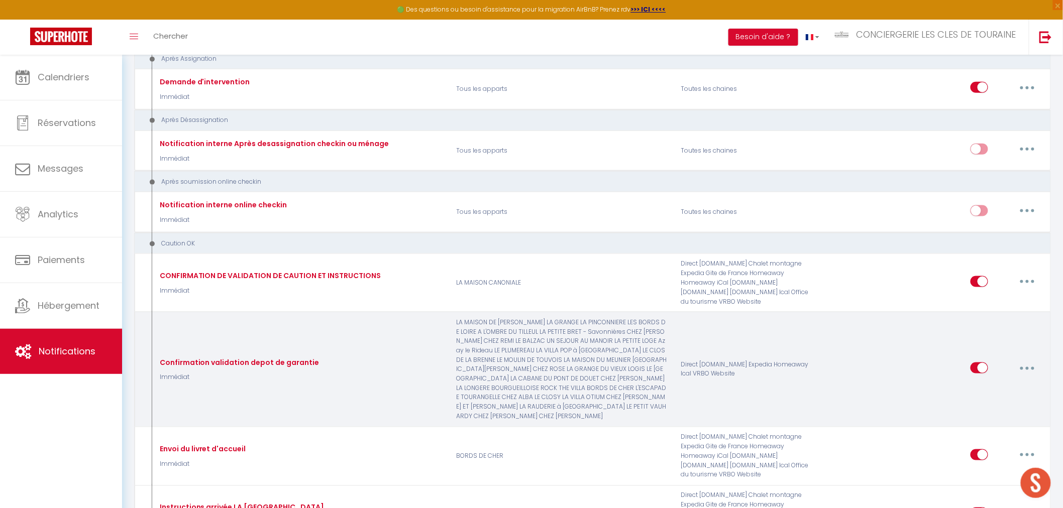
click at [1017, 360] on button "button" at bounding box center [1027, 368] width 28 height 16
click at [990, 401] on link "Dupliquer" at bounding box center [1001, 409] width 74 height 17
select select
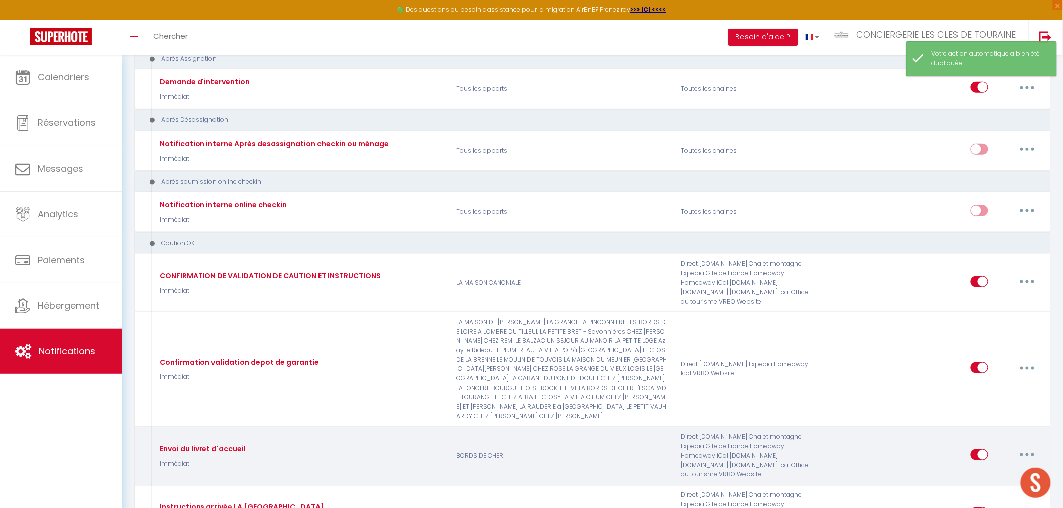
checkbox input "false"
select select
checkbox input "false"
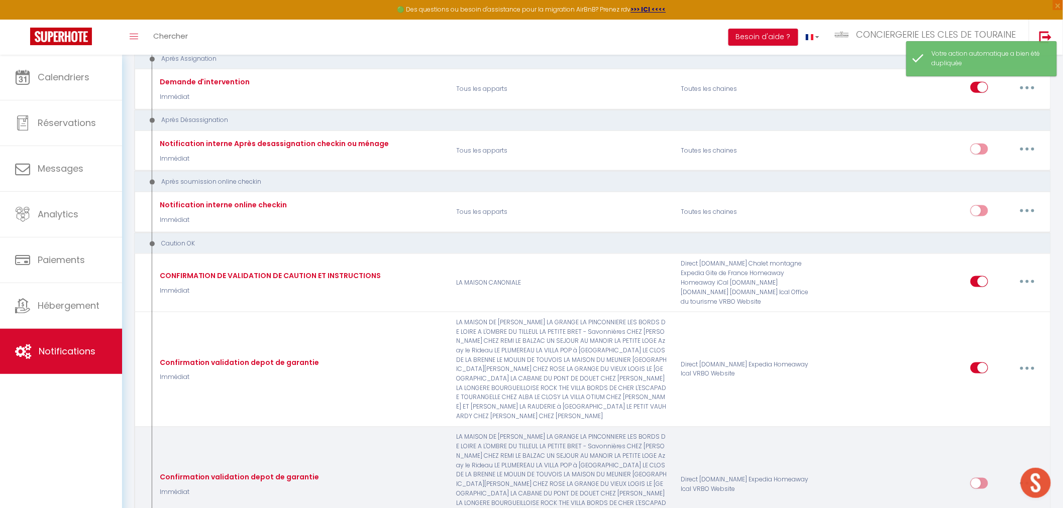
click at [1021, 476] on button "button" at bounding box center [1027, 484] width 28 height 16
click at [983, 498] on link "Editer" at bounding box center [1001, 506] width 74 height 17
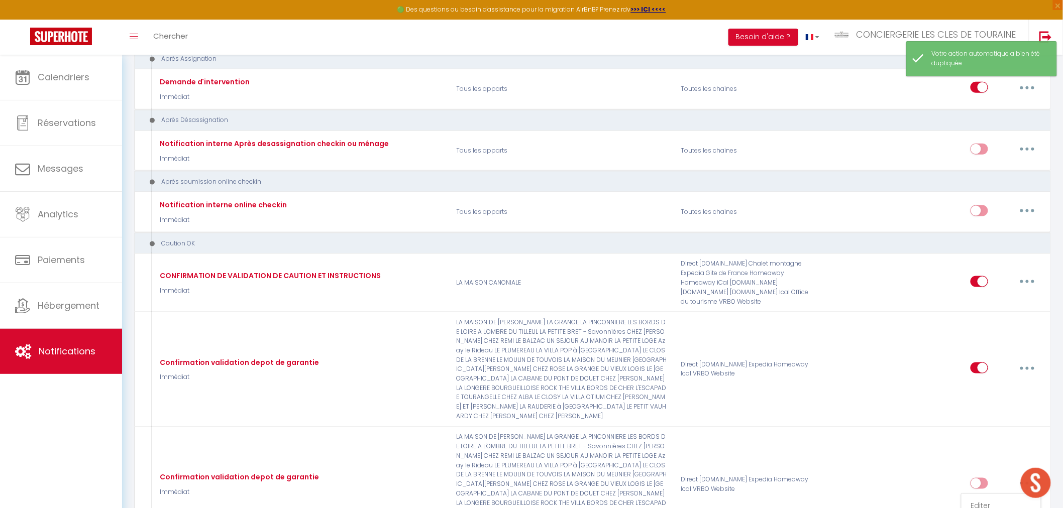
type input "Confirmation validation depot de garantie"
select select "24"
select select "Immédiat"
select select "if_deposit_is_paid"
checkbox input "true"
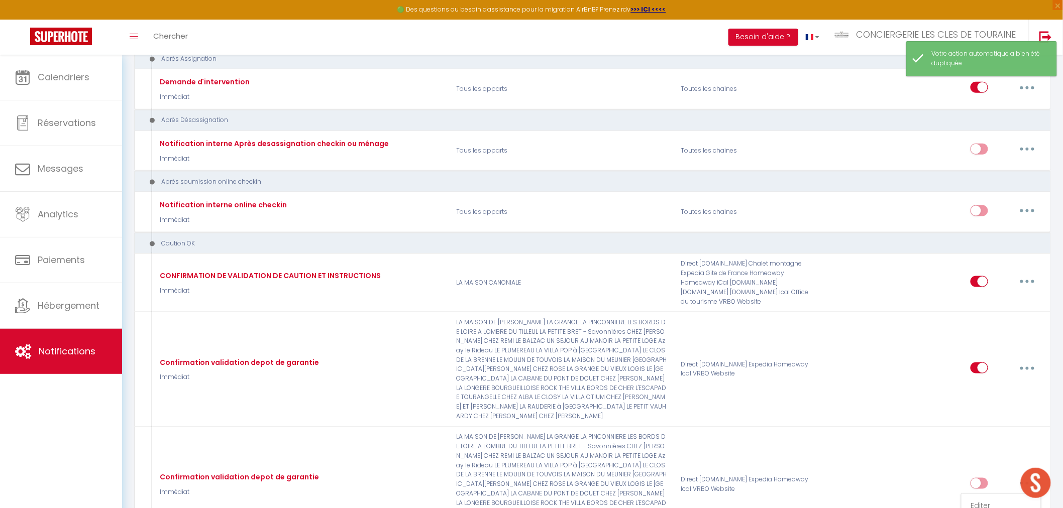
checkbox input "false"
radio input "true"
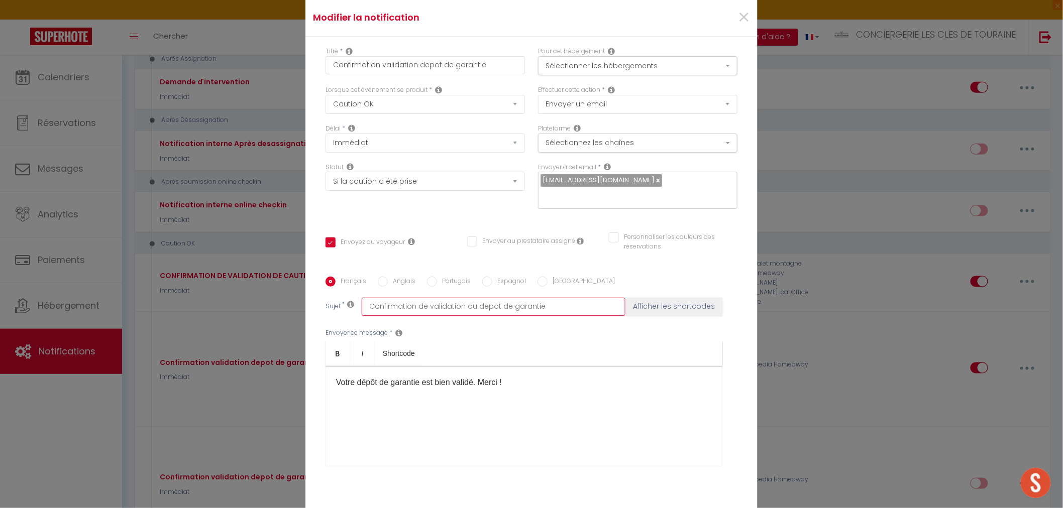
drag, startPoint x: 424, startPoint y: 309, endPoint x: 557, endPoint y: 300, distance: 132.9
click at [557, 300] on input "Confirmation de validation du depot de garantie" at bounding box center [494, 307] width 264 height 18
type input "Confirmation de p"
checkbox input "true"
checkbox input "false"
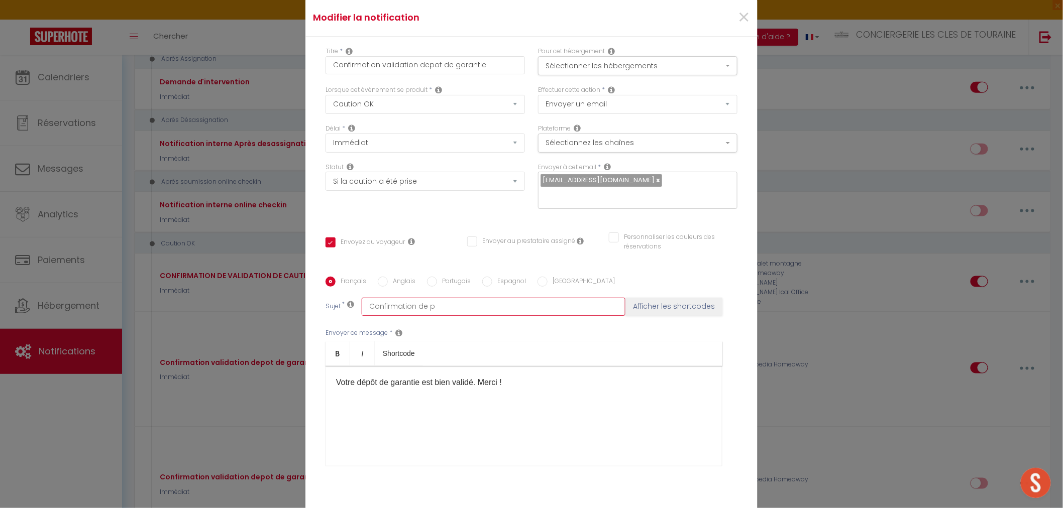
checkbox input "false"
type input "Confirmation de pa"
checkbox input "true"
checkbox input "false"
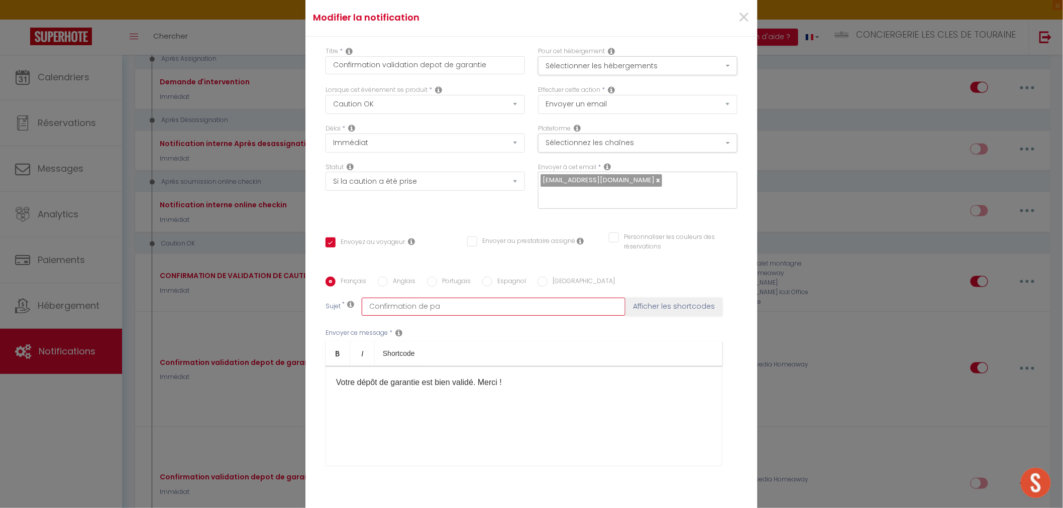
type input "Confirmation de pae"
checkbox input "true"
checkbox input "false"
type input "Confirmation de pa"
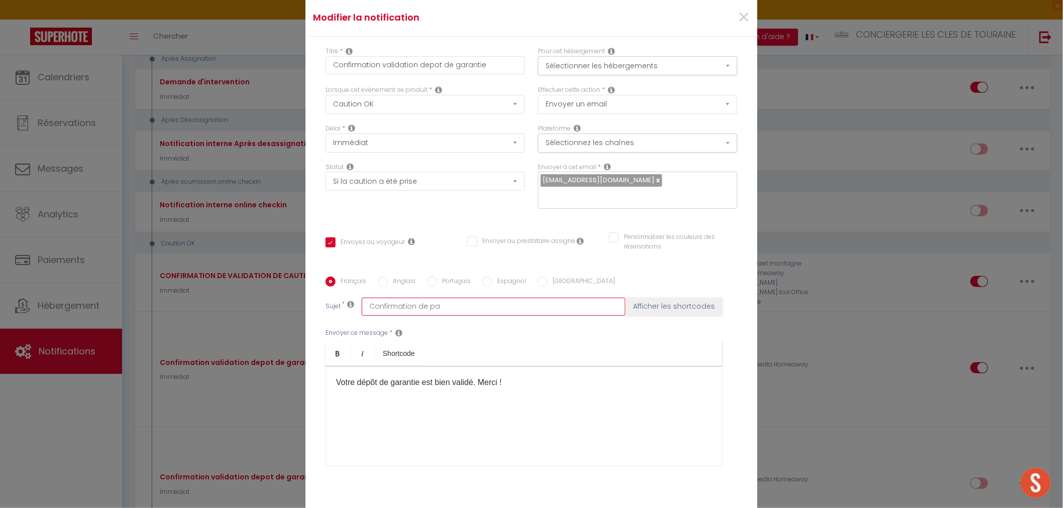
checkbox input "true"
checkbox input "false"
type input "Confirmation de pai"
checkbox input "true"
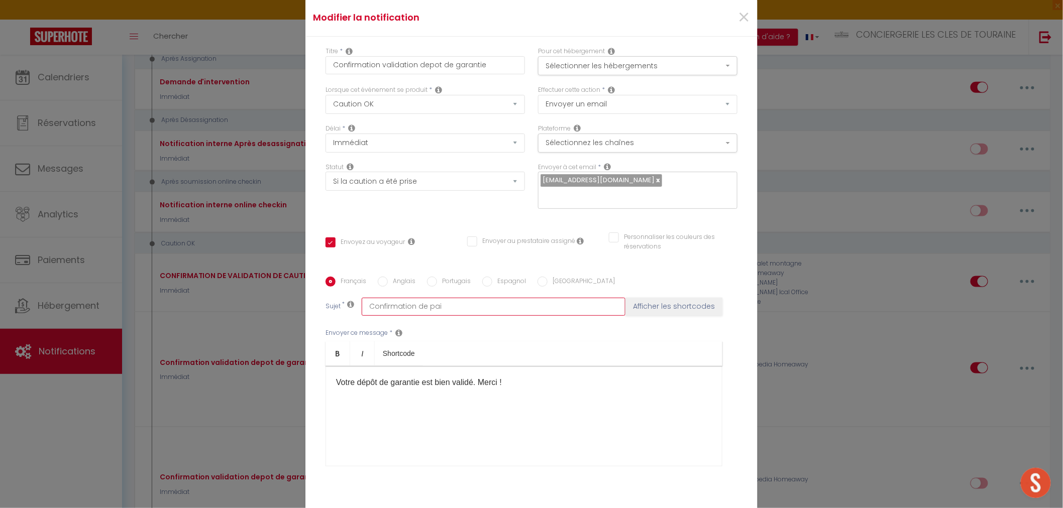
checkbox input "false"
type input "Confirmation de paie"
checkbox input "true"
checkbox input "false"
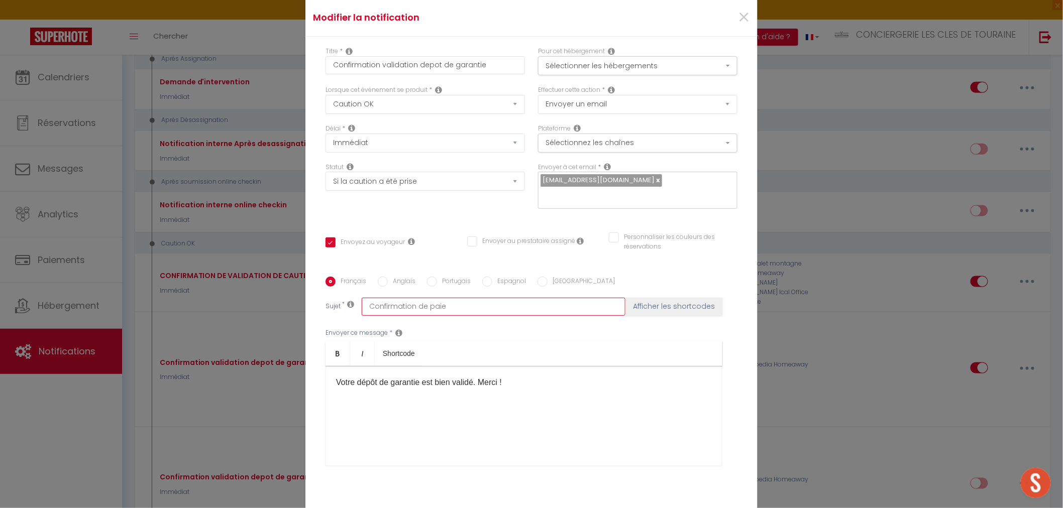
checkbox input "false"
type input "Confirmation de paiem"
checkbox input "true"
checkbox input "false"
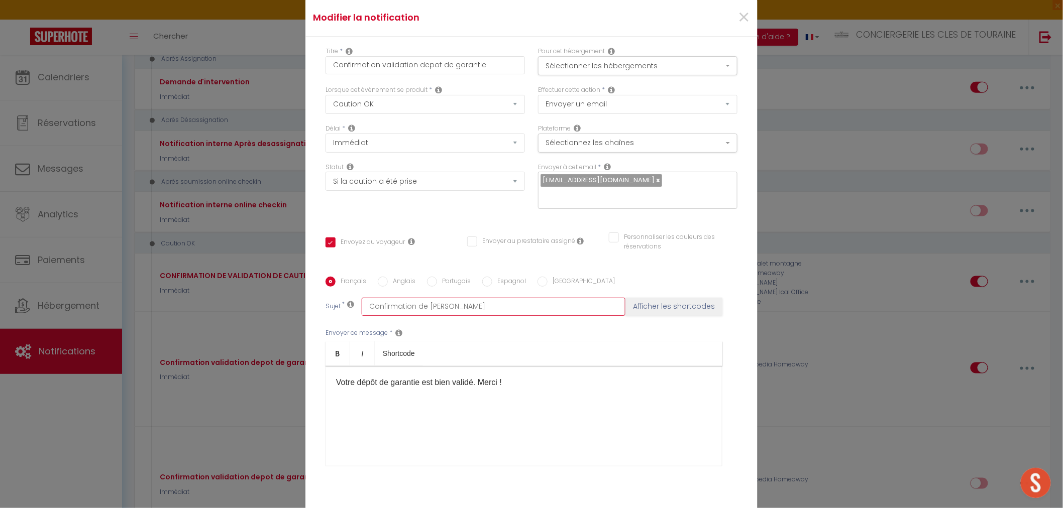
type input "Confirmation de paieme"
checkbox input "true"
checkbox input "false"
type input "Confirmation de paiemen"
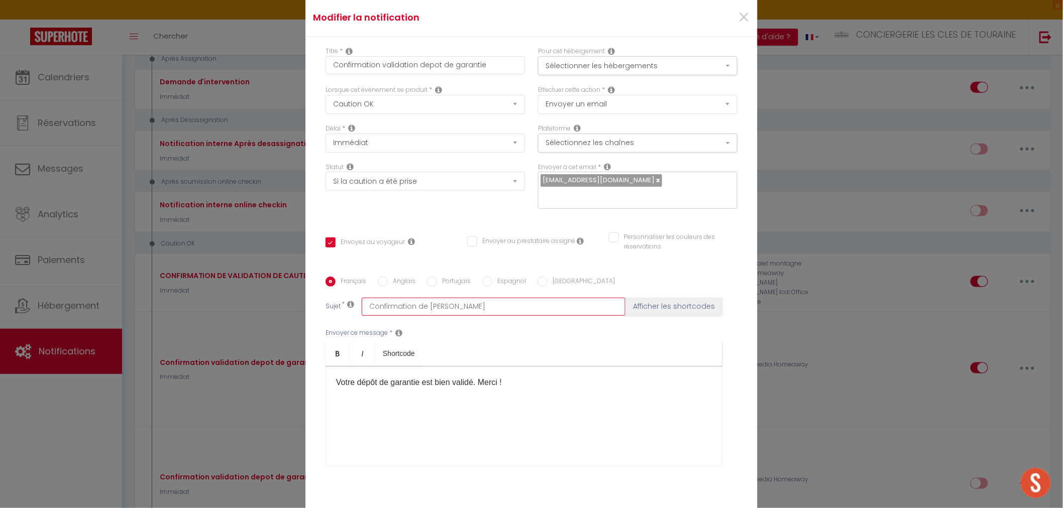
checkbox input "true"
checkbox input "false"
type input "Confirmation de paiement"
checkbox input "true"
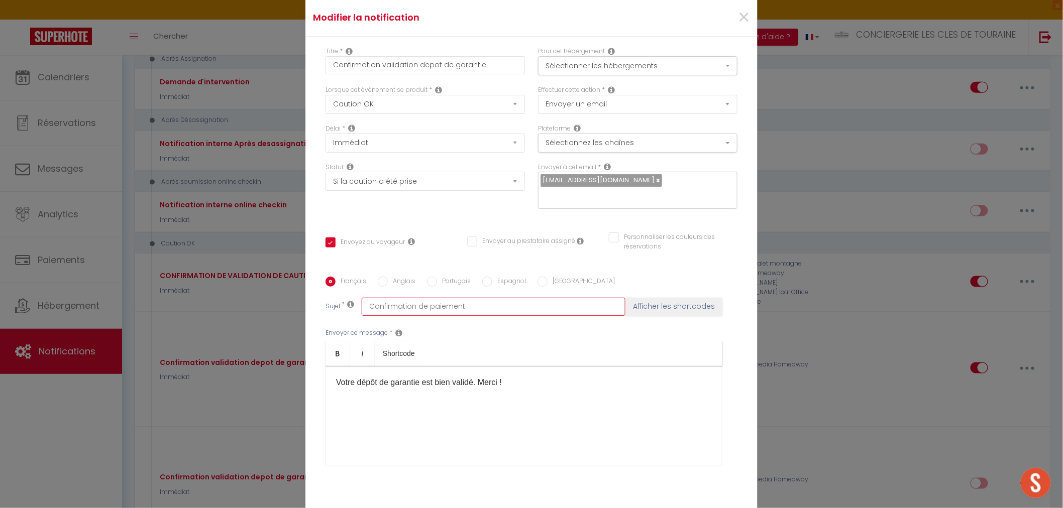
checkbox input "false"
type input "Confirmation de paiement"
checkbox input "true"
checkbox input "false"
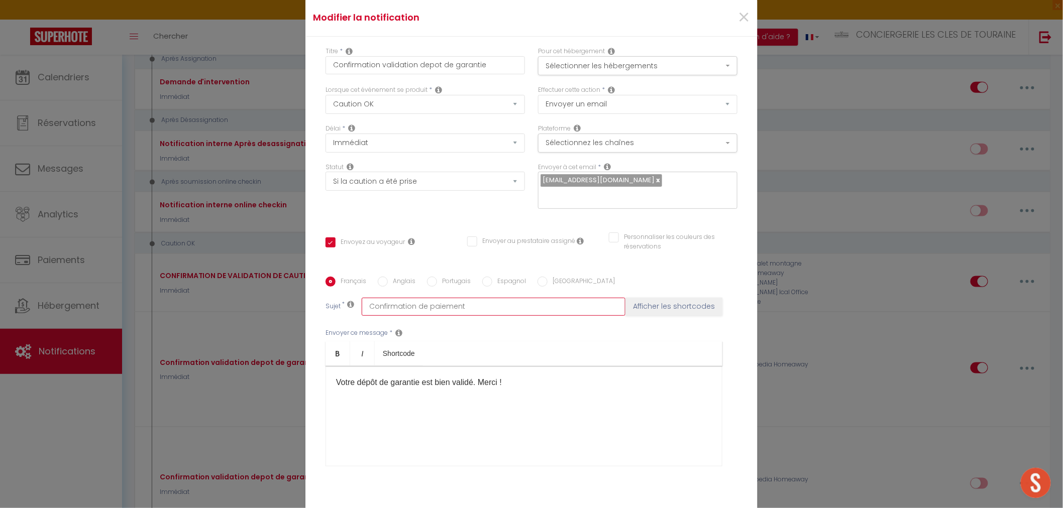
checkbox input "false"
type input "Confirmation de paiement /"
checkbox input "true"
checkbox input "false"
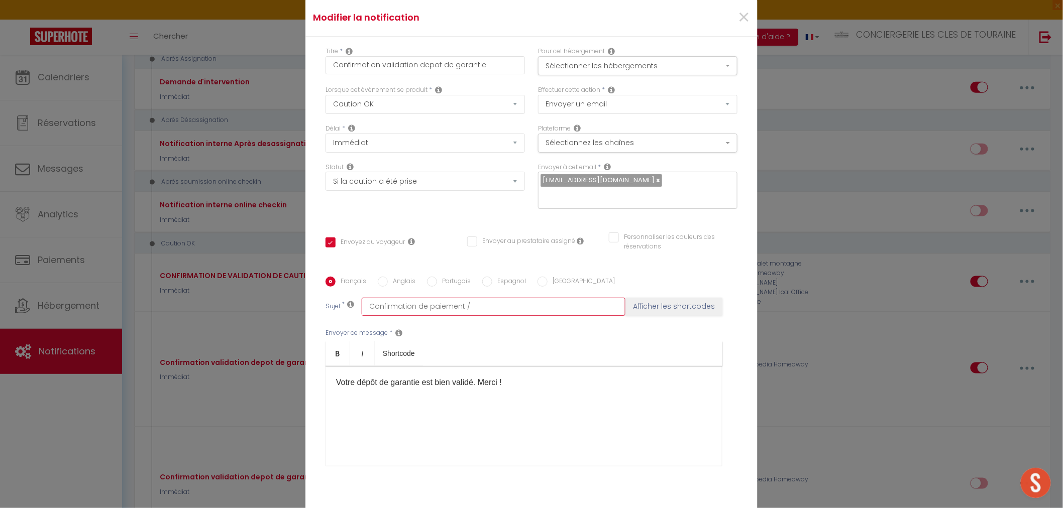
type input "Confirmation de paiement /"
checkbox input "true"
checkbox input "false"
type input "Confirmation de paiement / c"
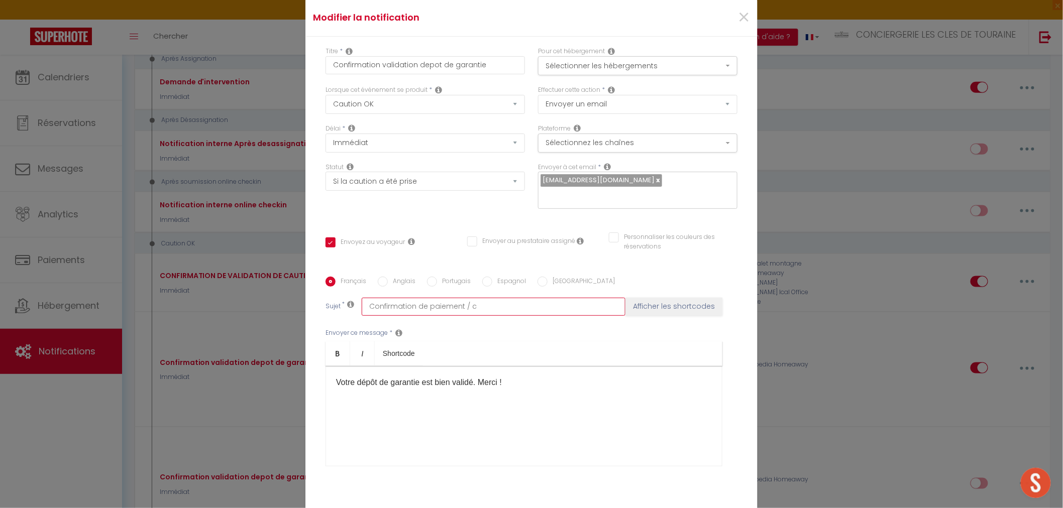
checkbox input "true"
checkbox input "false"
type input "Confirmation de paiement / co"
checkbox input "true"
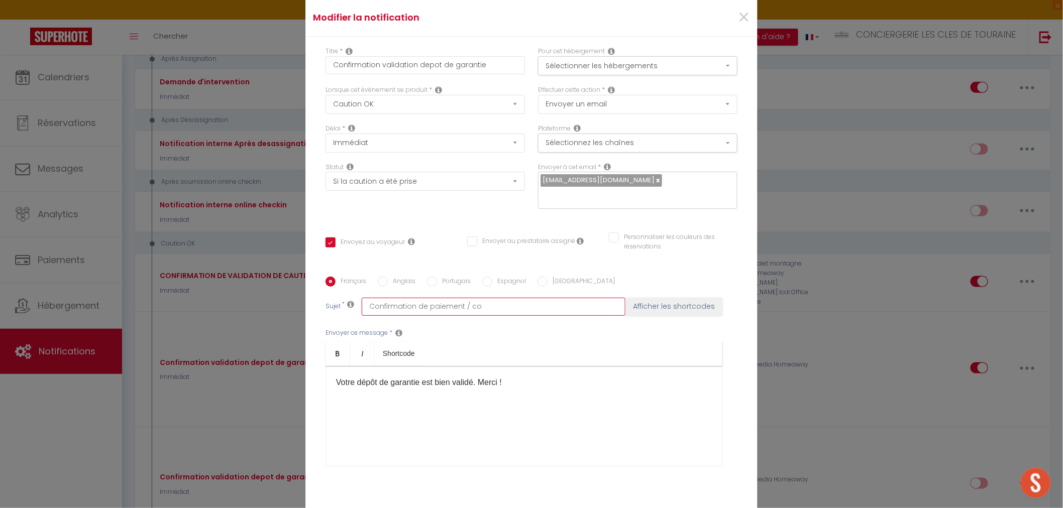
checkbox input "false"
type input "Confirmation de paiement / com"
checkbox input "true"
checkbox input "false"
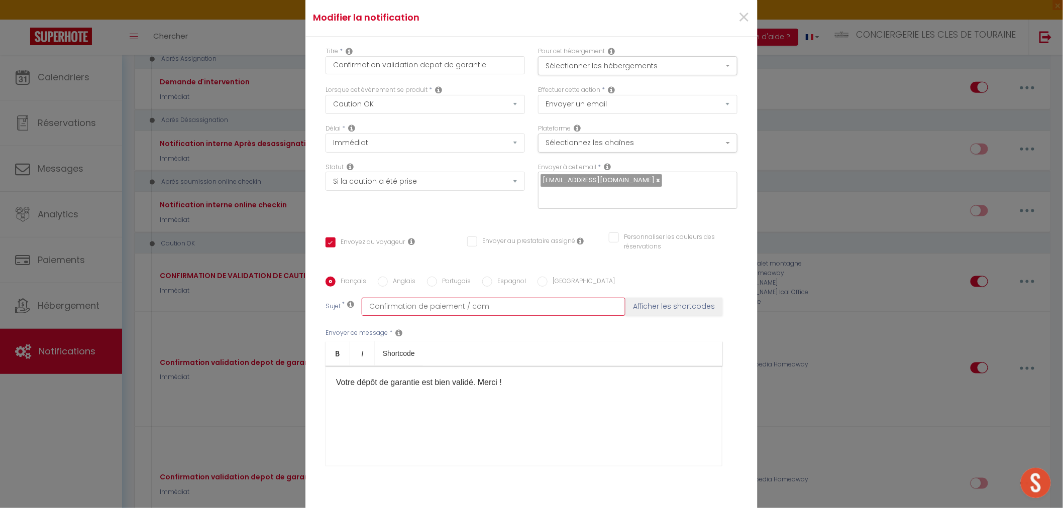
checkbox input "false"
type input "Confirmation de paiement / comm"
checkbox input "true"
checkbox input "false"
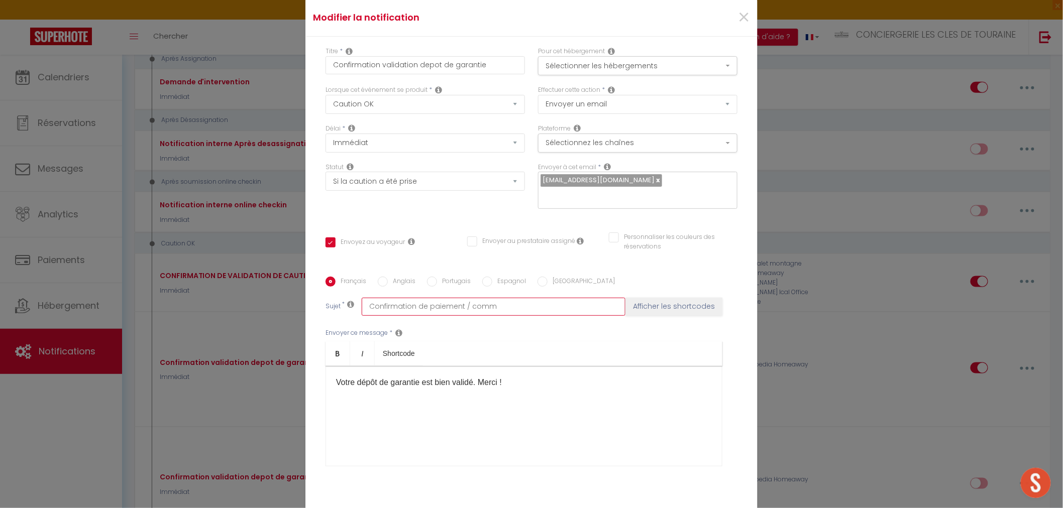
type input "Confirmation de paiement / comma"
checkbox input "true"
checkbox input "false"
type input "Confirmation de paiement / comman"
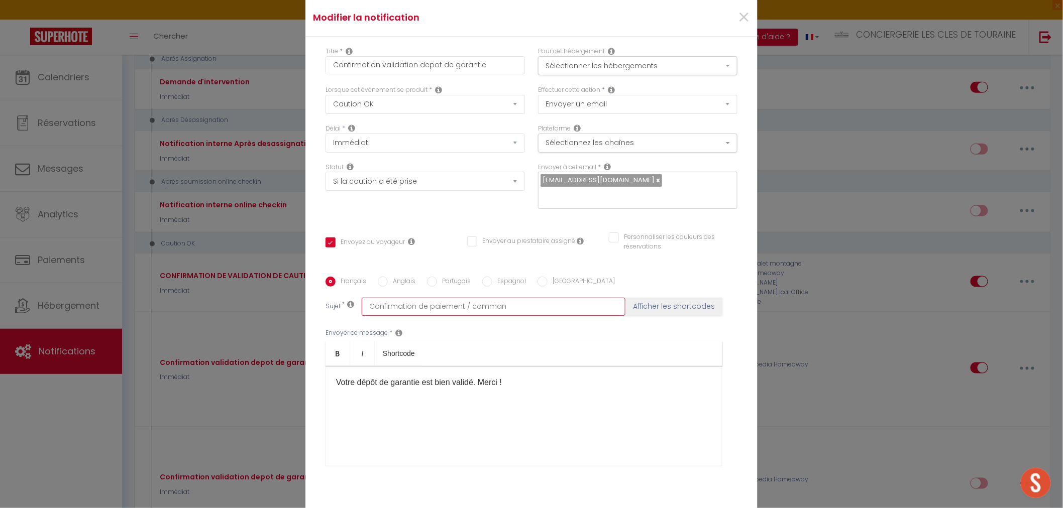
checkbox input "true"
checkbox input "false"
type input "Confirmation de paiement / command"
checkbox input "true"
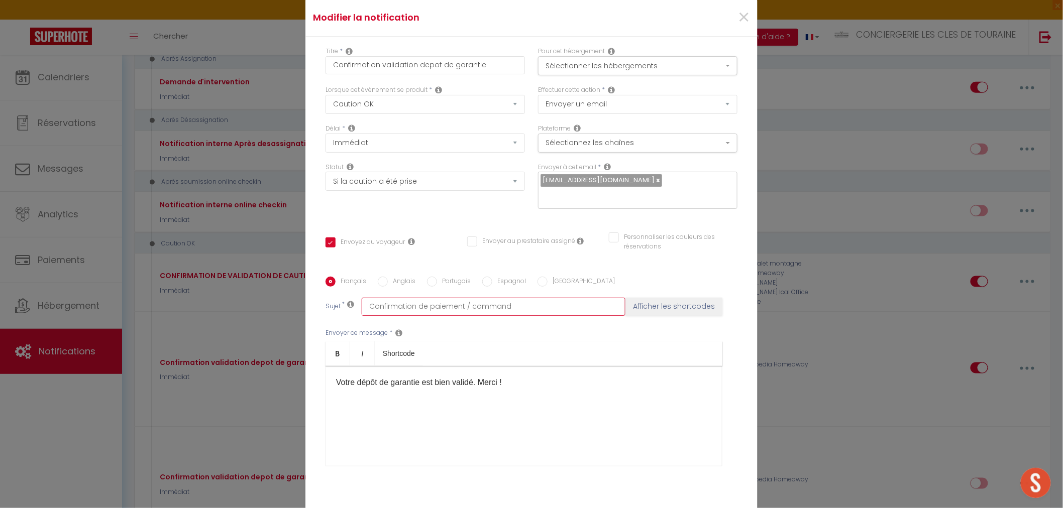
checkbox input "false"
type input "Confirmation de paiement / commande"
checkbox input "true"
checkbox input "false"
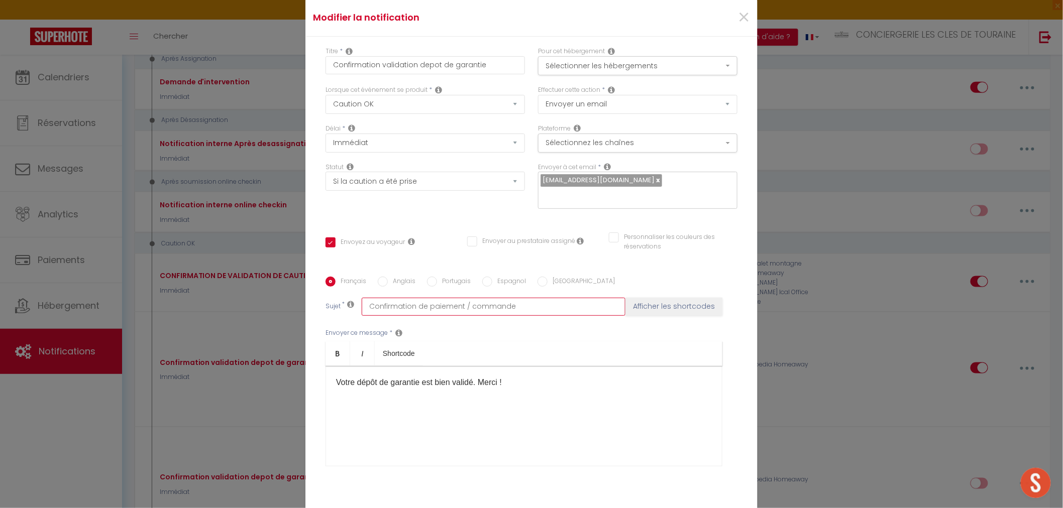
checkbox input "false"
type input "Confirmation de paiement / commande"
checkbox input "true"
checkbox input "false"
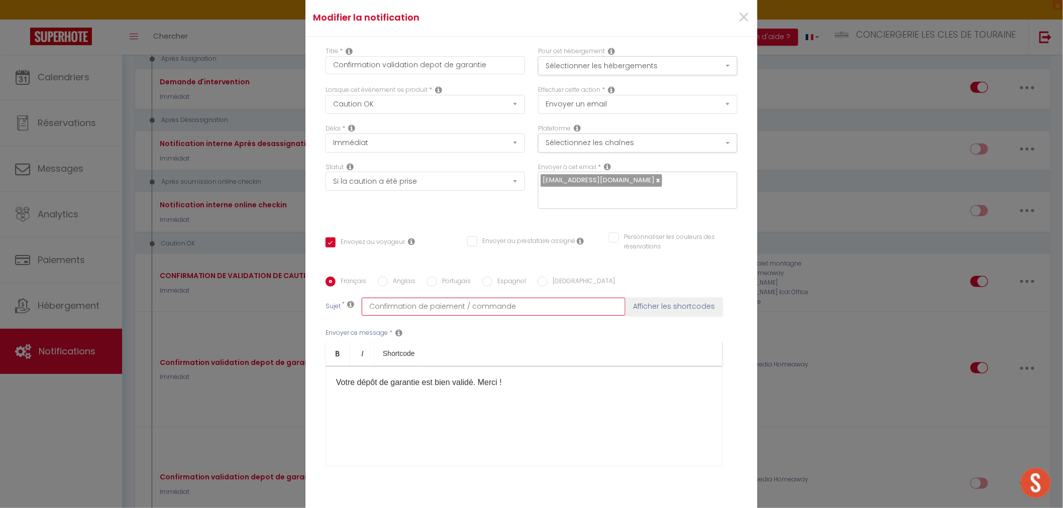
type input "Confirmation de paiement / commande d"
checkbox input "true"
checkbox input "false"
type input "Confirmation de paiement / commande de"
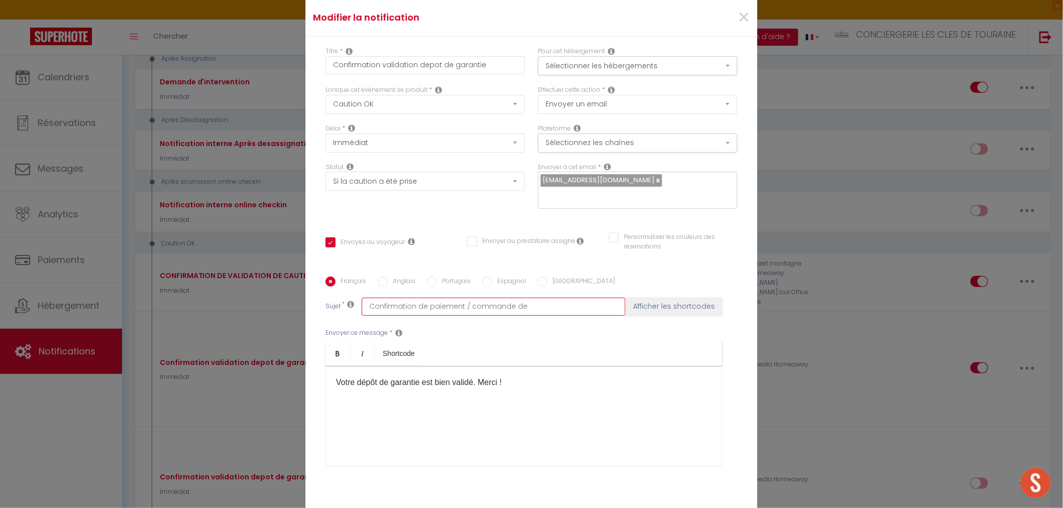
checkbox input "true"
checkbox input "false"
type input "Confirmation de paiement / commande de"
checkbox input "true"
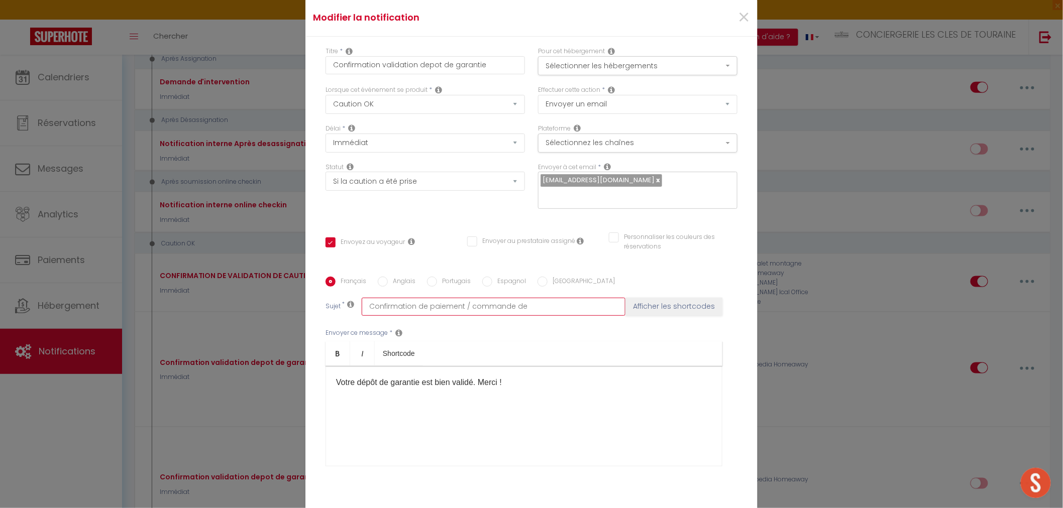
checkbox input "false"
type input "Confirmation de paiement / commande de l"
checkbox input "true"
checkbox input "false"
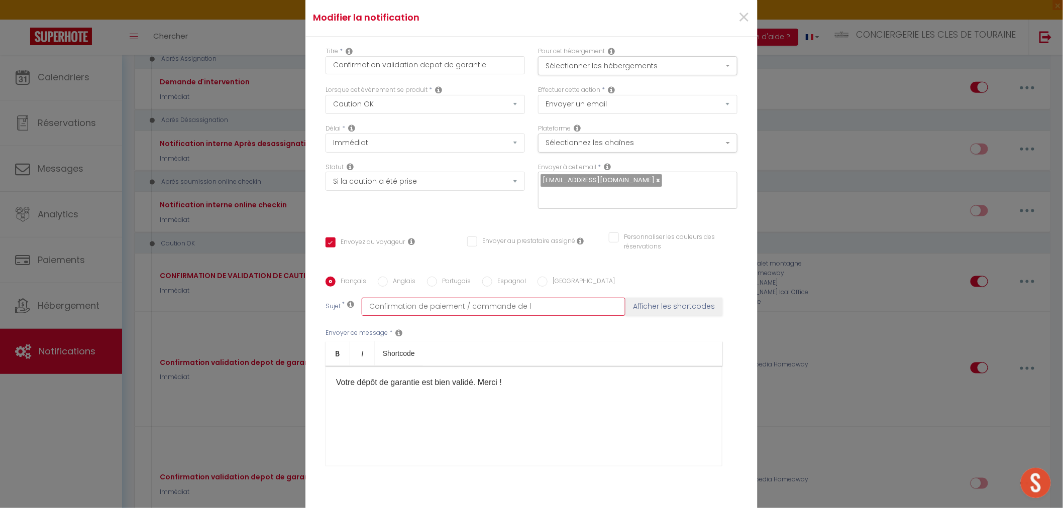
checkbox input "false"
type input "Confirmation de paiement / commande de li"
checkbox input "true"
checkbox input "false"
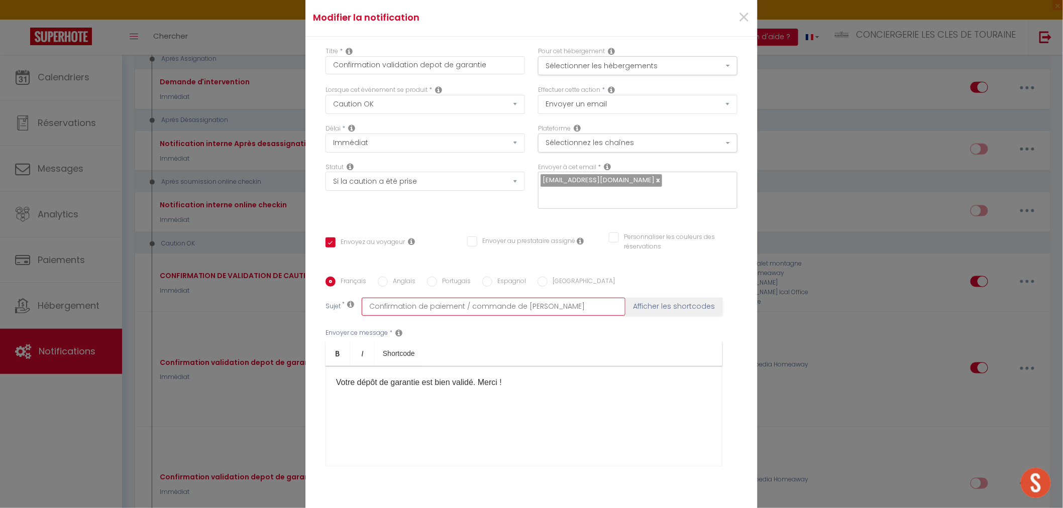
type input "Confirmation de paiement / commande de linge"
checkbox input "true"
checkbox input "false"
checkbox input "true"
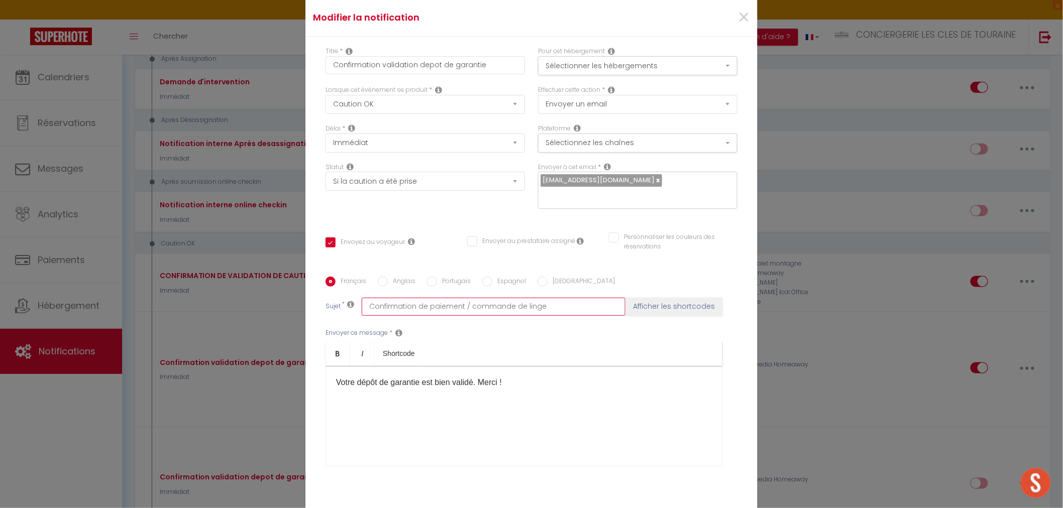
checkbox input "false"
type input "Confirmation de paiement / commande de linge"
click at [356, 383] on div "Votre dépôt de garantie est bien validé. Merci !​" at bounding box center [524, 416] width 397 height 100
drag, startPoint x: 353, startPoint y: 387, endPoint x: 417, endPoint y: 384, distance: 64.4
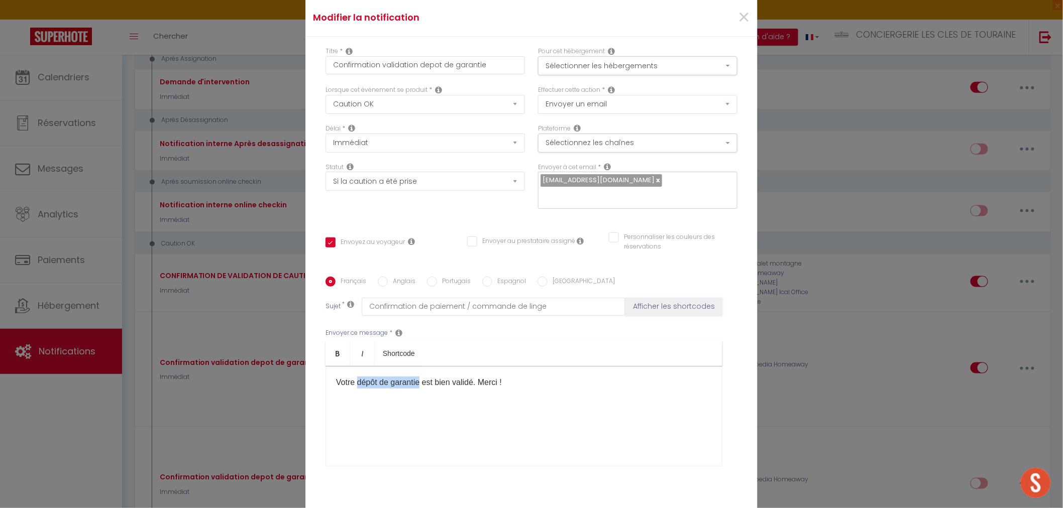
click at [417, 384] on p "Votre dépôt de garantie est bien validé. Merci !​" at bounding box center [524, 383] width 376 height 12
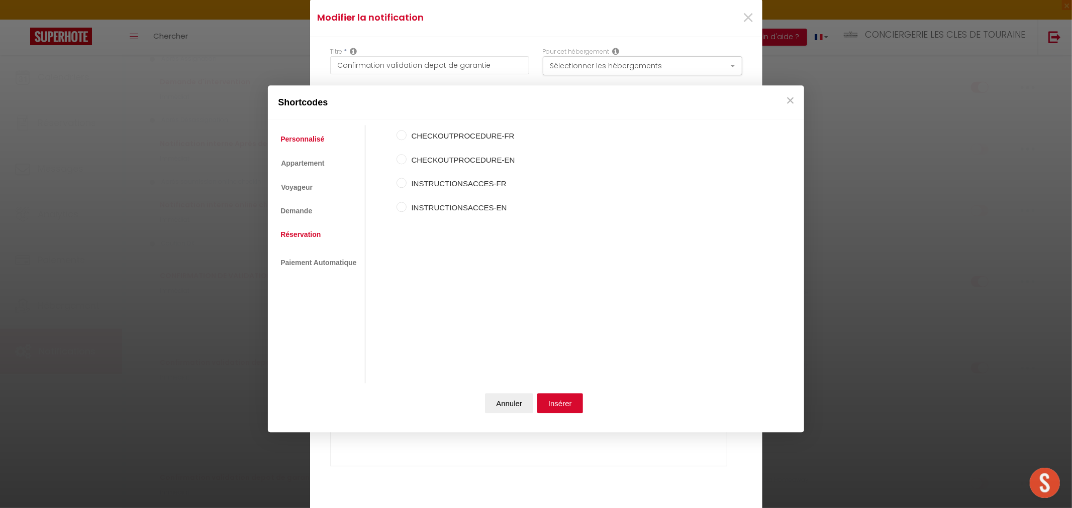
click at [309, 227] on link "Réservation" at bounding box center [300, 235] width 50 height 18
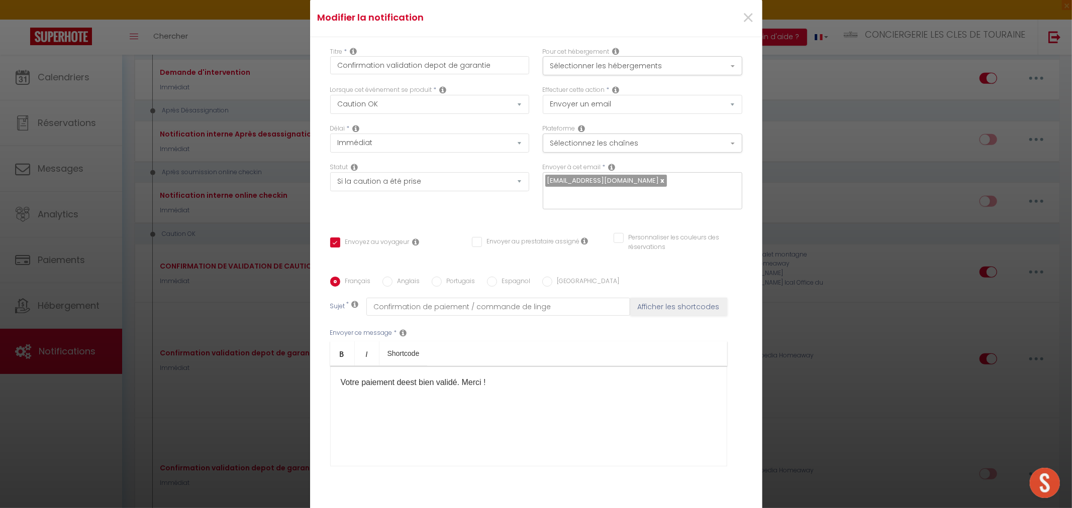
click at [512, 399] on button "Annuler" at bounding box center [509, 405] width 48 height 20
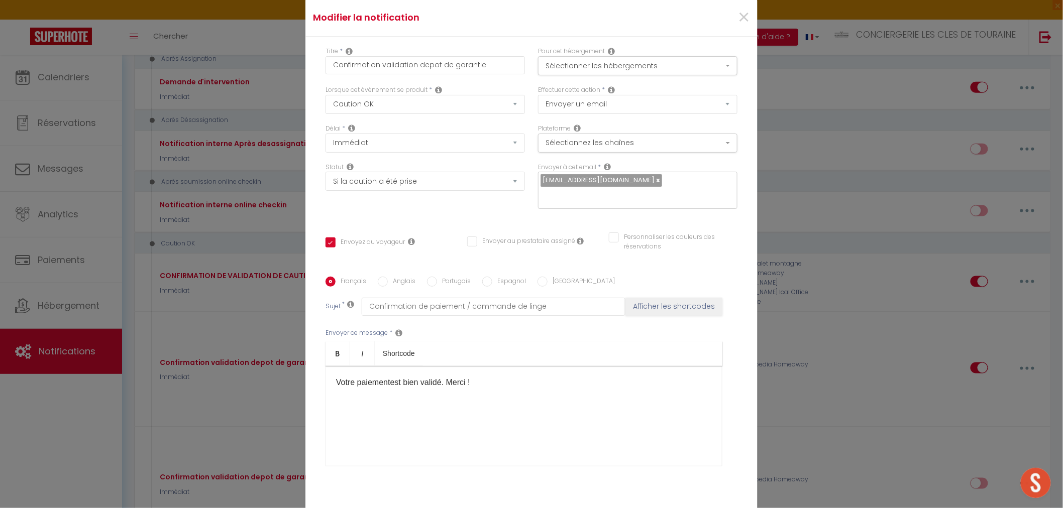
drag, startPoint x: 475, startPoint y: 386, endPoint x: 451, endPoint y: 384, distance: 24.7
click at [451, 384] on p "Votre paiement est bien validé. Merci !​" at bounding box center [524, 383] width 376 height 12
drag, startPoint x: 412, startPoint y: 68, endPoint x: 550, endPoint y: 76, distance: 138.4
click at [550, 76] on div "Titre * Confirmation validation depot de garantie Pour cet hébergement Sélectio…" at bounding box center [531, 66] width 425 height 39
type input "Confirmation validationp"
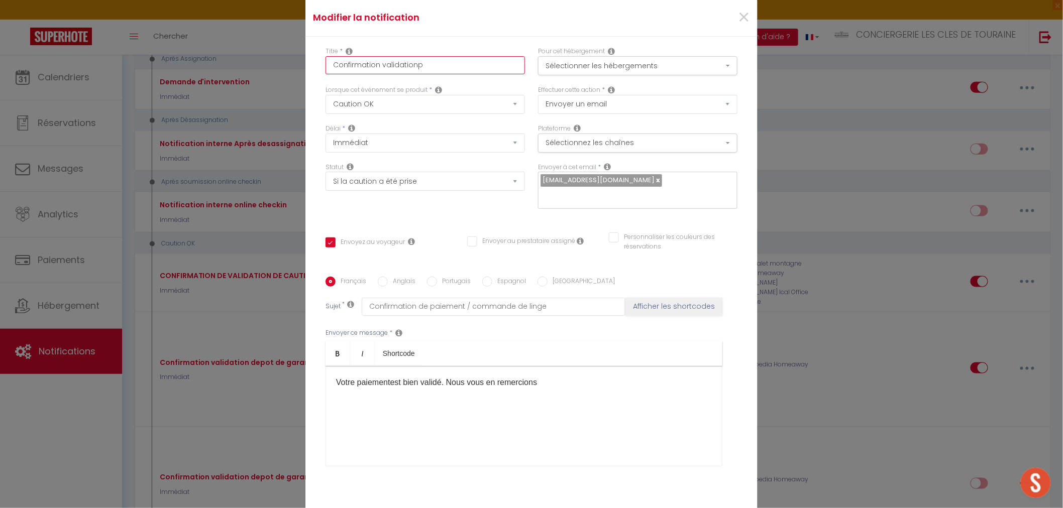
checkbox input "true"
checkbox input "false"
type input "Confirmation validationpa"
checkbox input "true"
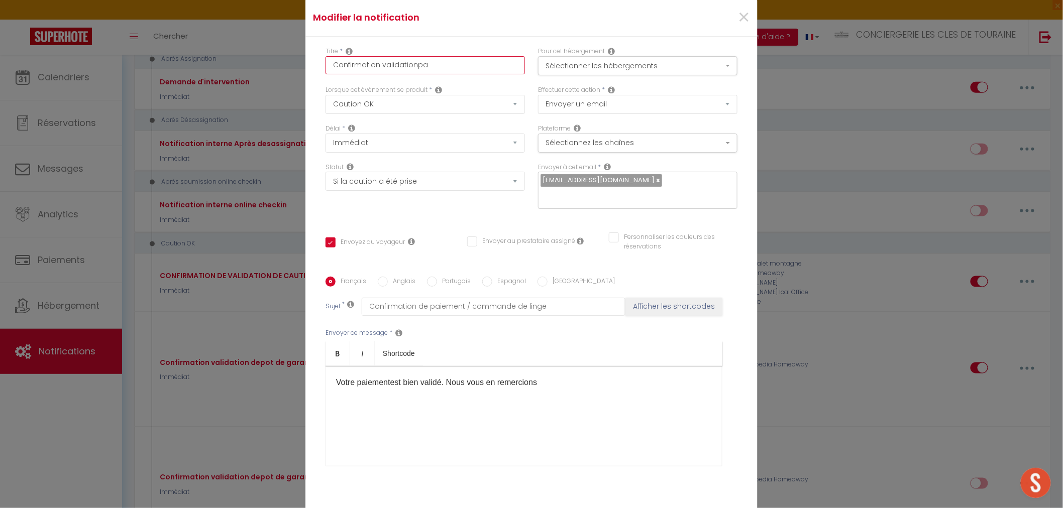
checkbox input "false"
type input "Confirmation validationpai"
checkbox input "true"
checkbox input "false"
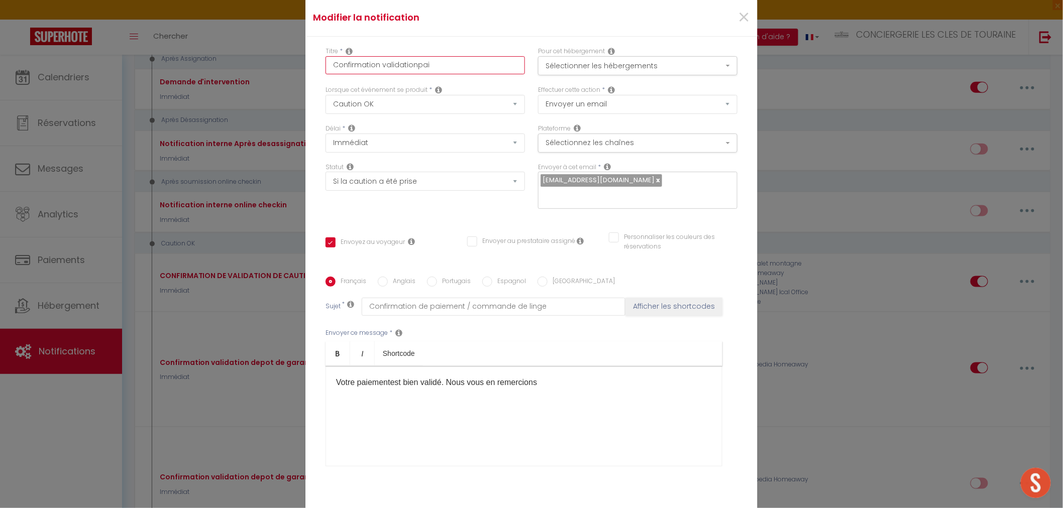
checkbox input "false"
type input "Confirmation validationpaie"
checkbox input "true"
checkbox input "false"
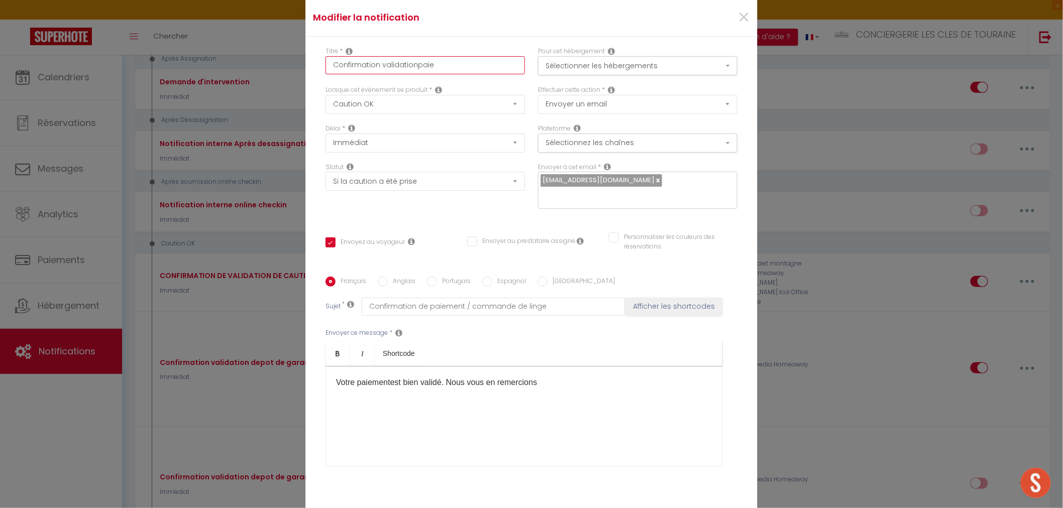
type input "Confirmation validationpaiem"
checkbox input "true"
checkbox input "false"
type input "Confirmation validationpaieme"
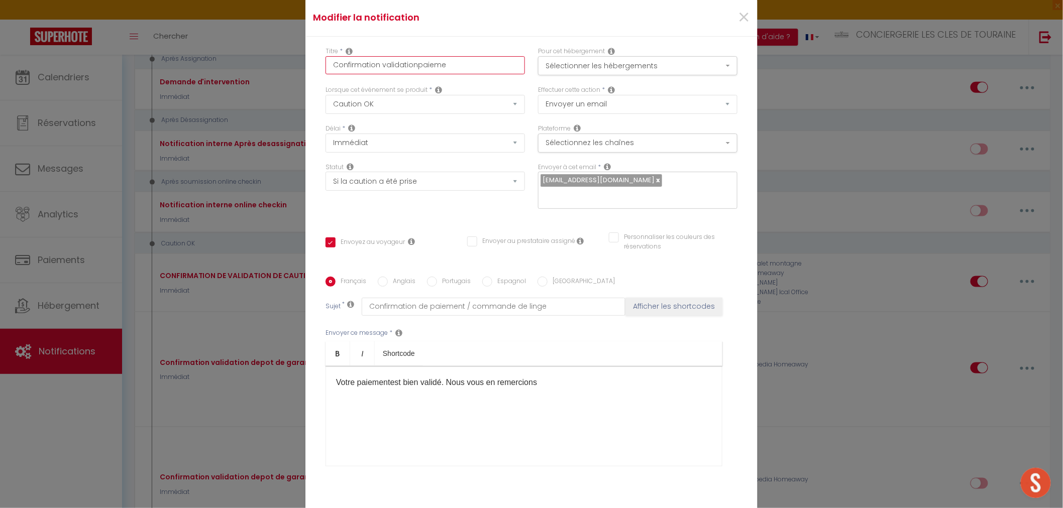
checkbox input "true"
checkbox input "false"
type input "Confirmation validationpaiemen"
checkbox input "true"
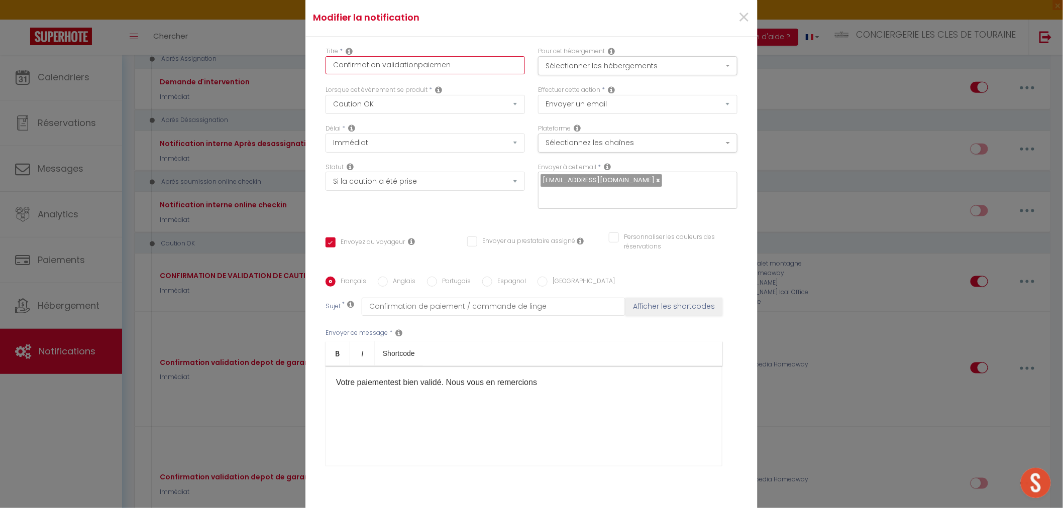
checkbox input "false"
type input "Confirmation validationpaiement"
checkbox input "true"
checkbox input "false"
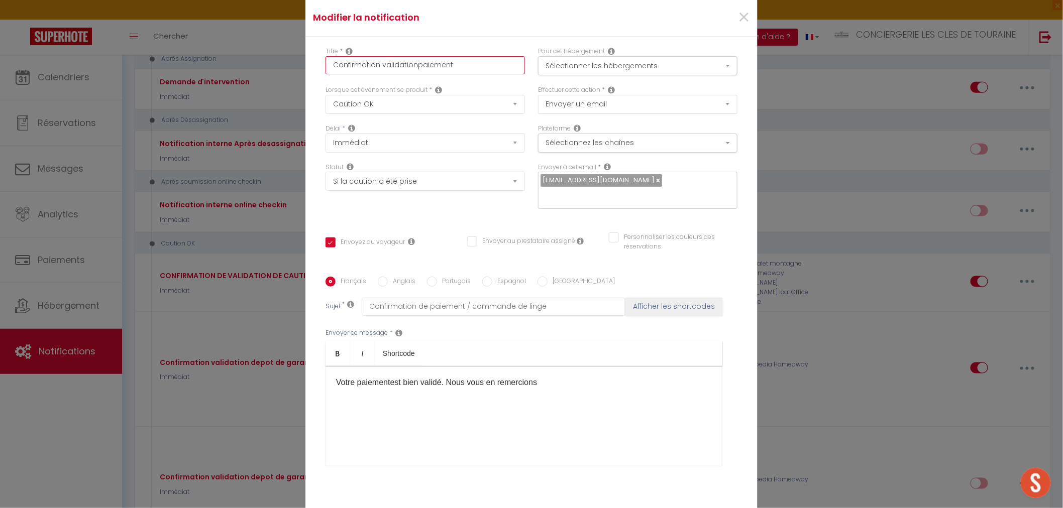
checkbox input "false"
type input "Confirmation validationpaiemen"
checkbox input "true"
checkbox input "false"
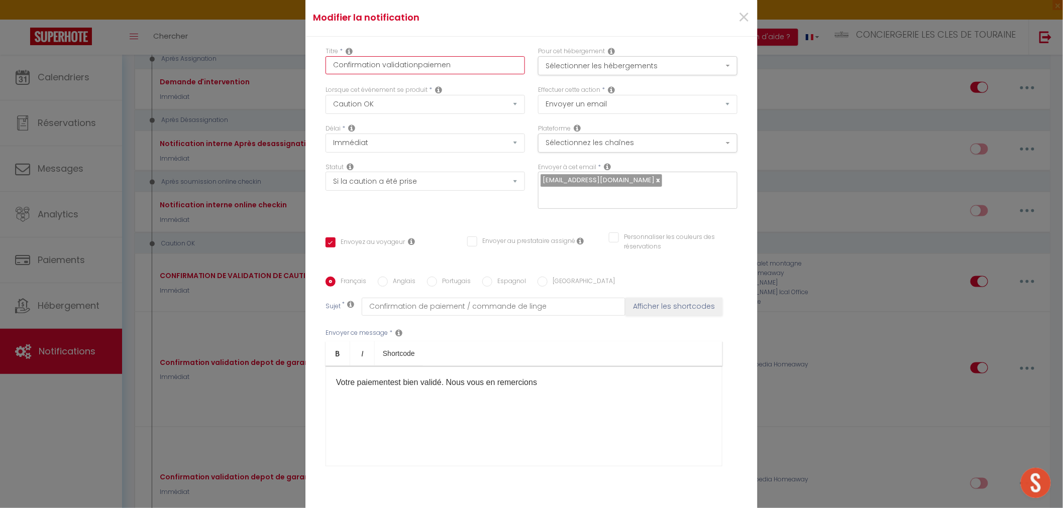
type input "Confirmation validationpaieme"
checkbox input "true"
checkbox input "false"
type input "Confirmation validationpaiem"
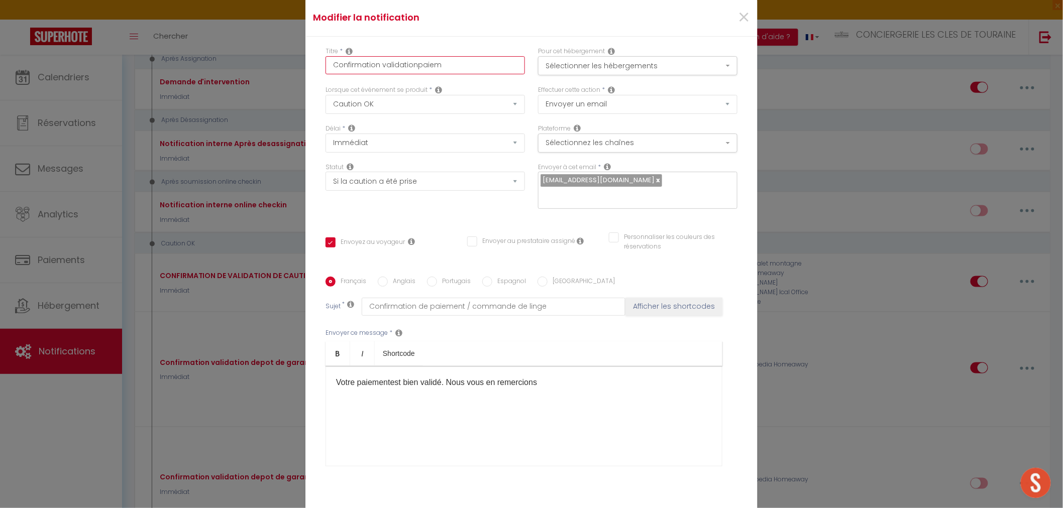
checkbox input "true"
checkbox input "false"
type input "Confirmation validationpaie"
checkbox input "true"
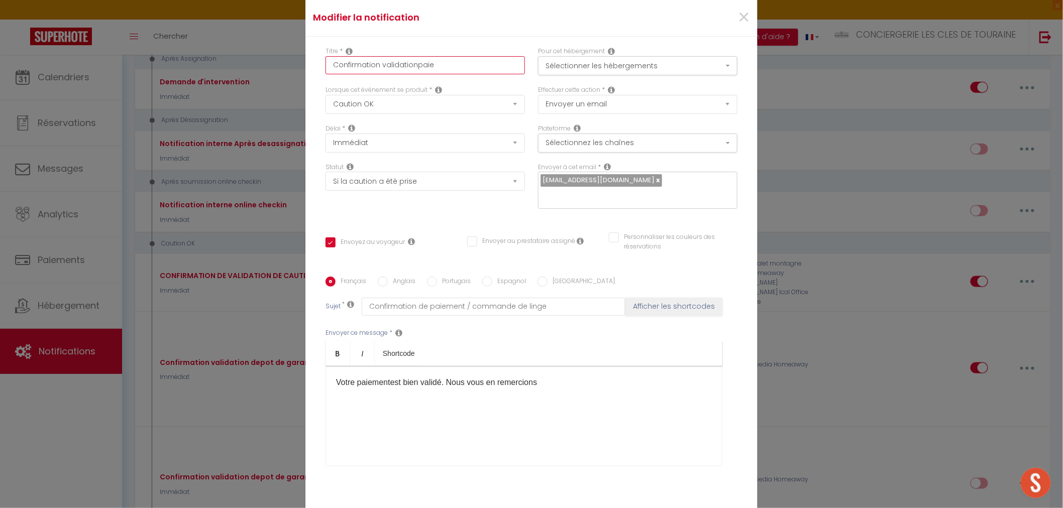
checkbox input "false"
type input "Confirmation validationpai"
checkbox input "true"
checkbox input "false"
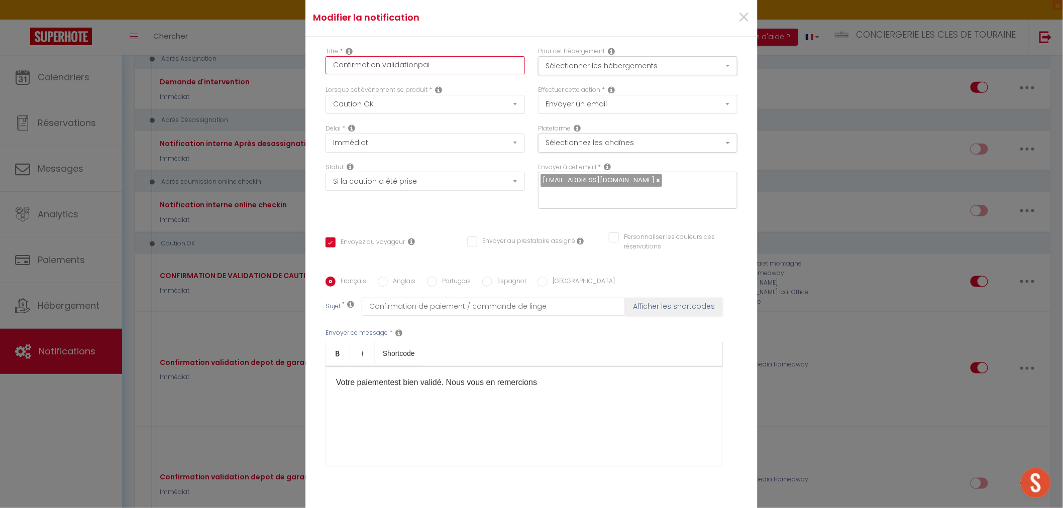
checkbox input "false"
type input "Confirmation validationpa"
checkbox input "true"
checkbox input "false"
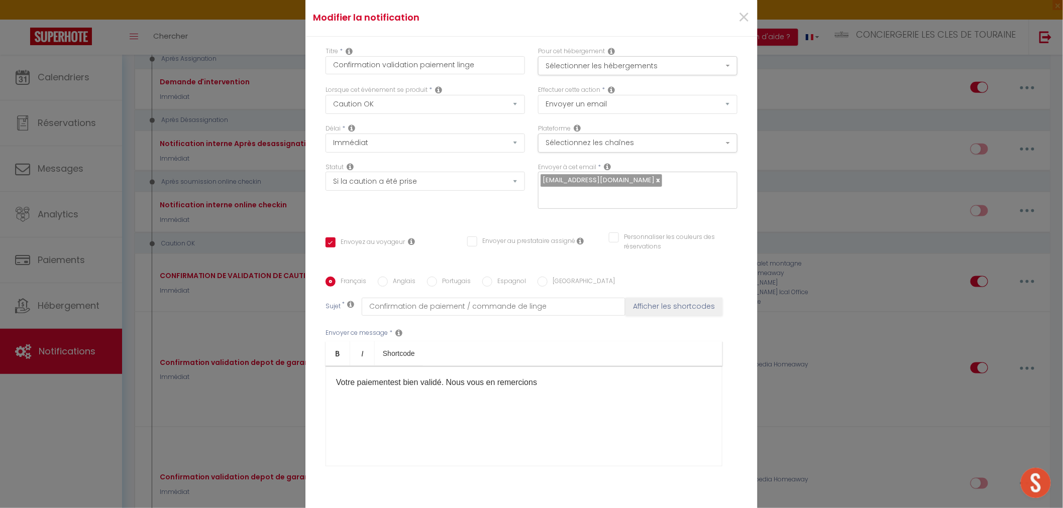
click at [380, 282] on input "Anglais" at bounding box center [383, 282] width 10 height 10
drag, startPoint x: 350, startPoint y: 384, endPoint x: 407, endPoint y: 386, distance: 57.3
click at [407, 386] on p "Your security deposit has been successfully confirmed. Thank you!" at bounding box center [524, 383] width 376 height 12
drag, startPoint x: 423, startPoint y: 308, endPoint x: 749, endPoint y: 347, distance: 328.3
click at [749, 347] on div "Titre * Confirmation validation paiement linge Pour cet hébergement Sélectionne…" at bounding box center [531, 277] width 452 height 481
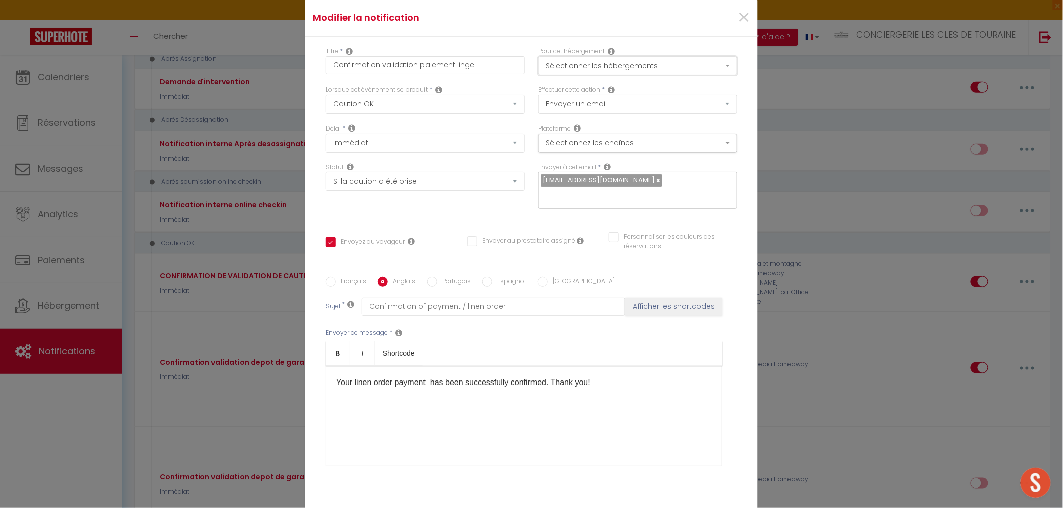
click at [648, 70] on button "Sélectionner les hébergements" at bounding box center [637, 65] width 199 height 19
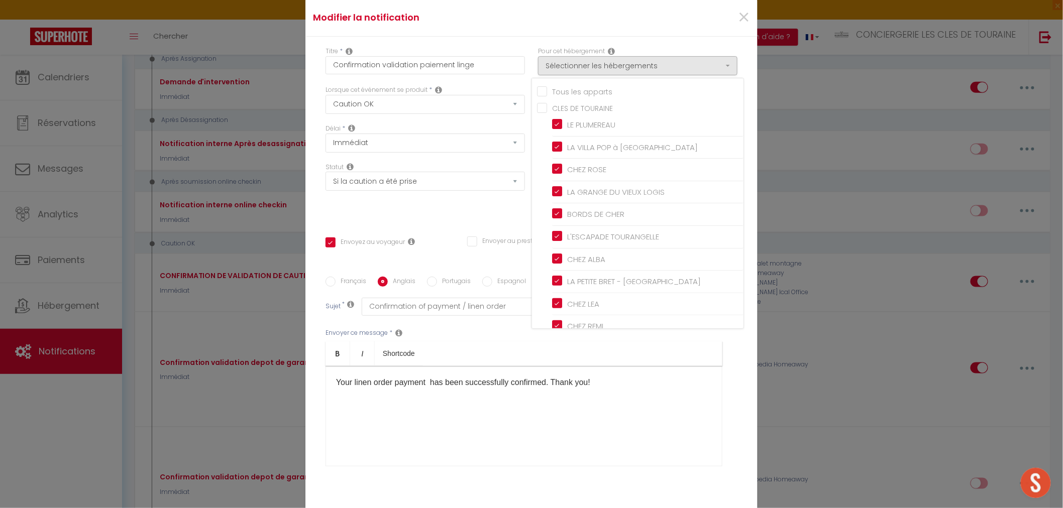
click at [543, 90] on input "Tous les apparts" at bounding box center [640, 91] width 206 height 10
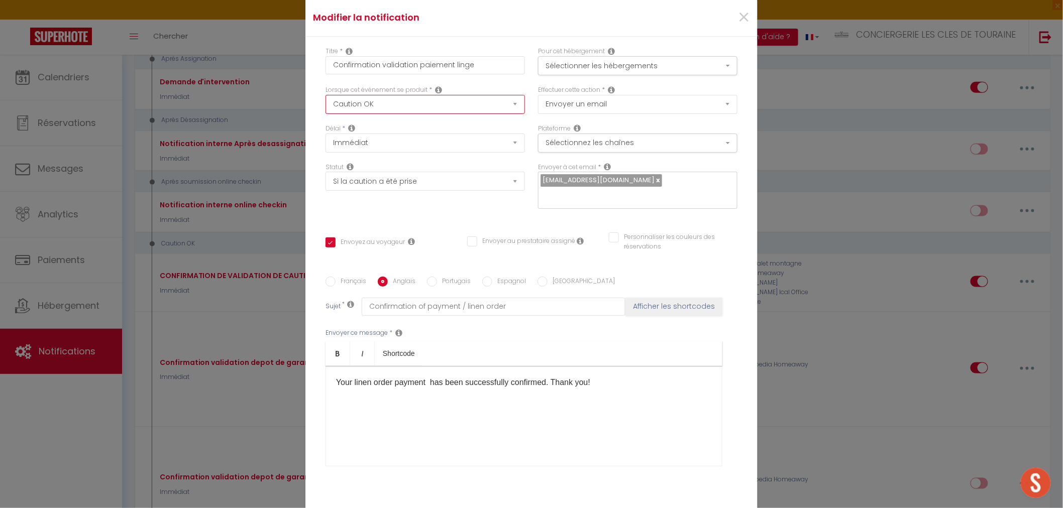
click at [398, 108] on select "Après la réservation Avant Checkin (à partir de 12h00) Après Checkin (à partir …" at bounding box center [425, 104] width 199 height 19
click at [326, 95] on select "Après la réservation Avant Checkin (à partir de 12h00) Après Checkin (à partir …" at bounding box center [425, 104] width 199 height 19
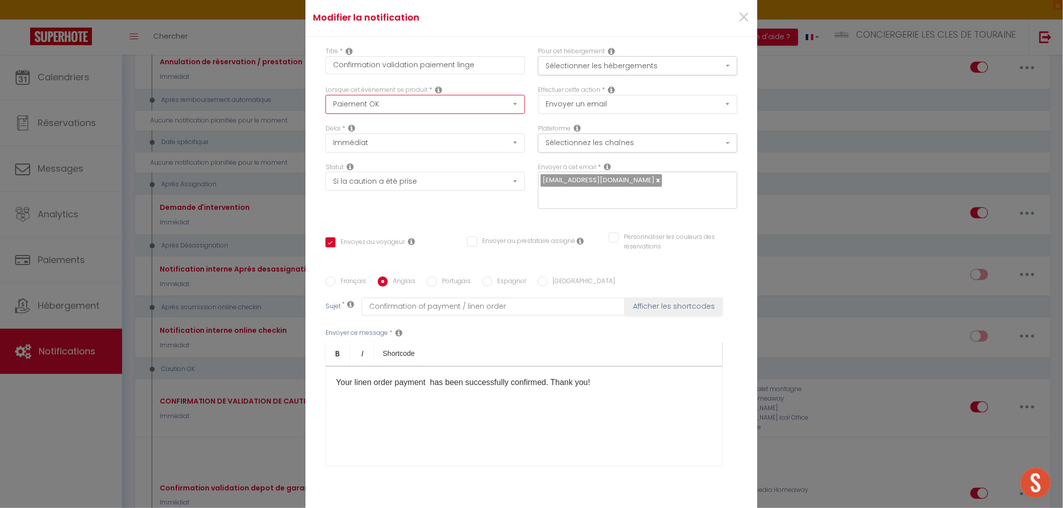
scroll to position [6643, 0]
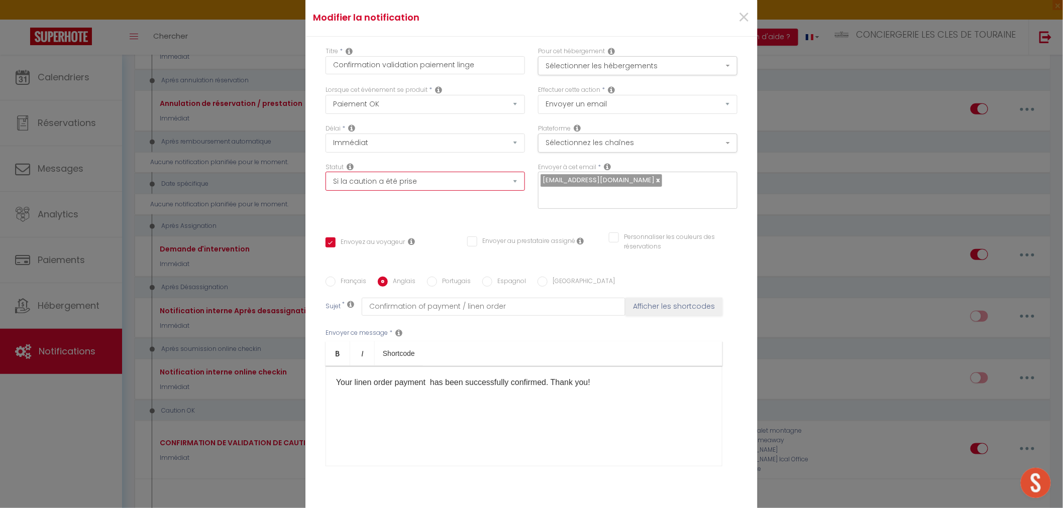
click at [422, 180] on select "Aucun Si la réservation est payée Si réservation non payée Si la caution a été …" at bounding box center [425, 181] width 199 height 19
click at [326, 172] on select "Aucun Si la réservation est payée Si réservation non payée Si la caution a été …" at bounding box center [425, 181] width 199 height 19
click at [419, 188] on select "Aucun Si la réservation est payée Si réservation non payée Si la caution a été …" at bounding box center [425, 181] width 199 height 19
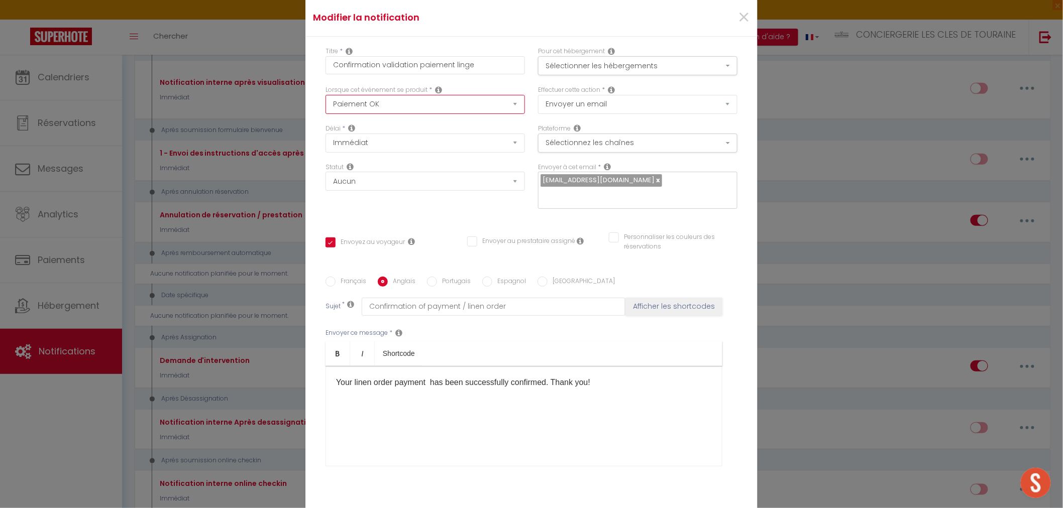
click at [404, 108] on select "Après la réservation Avant Checkin (à partir de 12h00) Après Checkin (à partir …" at bounding box center [425, 104] width 199 height 19
click at [326, 95] on select "Après la réservation Avant Checkin (à partir de 12h00) Après Checkin (à partir …" at bounding box center [425, 104] width 199 height 19
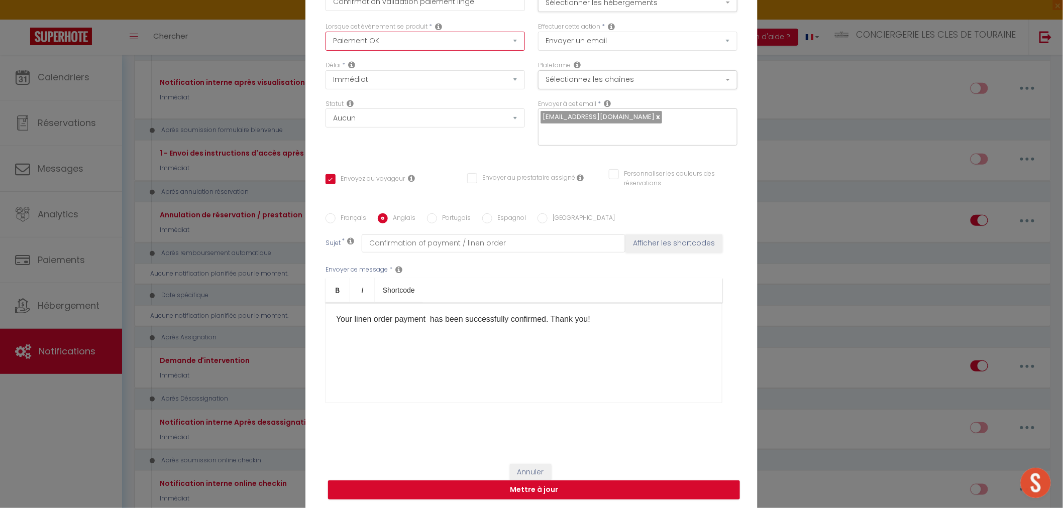
scroll to position [64, 0]
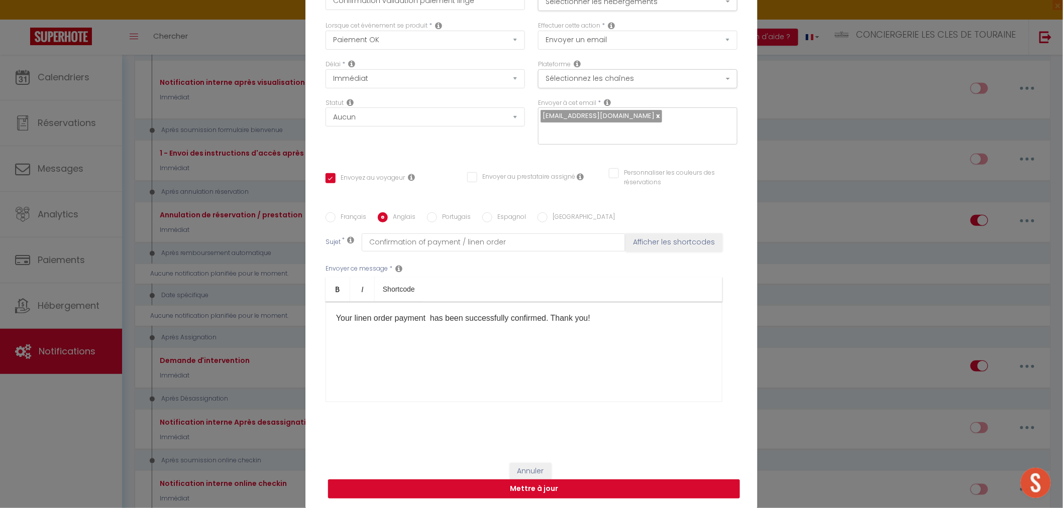
click at [585, 485] on button "Mettre à jour" at bounding box center [534, 489] width 412 height 19
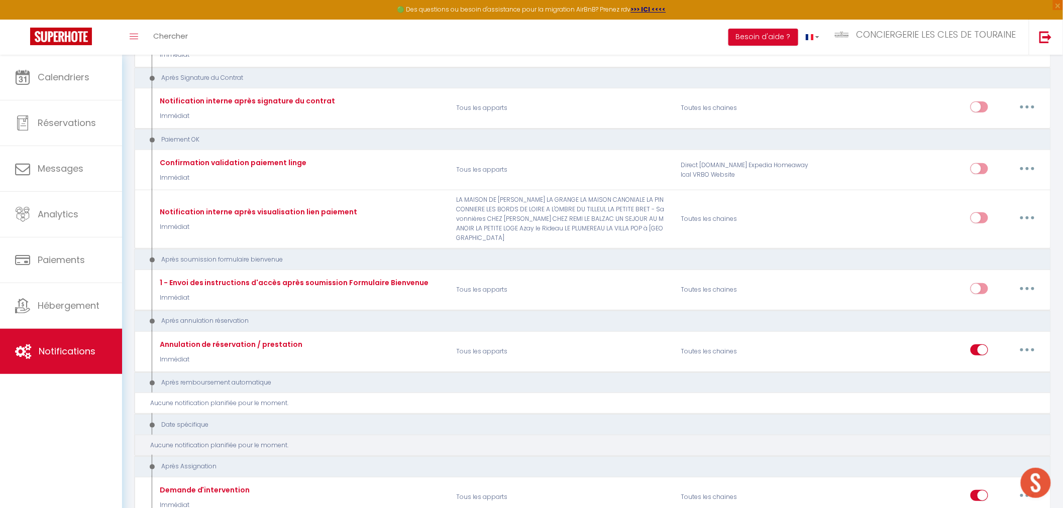
scroll to position [6397, 0]
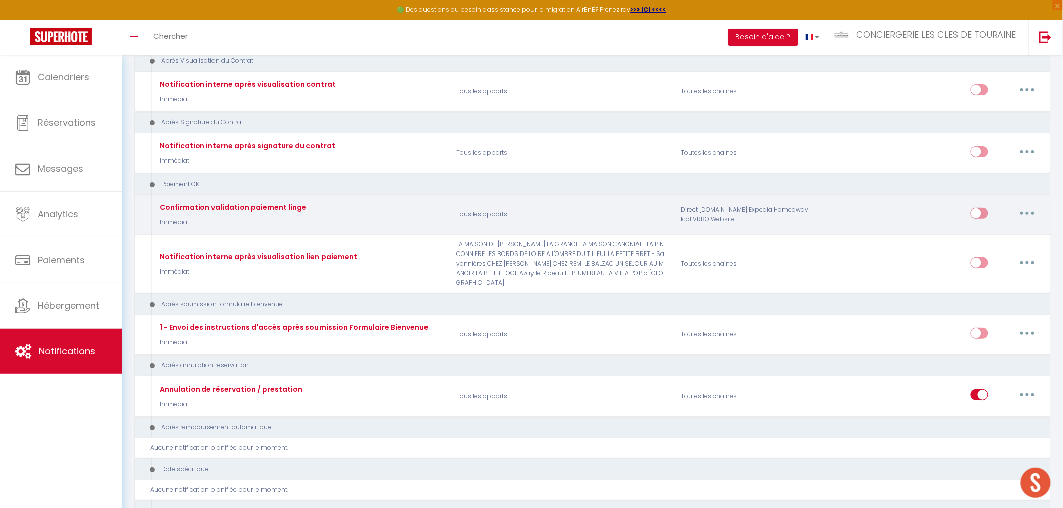
click at [977, 208] on input "checkbox" at bounding box center [980, 215] width 18 height 15
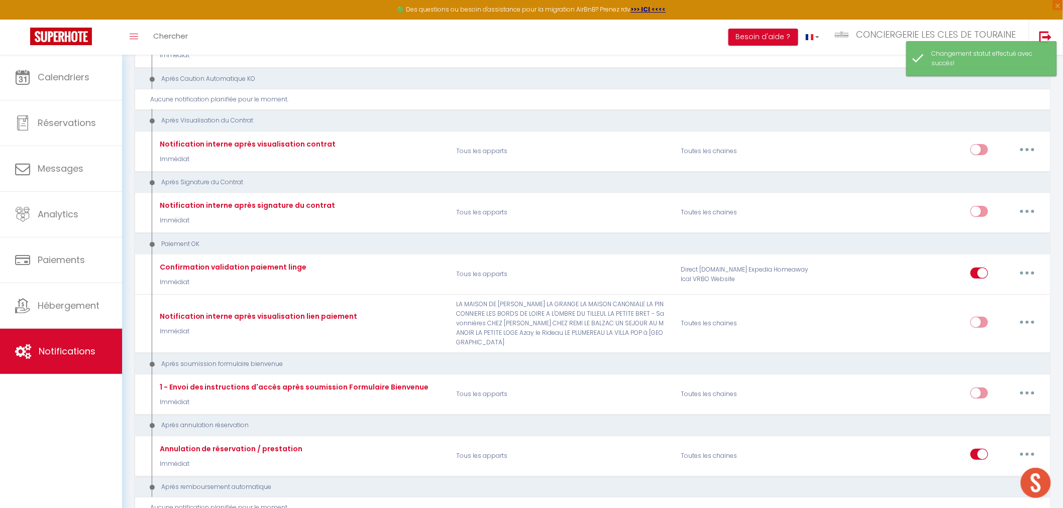
scroll to position [6173, 0]
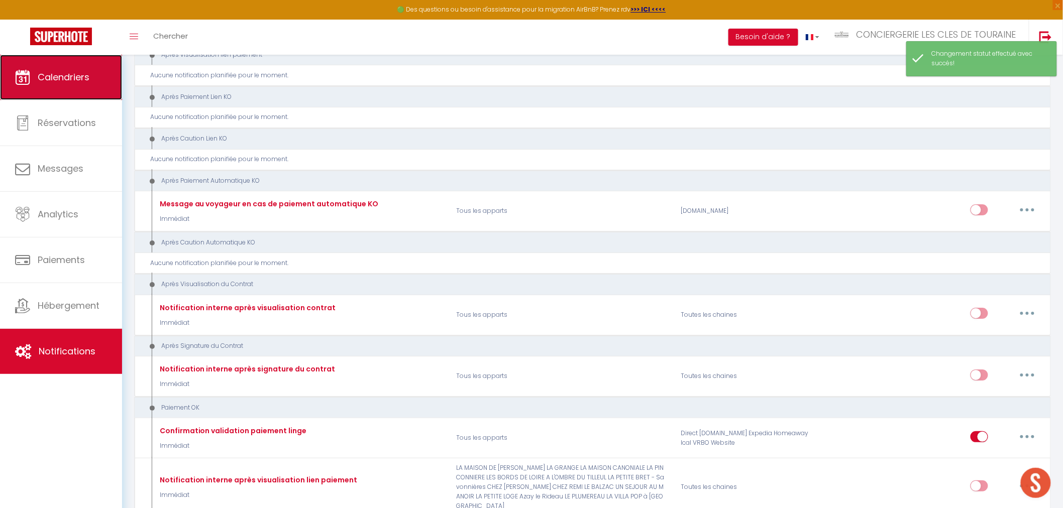
click at [79, 71] on span "Calendriers" at bounding box center [64, 77] width 52 height 13
